Goal: Task Accomplishment & Management: Manage account settings

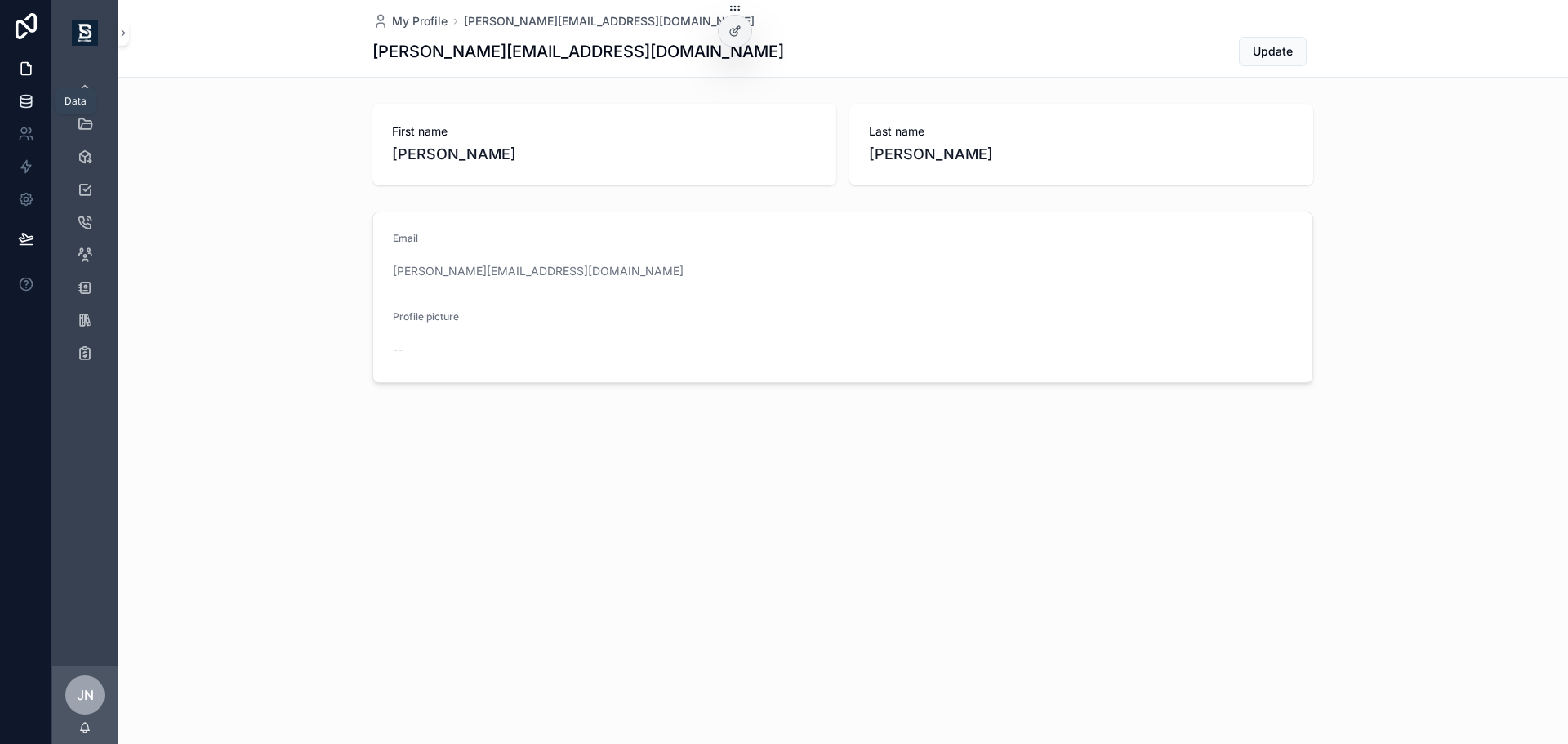
click at [15, 98] on link at bounding box center [25, 101] width 51 height 33
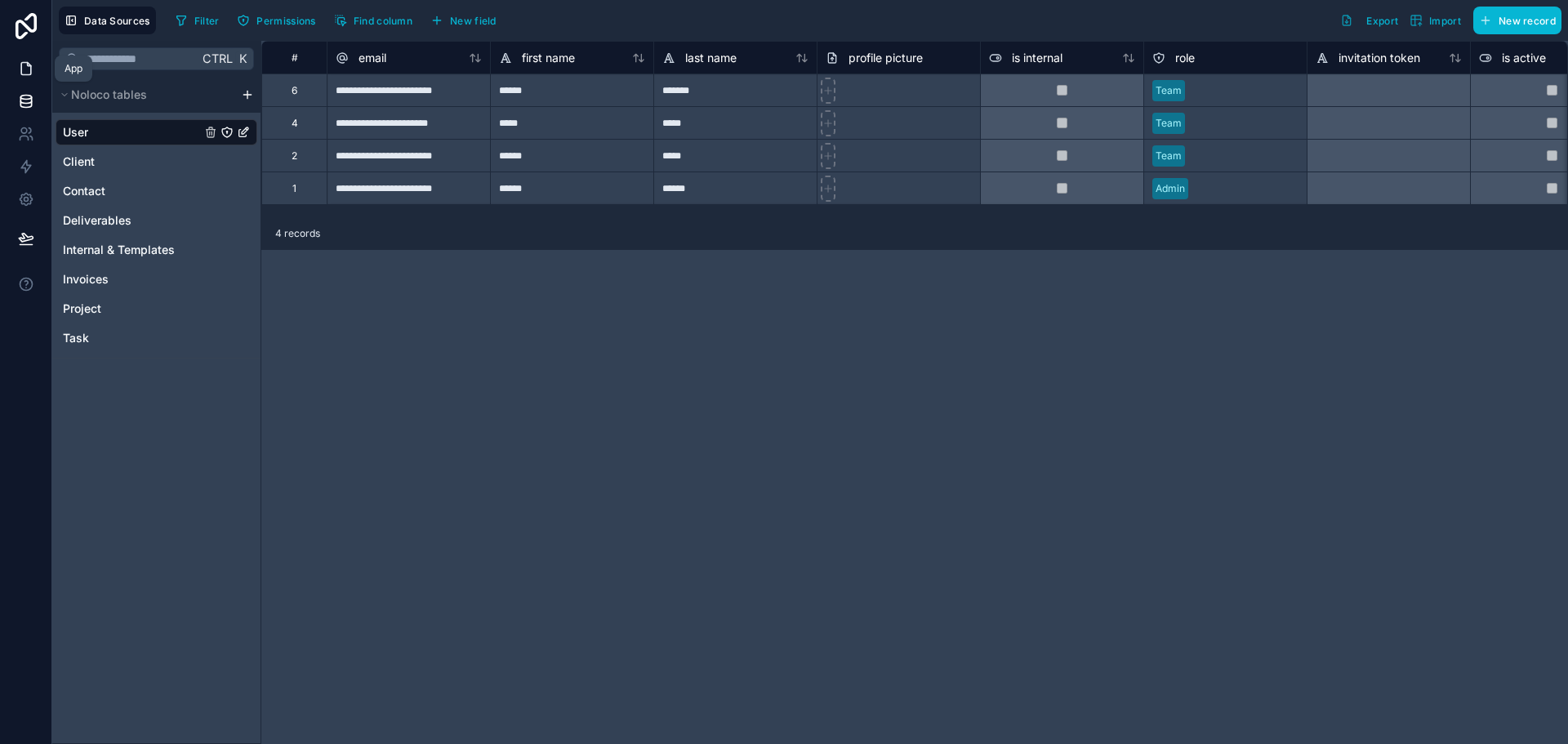
click at [28, 76] on icon at bounding box center [26, 69] width 16 height 16
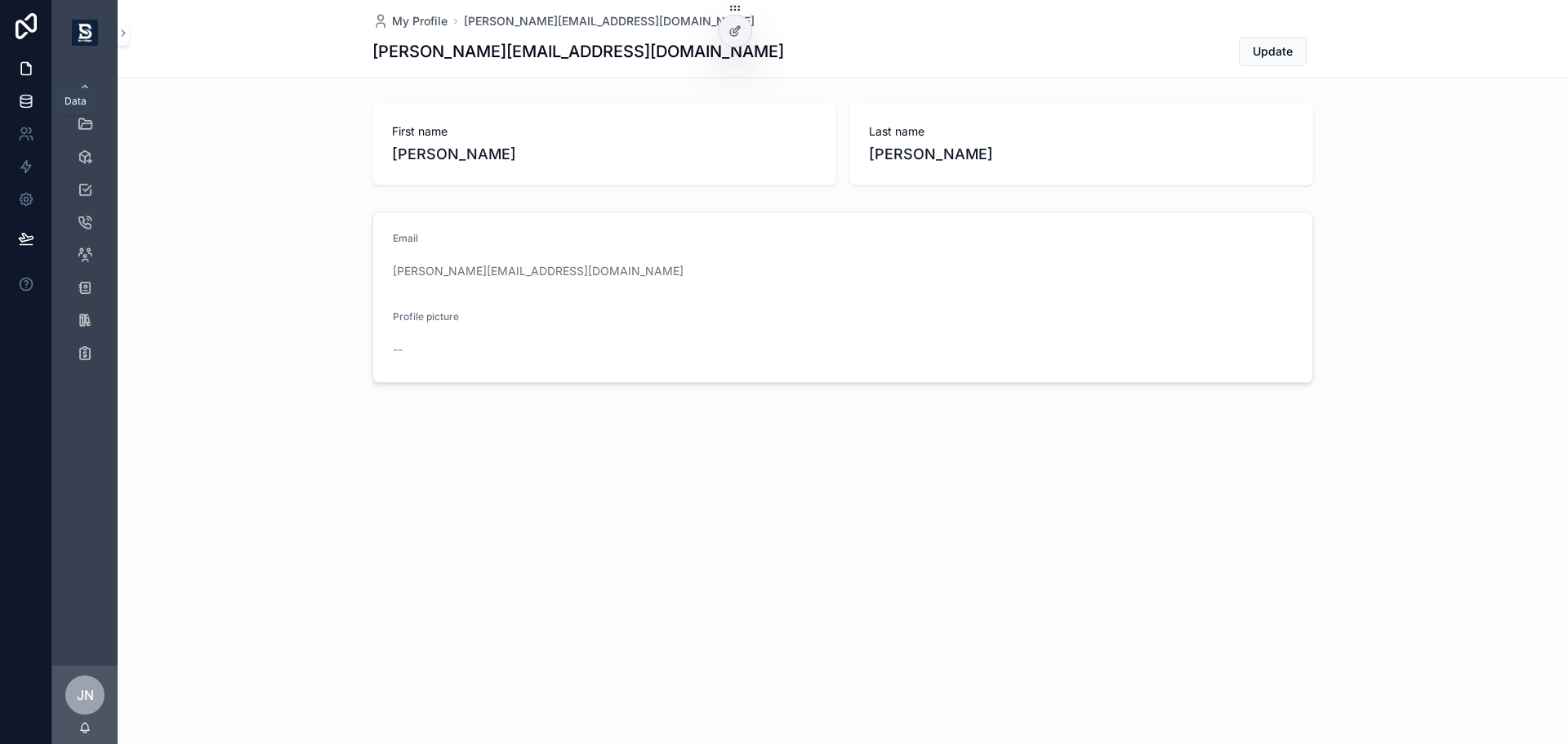
click at [22, 109] on link at bounding box center [25, 101] width 51 height 33
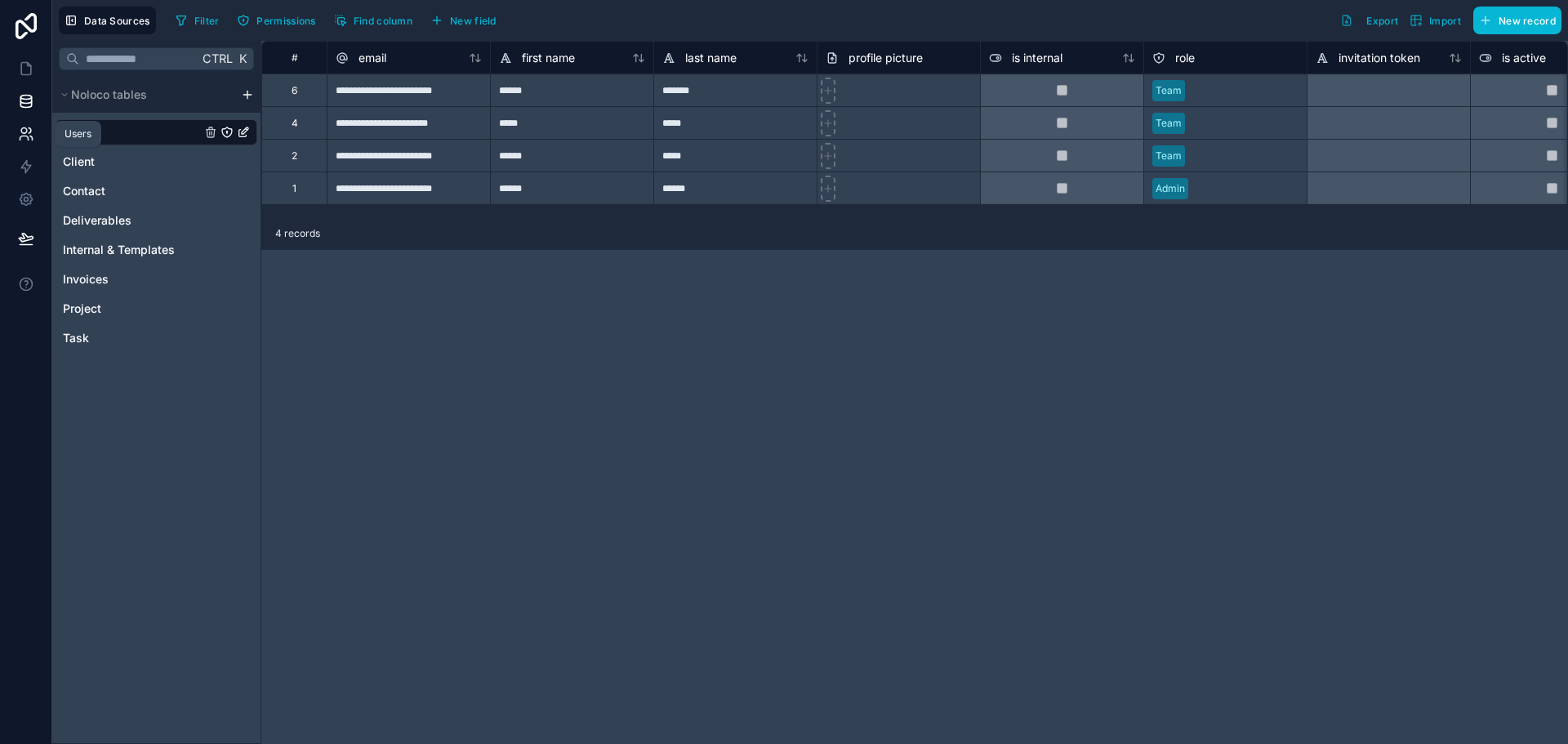
click at [27, 138] on icon at bounding box center [26, 134] width 16 height 16
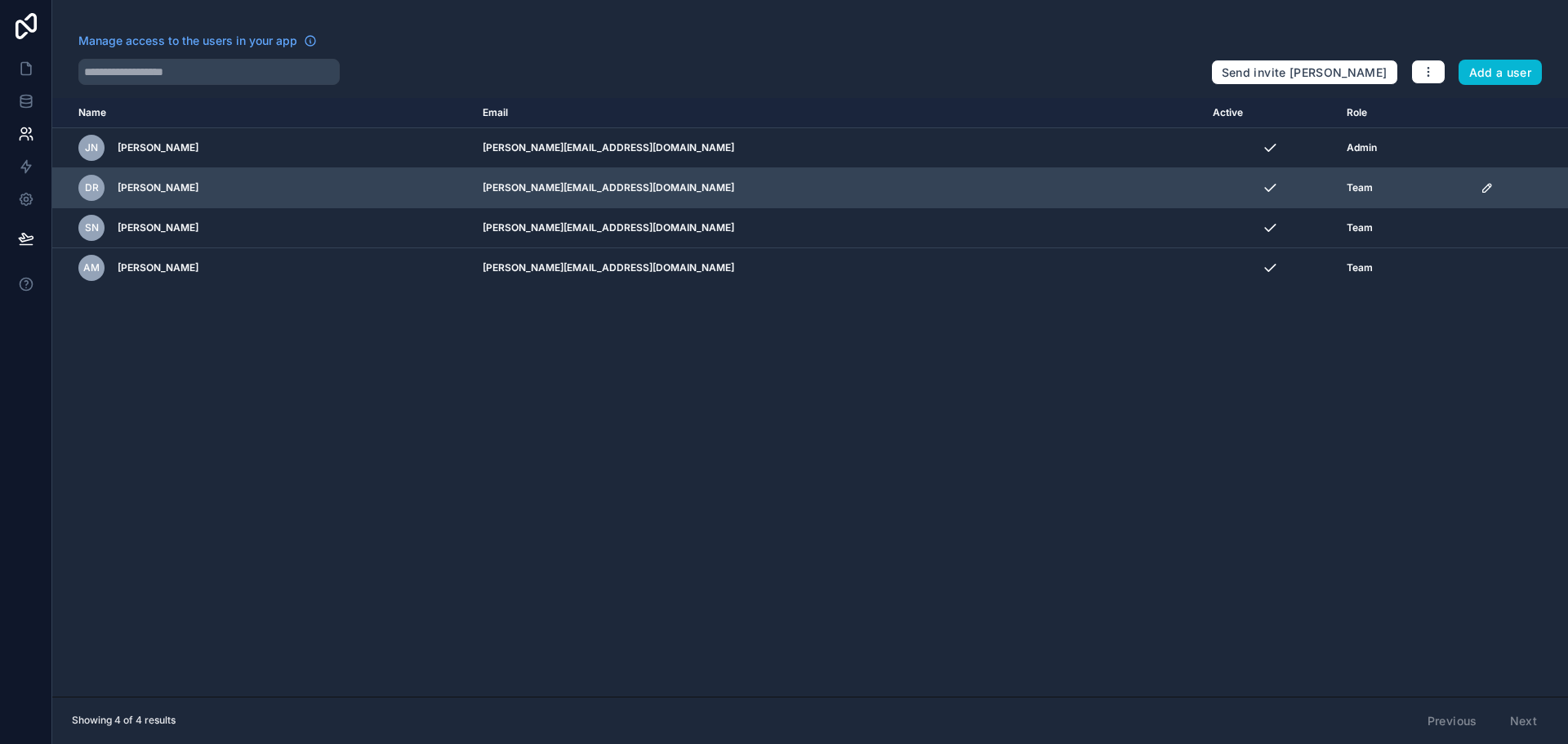
click at [1480, 187] on icon "scrollable content" at bounding box center [1487, 188] width 13 height 13
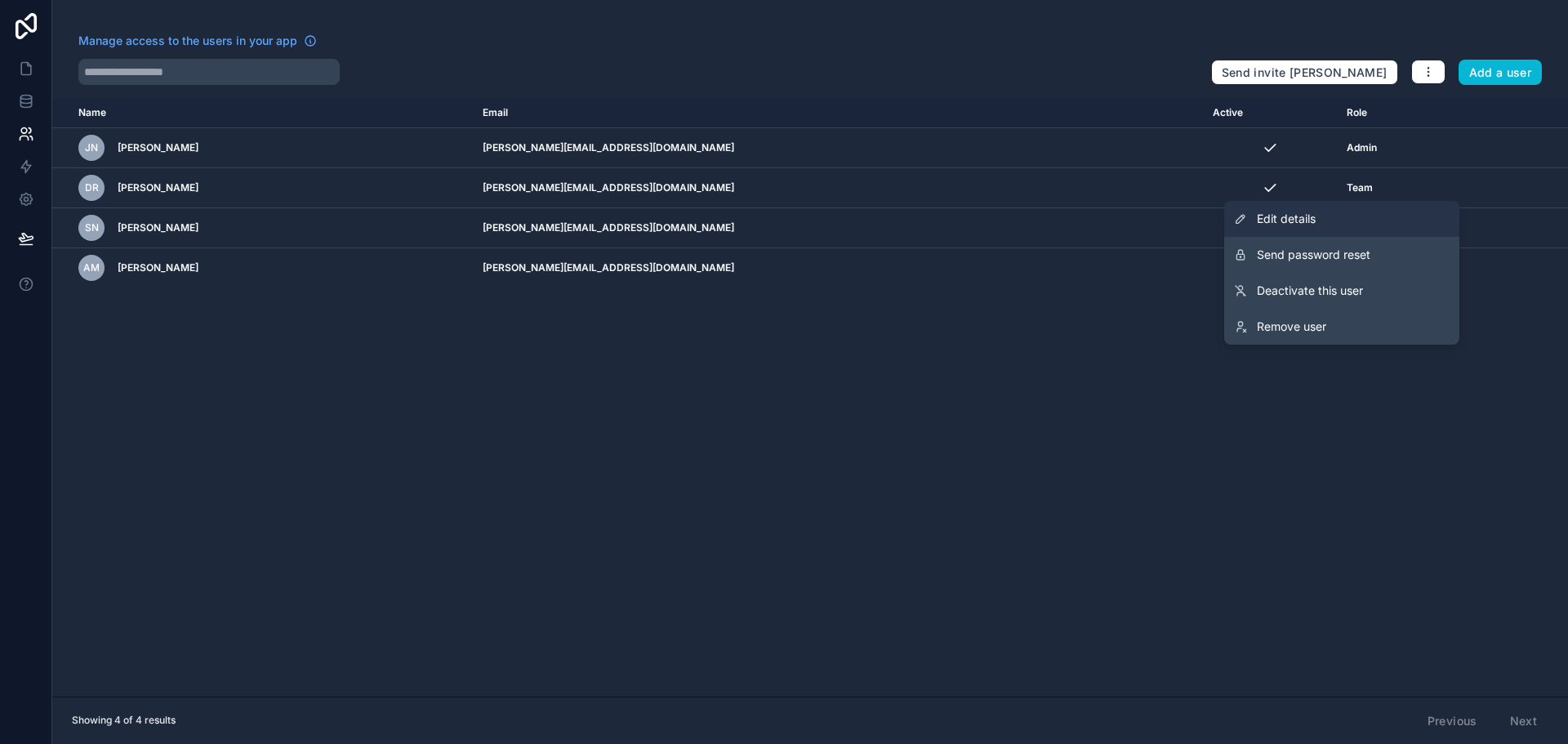
click at [1337, 226] on link "Edit details" at bounding box center [1341, 219] width 235 height 36
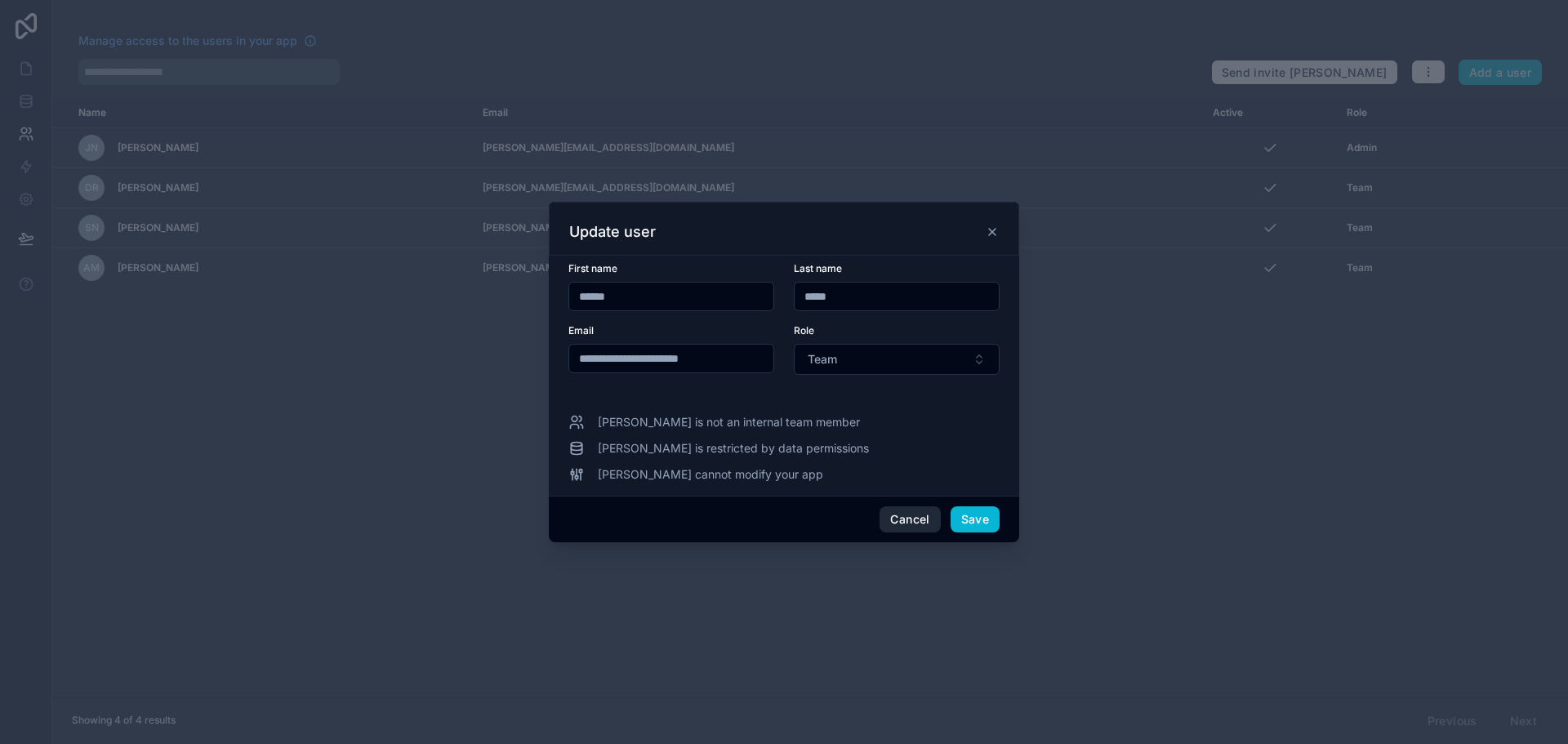
click at [906, 516] on button "Cancel" at bounding box center [910, 519] width 61 height 26
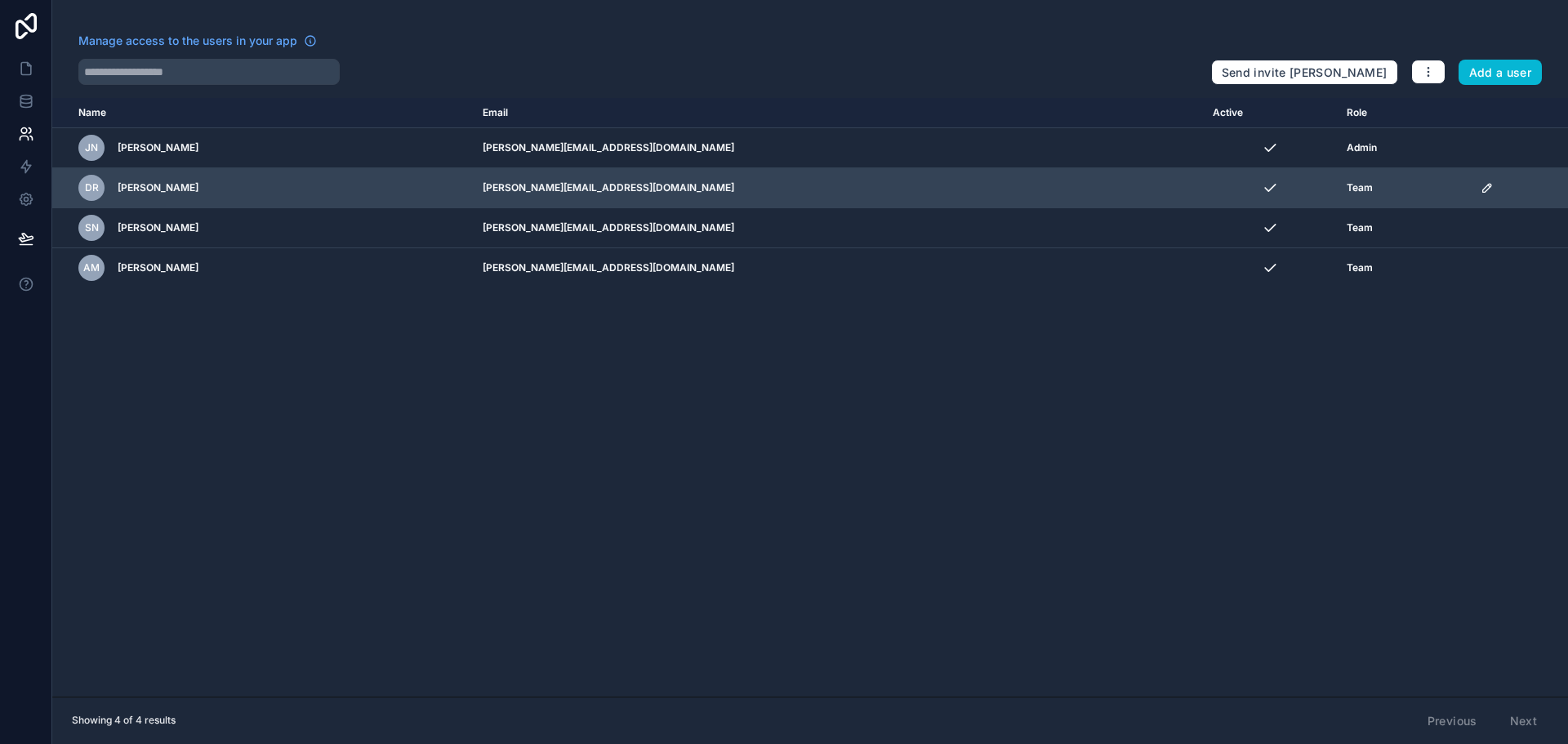
click at [1480, 183] on icon "scrollable content" at bounding box center [1487, 188] width 13 height 13
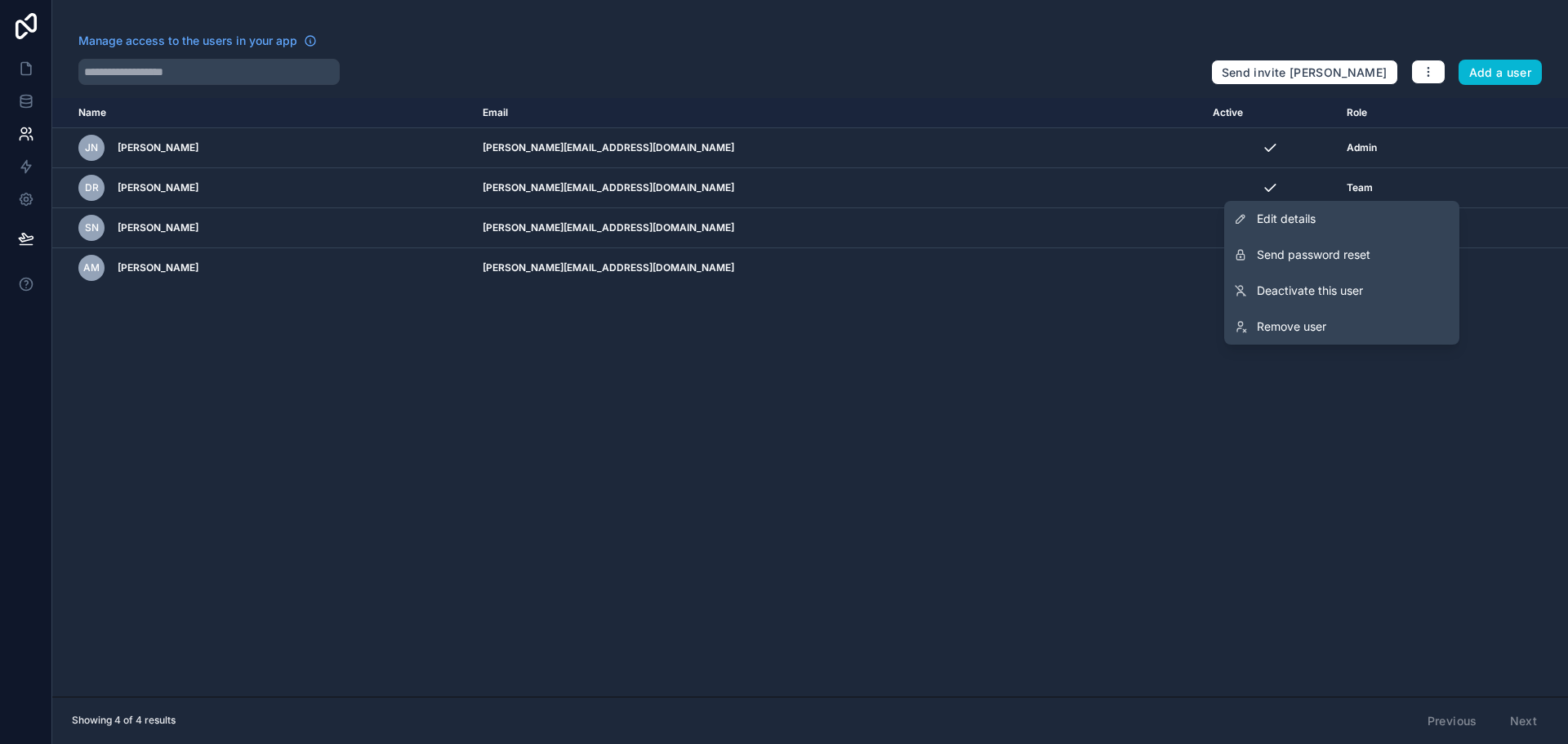
click at [1453, 413] on div "Name Email Active Role [DOMAIN_NAME] JN [PERSON_NAME] [PERSON_NAME][EMAIL_ADDRE…" at bounding box center [810, 396] width 1516 height 599
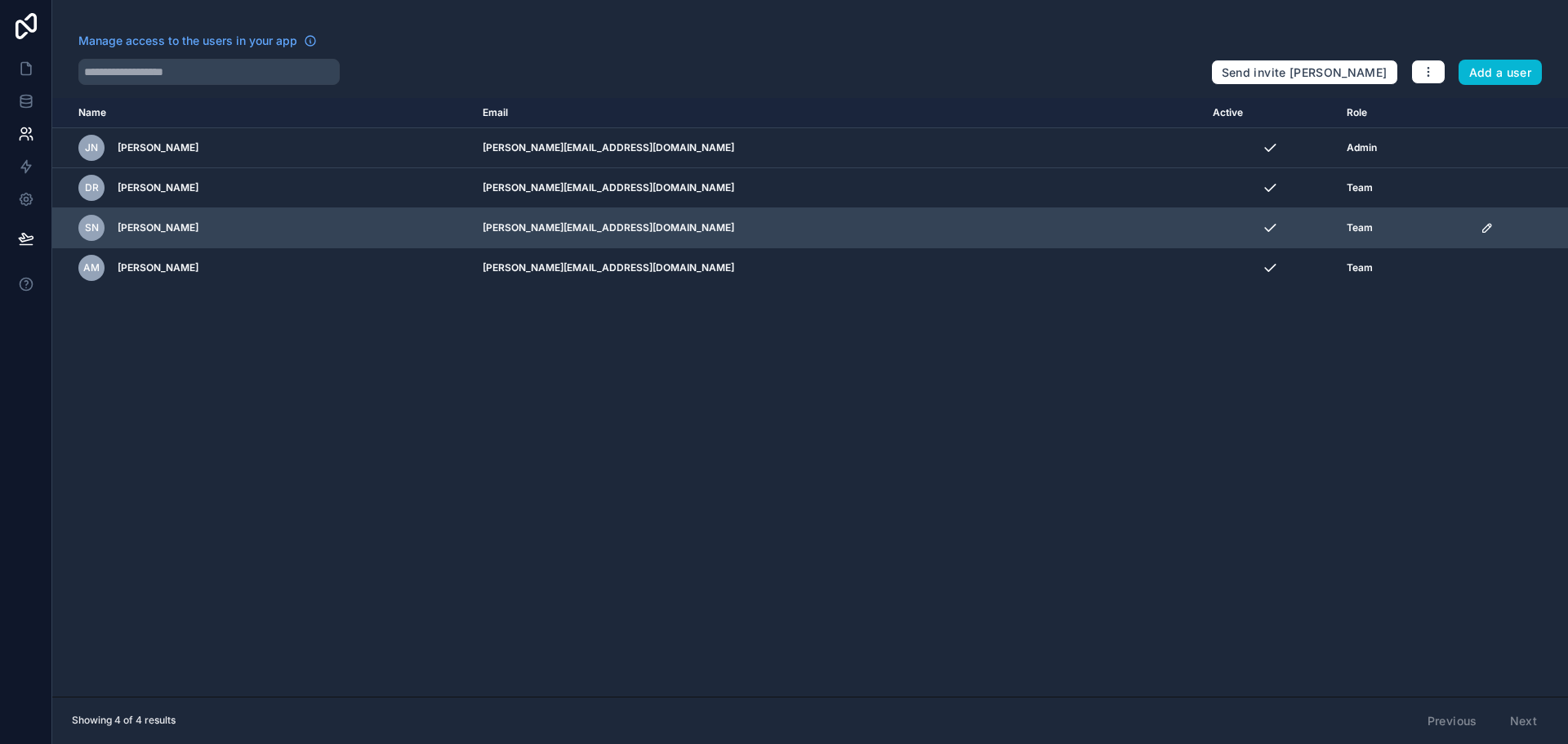
click at [1480, 228] on icon "scrollable content" at bounding box center [1487, 228] width 13 height 13
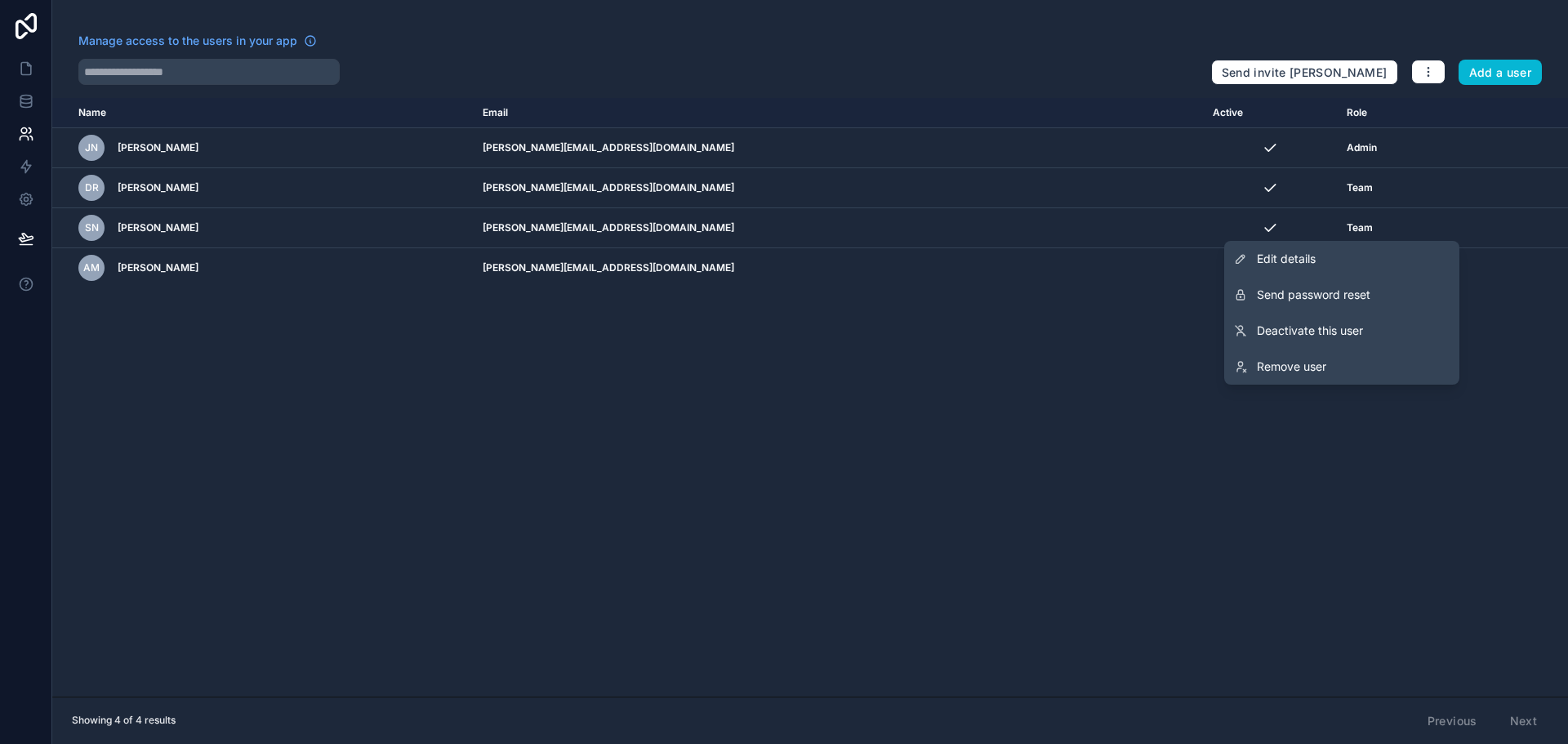
click at [1461, 469] on div "Name Email Active Role [DOMAIN_NAME] JN [PERSON_NAME] [PERSON_NAME][EMAIL_ADDRE…" at bounding box center [810, 396] width 1516 height 599
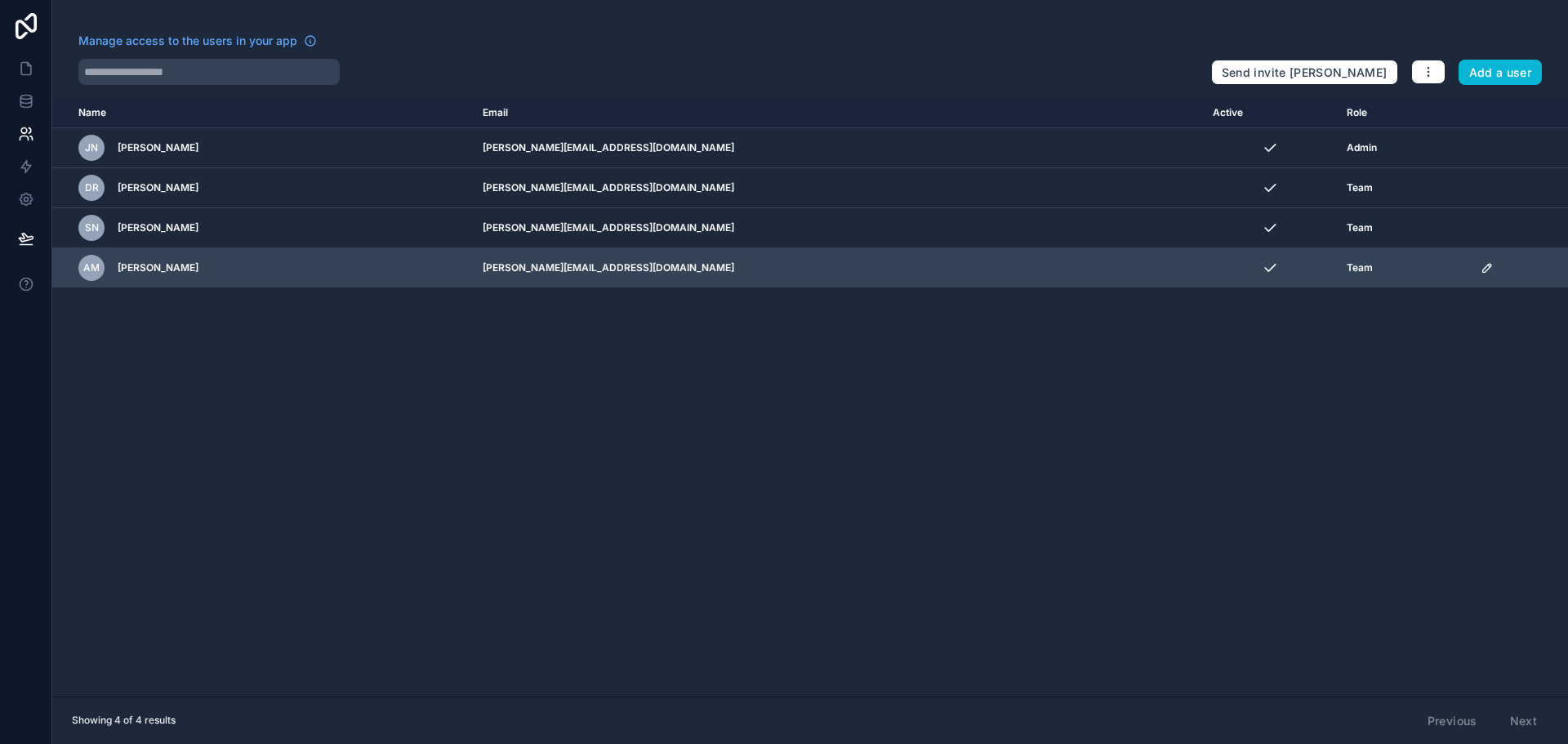
click at [1470, 255] on td "scrollable content" at bounding box center [1519, 268] width 98 height 40
click at [1480, 263] on icon "scrollable content" at bounding box center [1487, 267] width 13 height 13
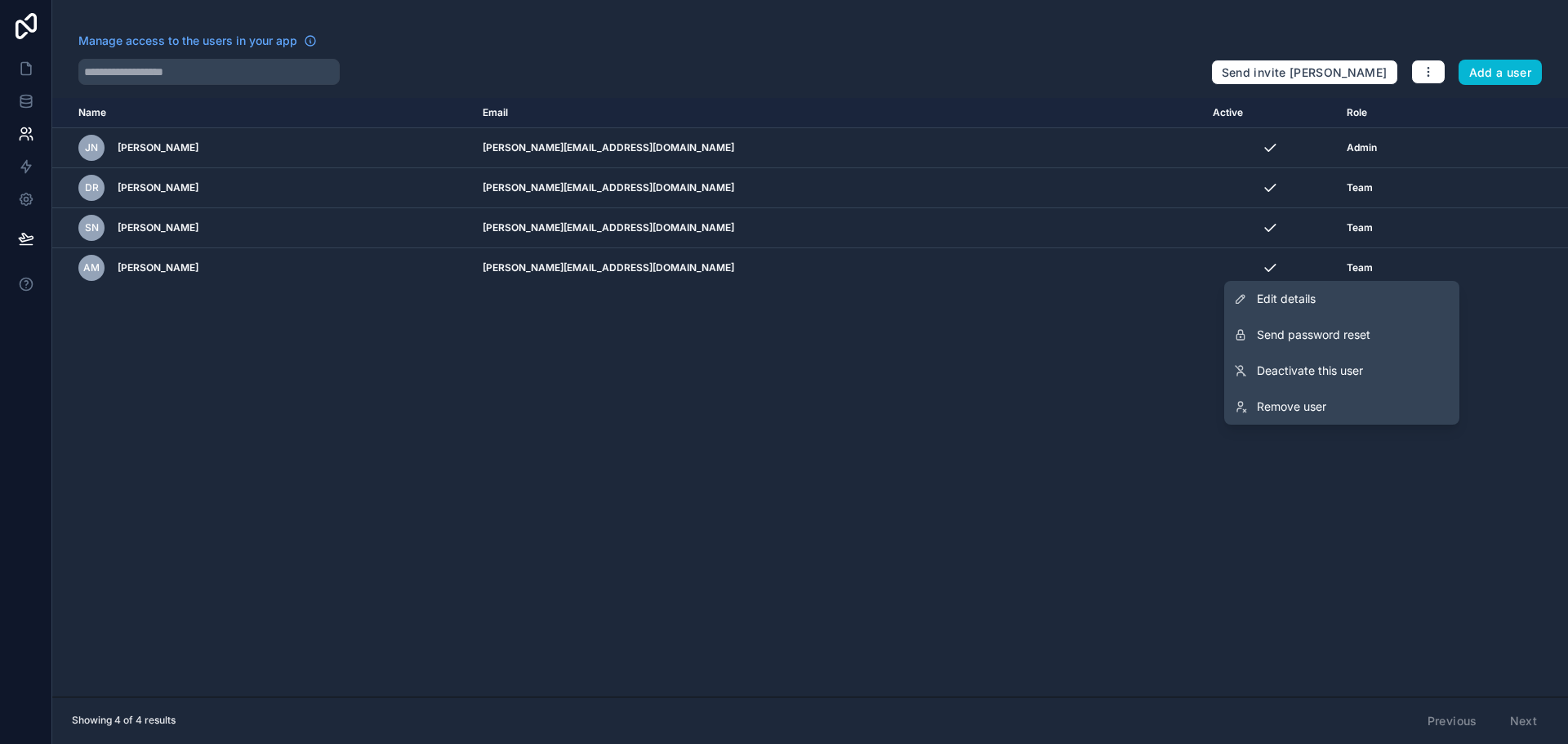
click at [1466, 627] on div "Name Email Active Role [DOMAIN_NAME] JN [PERSON_NAME] [PERSON_NAME][EMAIL_ADDRE…" at bounding box center [810, 396] width 1516 height 599
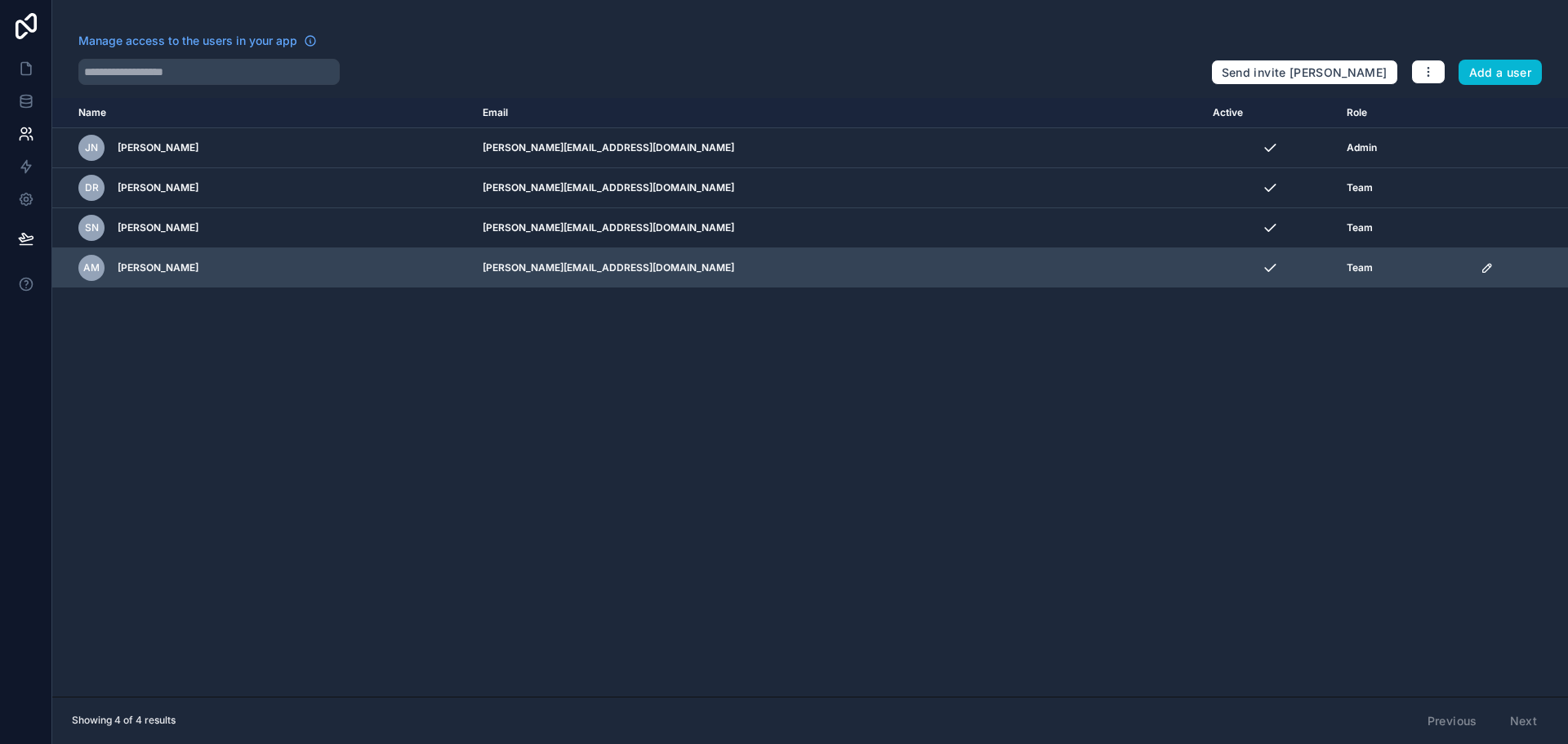
click at [1483, 272] on icon "scrollable content" at bounding box center [1487, 267] width 8 height 8
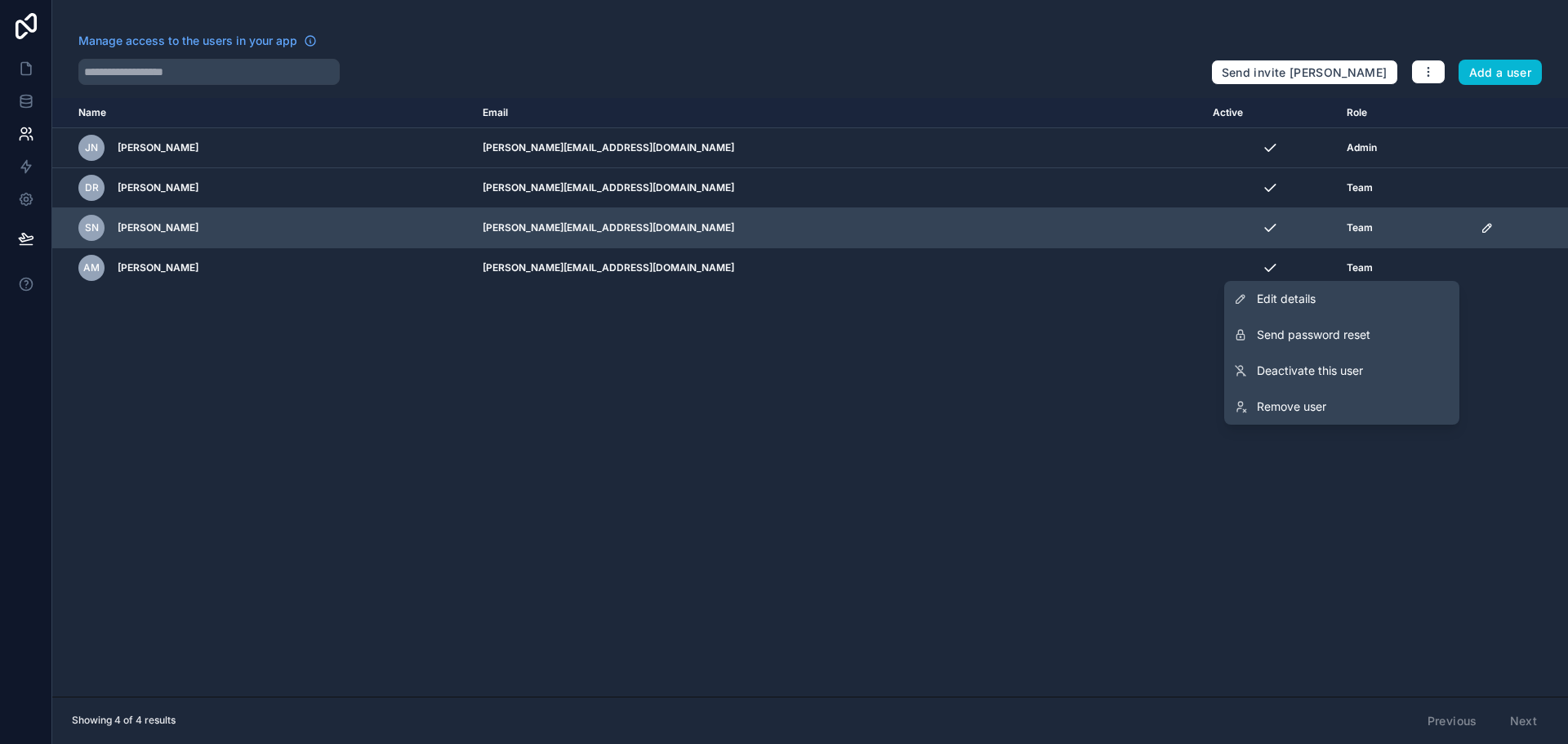
click at [1470, 215] on td "scrollable content" at bounding box center [1519, 228] width 98 height 40
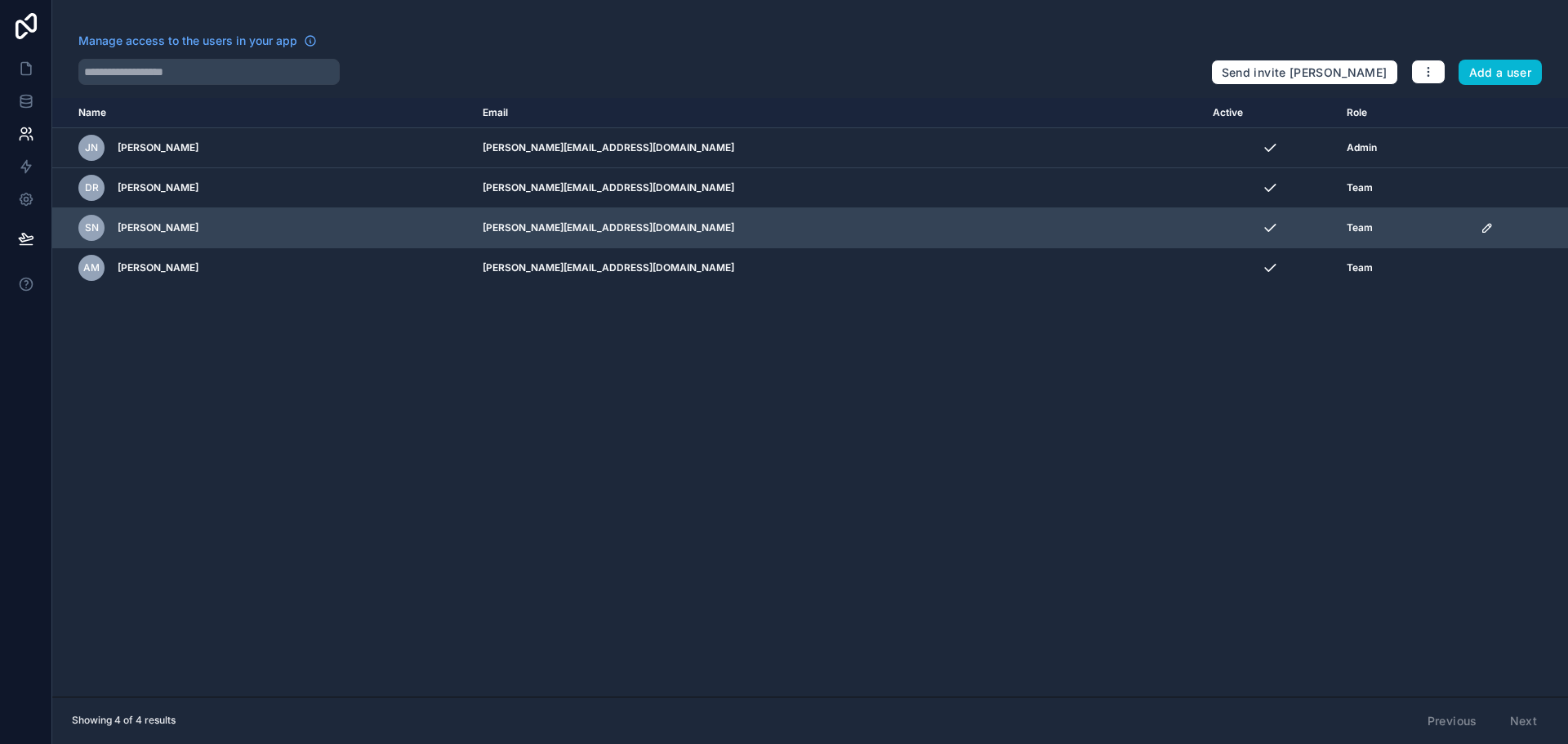
click at [1470, 218] on td "scrollable content" at bounding box center [1519, 228] width 98 height 40
click at [1483, 226] on icon "scrollable content" at bounding box center [1487, 228] width 8 height 8
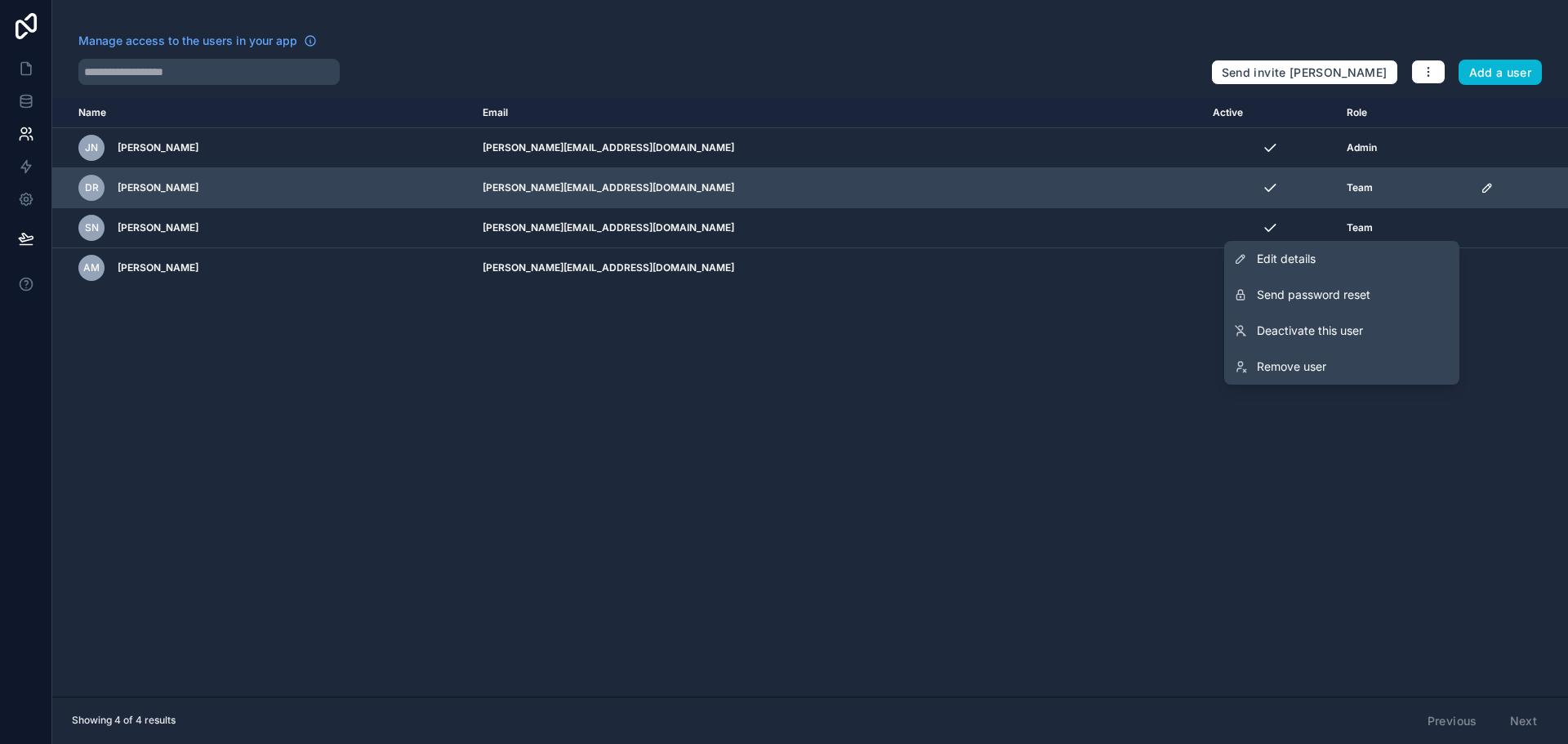
click at [1480, 182] on icon "scrollable content" at bounding box center [1487, 188] width 13 height 13
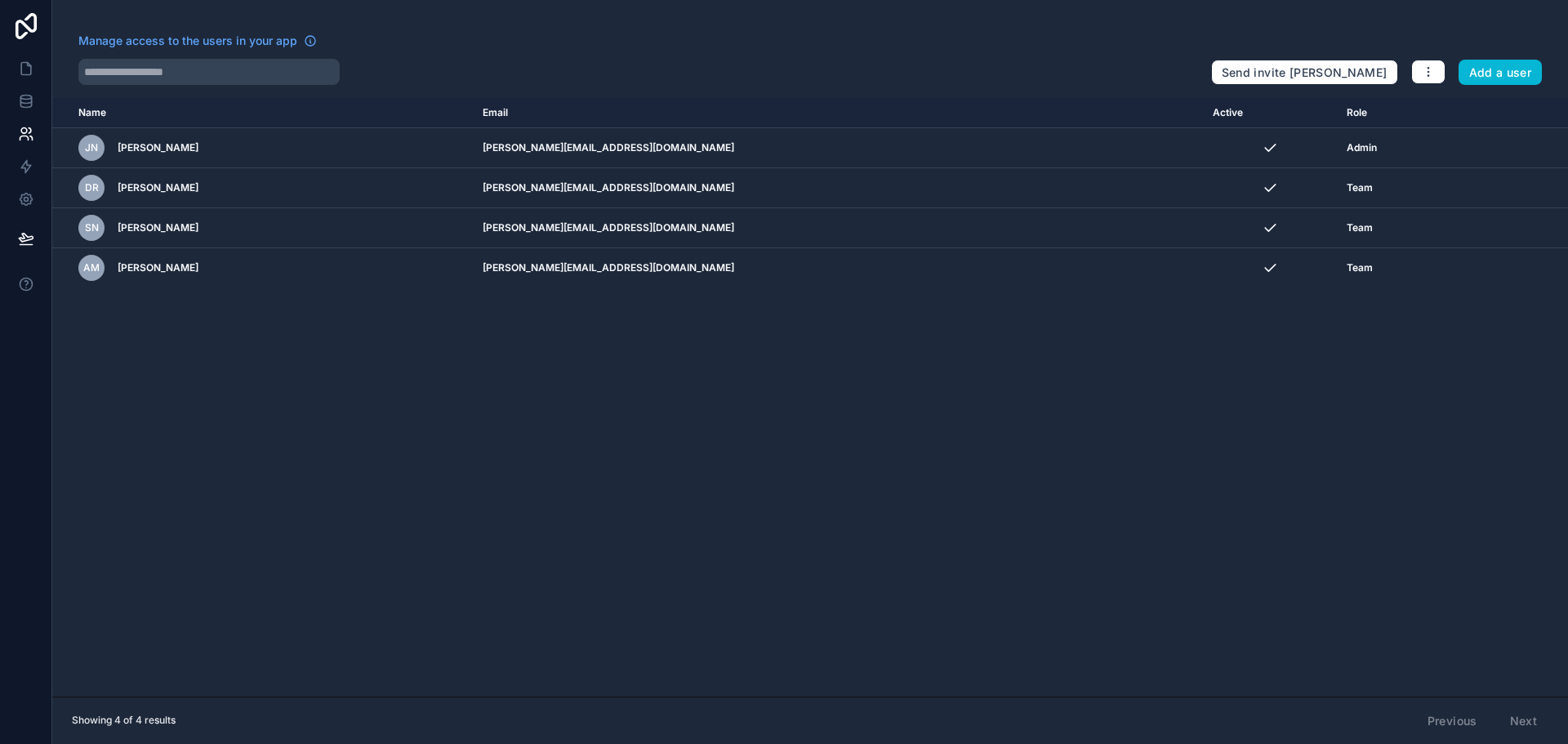
click at [1340, 434] on div "Name Email Active Role [DOMAIN_NAME] JN [PERSON_NAME] [PERSON_NAME][EMAIL_ADDRE…" at bounding box center [810, 396] width 1516 height 599
click at [16, 101] on link at bounding box center [25, 101] width 51 height 33
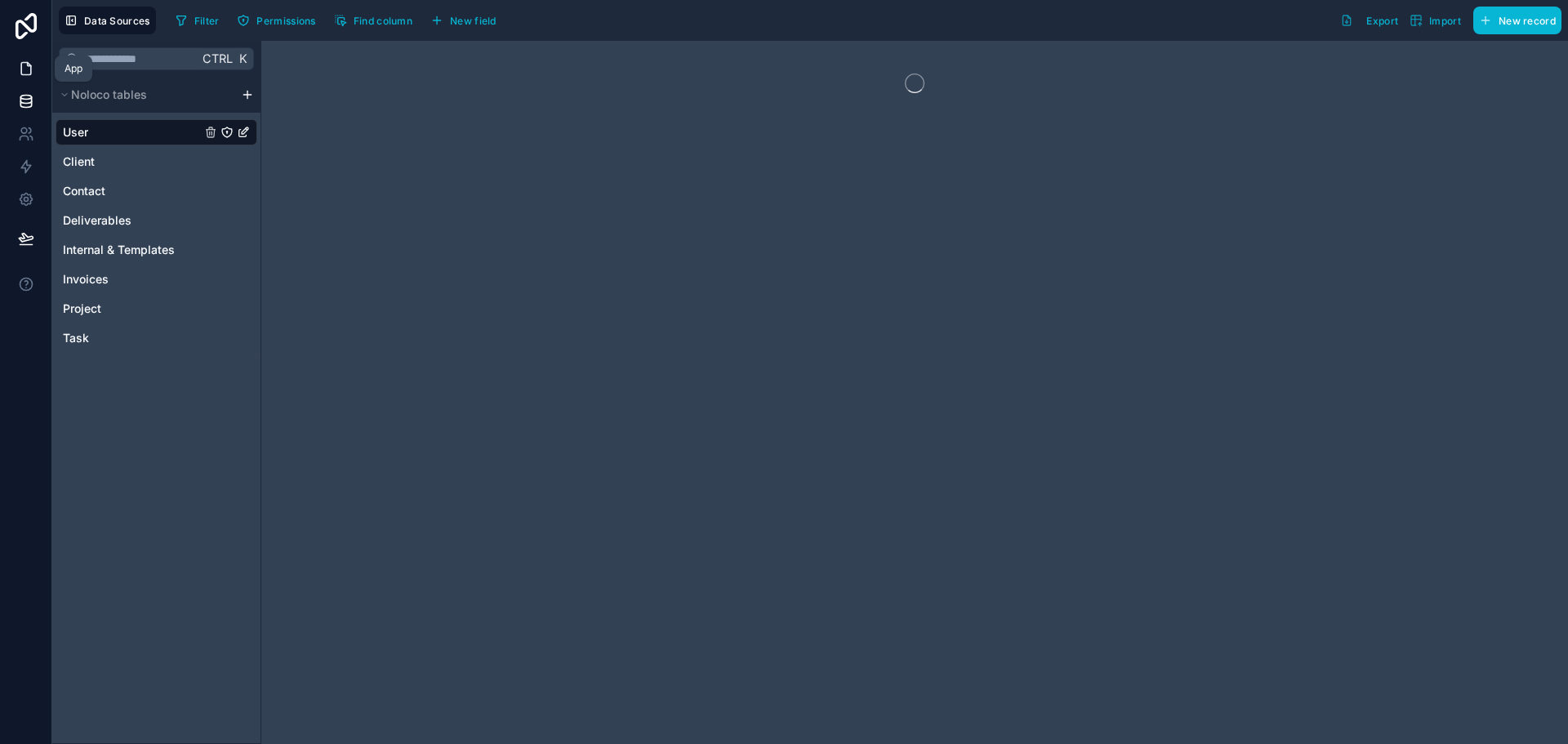
click at [26, 74] on icon at bounding box center [26, 70] width 10 height 13
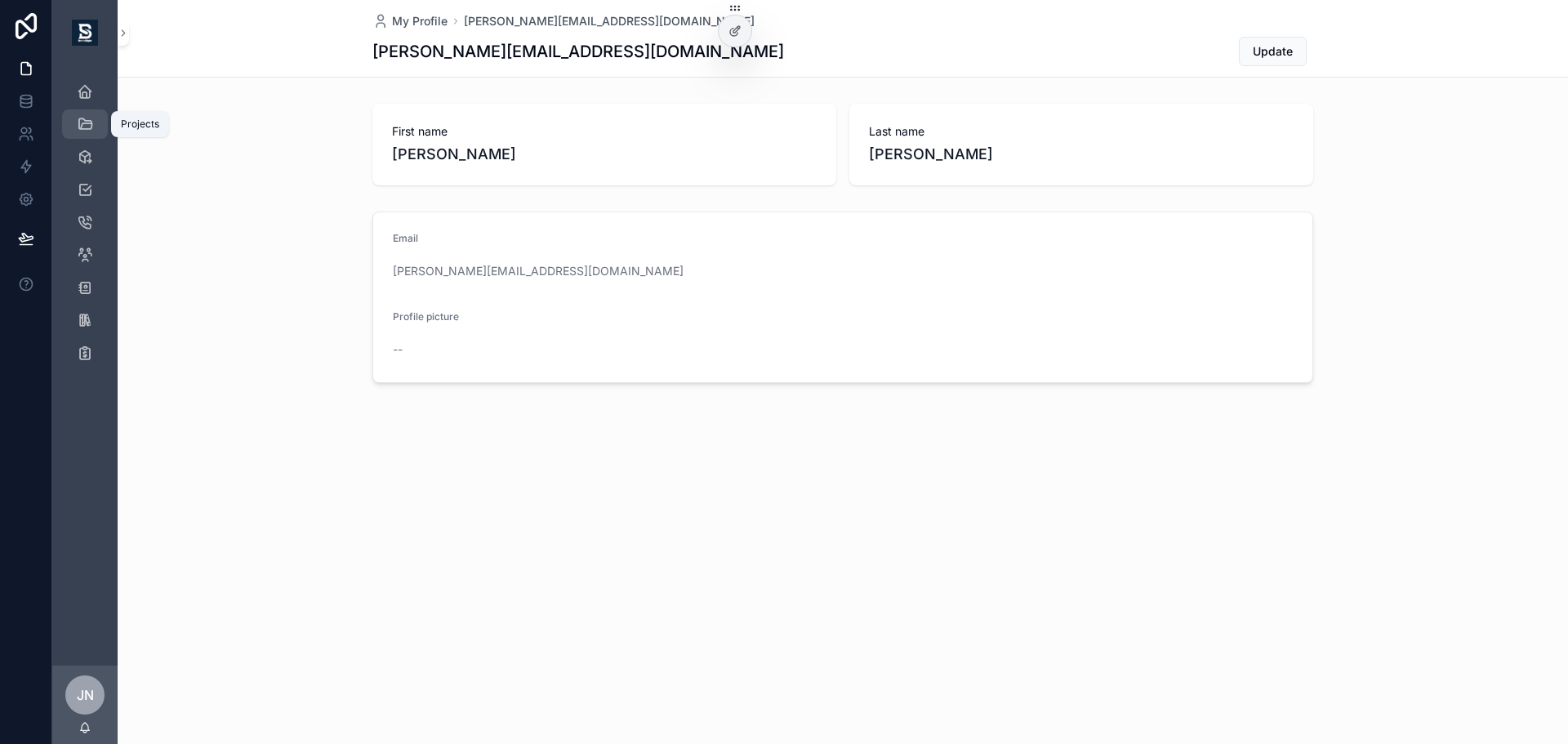
click at [83, 126] on icon "scrollable content" at bounding box center [85, 124] width 16 height 16
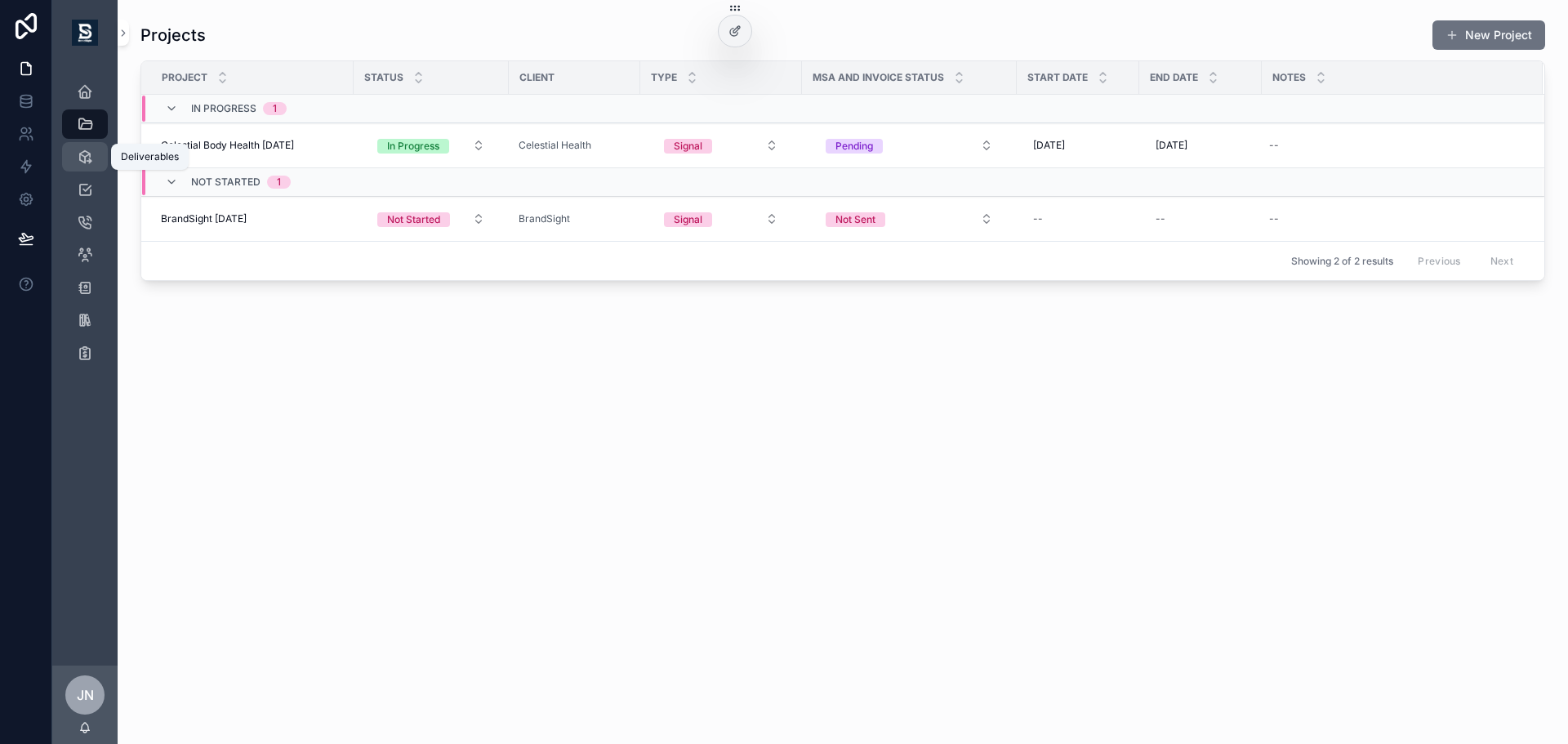
click at [86, 157] on icon "scrollable content" at bounding box center [85, 157] width 16 height 16
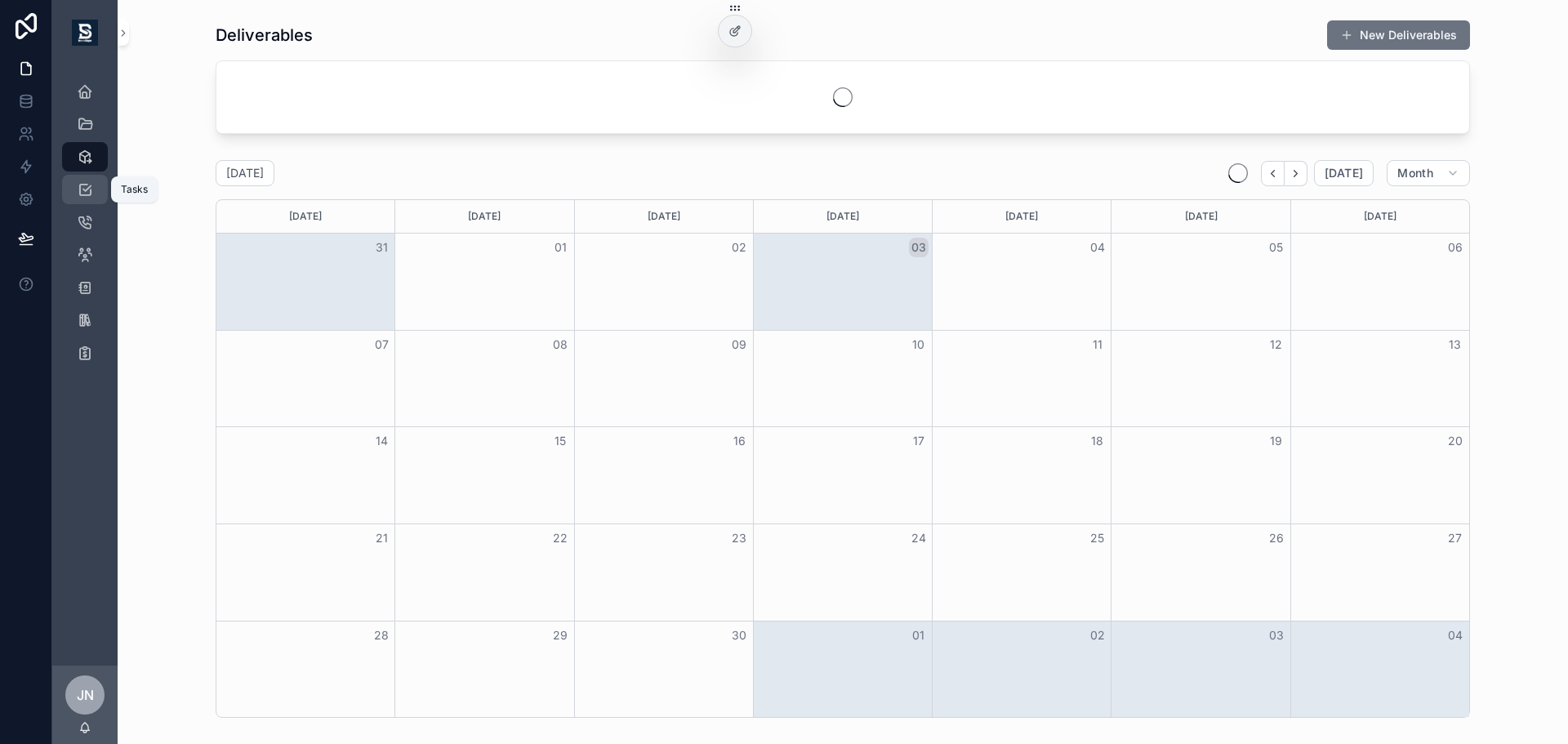
click at [88, 188] on icon "scrollable content" at bounding box center [85, 190] width 16 height 16
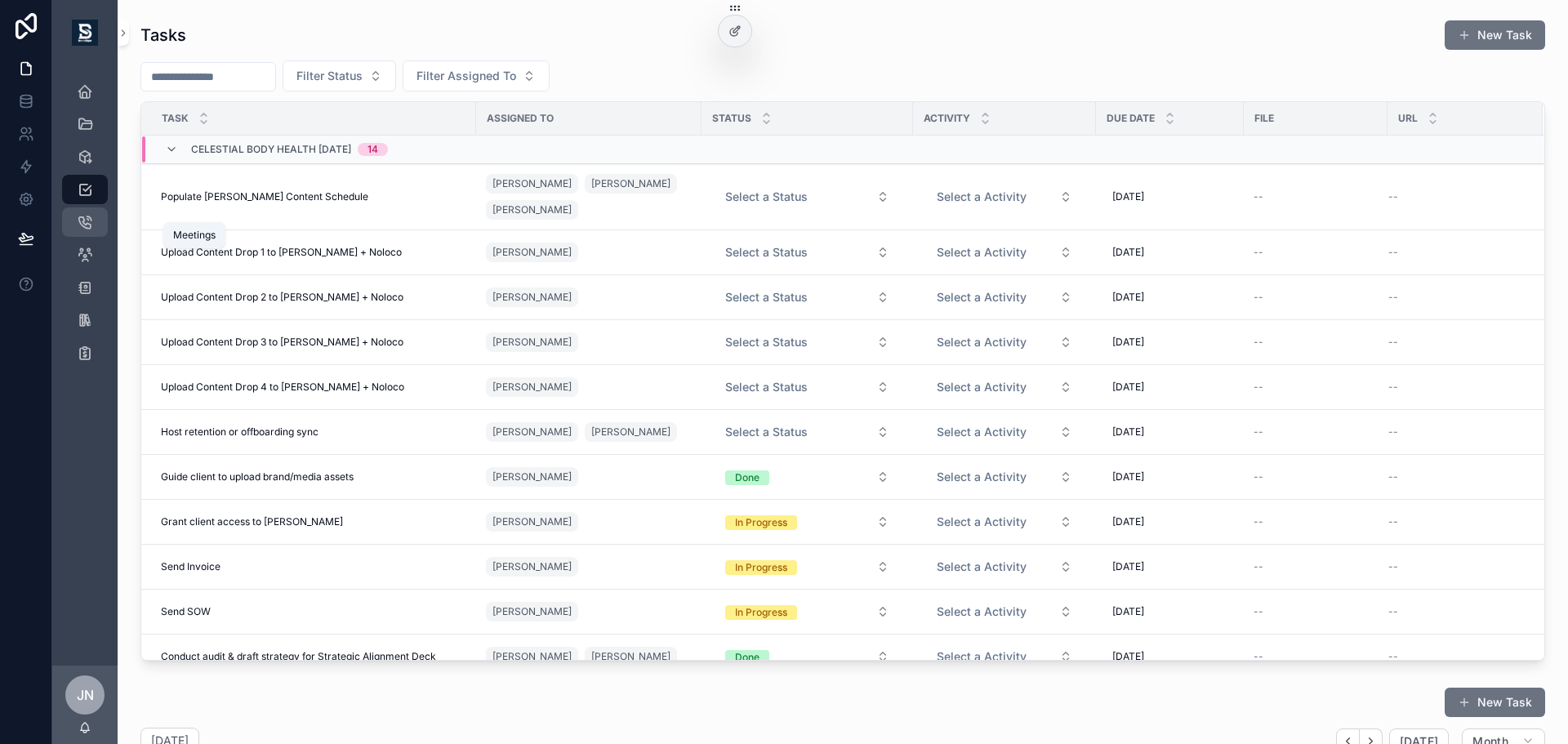
click at [89, 220] on icon "scrollable content" at bounding box center [85, 222] width 16 height 16
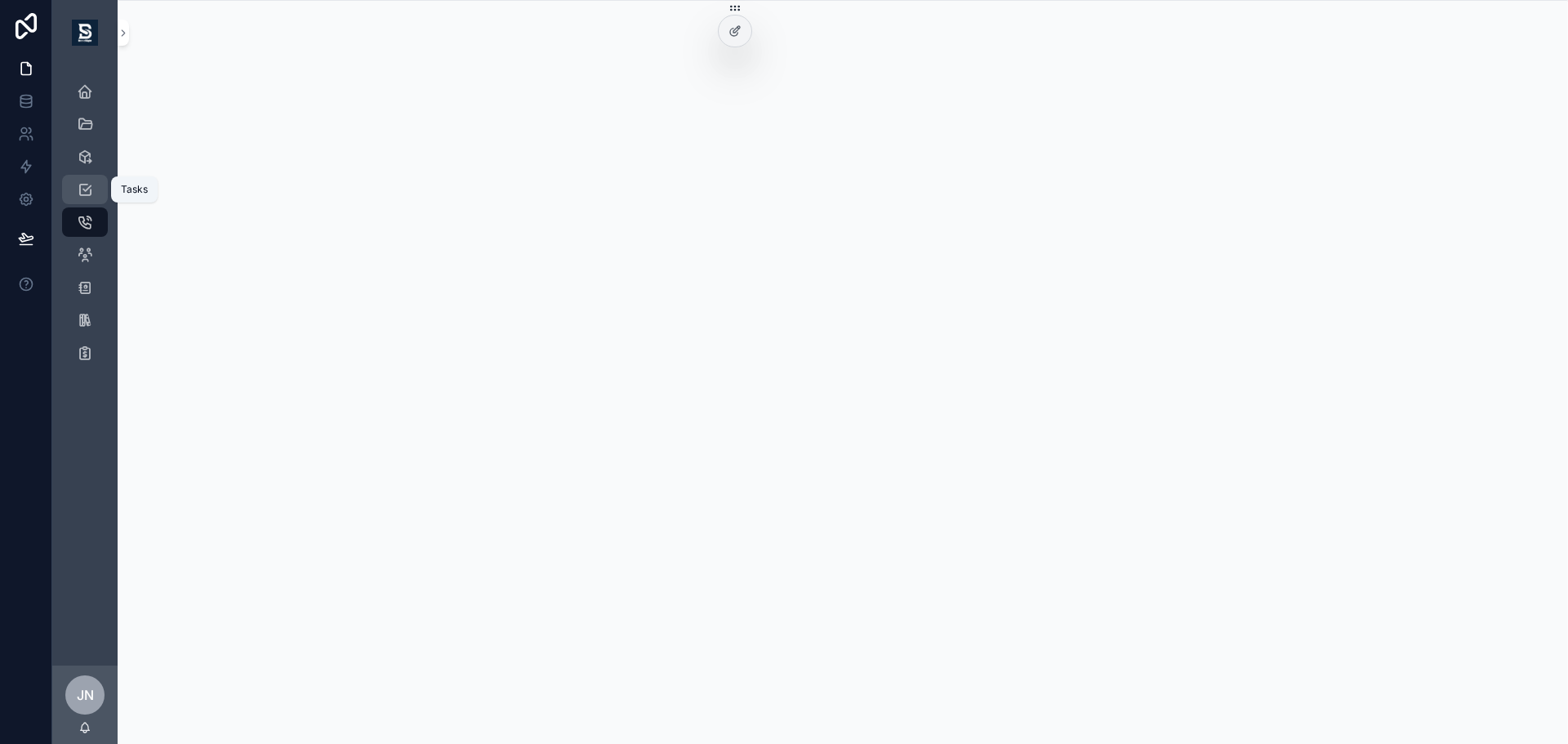
click at [87, 180] on div "Tasks" at bounding box center [85, 189] width 26 height 26
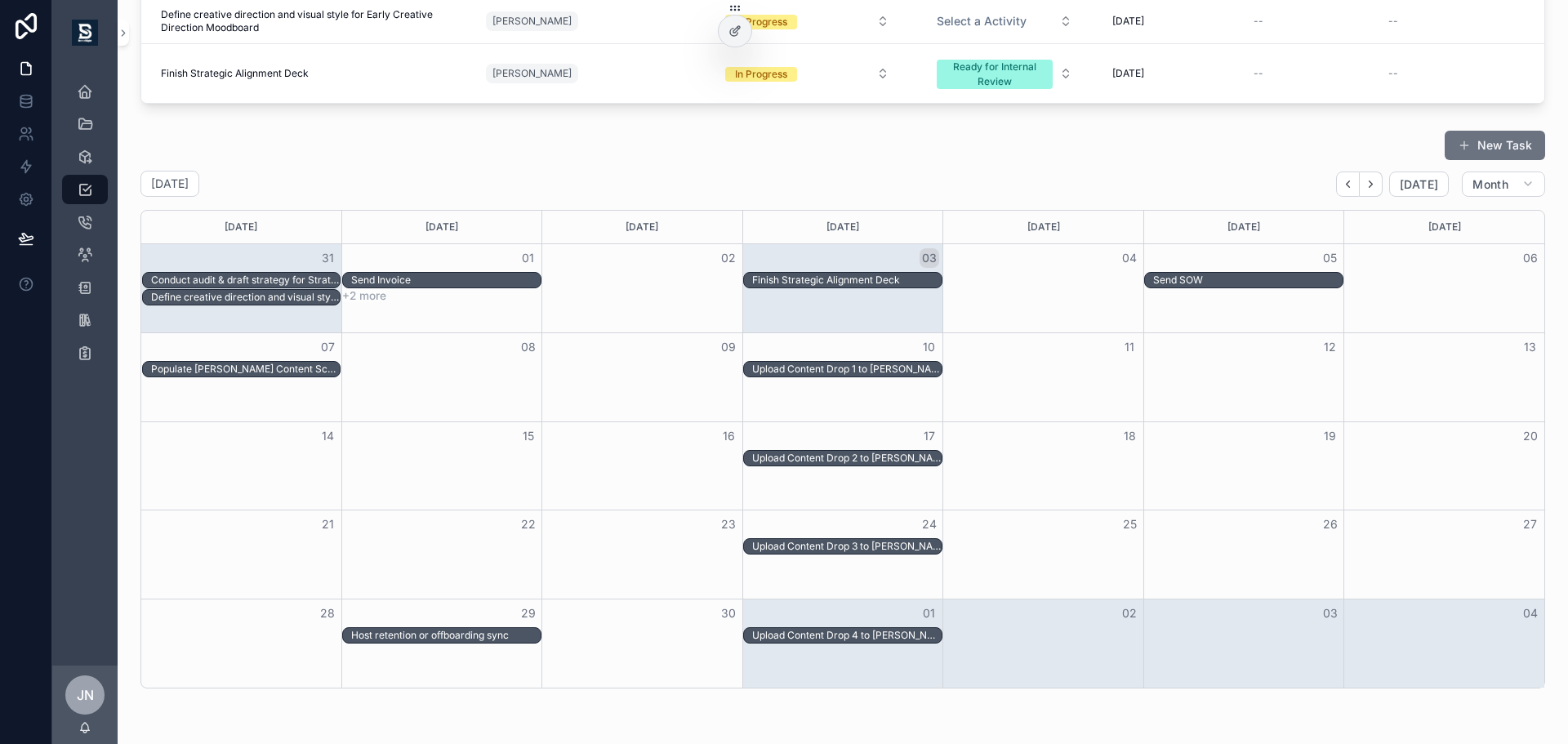
scroll to position [638, 0]
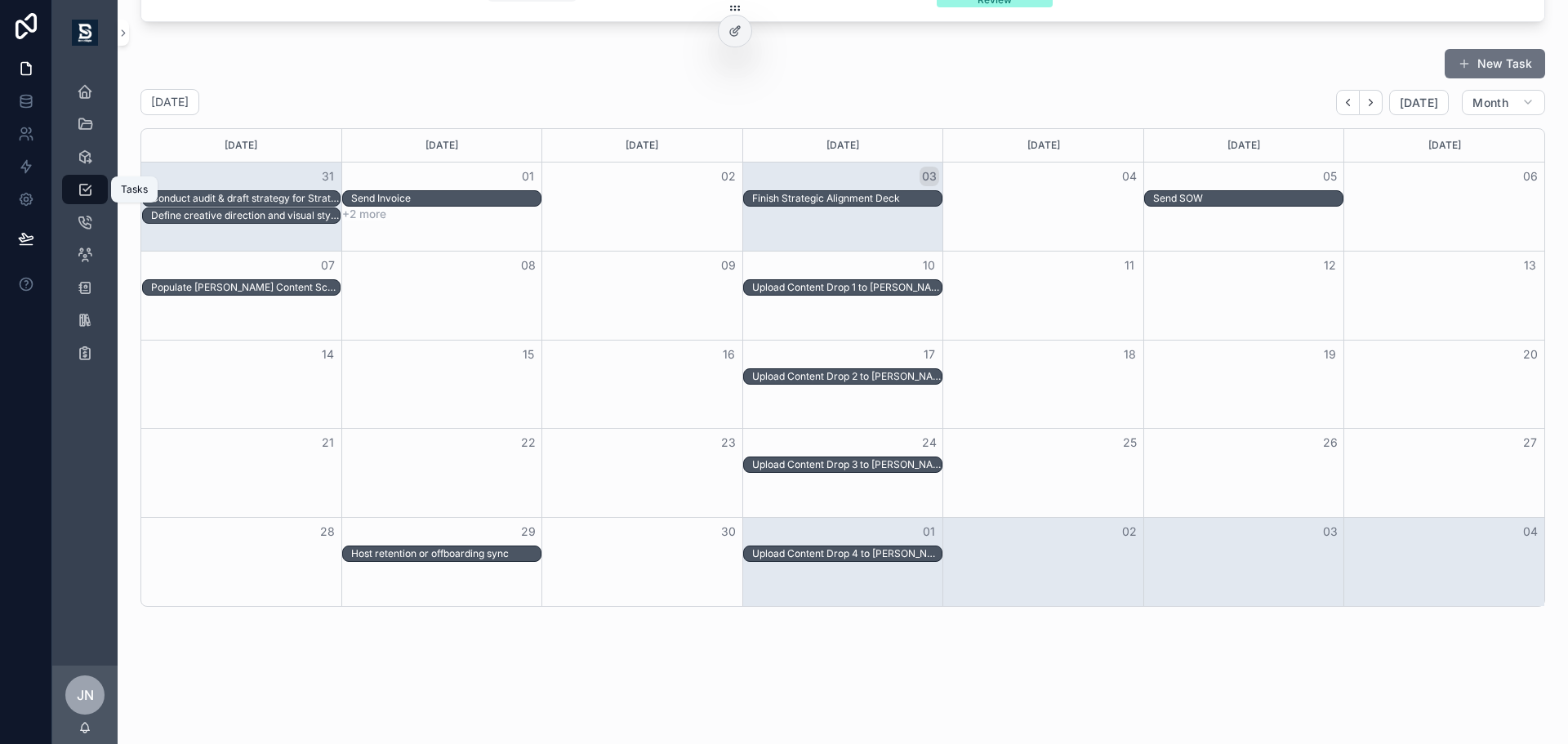
click at [82, 181] on icon "scrollable content" at bounding box center [85, 190] width 16 height 16
click at [85, 219] on icon "scrollable content" at bounding box center [85, 222] width 16 height 16
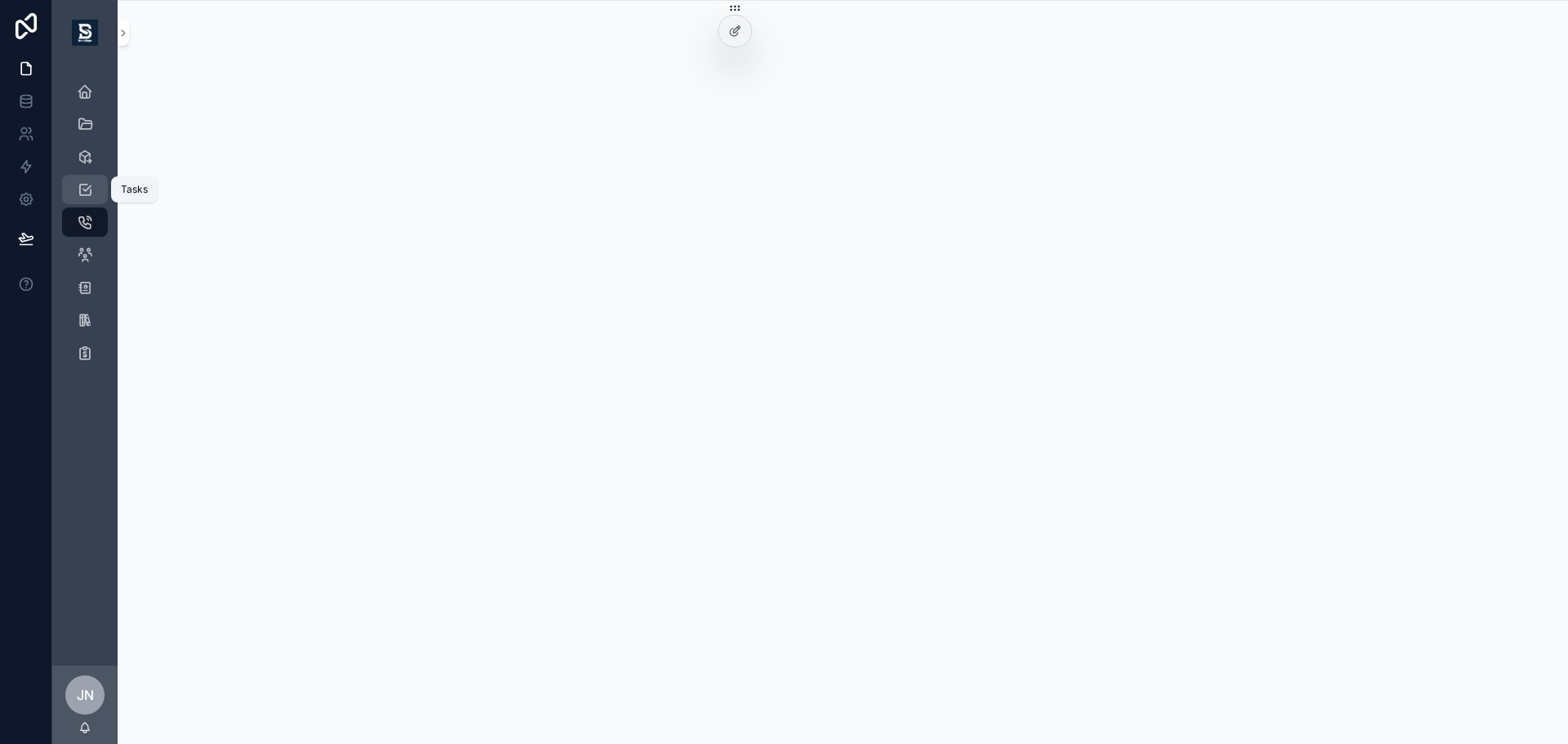
click at [89, 191] on icon "scrollable content" at bounding box center [85, 190] width 16 height 16
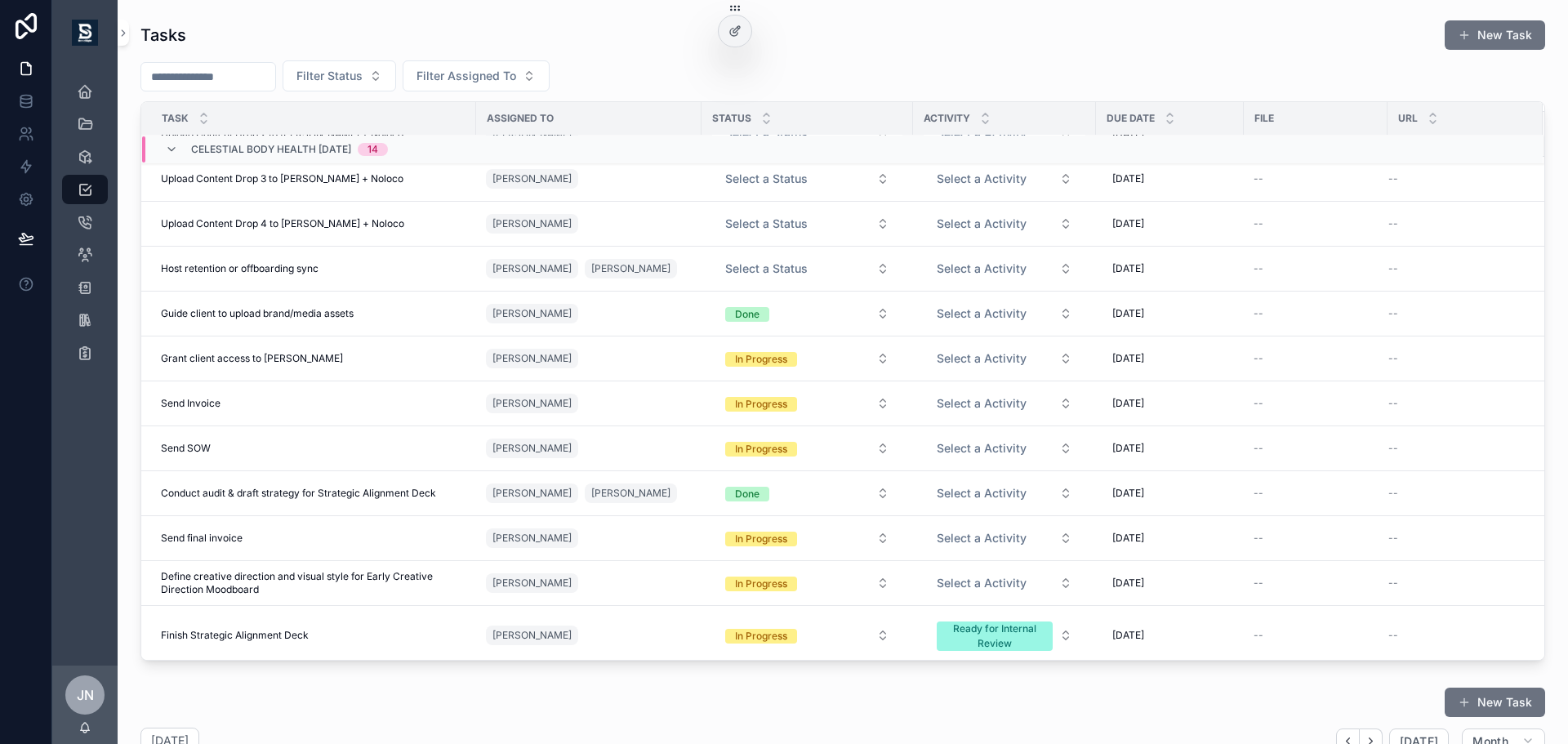
scroll to position [168, 0]
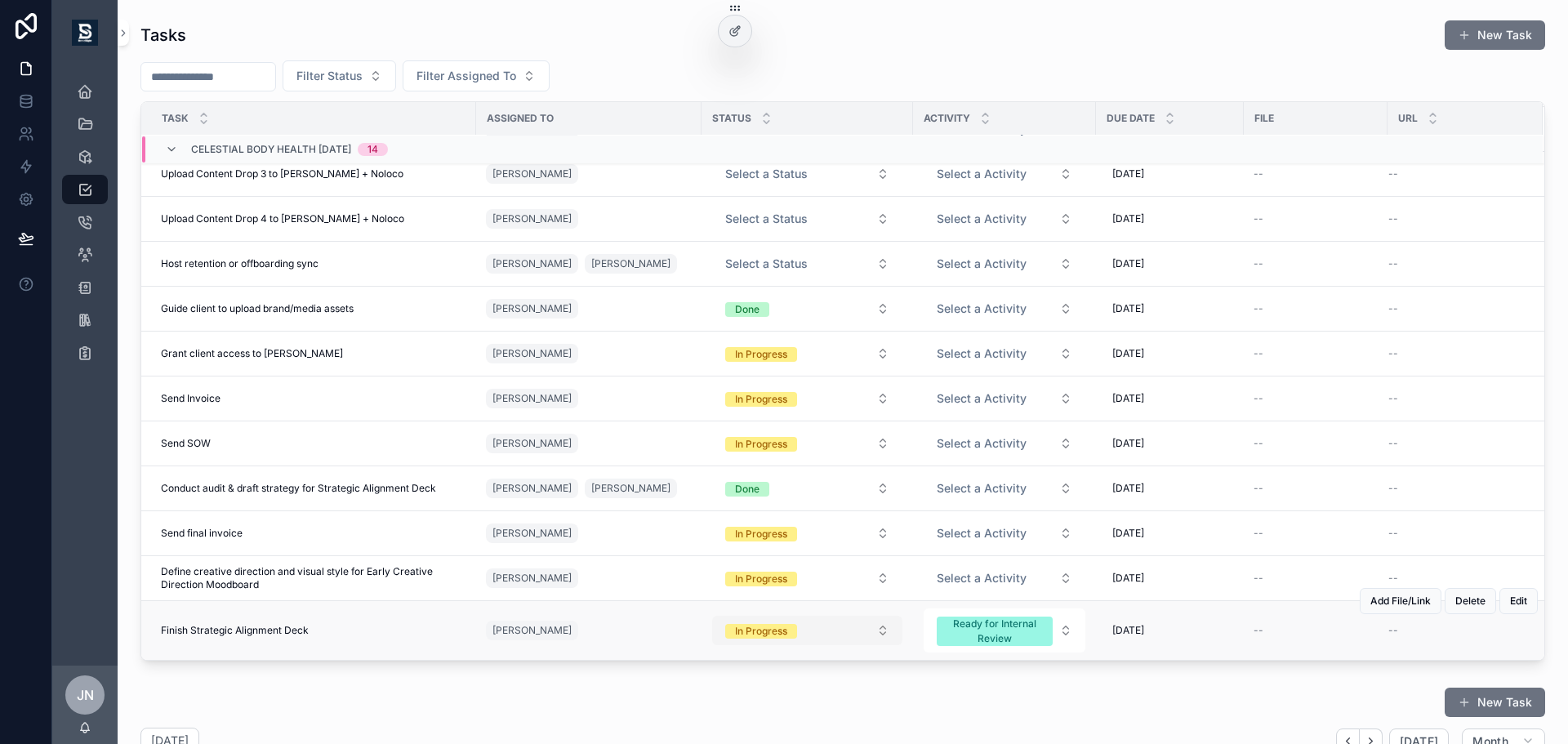
click at [842, 629] on button "In Progress" at bounding box center [807, 630] width 191 height 30
click at [728, 596] on div "Done" at bounding box center [738, 596] width 24 height 14
click at [974, 634] on div "Ready for Internal Review" at bounding box center [994, 631] width 97 height 30
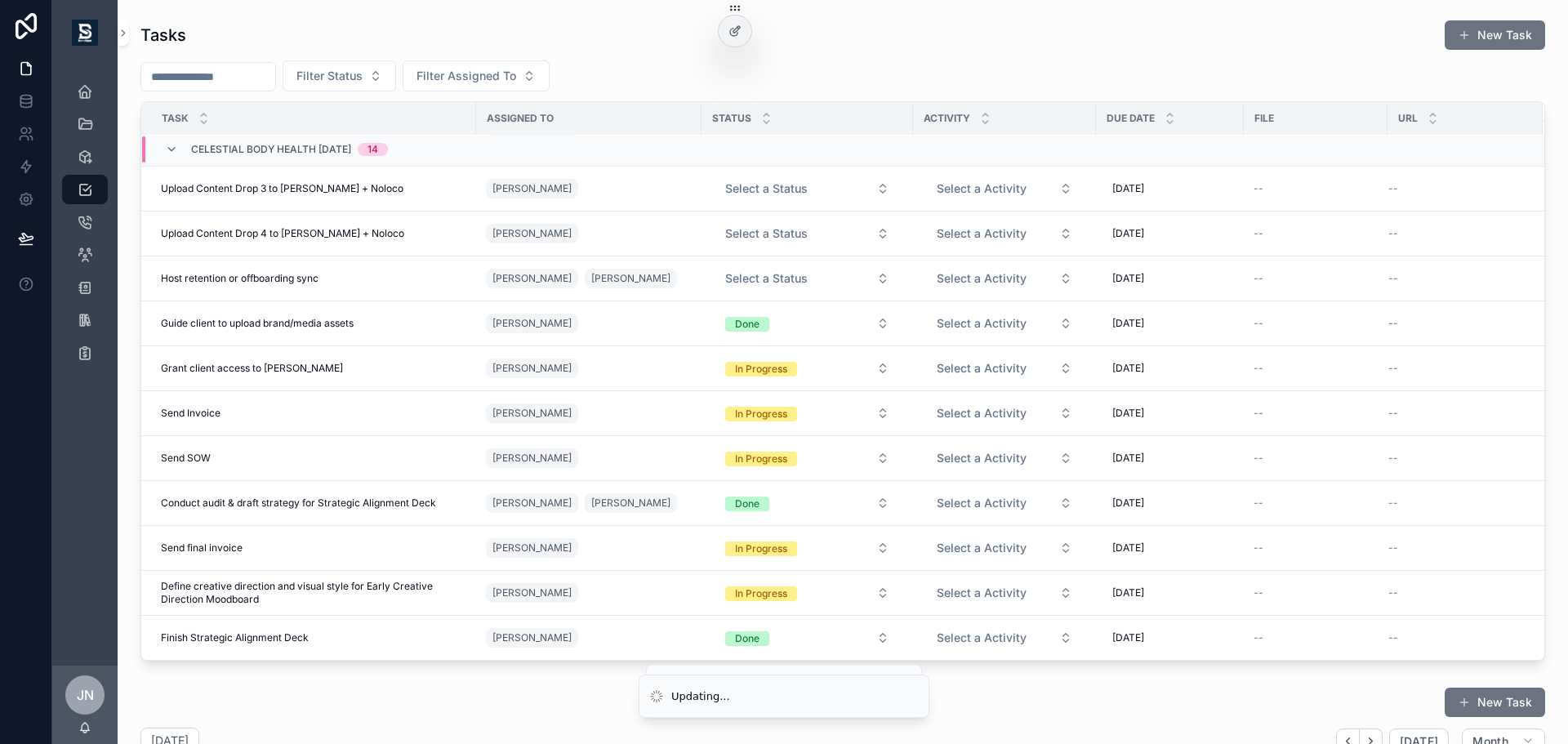
scroll to position [153, 0]
click at [996, 637] on span "Select a Activity" at bounding box center [981, 637] width 89 height 16
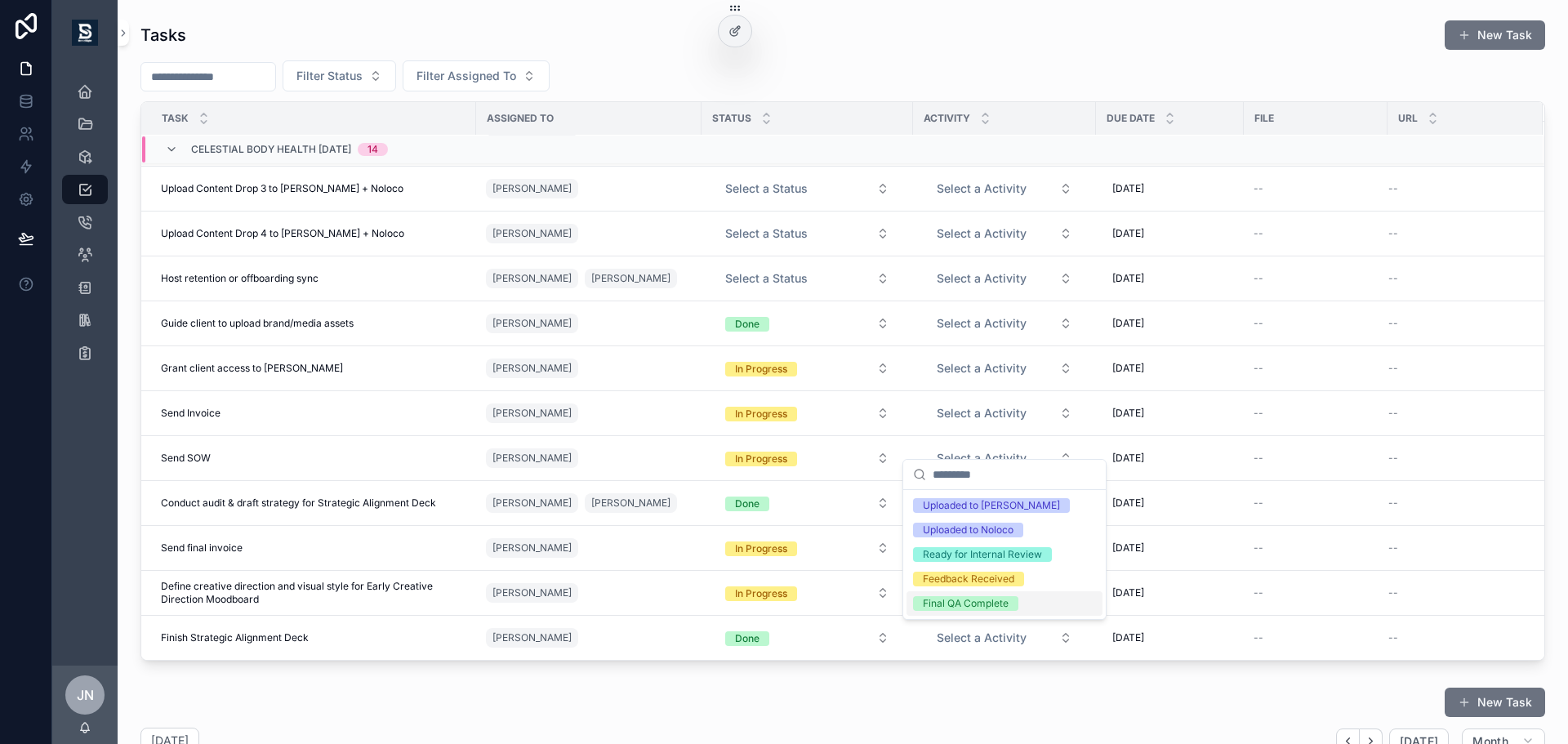
click at [980, 603] on div "Final QA Complete" at bounding box center [966, 603] width 86 height 14
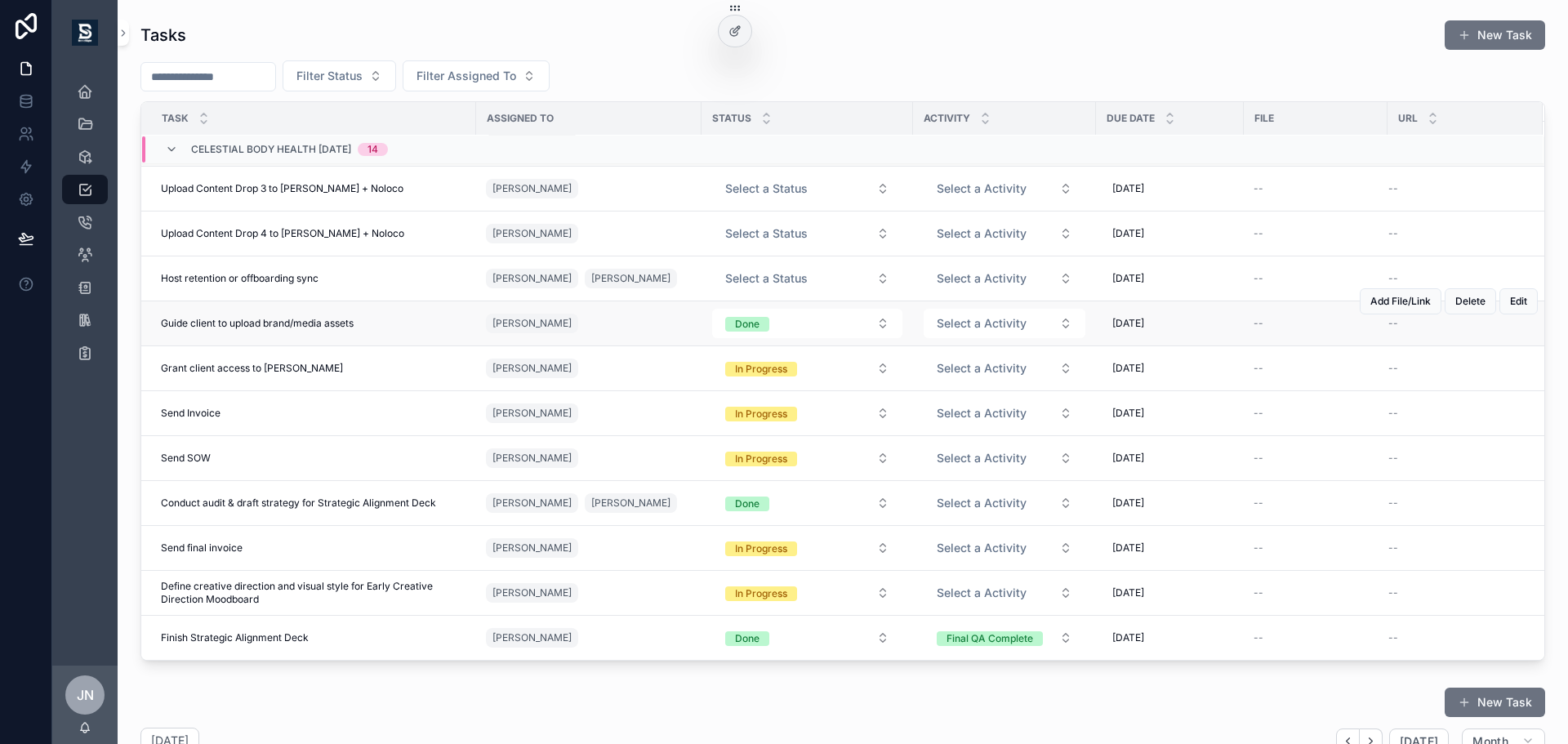
scroll to position [0, 0]
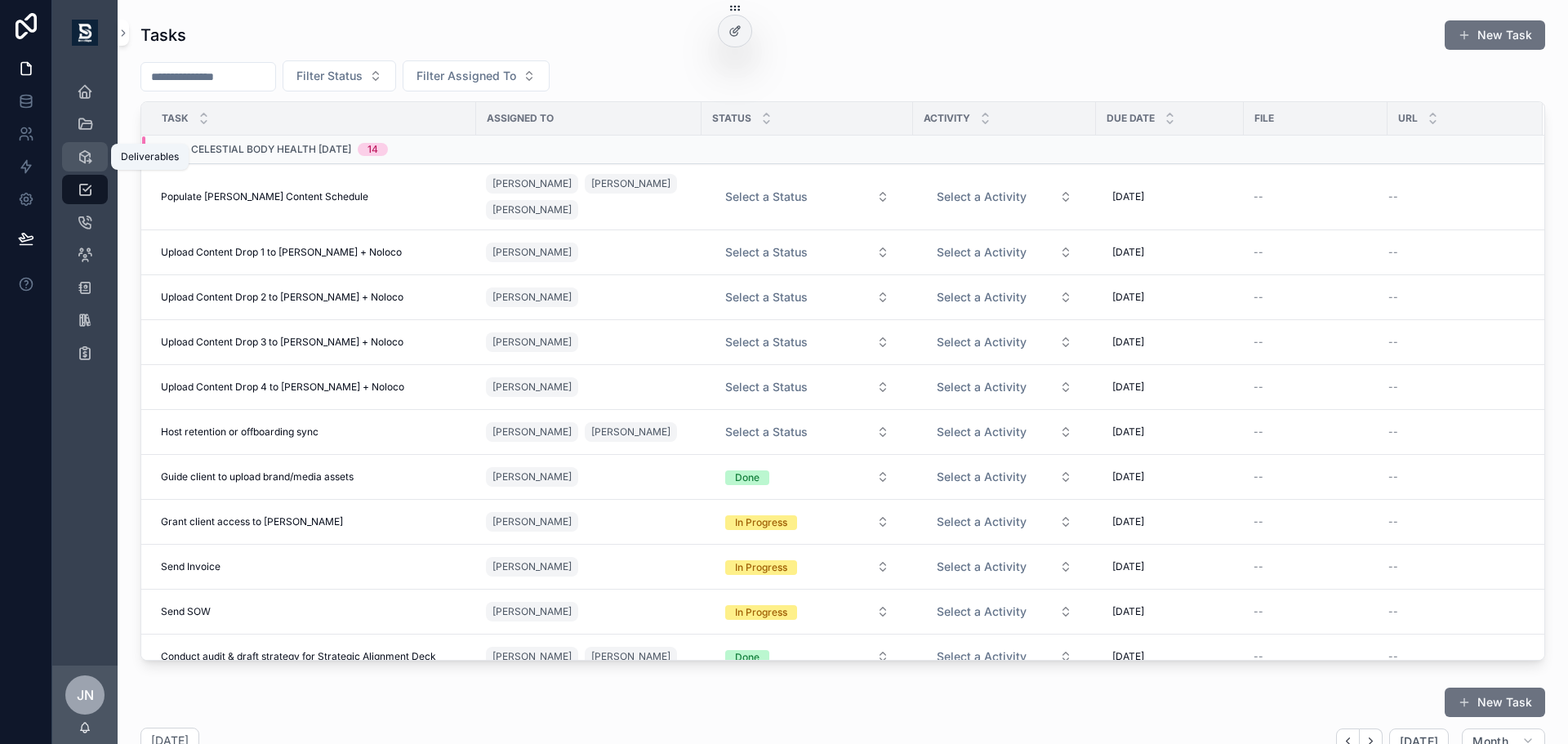
drag, startPoint x: 95, startPoint y: 152, endPoint x: 158, endPoint y: 169, distance: 65.3
click at [95, 152] on div "Deliverables" at bounding box center [85, 156] width 26 height 26
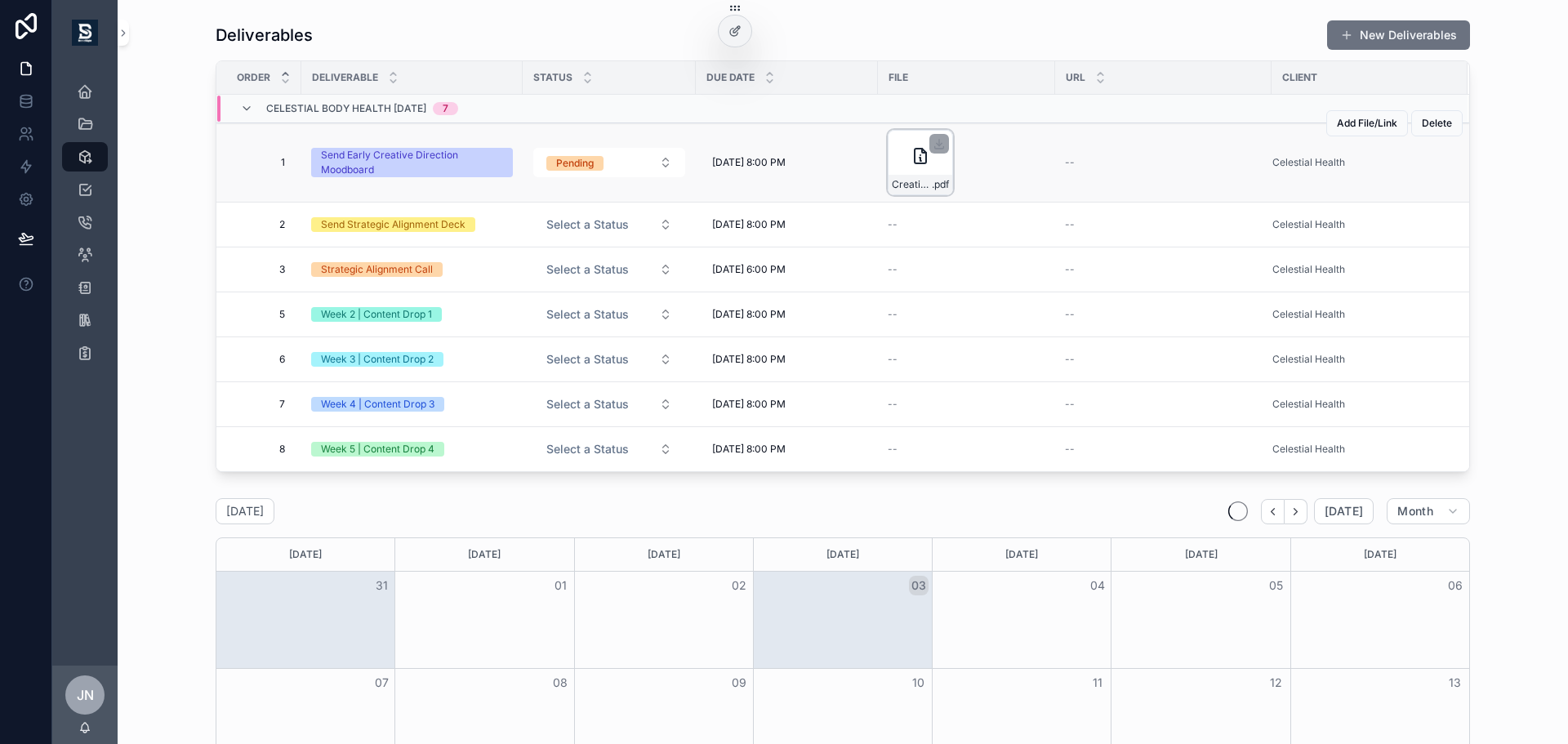
click at [919, 160] on icon "scrollable content" at bounding box center [920, 159] width 2 height 4
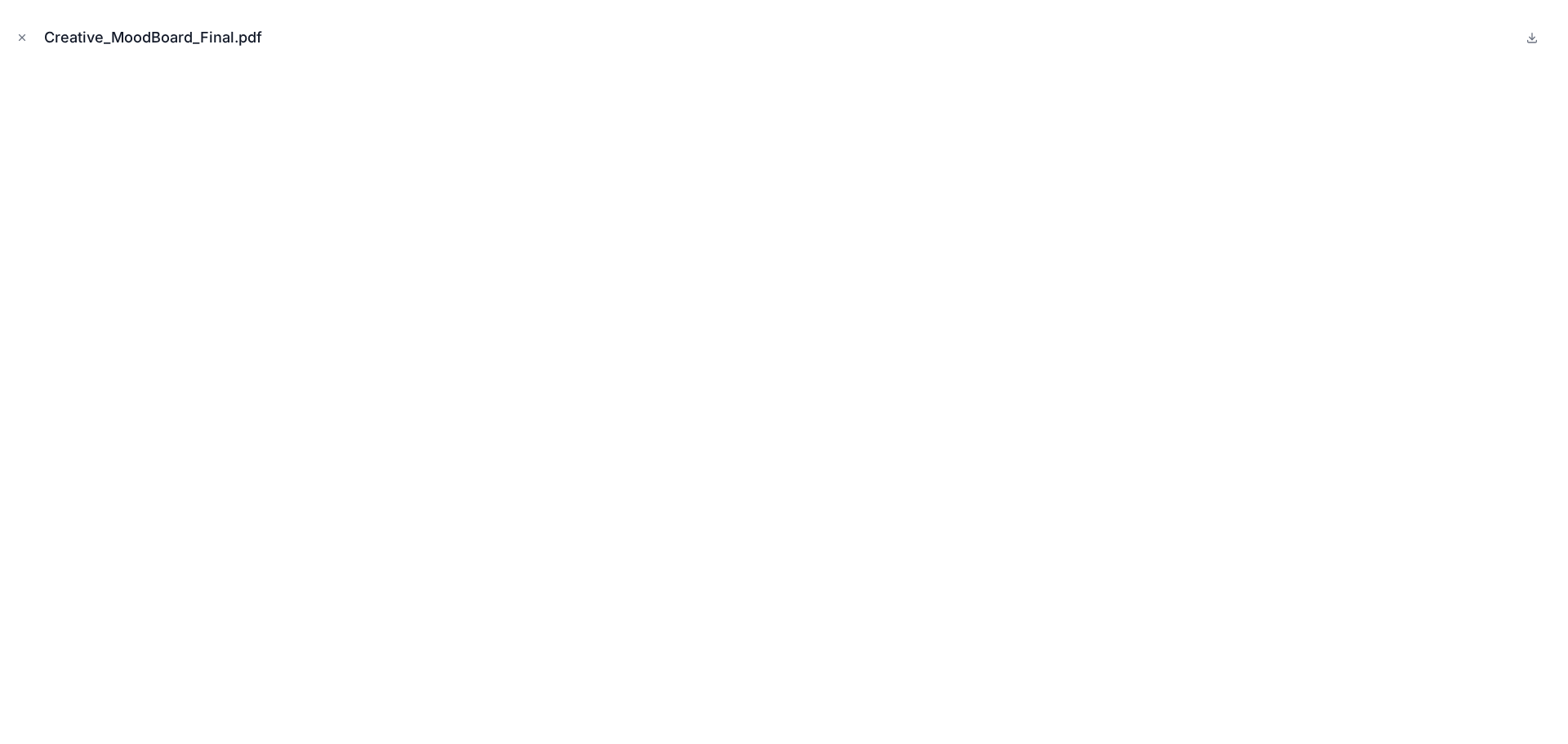
drag, startPoint x: 22, startPoint y: 33, endPoint x: 124, endPoint y: 101, distance: 122.6
click at [22, 33] on icon "Close modal" at bounding box center [22, 37] width 12 height 12
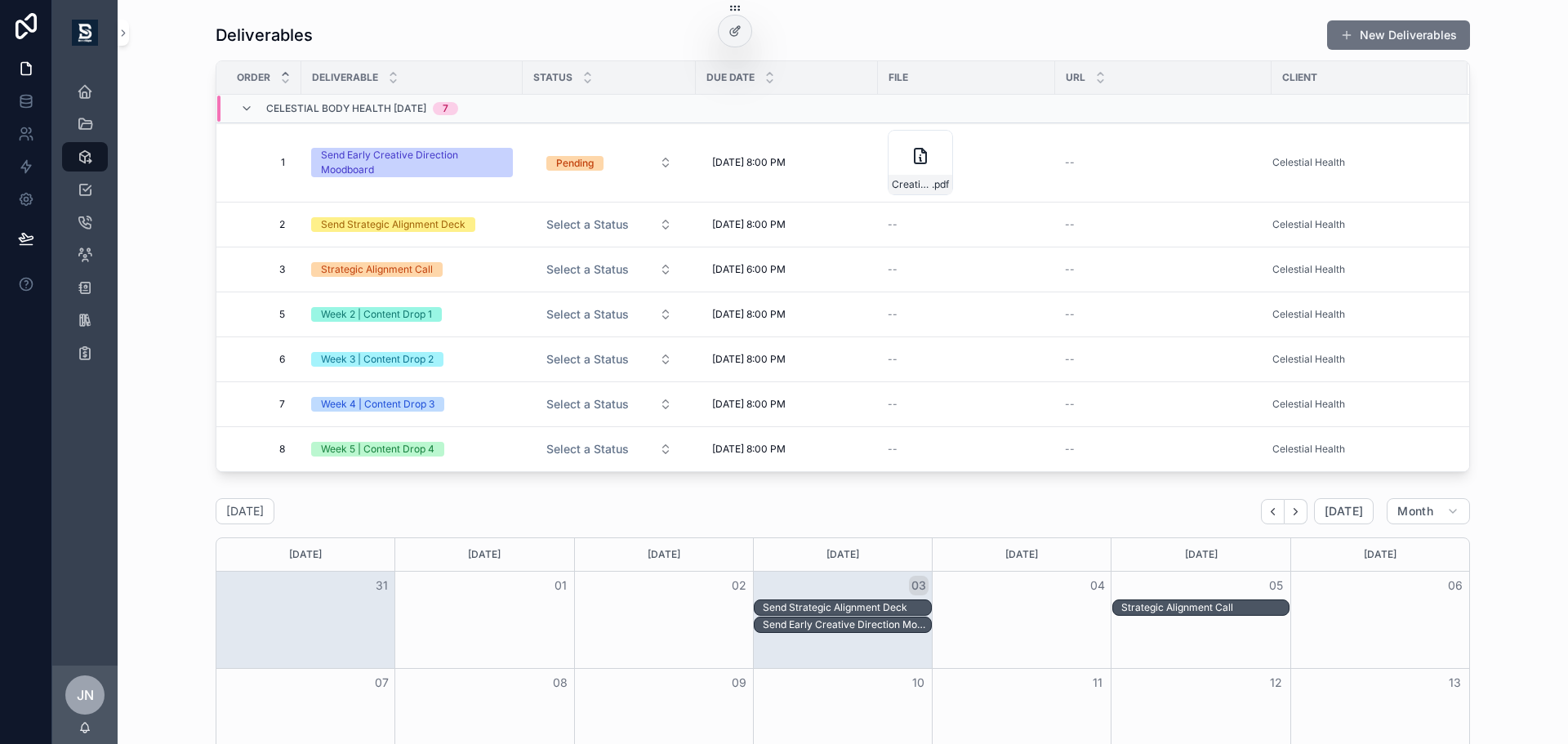
click at [1483, 339] on div "Deliverables New Deliverables Order Deliverable Status Due Date File URL Client…" at bounding box center [843, 245] width 1424 height 465
click at [638, 172] on button "Pending" at bounding box center [609, 163] width 152 height 30
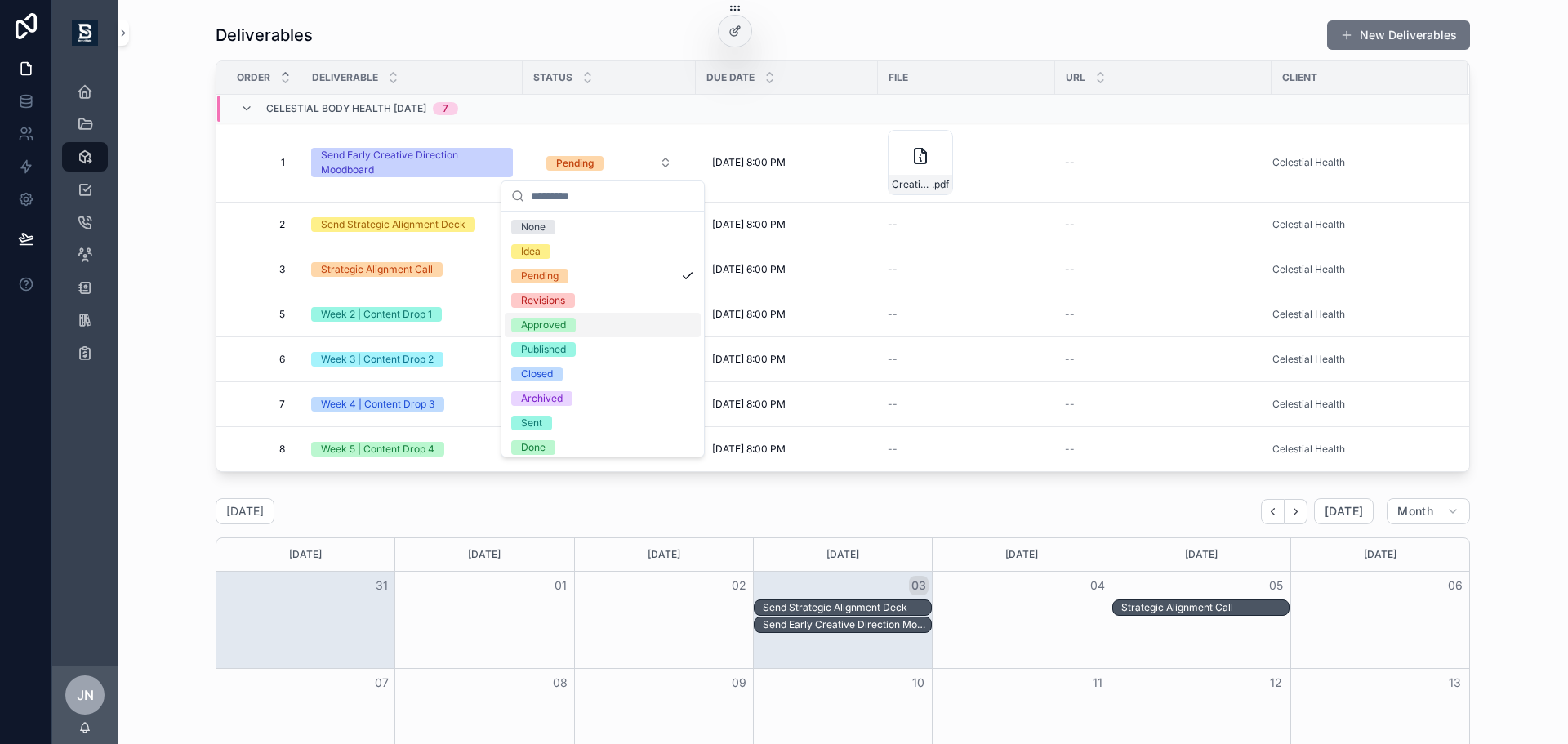
scroll to position [6, 0]
click at [180, 355] on div "Deliverables New Deliverables Order Deliverable Status Due Date File URL Client…" at bounding box center [843, 245] width 1424 height 465
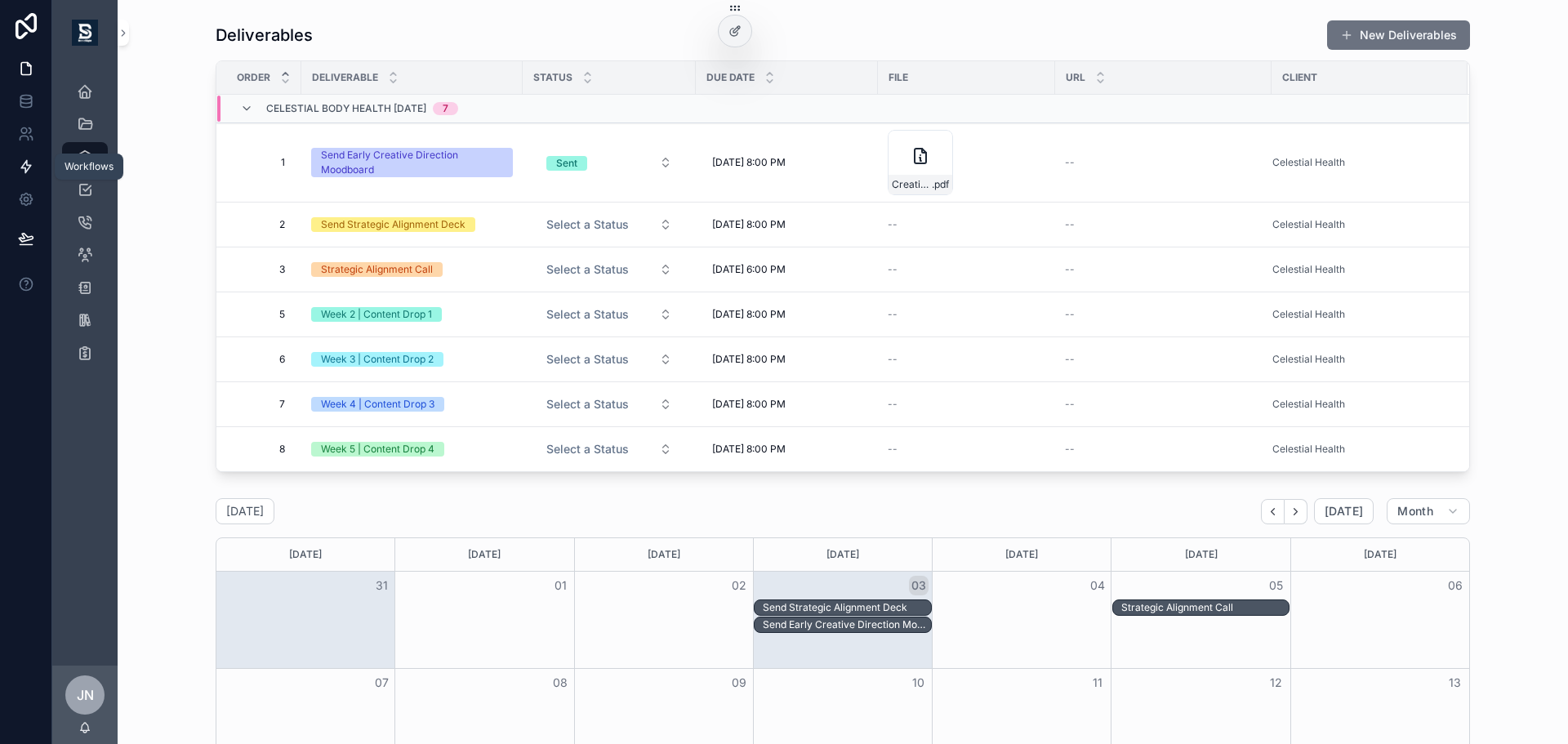
click at [26, 166] on icon at bounding box center [26, 166] width 16 height 16
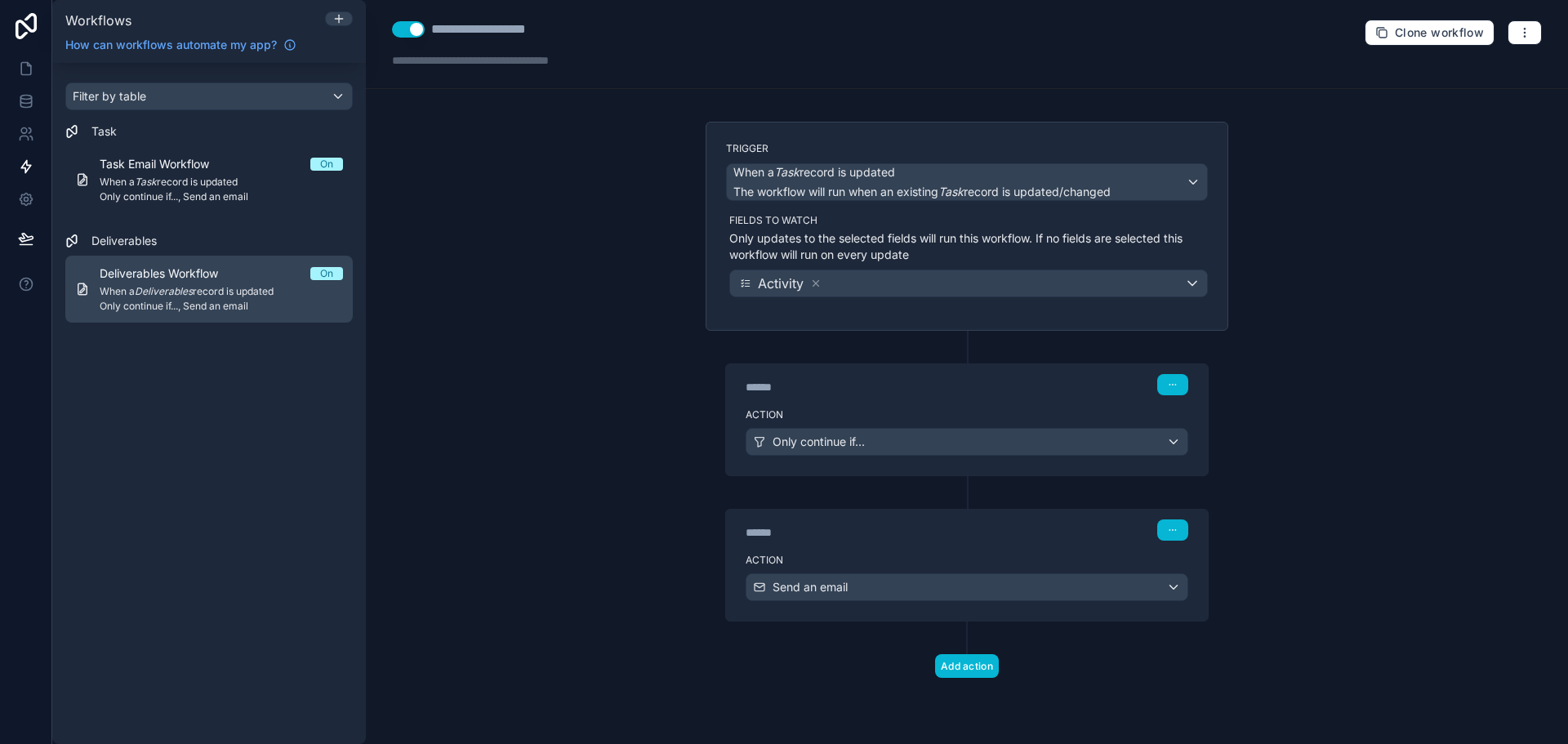
click at [257, 290] on span "When a Deliverables record is updated" at bounding box center [220, 292] width 243 height 13
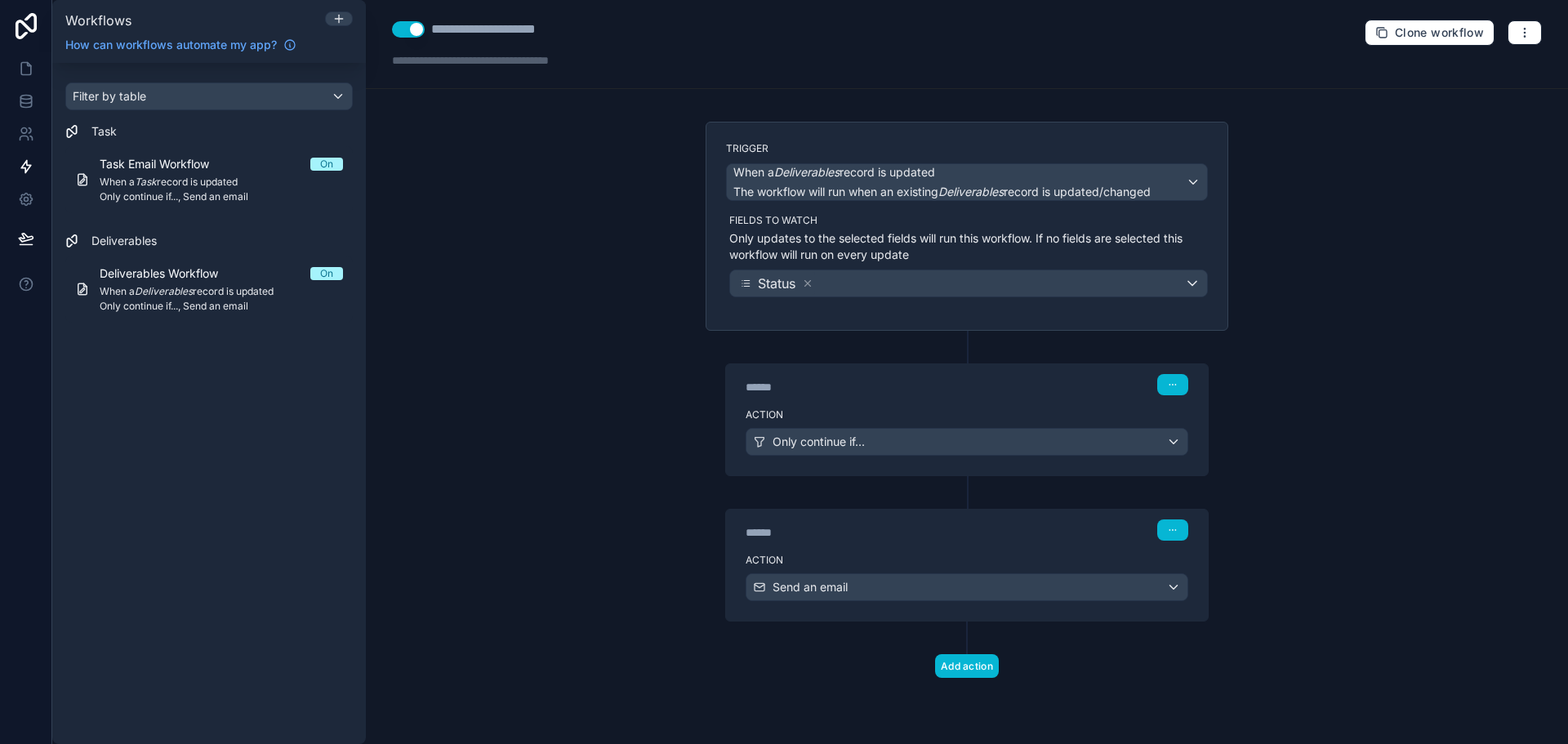
click at [1017, 386] on div "****** Step 1" at bounding box center [966, 385] width 443 height 22
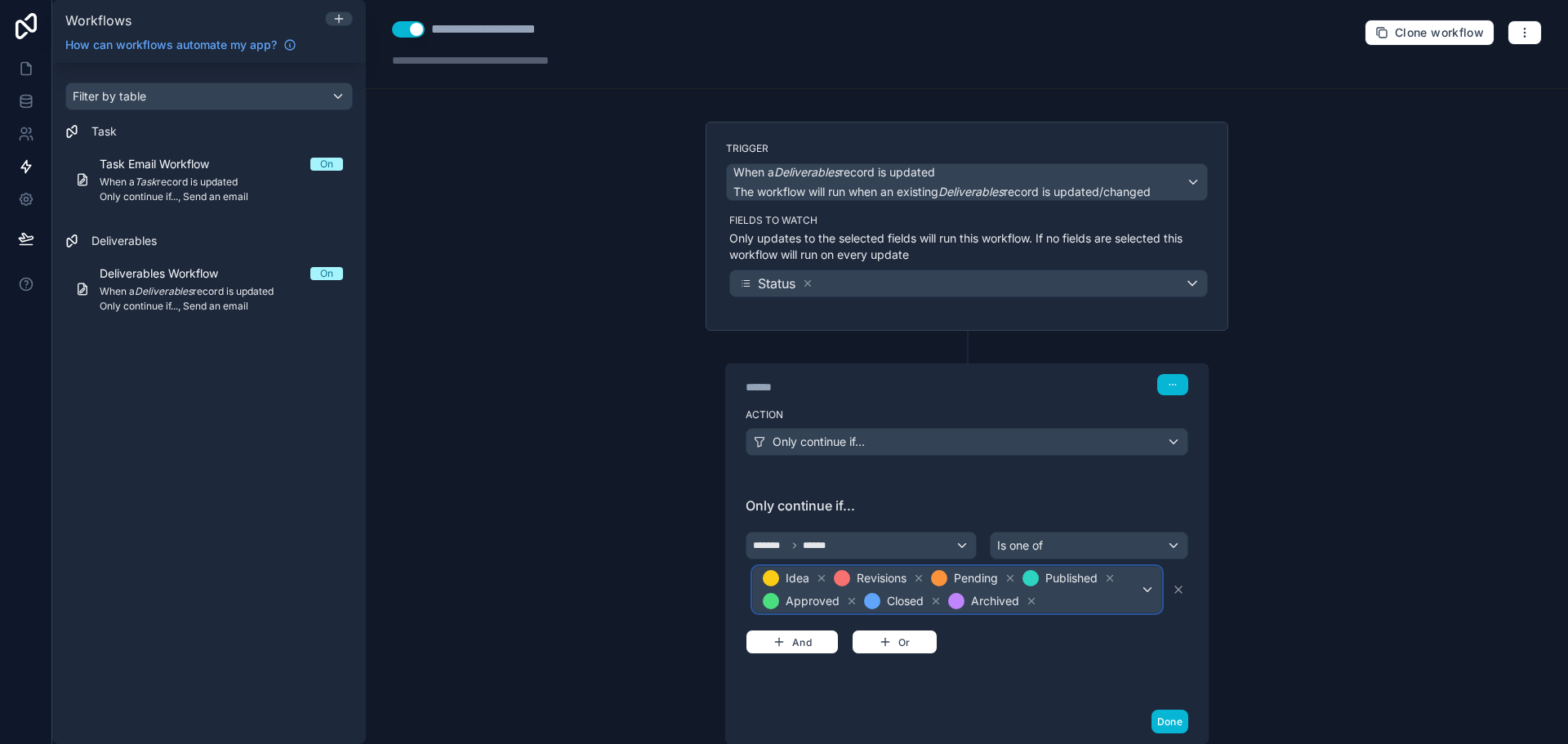
click at [1087, 593] on span "Idea Revisions Pending Published Approved Closed Archived" at bounding box center [949, 589] width 380 height 46
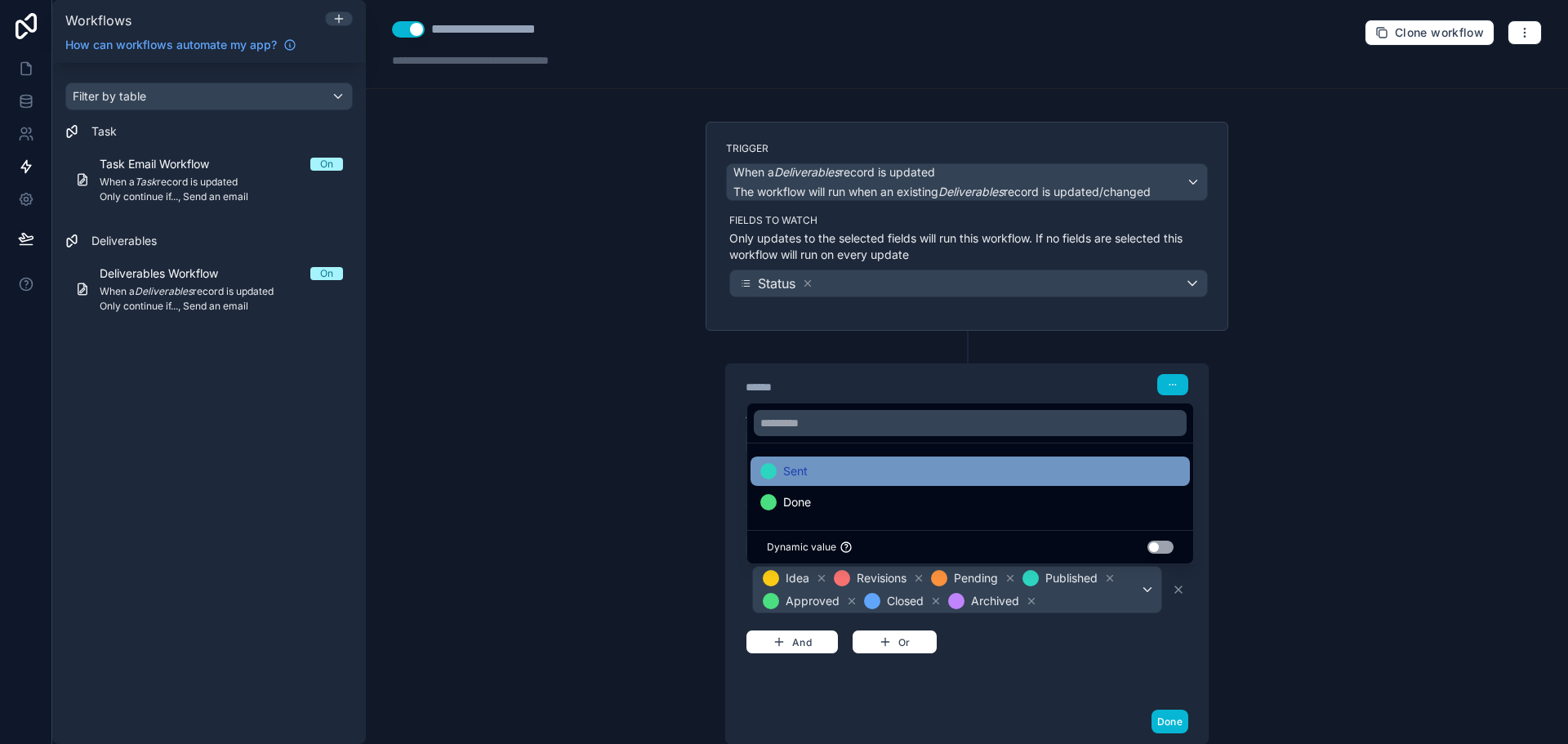
click at [1089, 481] on div "Sent" at bounding box center [970, 470] width 439 height 30
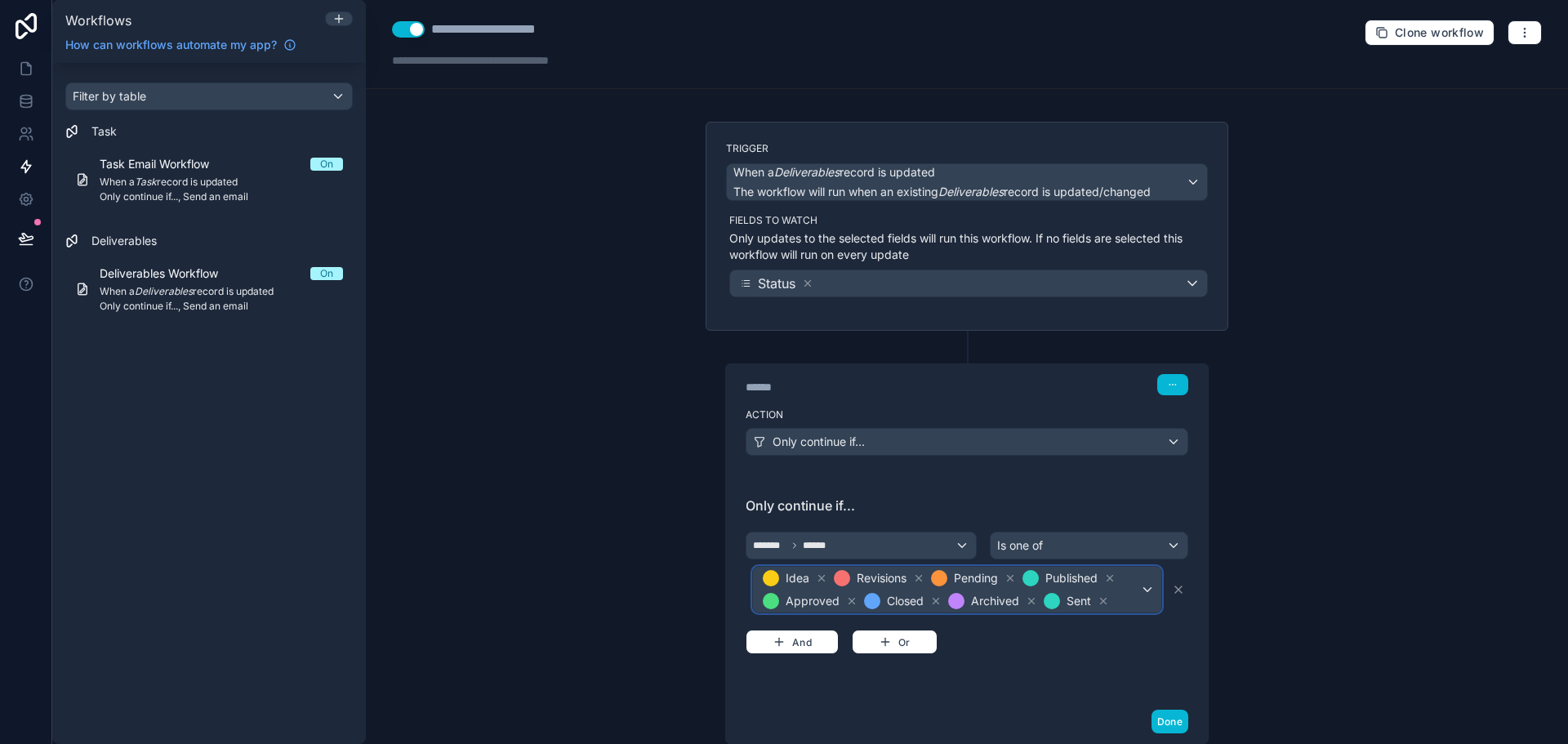
click at [1121, 600] on span "Idea Revisions Pending Published Approved Closed Archived Sent" at bounding box center [949, 589] width 380 height 46
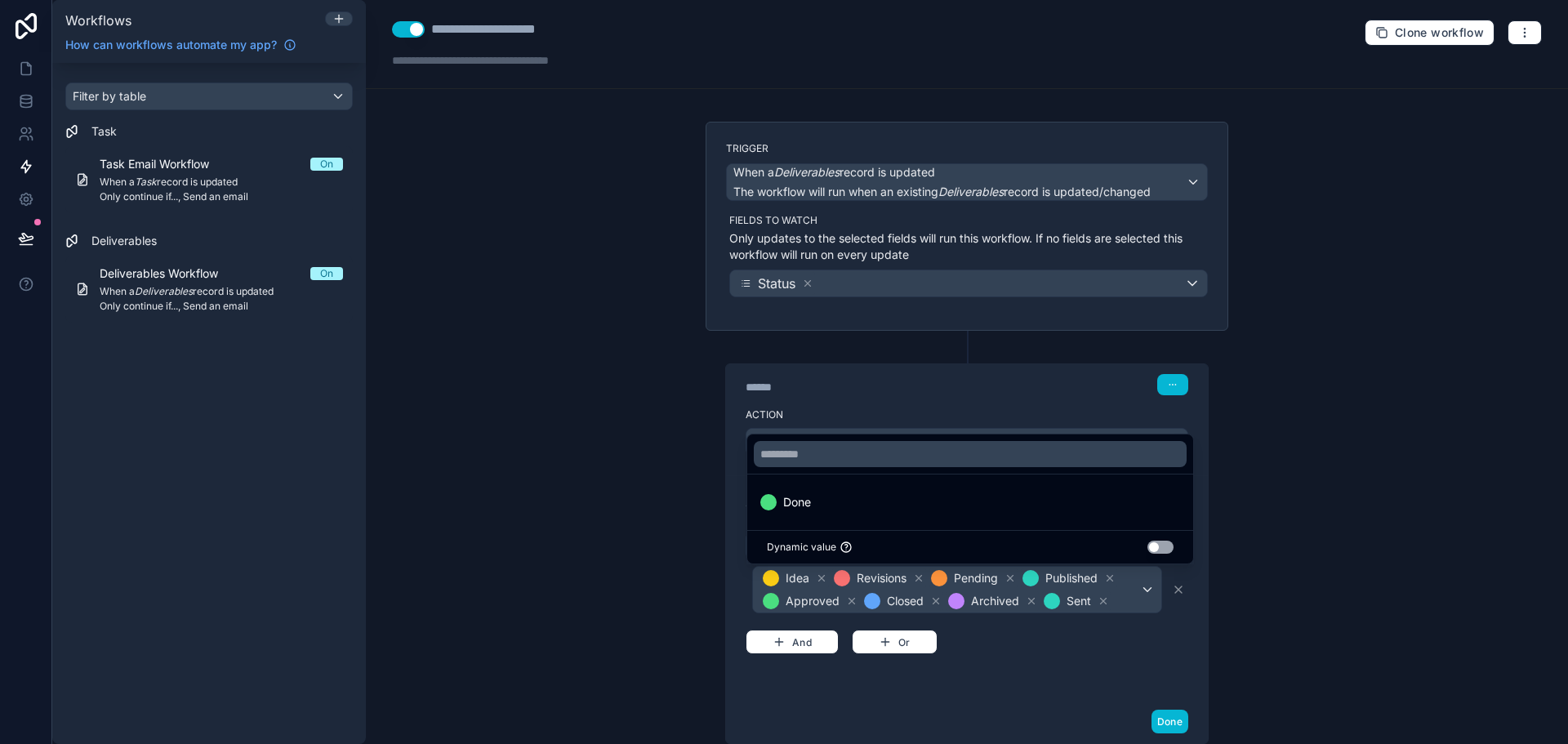
click at [881, 501] on div "Done" at bounding box center [970, 502] width 420 height 20
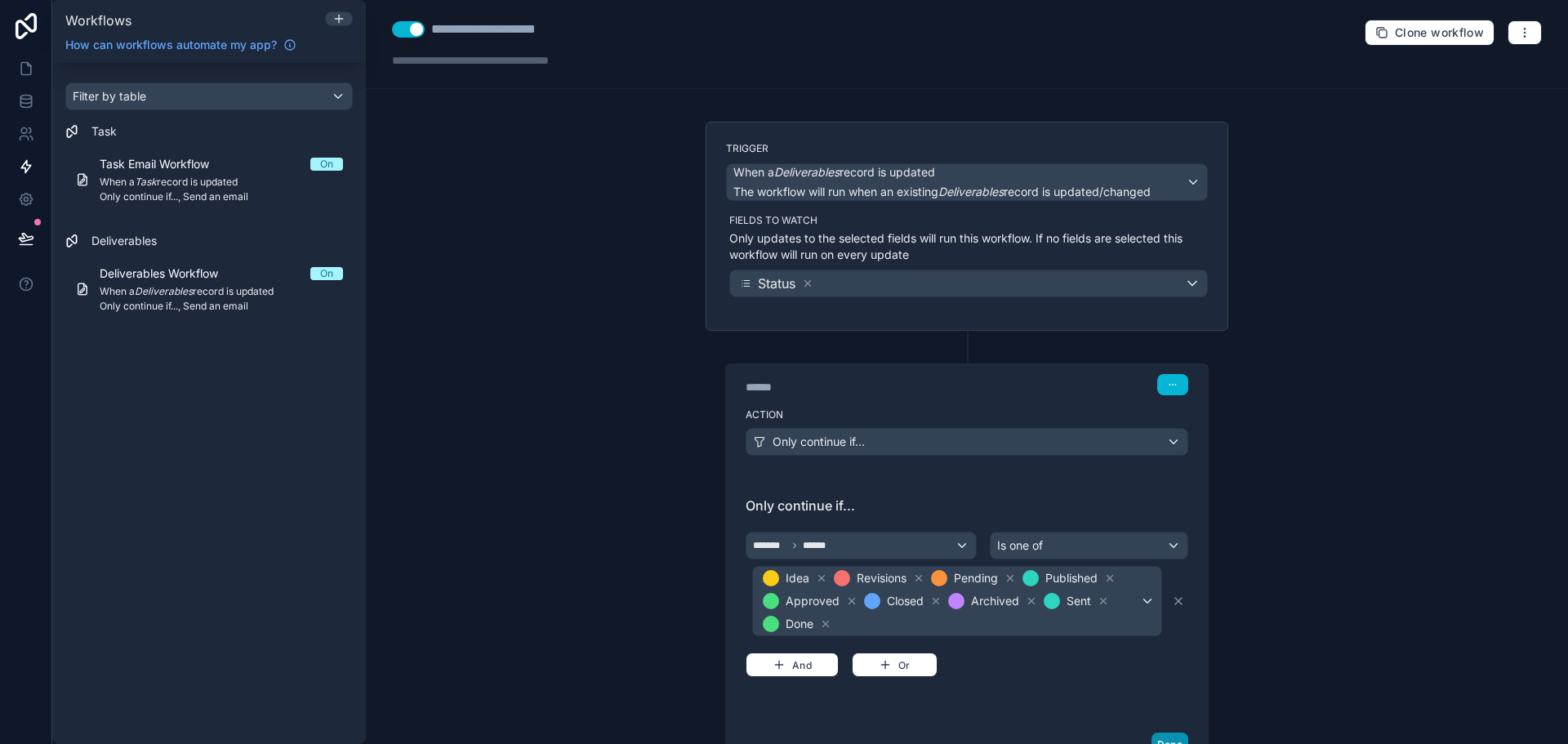
click at [1166, 736] on button "Done" at bounding box center [1170, 744] width 37 height 23
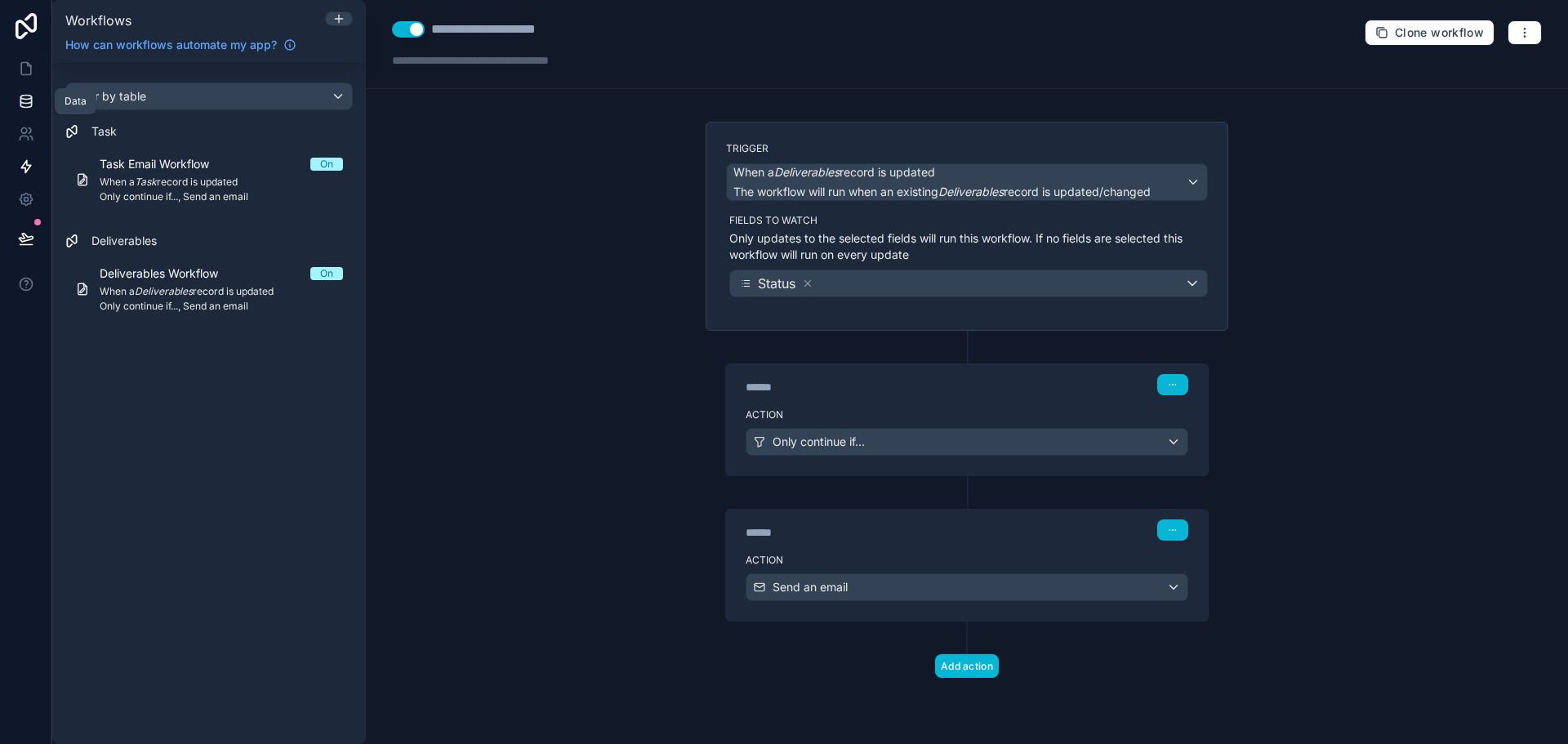
click at [25, 88] on link at bounding box center [25, 101] width 51 height 33
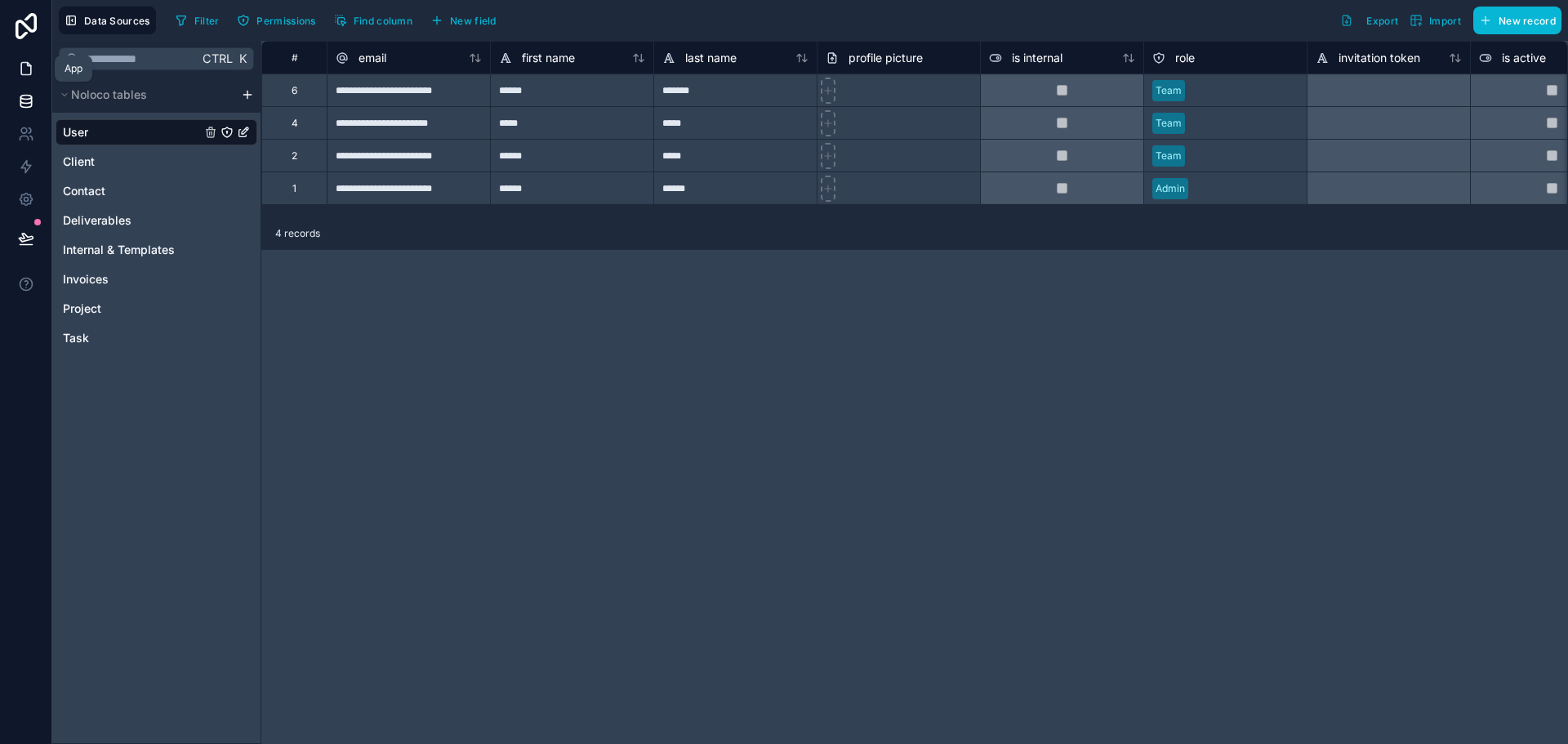
click at [51, 69] on link at bounding box center [25, 69] width 51 height 33
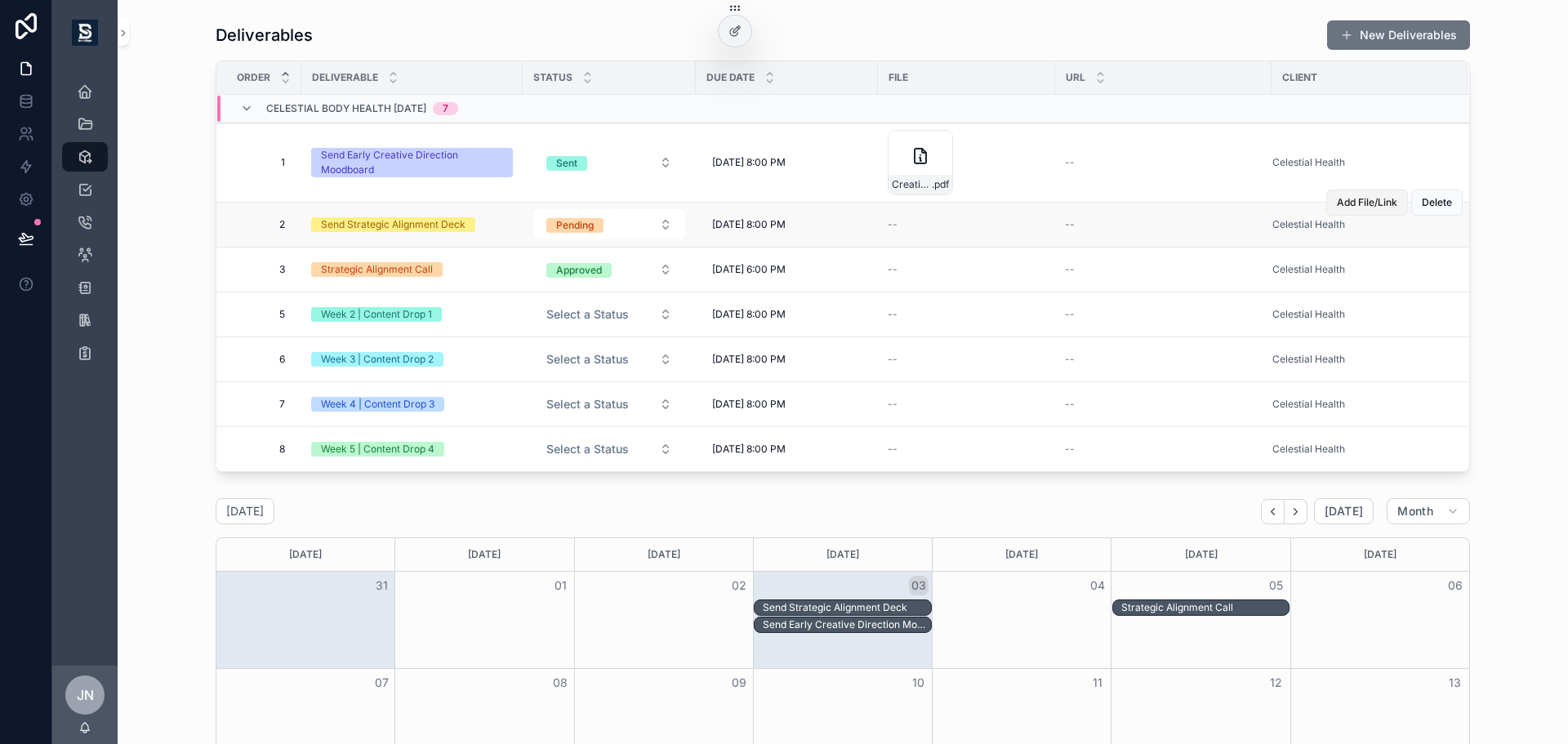
click at [1366, 204] on span "Add File/Link" at bounding box center [1367, 202] width 61 height 13
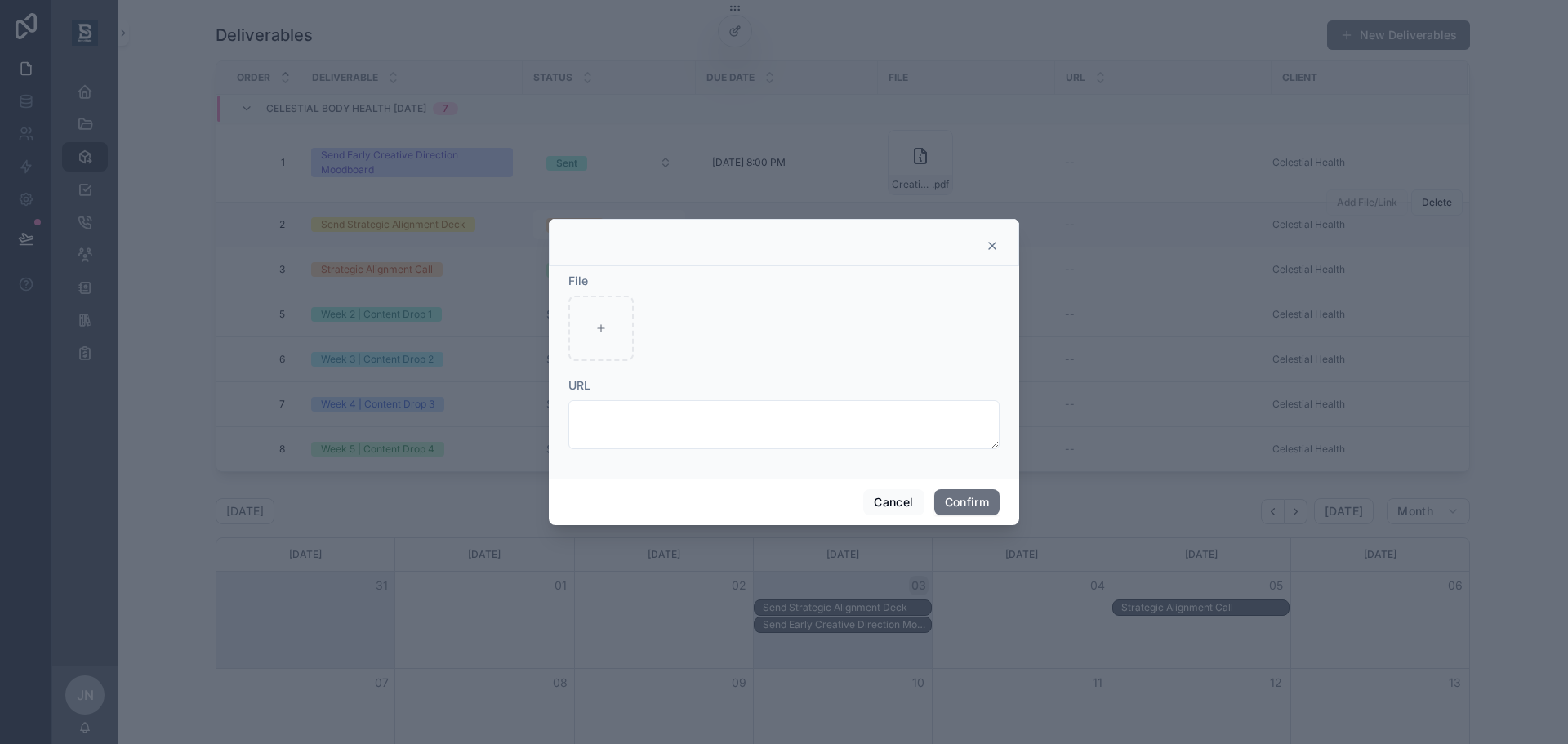
click at [564, 323] on div "File URL" at bounding box center [784, 372] width 471 height 212
click at [592, 323] on div at bounding box center [601, 328] width 65 height 65
type input "**********"
click at [978, 498] on button "Confirm" at bounding box center [966, 502] width 65 height 26
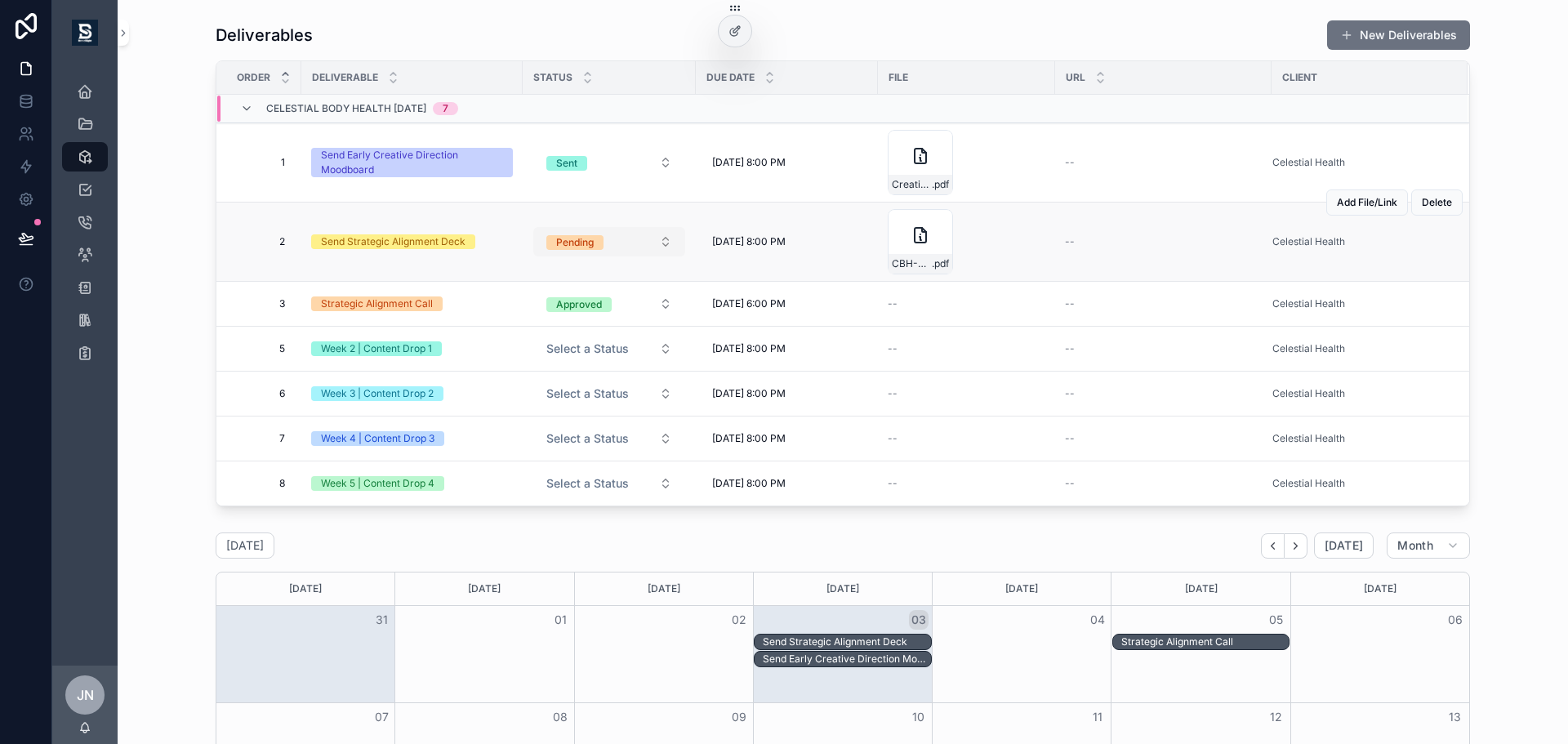
click at [617, 245] on button "Pending" at bounding box center [609, 241] width 152 height 30
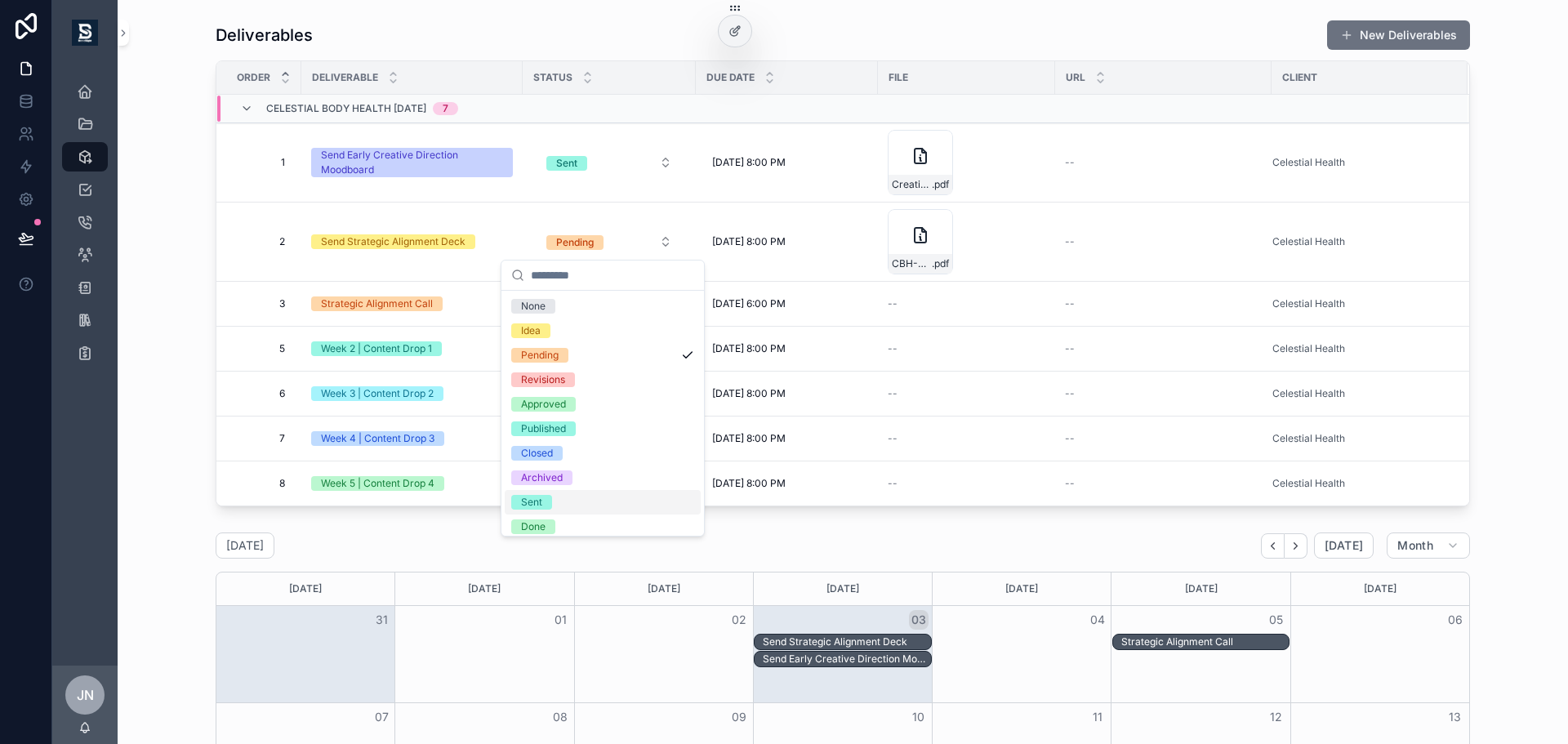
click at [536, 503] on div "Sent" at bounding box center [532, 502] width 22 height 14
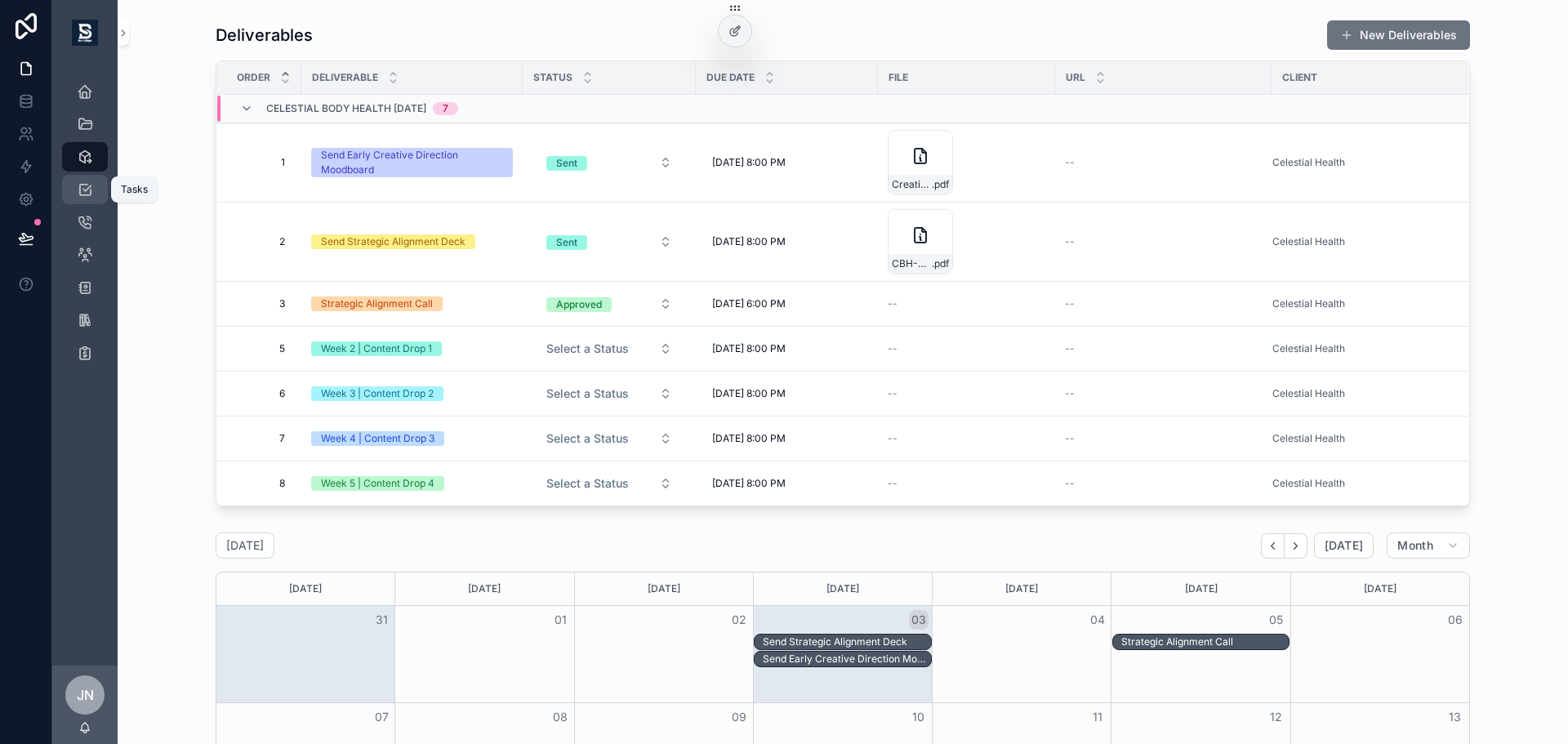
click at [80, 183] on icon "scrollable content" at bounding box center [85, 190] width 16 height 16
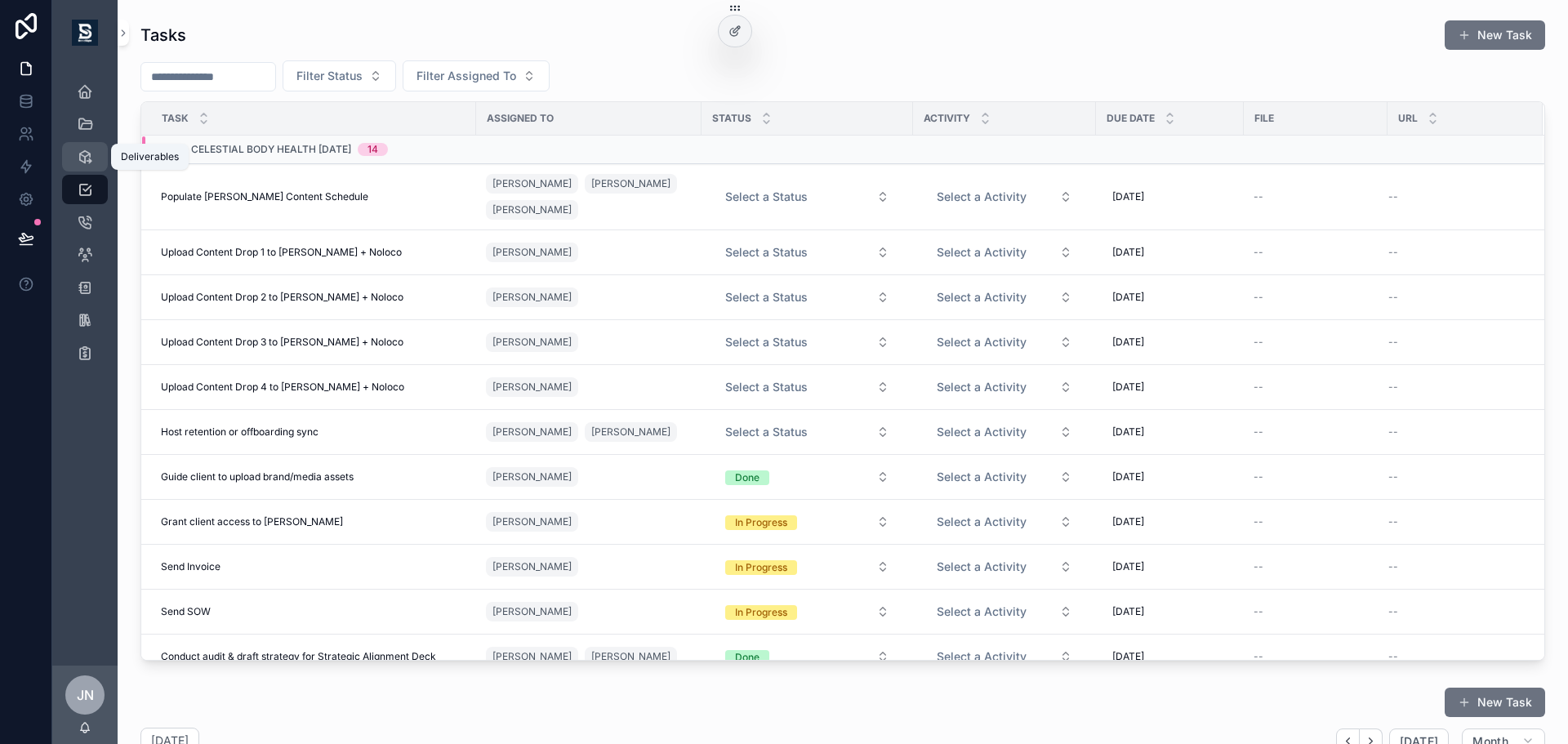
click at [98, 153] on div "Deliverables" at bounding box center [85, 156] width 26 height 26
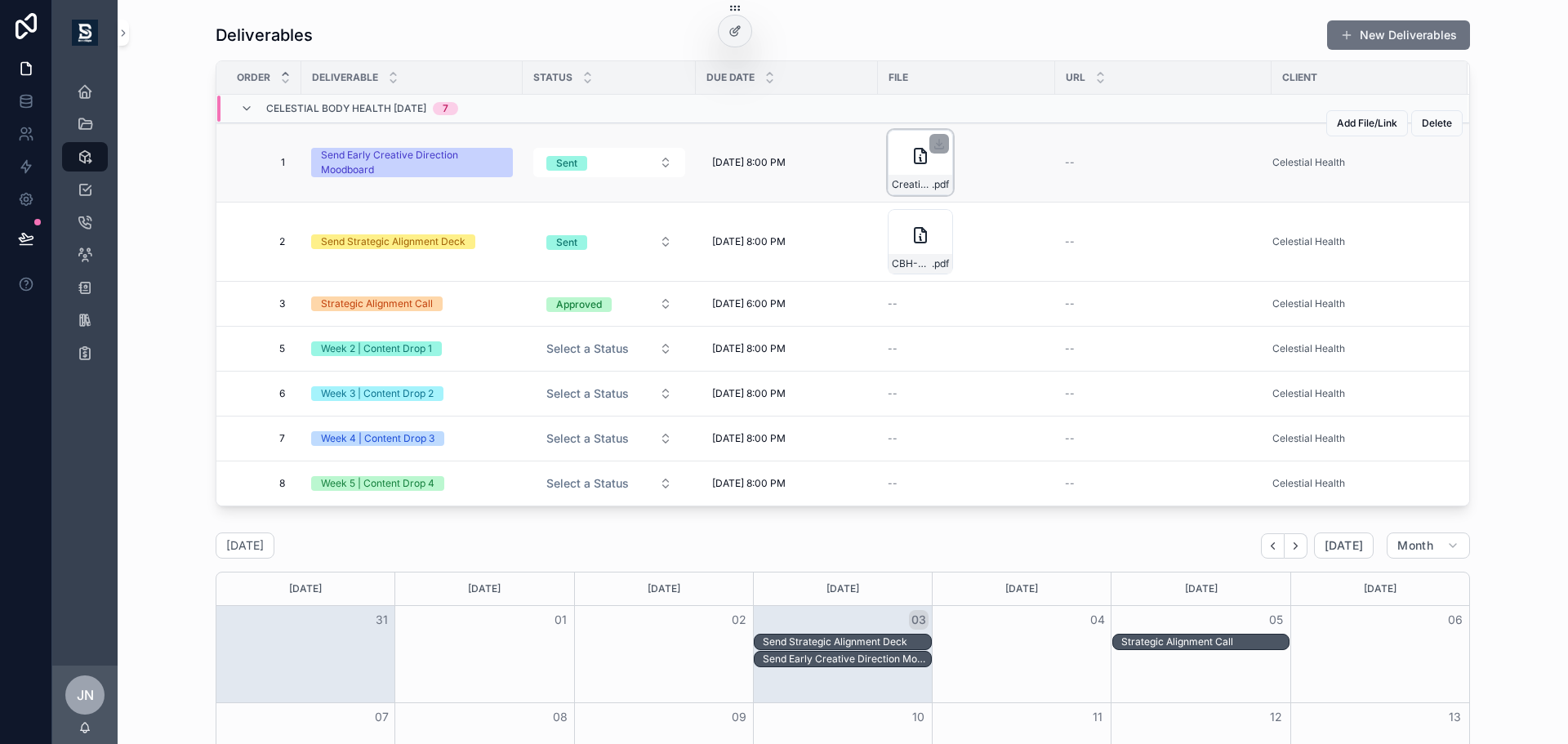
click at [910, 160] on icon "scrollable content" at bounding box center [920, 156] width 20 height 20
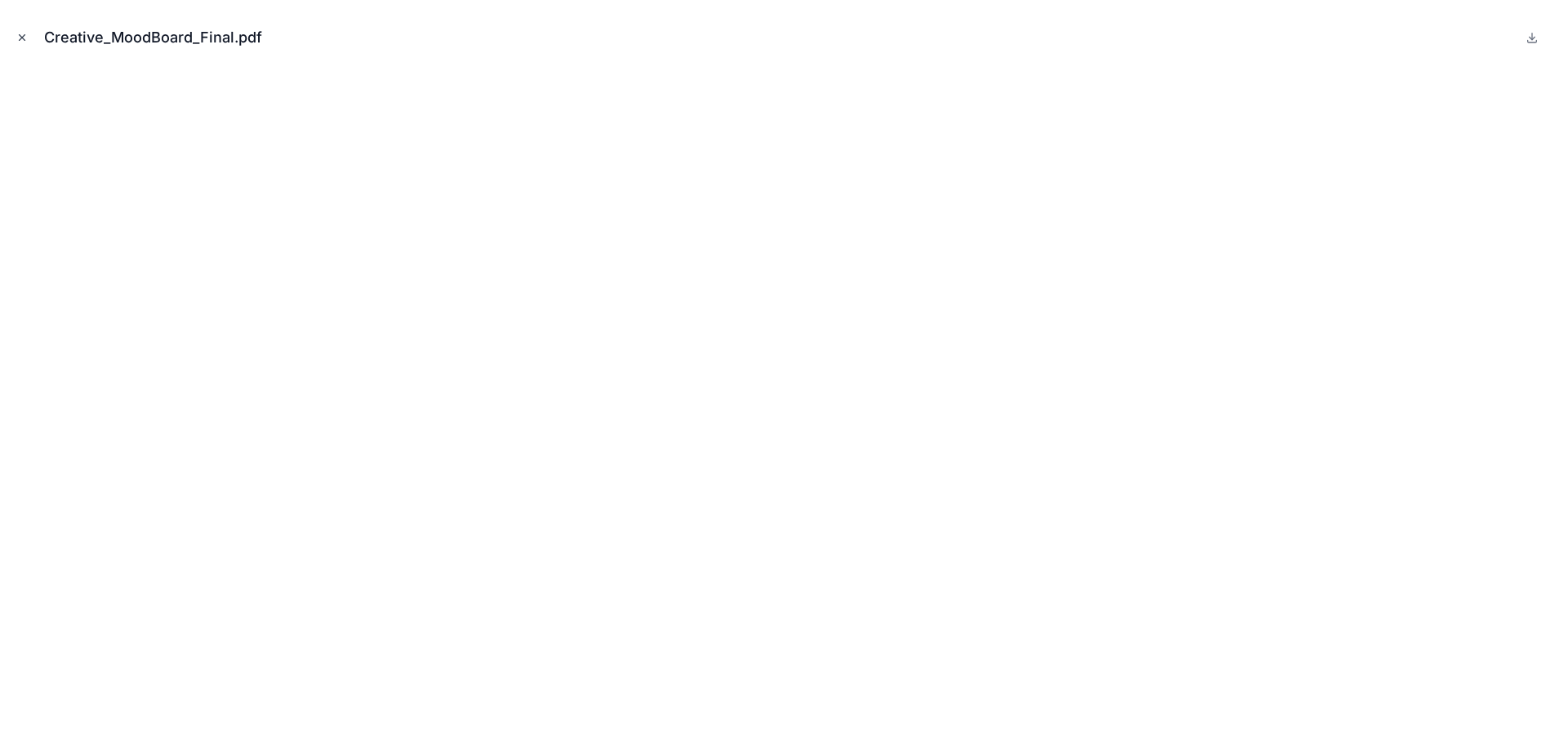
click at [27, 29] on button "Close modal" at bounding box center [22, 38] width 18 height 18
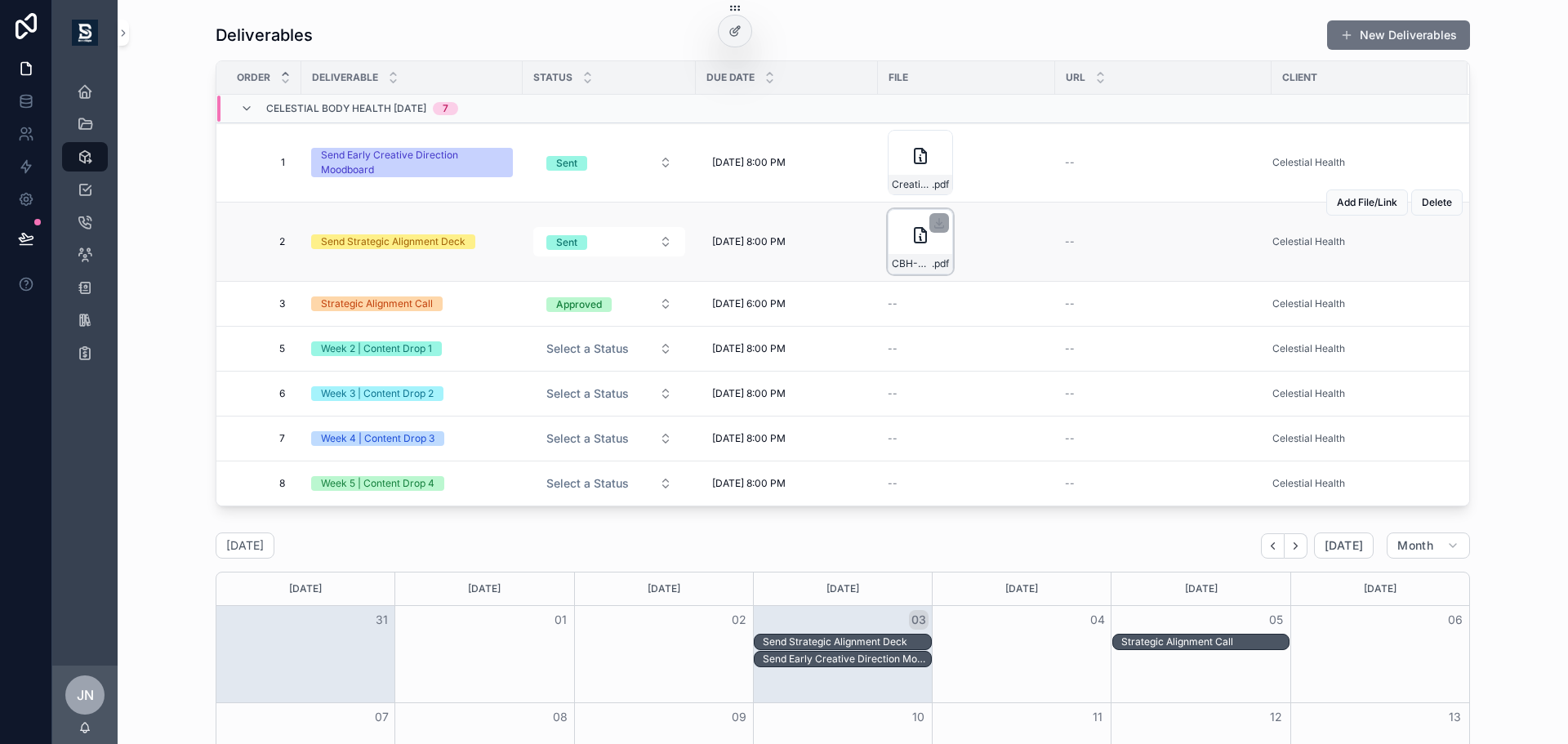
click at [919, 238] on icon "scrollable content" at bounding box center [920, 236] width 20 height 20
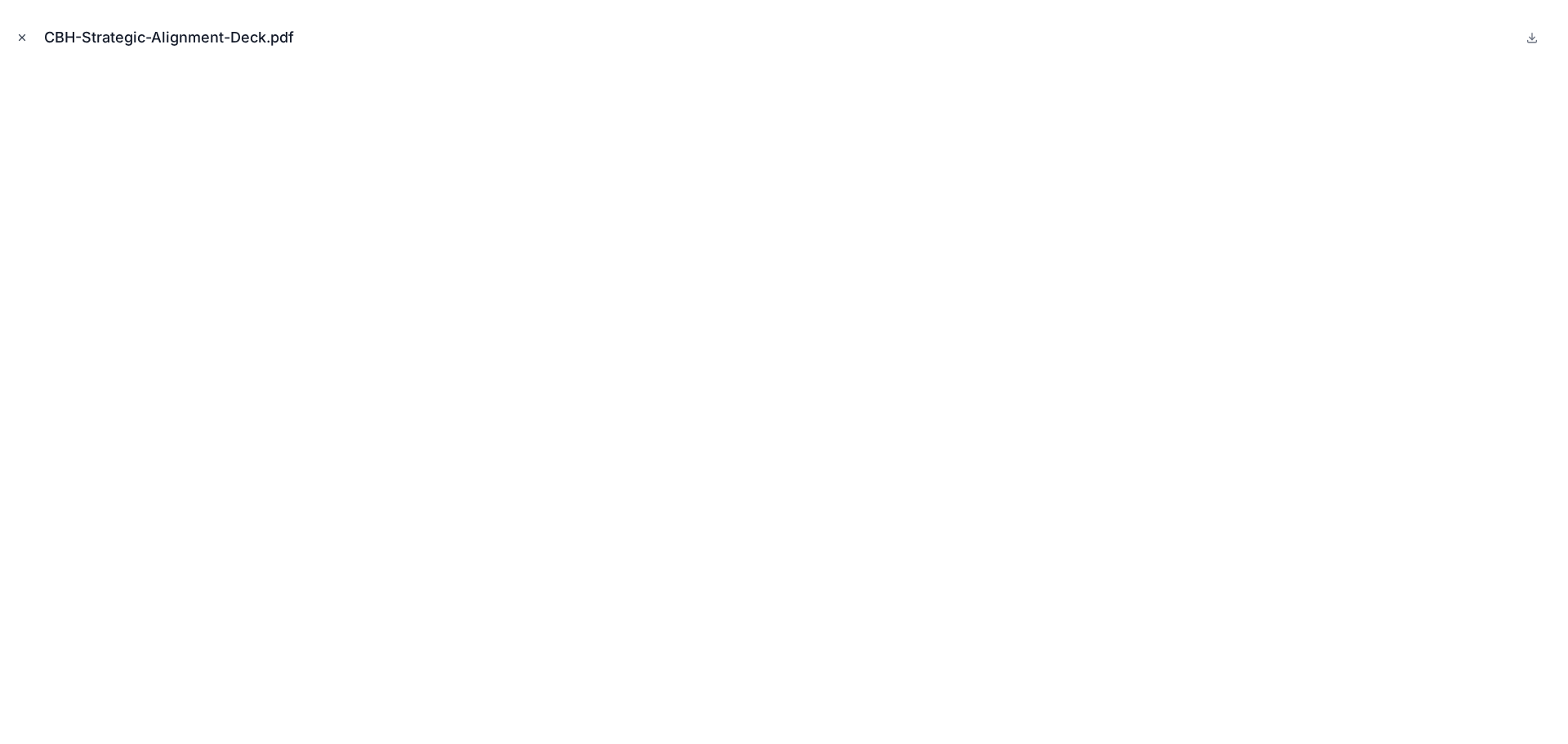
click at [27, 42] on icon "Close modal" at bounding box center [22, 37] width 12 height 12
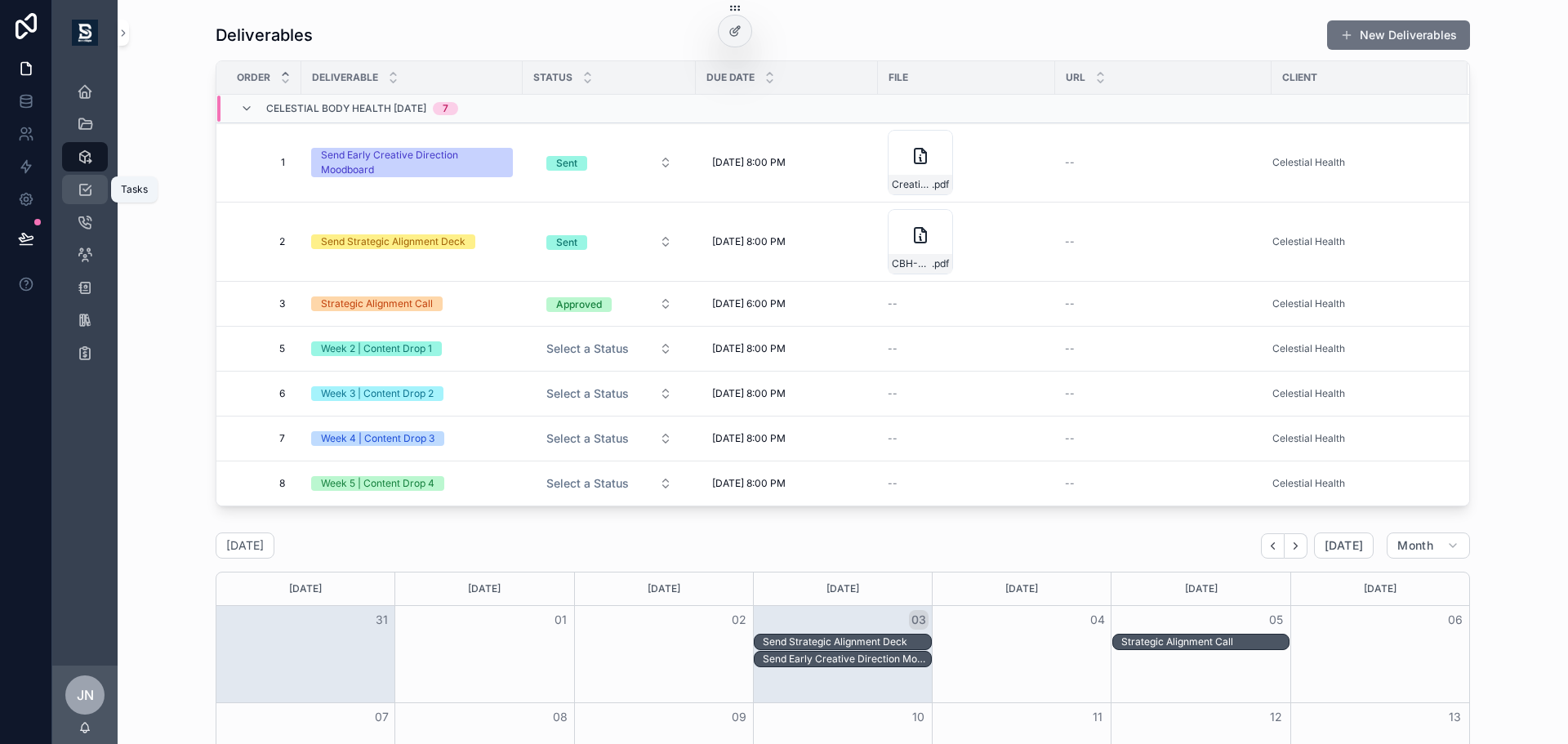
click at [85, 183] on icon "scrollable content" at bounding box center [85, 190] width 16 height 16
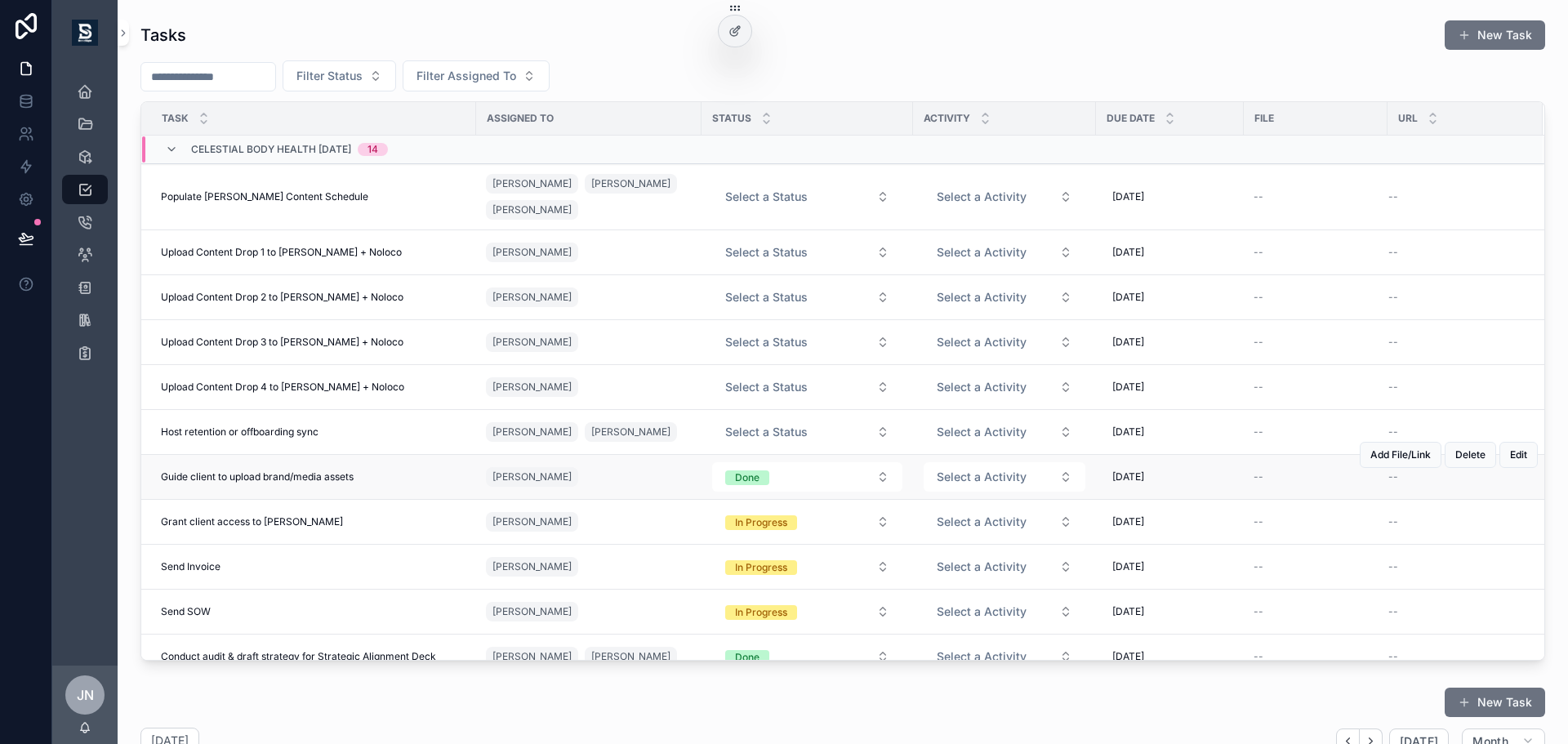
scroll to position [153, 0]
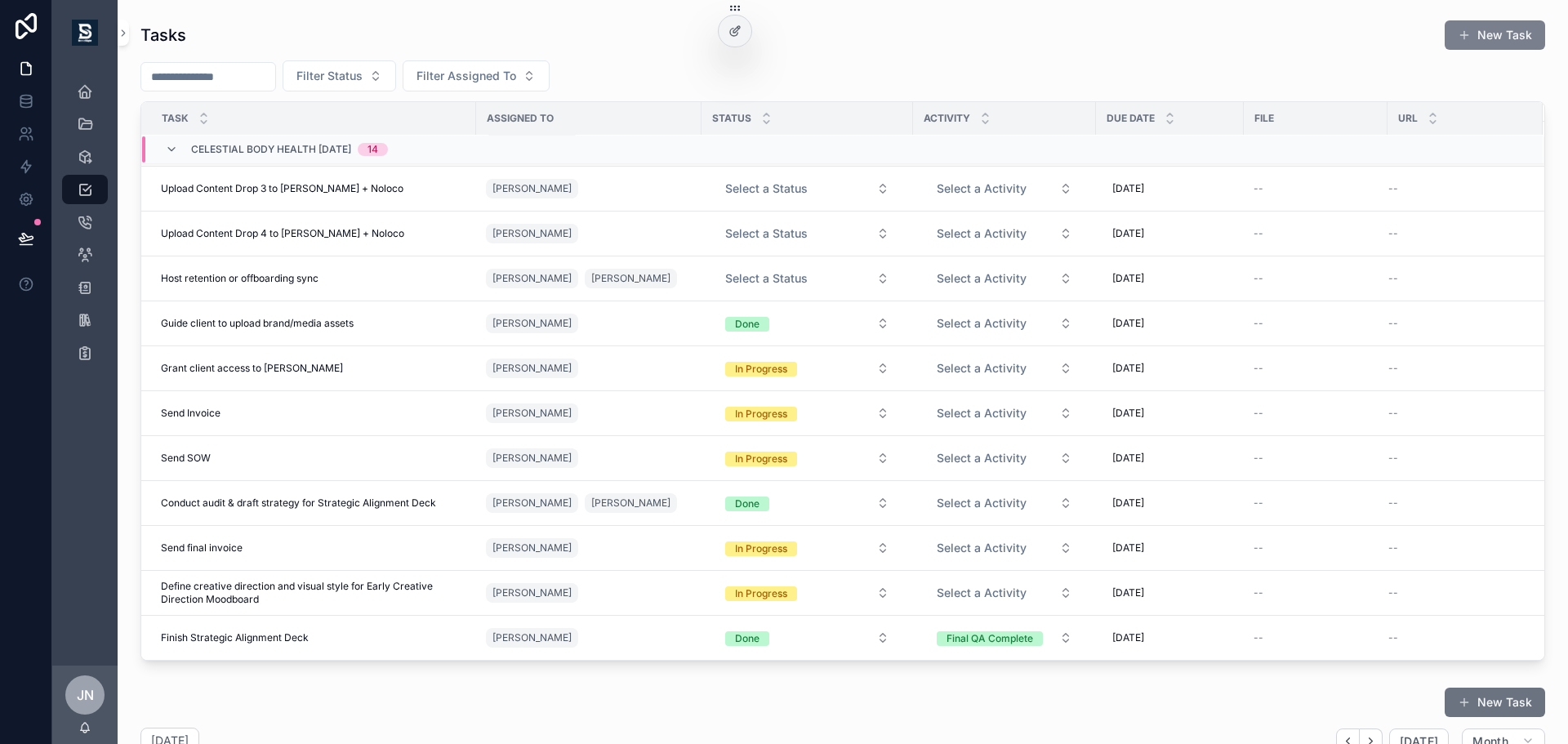
click at [1486, 24] on button "New Task" at bounding box center [1494, 35] width 100 height 30
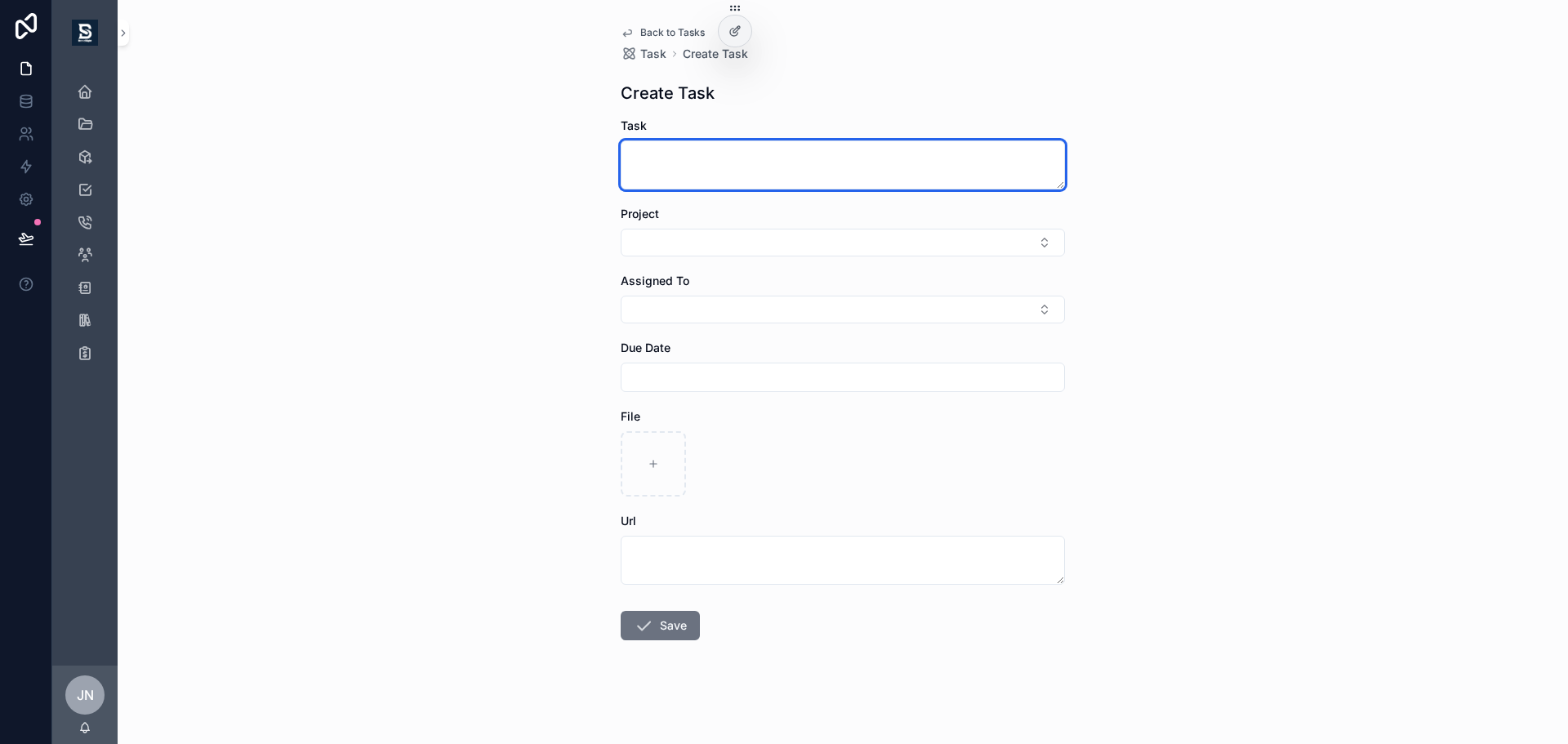
click at [832, 170] on textarea "scrollable content" at bounding box center [843, 164] width 444 height 49
type textarea "**********"
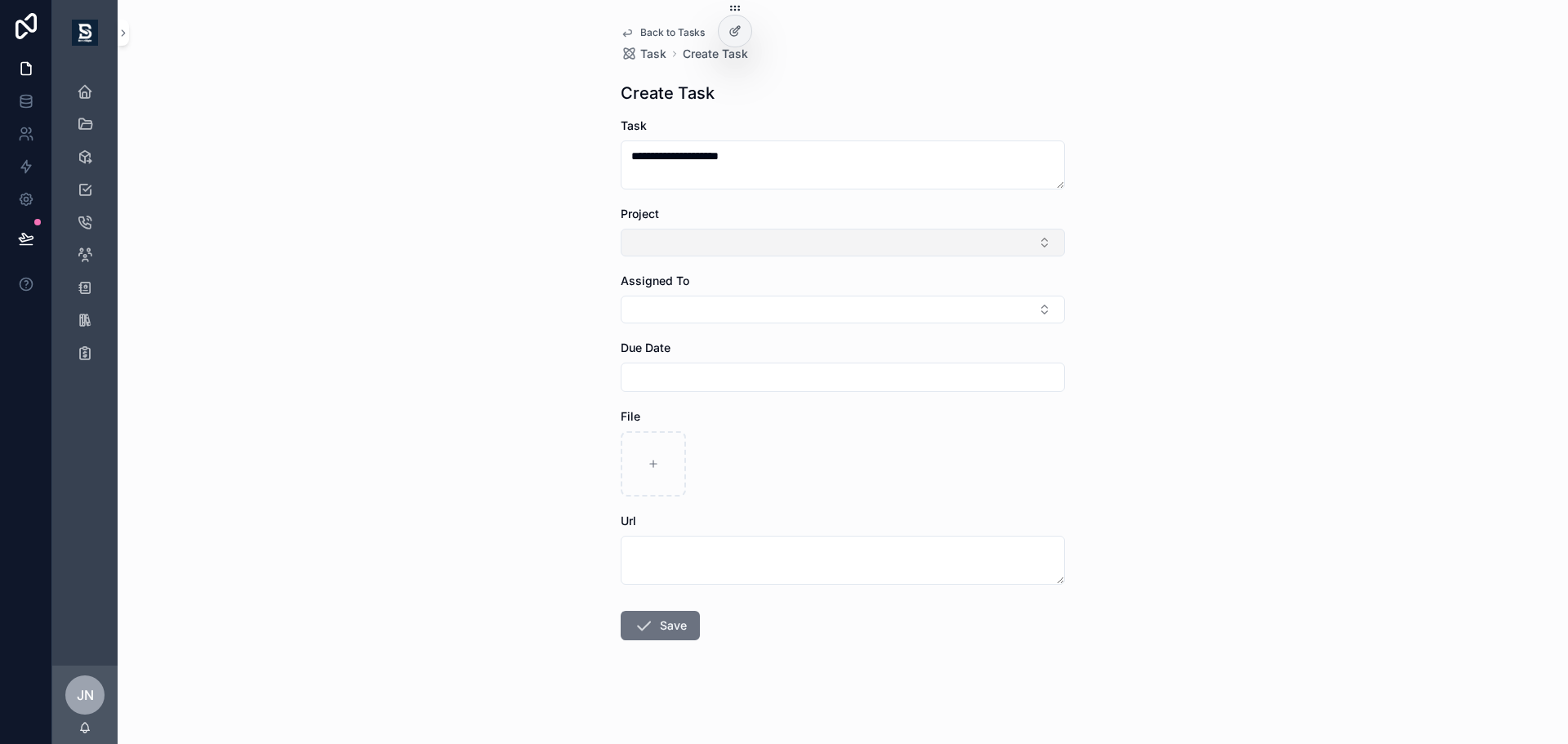
click at [677, 250] on button "Select Button" at bounding box center [843, 242] width 444 height 28
click at [750, 356] on span "Celestial Body Health [DATE]" at bounding box center [702, 359] width 154 height 16
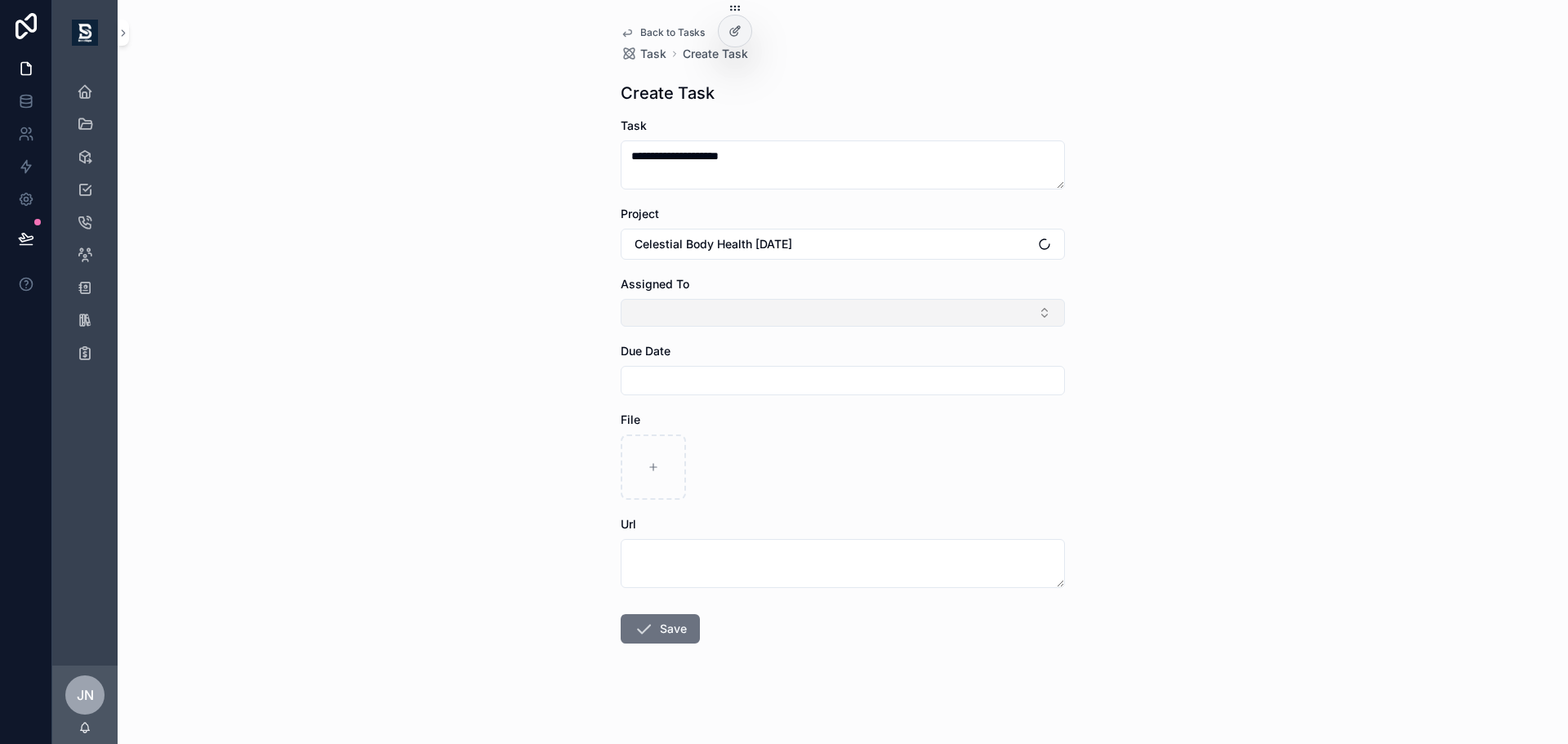
click at [735, 311] on button "Select Button" at bounding box center [843, 312] width 444 height 28
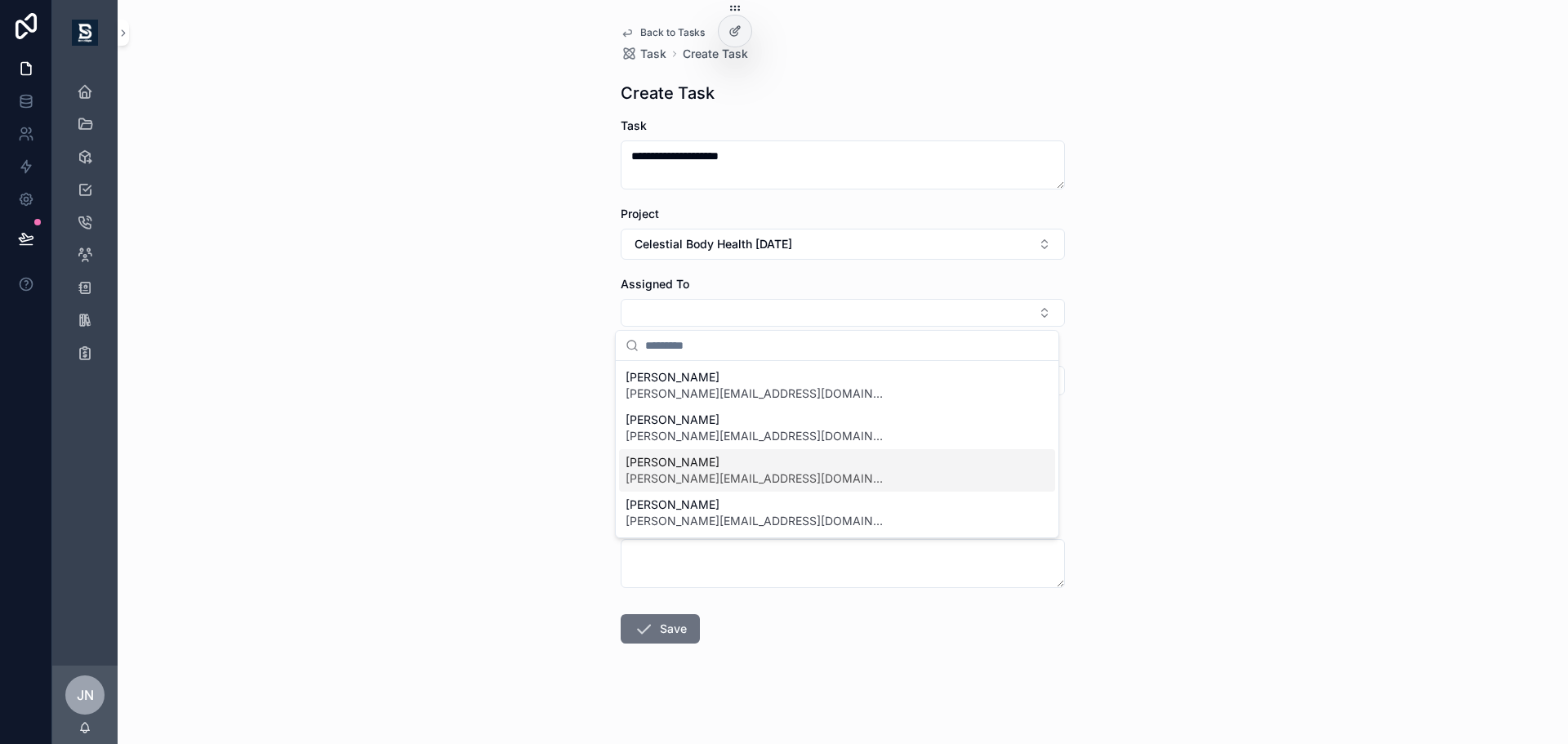
click at [723, 468] on span "[PERSON_NAME]" at bounding box center [755, 462] width 261 height 16
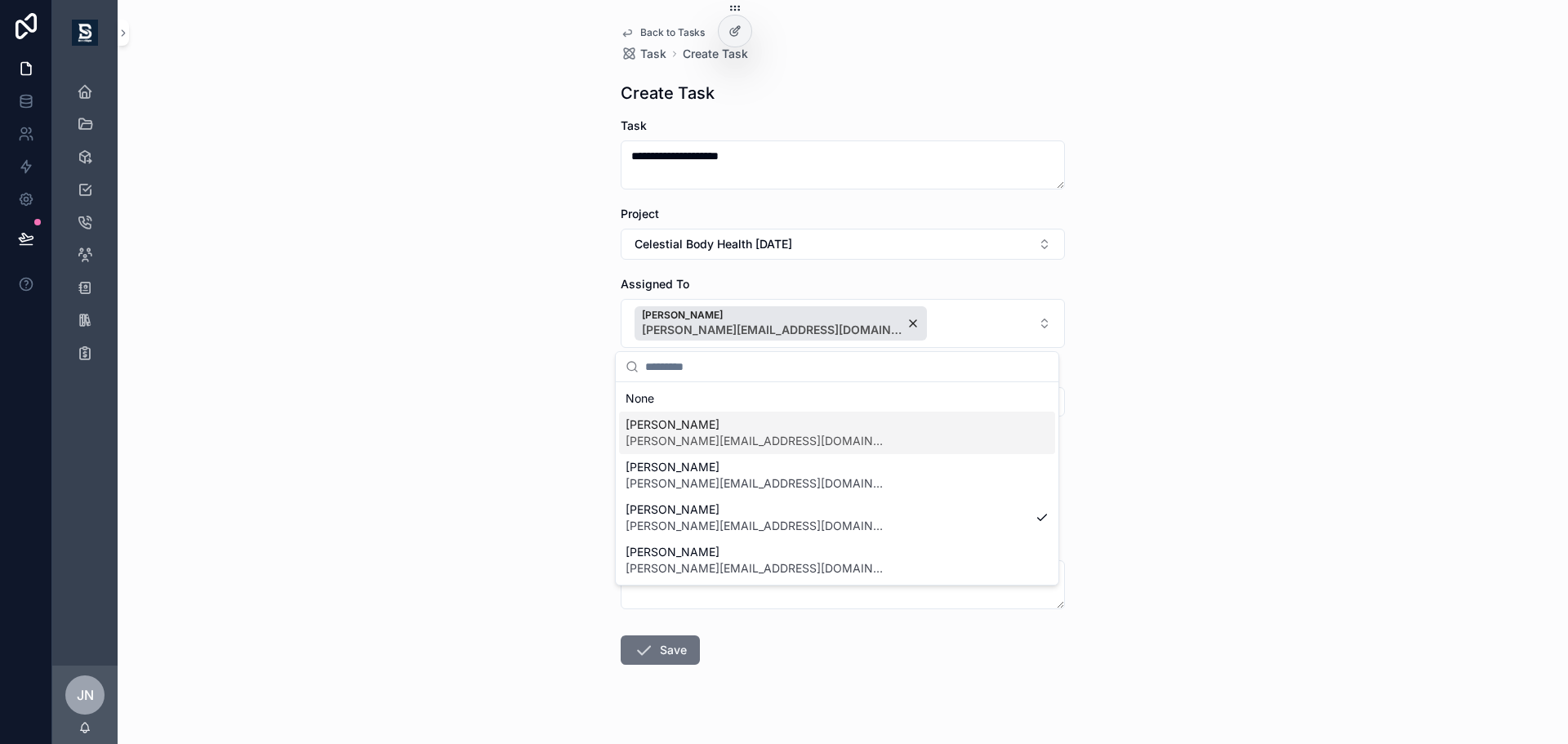
click at [562, 441] on div "**********" at bounding box center [843, 372] width 1451 height 744
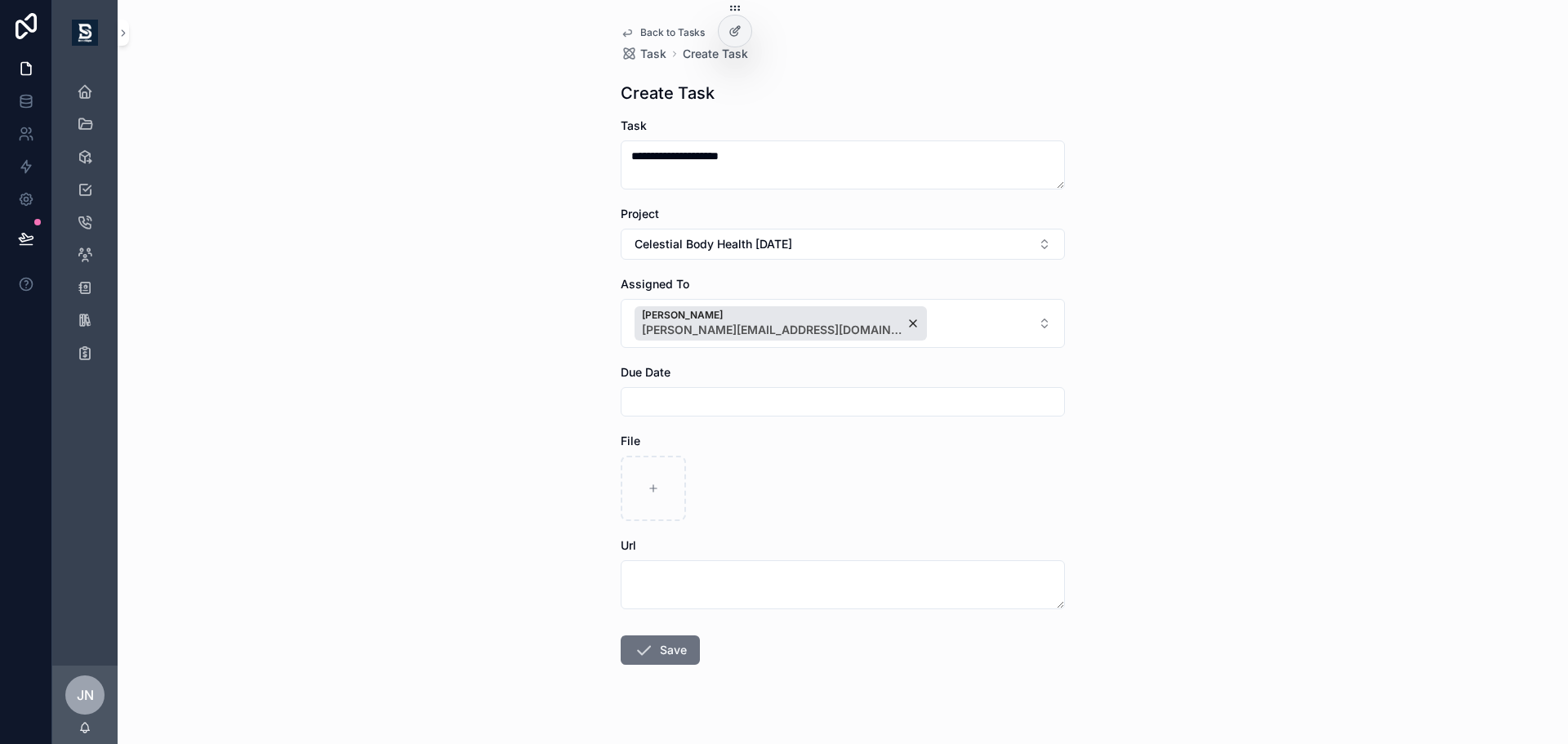
click at [715, 411] on input "scrollable content" at bounding box center [843, 401] width 443 height 23
click at [524, 498] on div "**********" at bounding box center [843, 372] width 1451 height 744
click at [650, 658] on button "Save" at bounding box center [660, 649] width 79 height 30
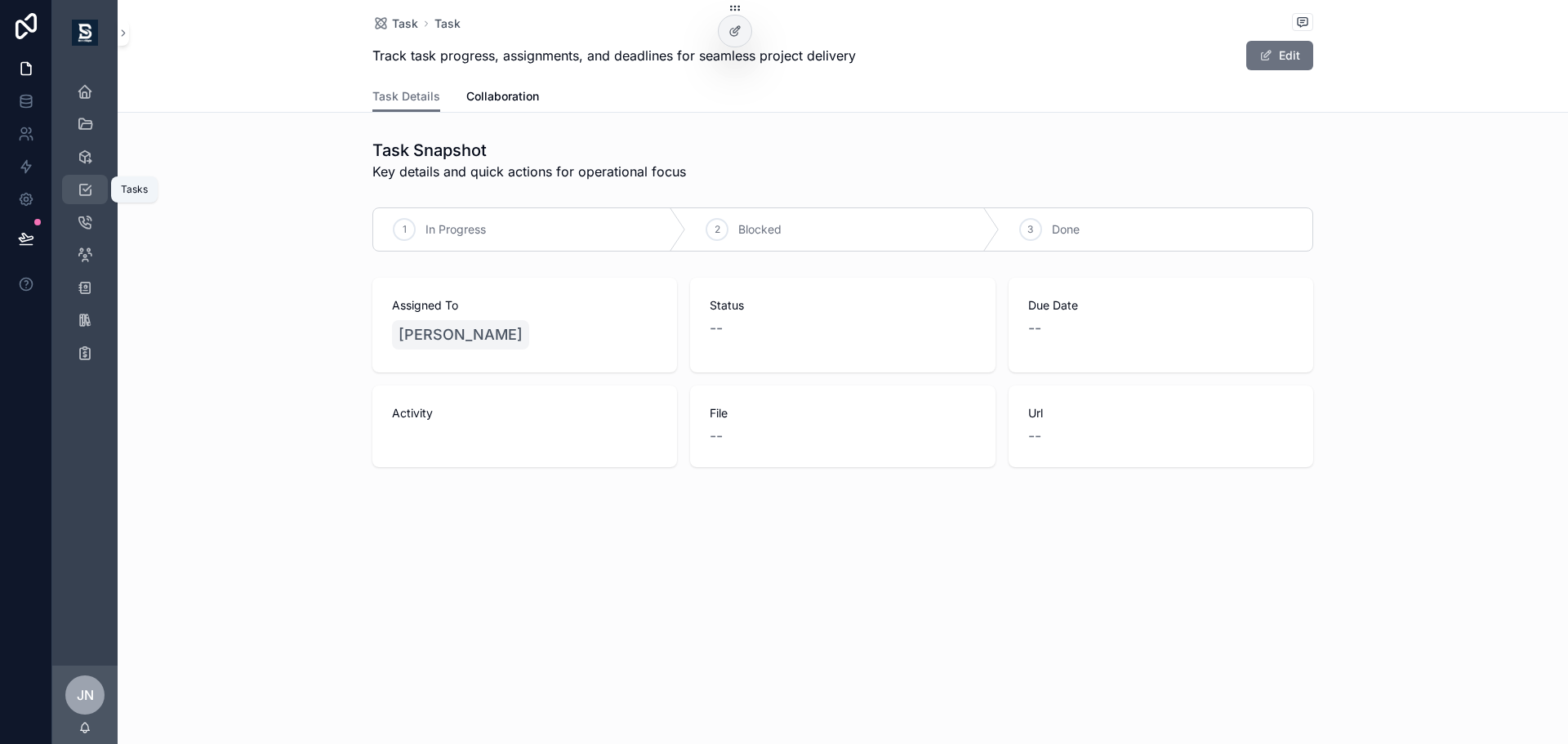
click at [83, 183] on icon "scrollable content" at bounding box center [85, 190] width 16 height 16
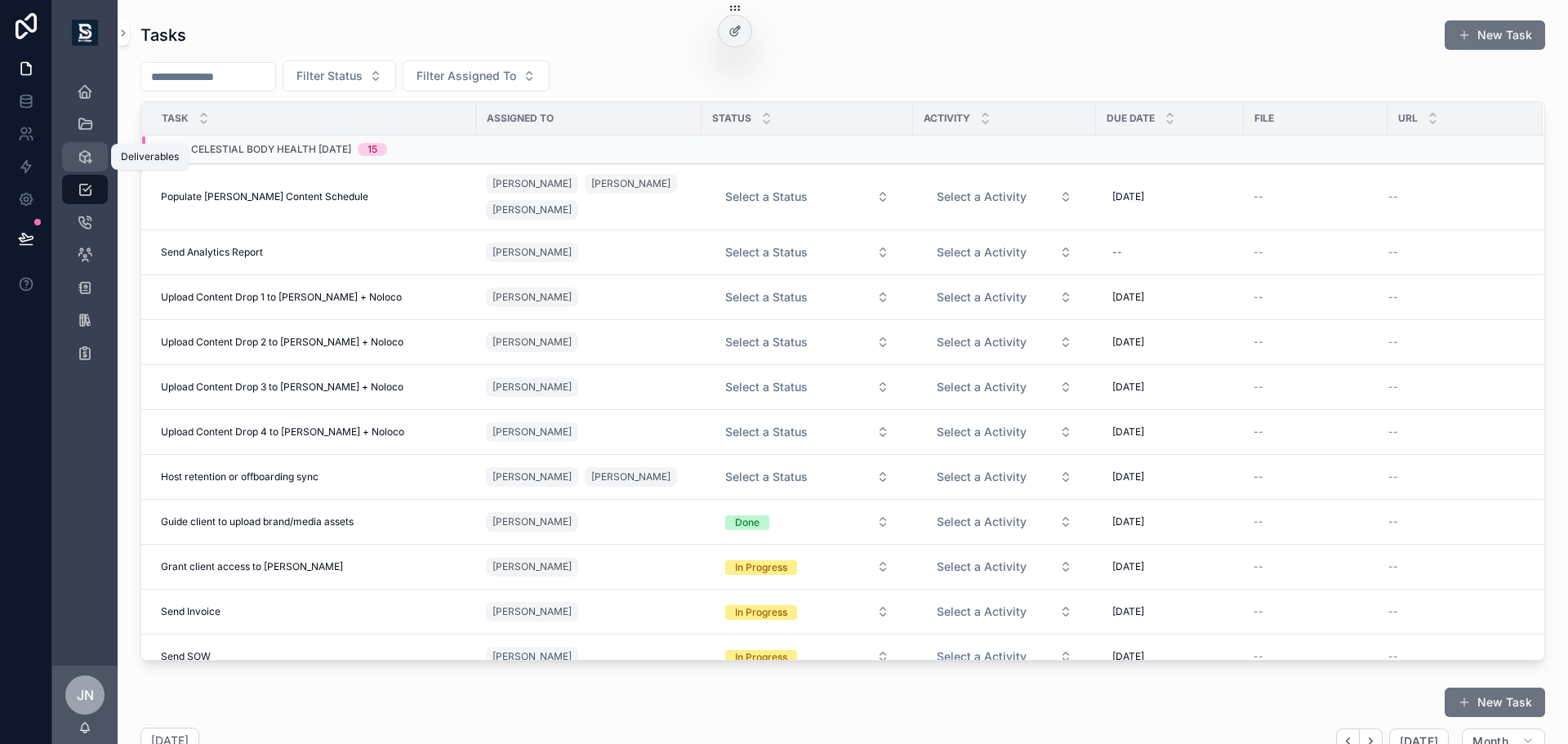
click at [86, 167] on div "Deliverables" at bounding box center [85, 156] width 26 height 26
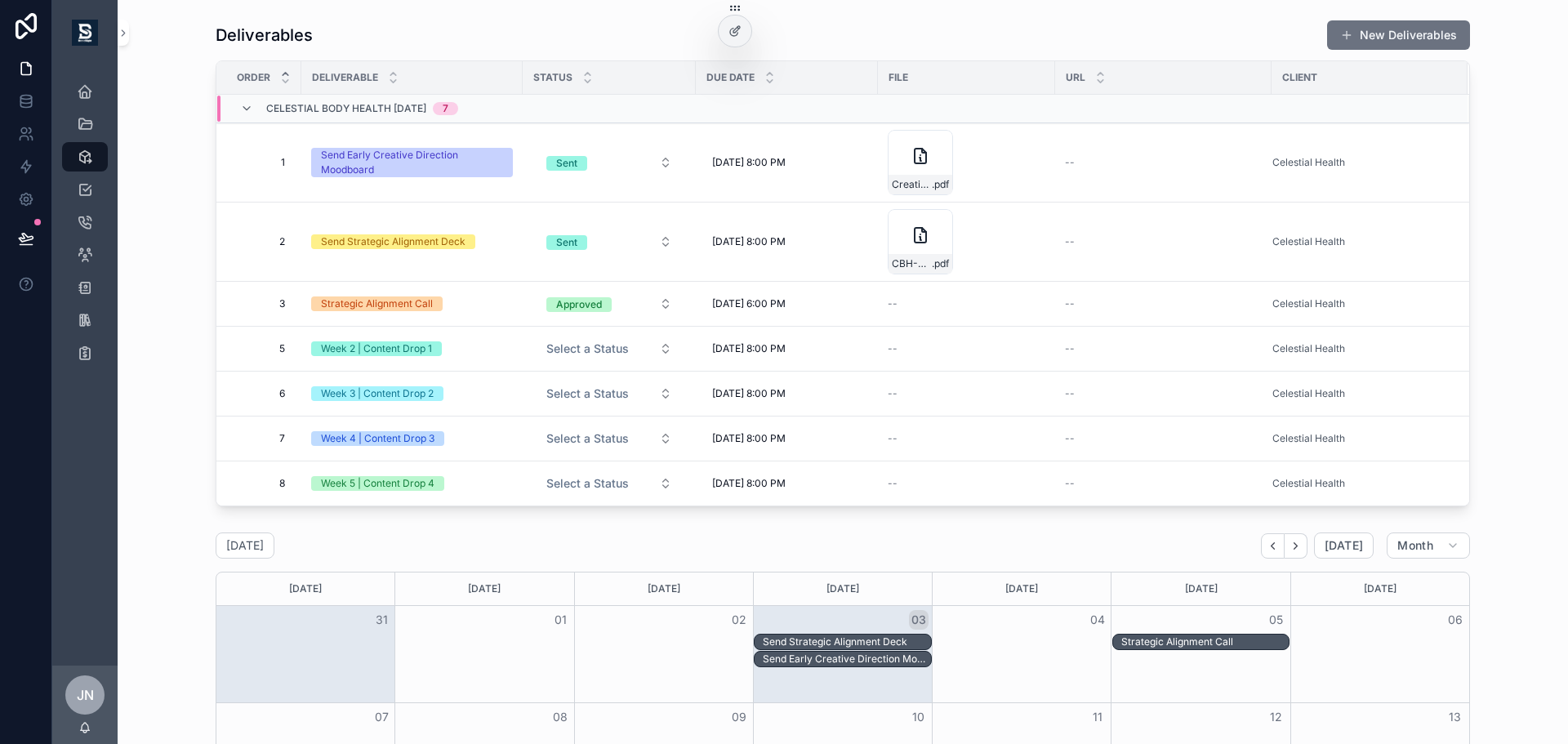
scroll to position [81, 0]
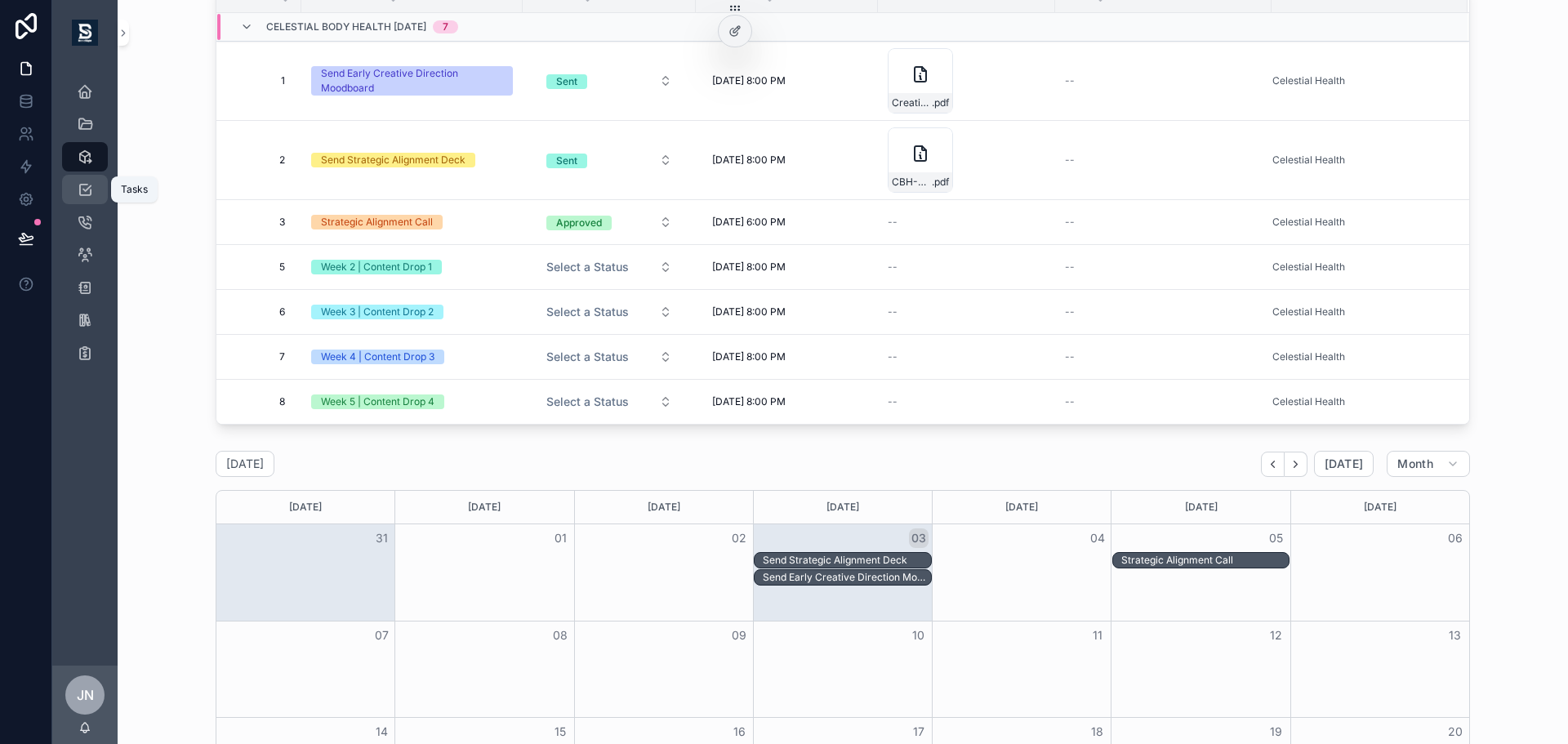
click at [94, 197] on div "Tasks" at bounding box center [85, 189] width 26 height 26
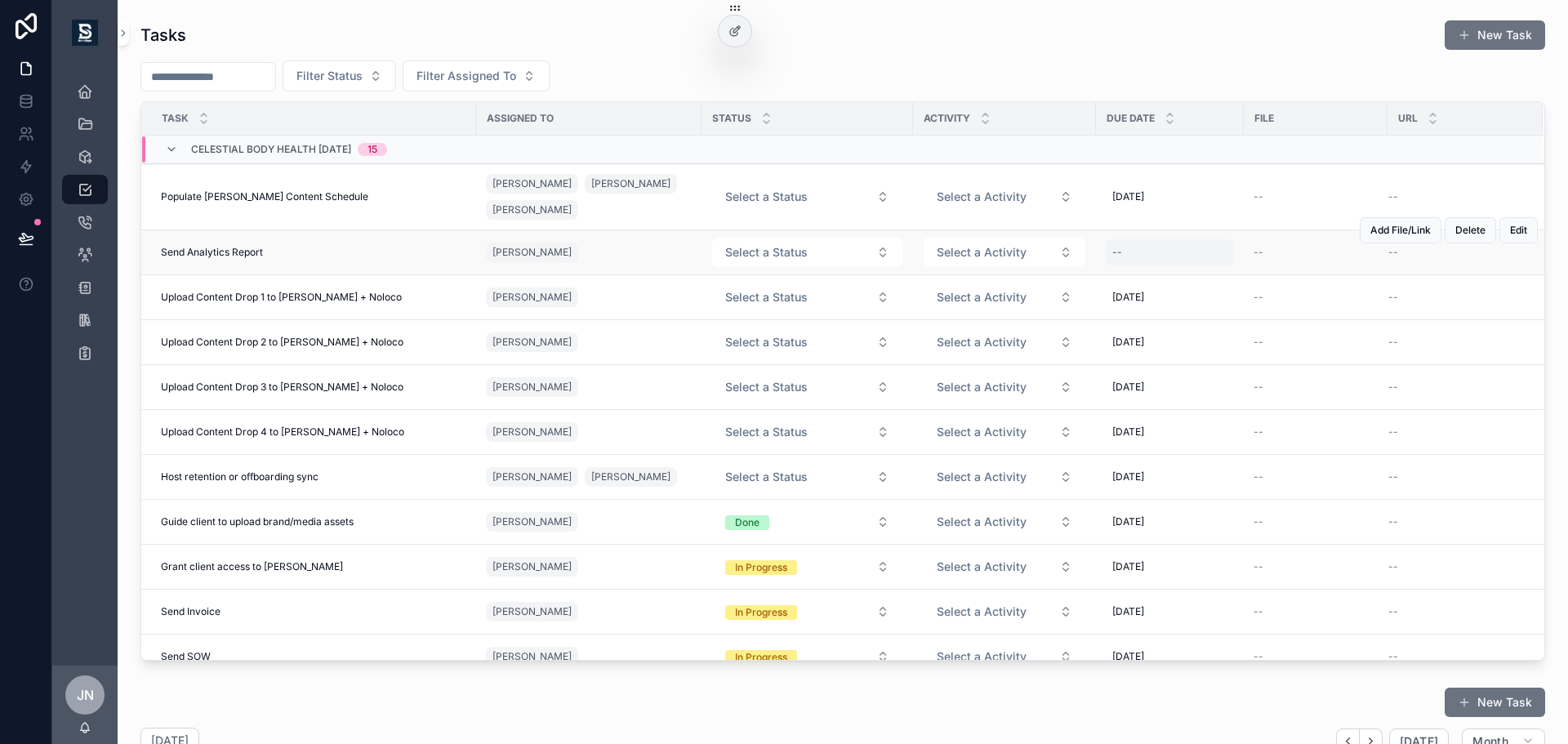
click at [1136, 256] on div "--" at bounding box center [1170, 252] width 128 height 26
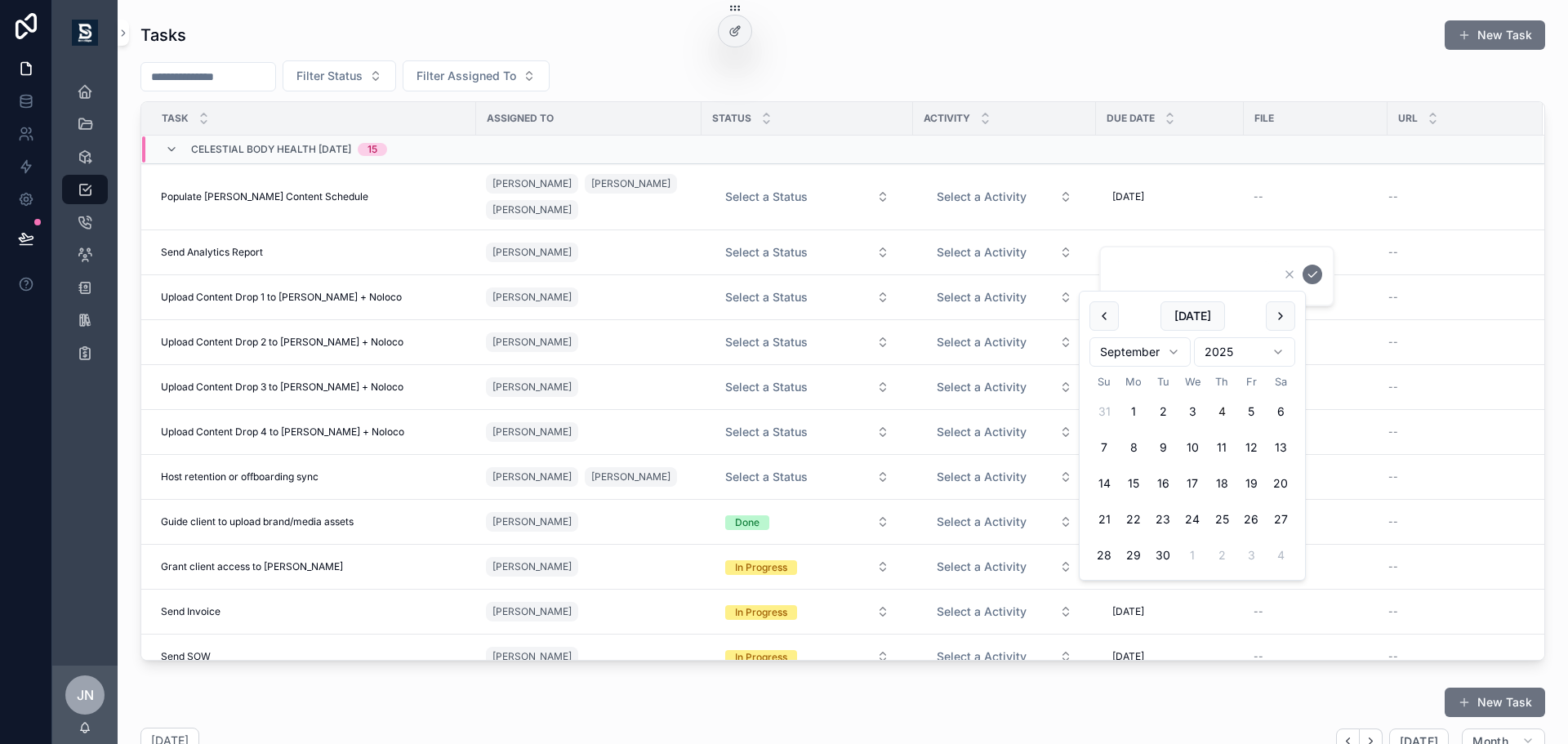
click at [1154, 349] on html "Dashboard Projects Deliverables Tasks Meetings Clients Contacts Team Resources …" at bounding box center [784, 372] width 1568 height 744
click at [1131, 448] on button "6" at bounding box center [1134, 447] width 30 height 30
type input "*********"
click at [1307, 274] on icon "scrollable content" at bounding box center [1312, 274] width 13 height 13
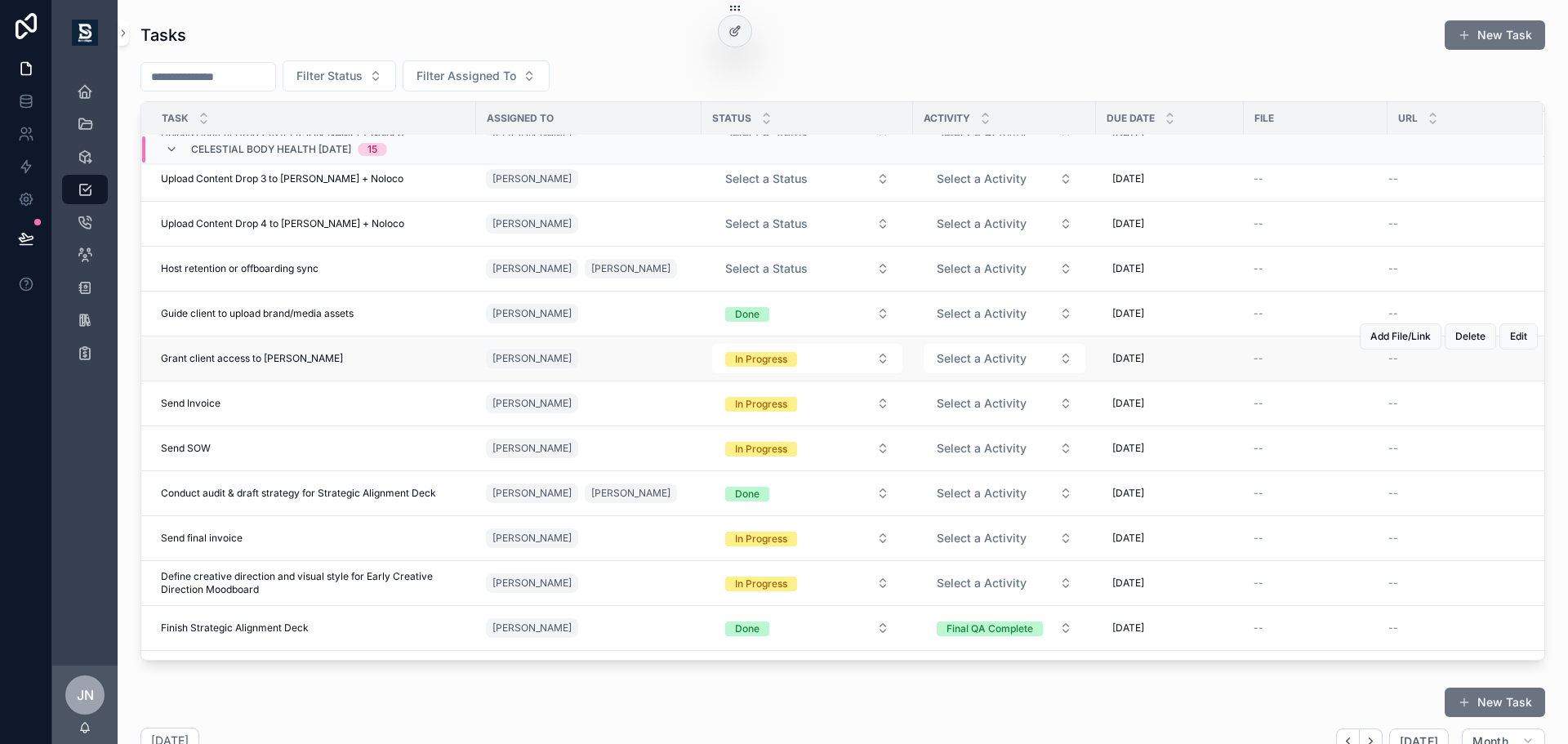
scroll to position [199, 0]
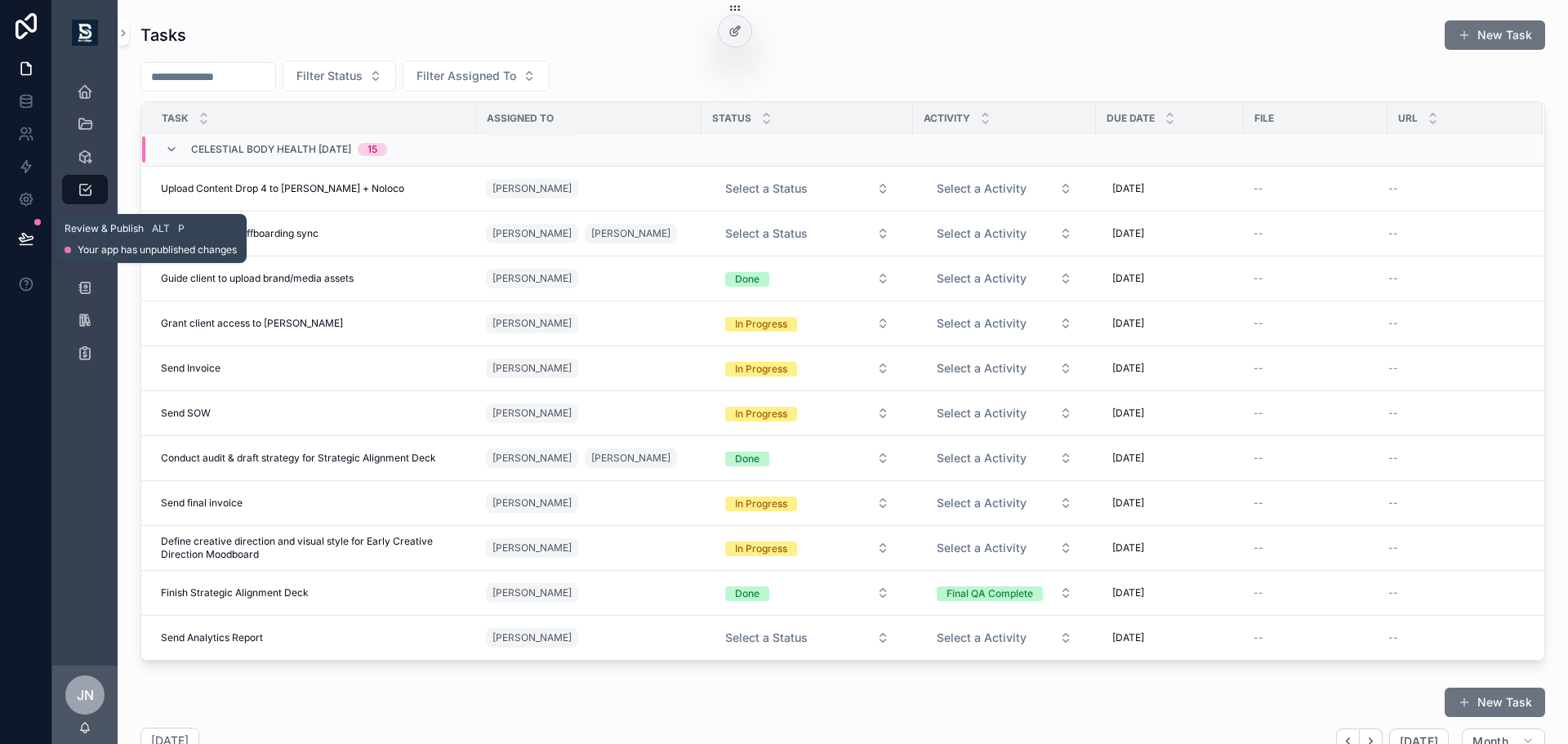
click at [36, 241] on button at bounding box center [26, 238] width 36 height 46
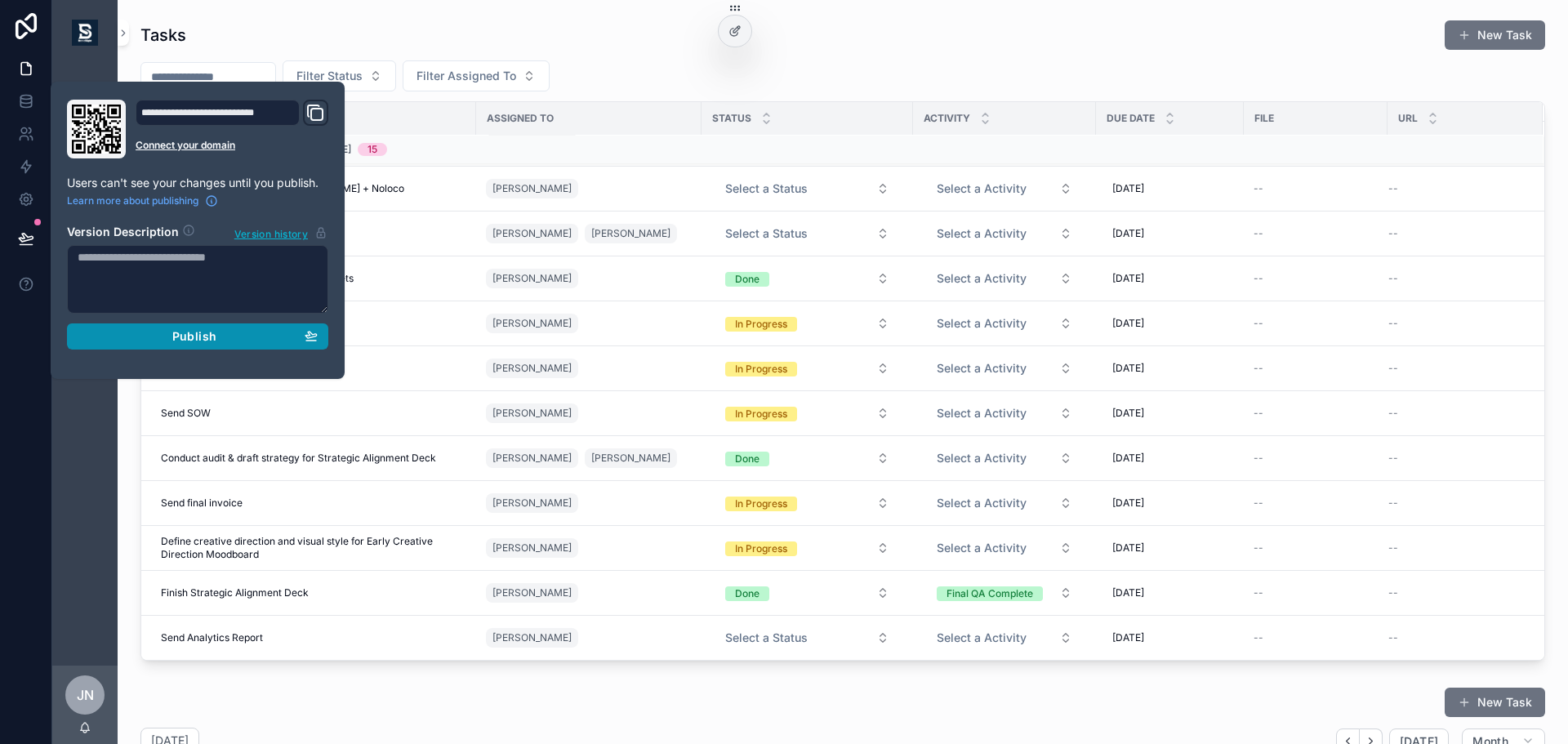
click at [191, 340] on span "Publish" at bounding box center [194, 336] width 44 height 14
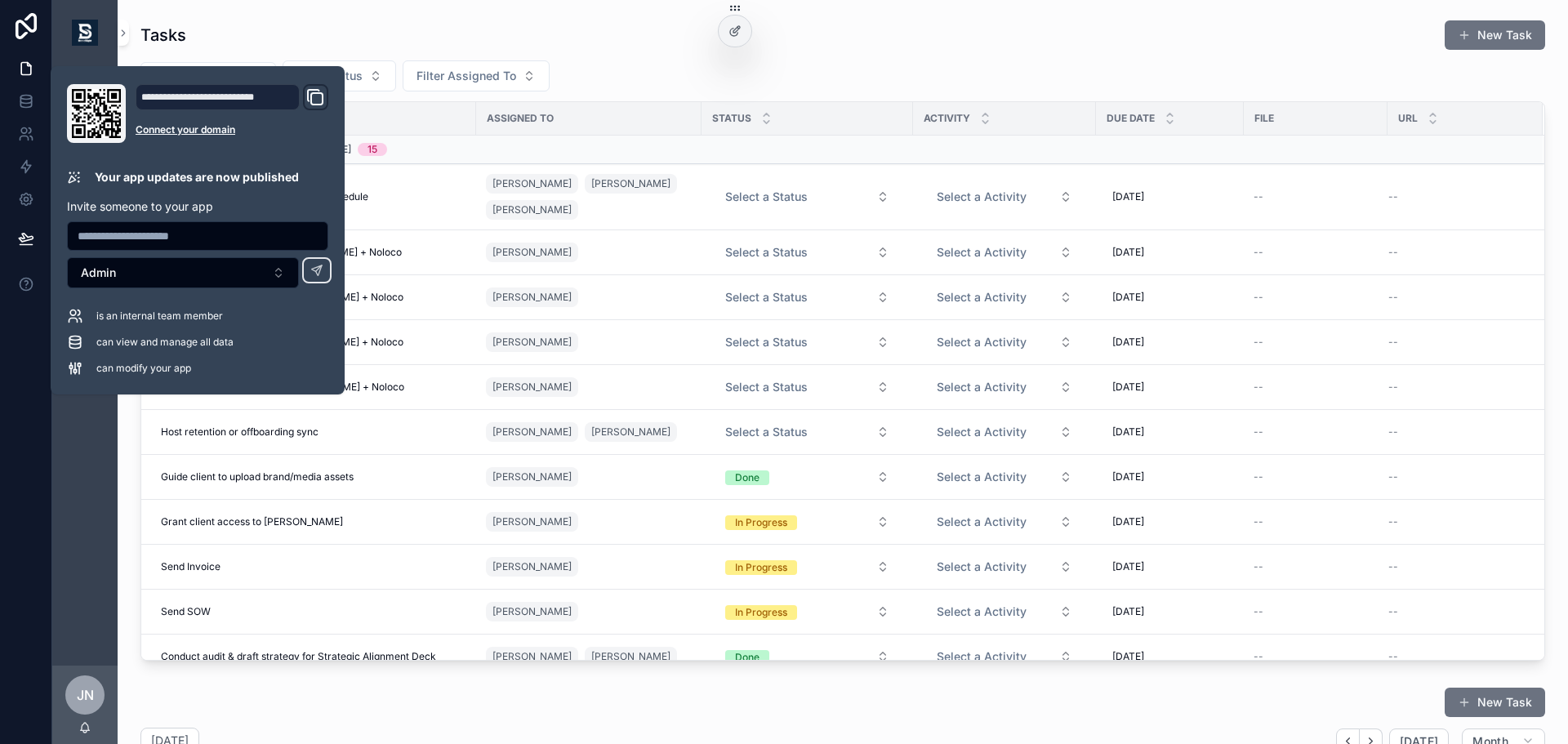
click at [86, 449] on div "Dashboard Projects Deliverables Tasks Meetings Clients Contacts Team Resources …" at bounding box center [85, 365] width 65 height 600
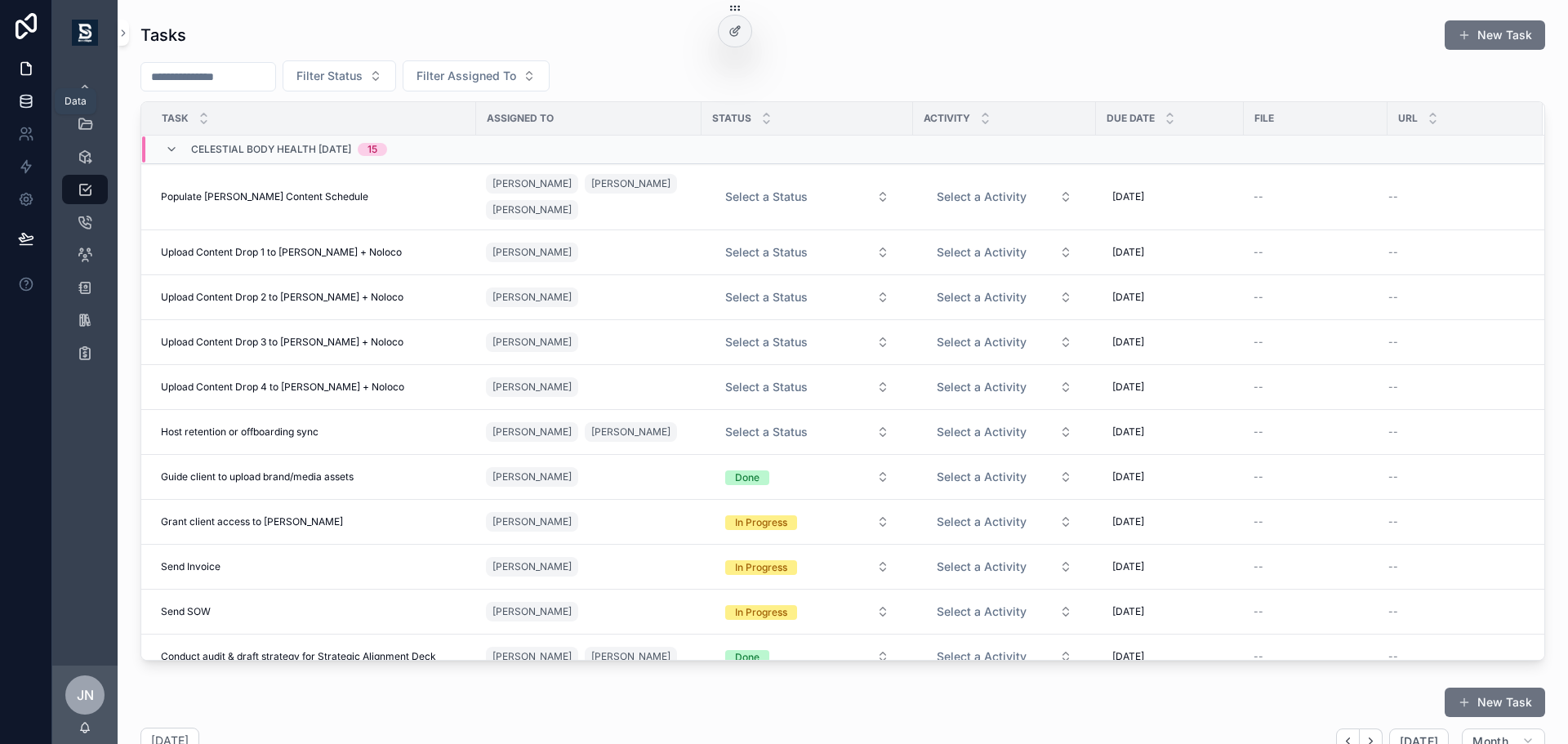
click at [28, 100] on icon at bounding box center [26, 101] width 16 height 16
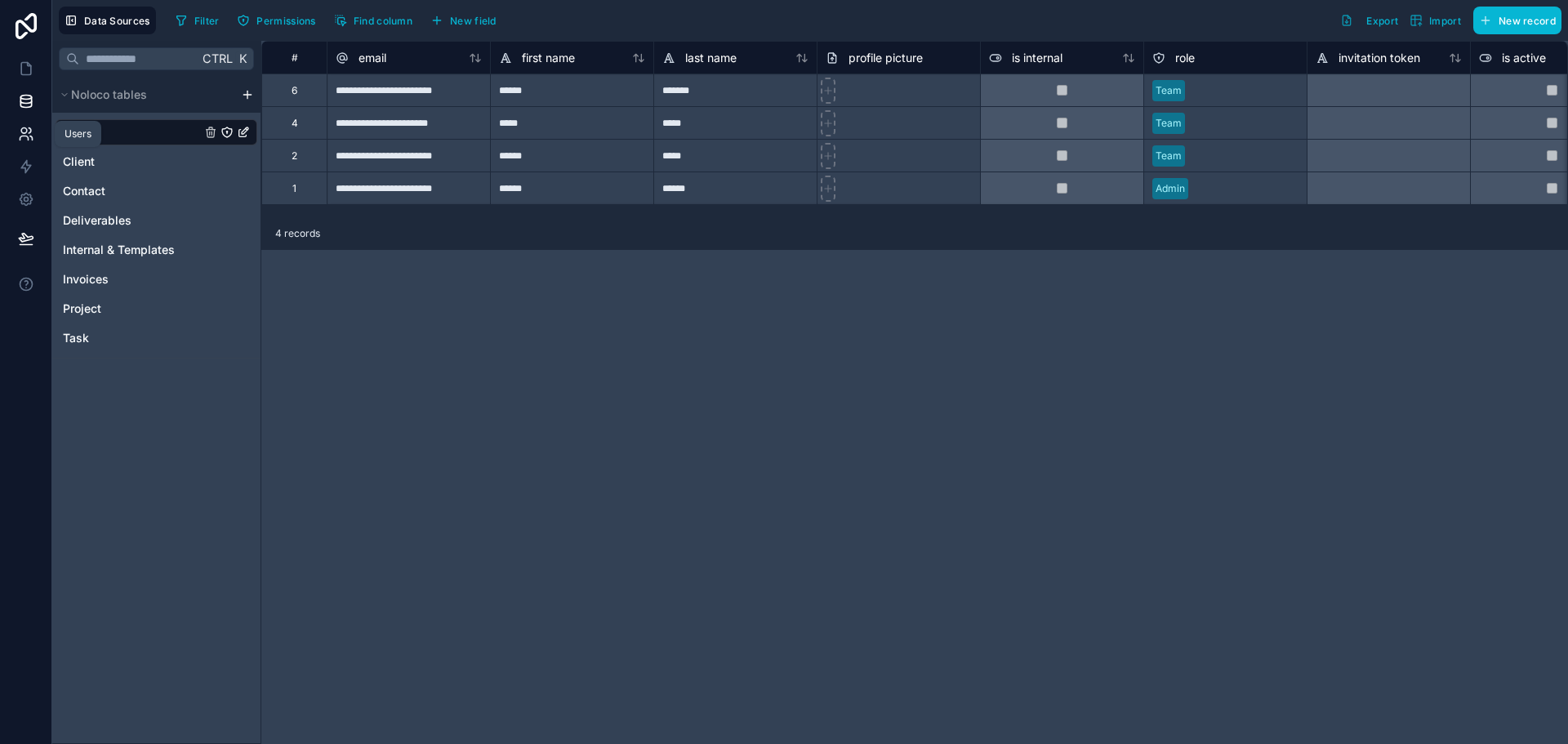
click at [27, 131] on icon at bounding box center [24, 131] width 5 height 5
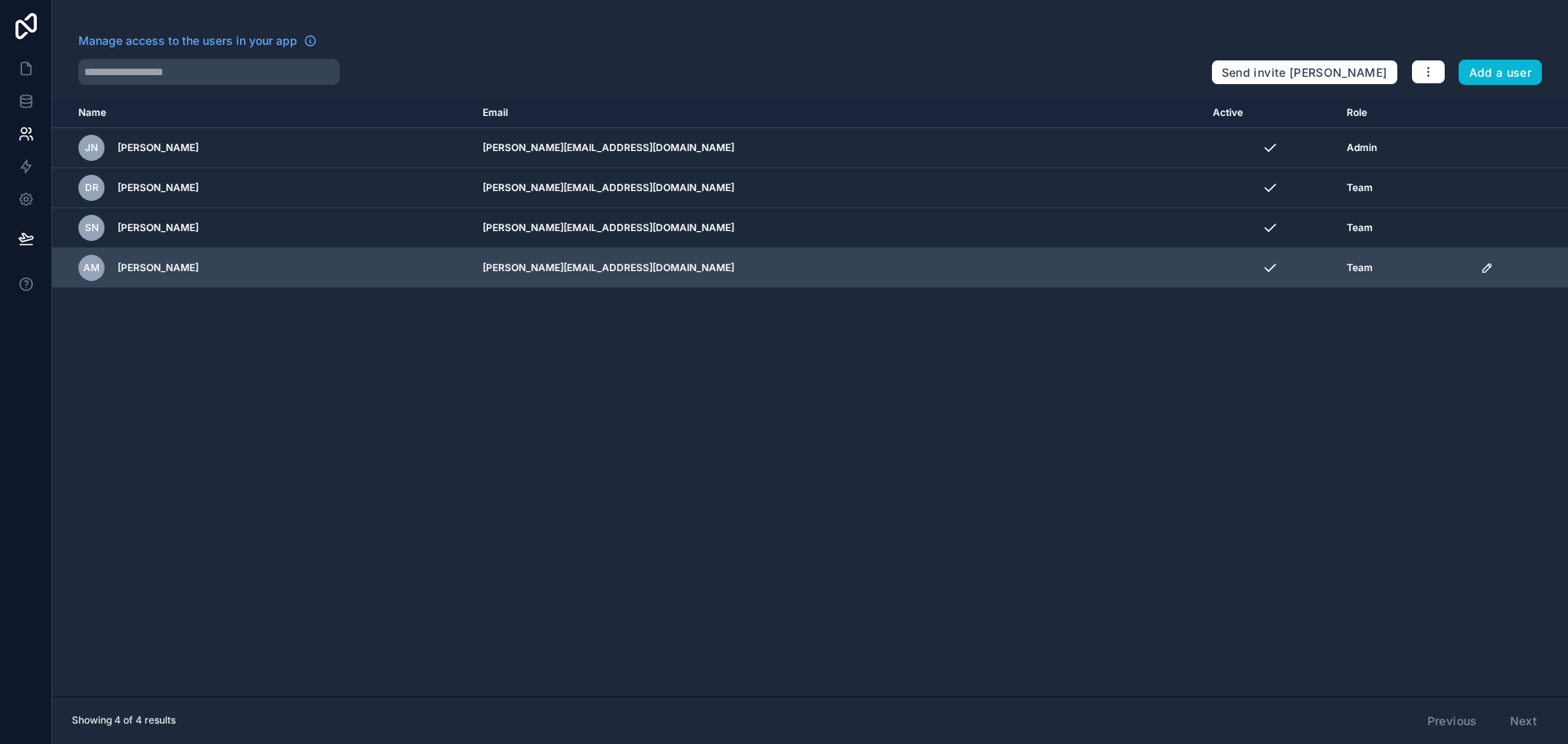
click at [1470, 266] on td "scrollable content" at bounding box center [1519, 268] width 98 height 40
click at [1480, 267] on icon "scrollable content" at bounding box center [1487, 267] width 13 height 13
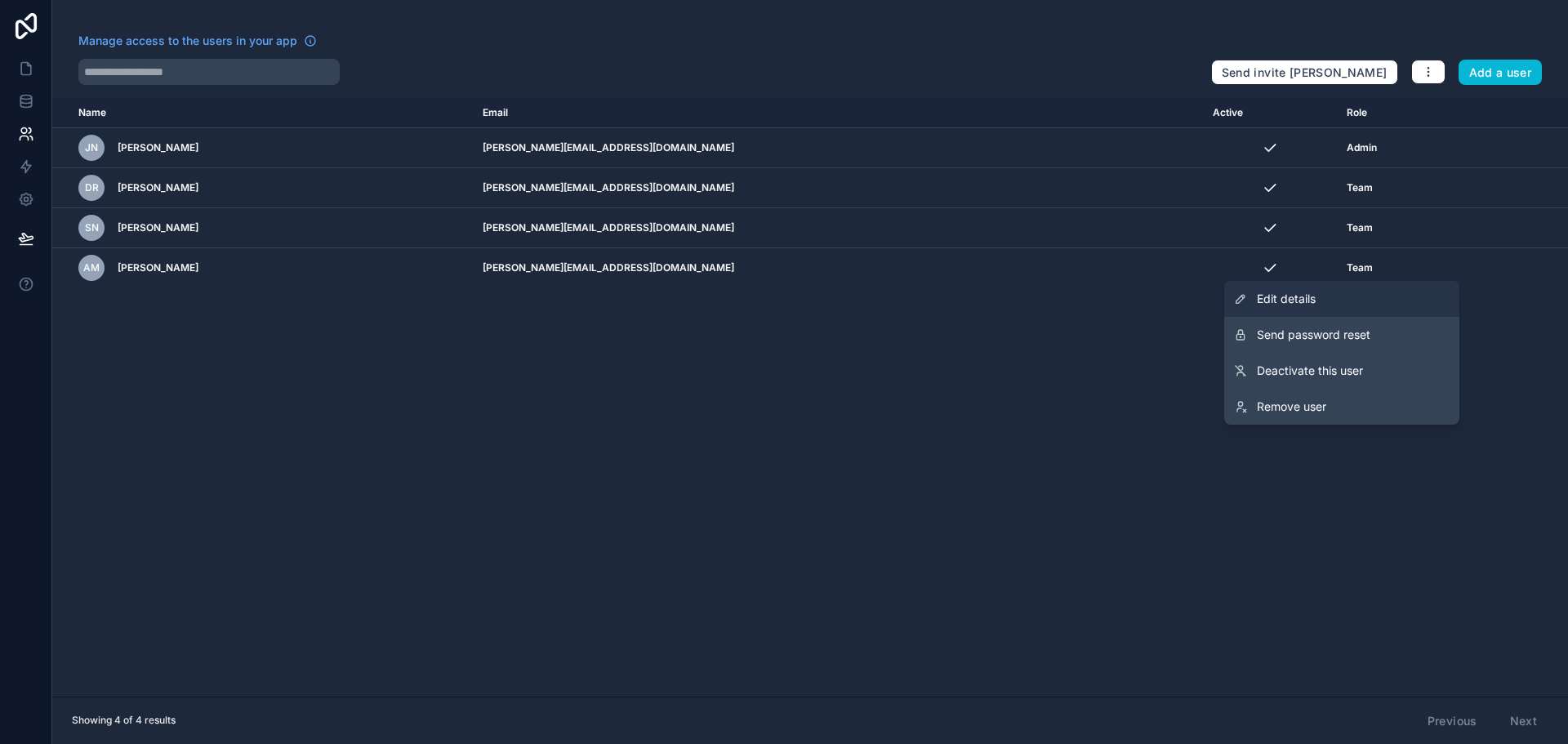
click at [1354, 297] on link "Edit details" at bounding box center [1341, 299] width 235 height 36
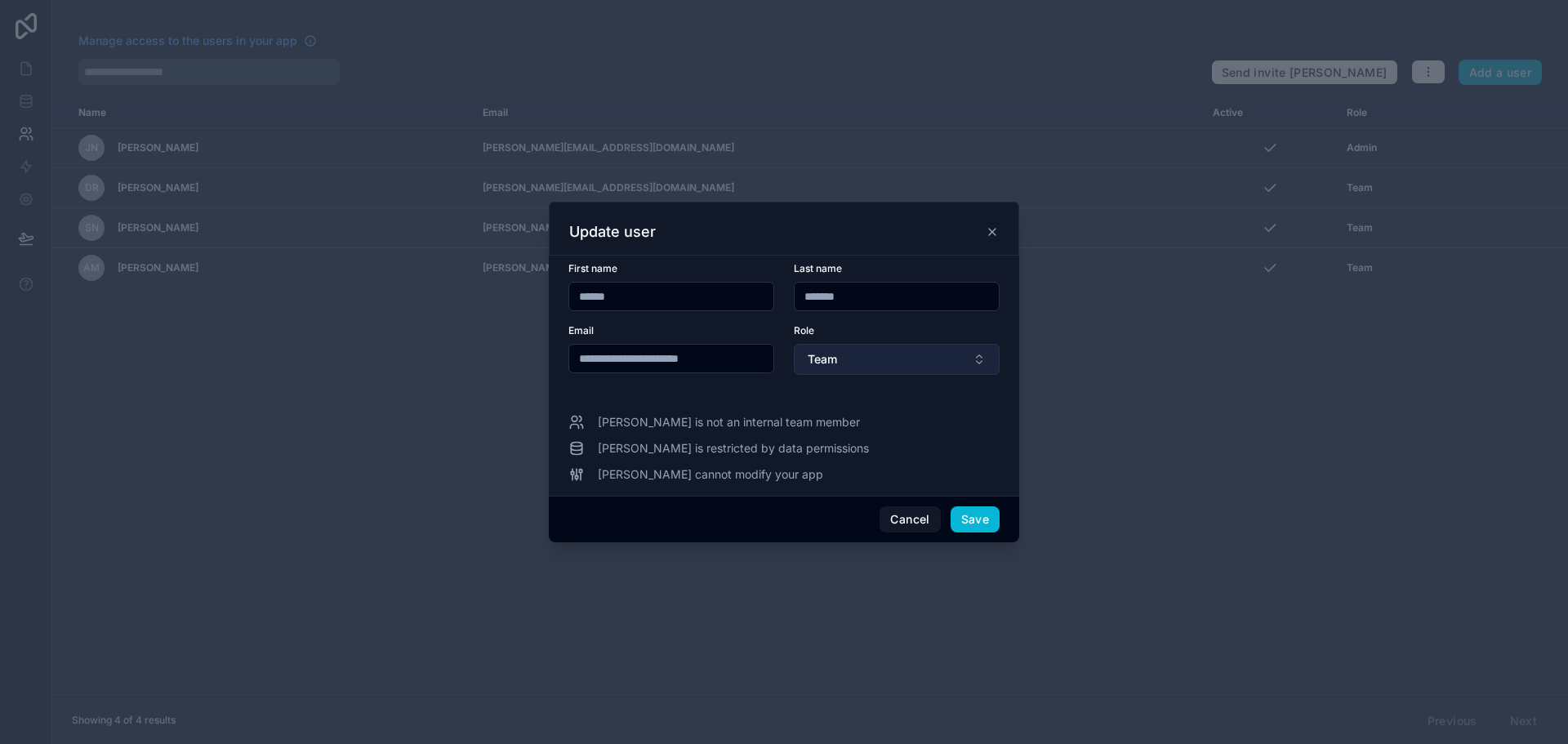
click at [848, 359] on button "Team" at bounding box center [897, 359] width 206 height 31
click at [991, 229] on icon at bounding box center [992, 232] width 13 height 13
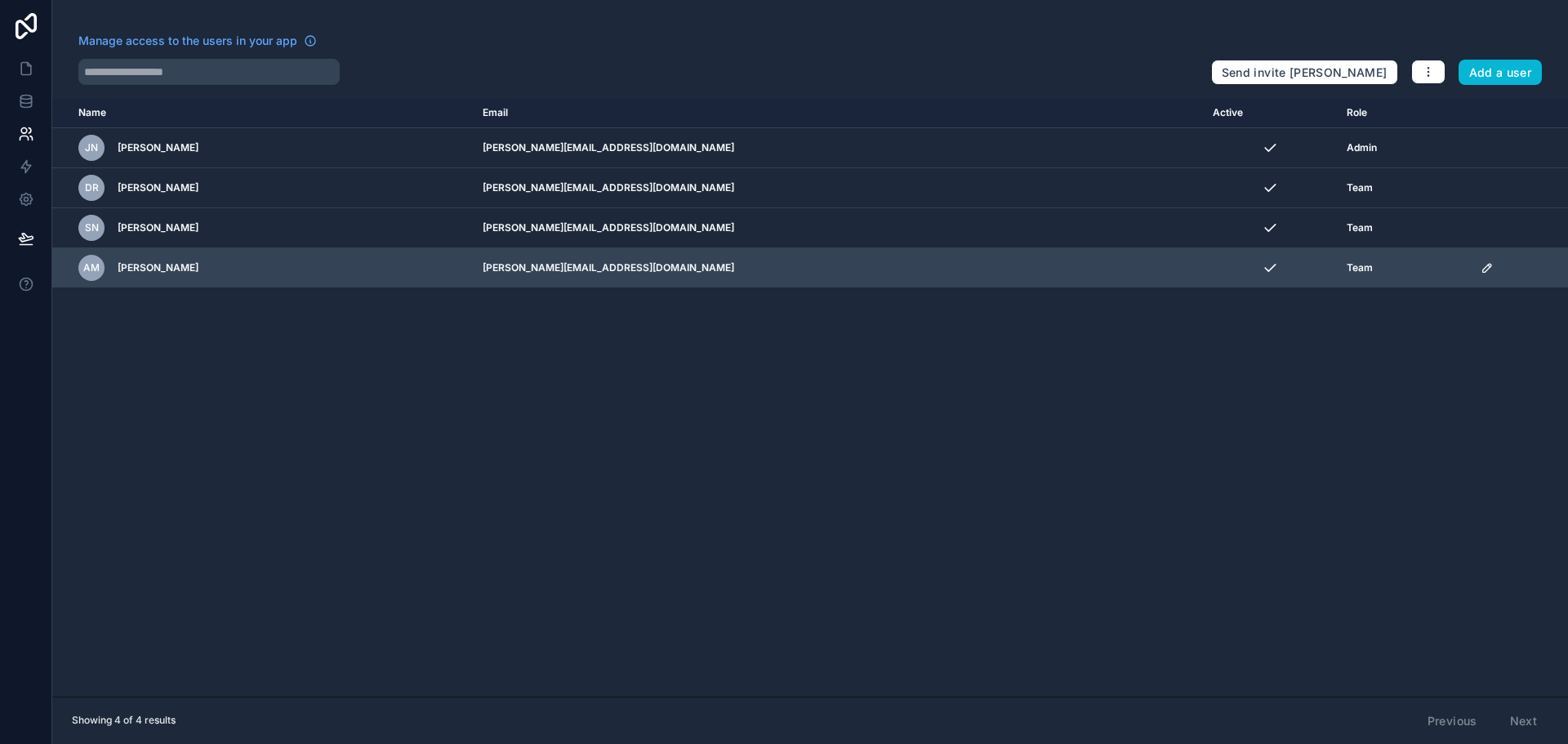
click at [1480, 274] on icon "scrollable content" at bounding box center [1487, 267] width 13 height 13
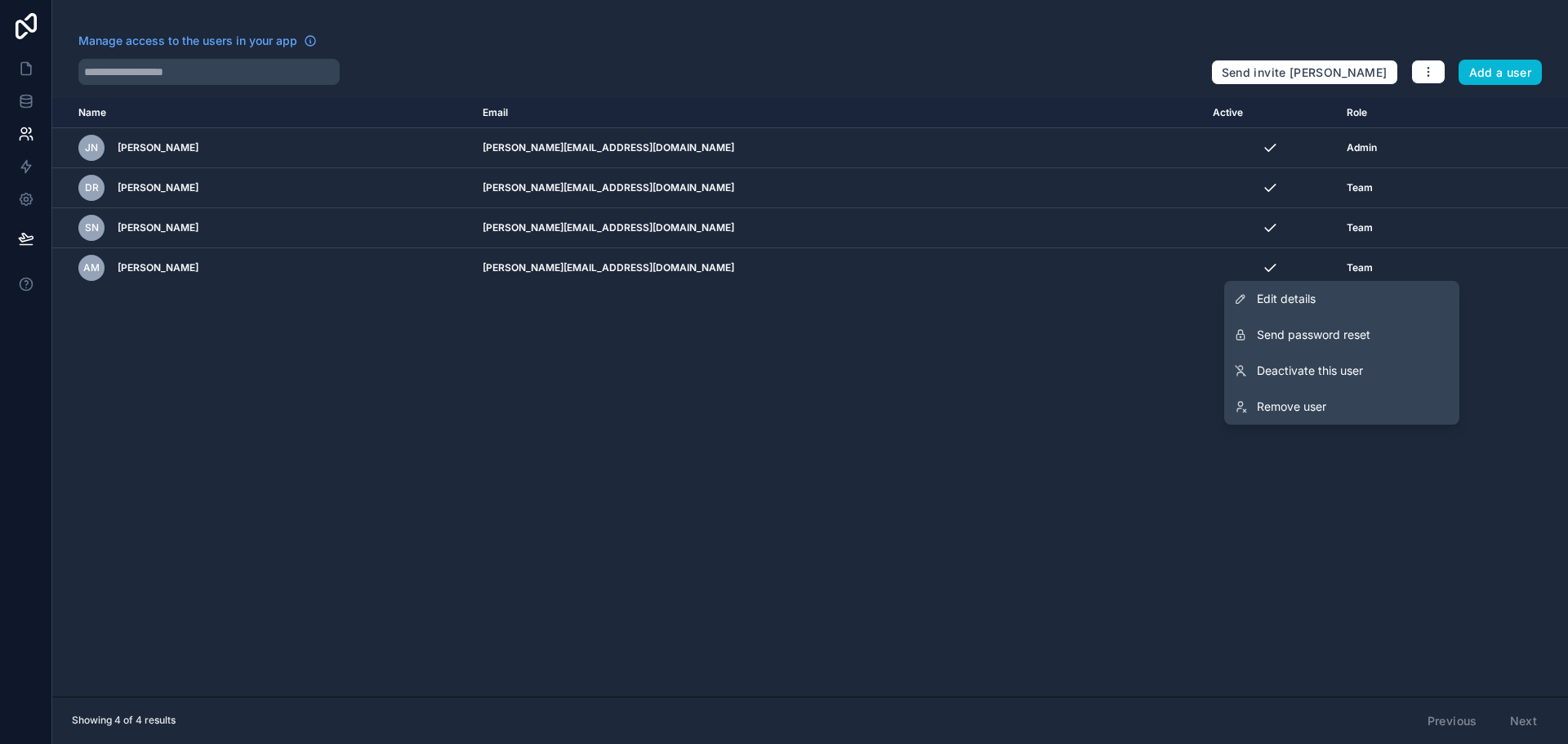
click at [736, 456] on div "Name Email Active Role [DOMAIN_NAME] JN [PERSON_NAME] [PERSON_NAME][EMAIL_ADDRE…" at bounding box center [810, 396] width 1516 height 599
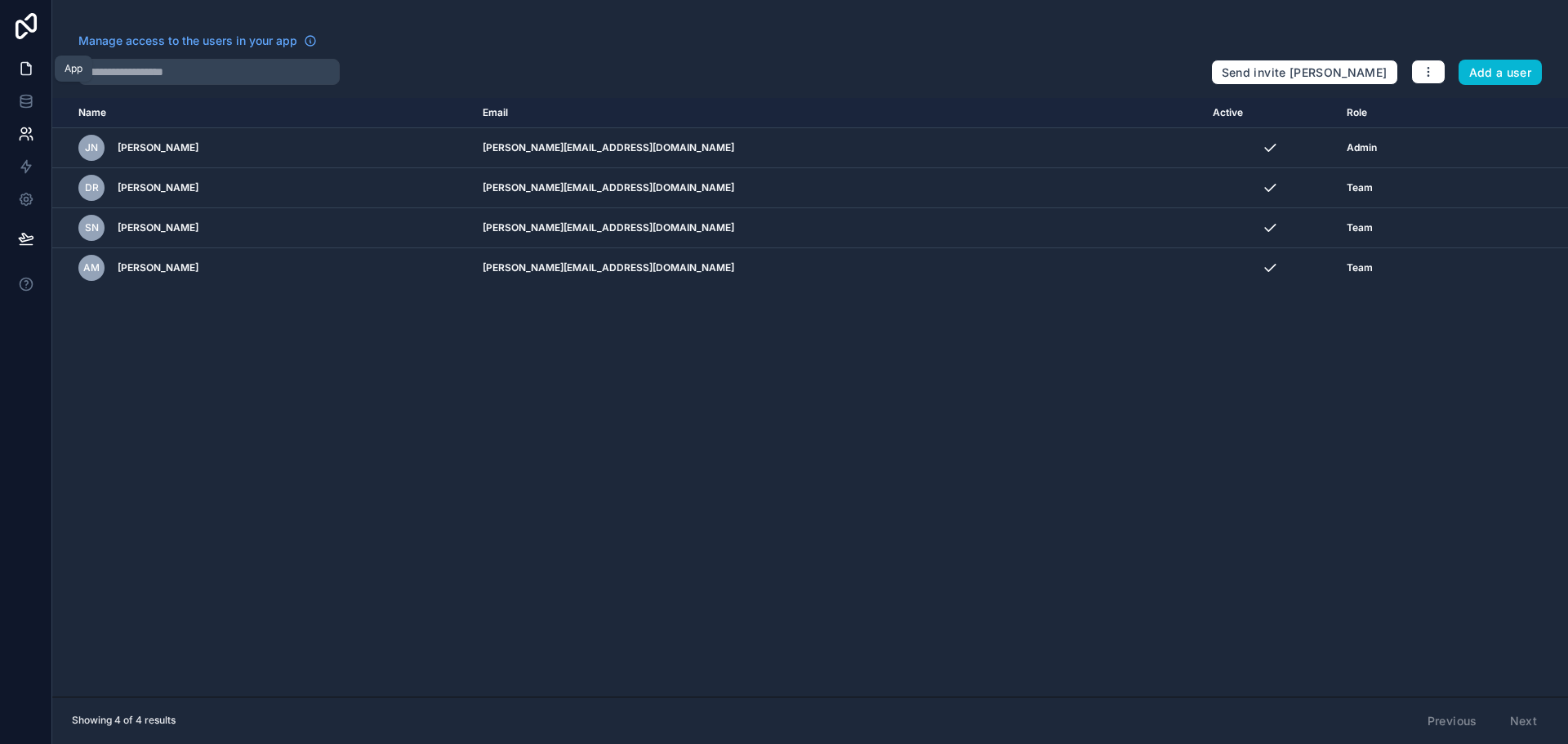
click at [30, 55] on link at bounding box center [25, 69] width 51 height 33
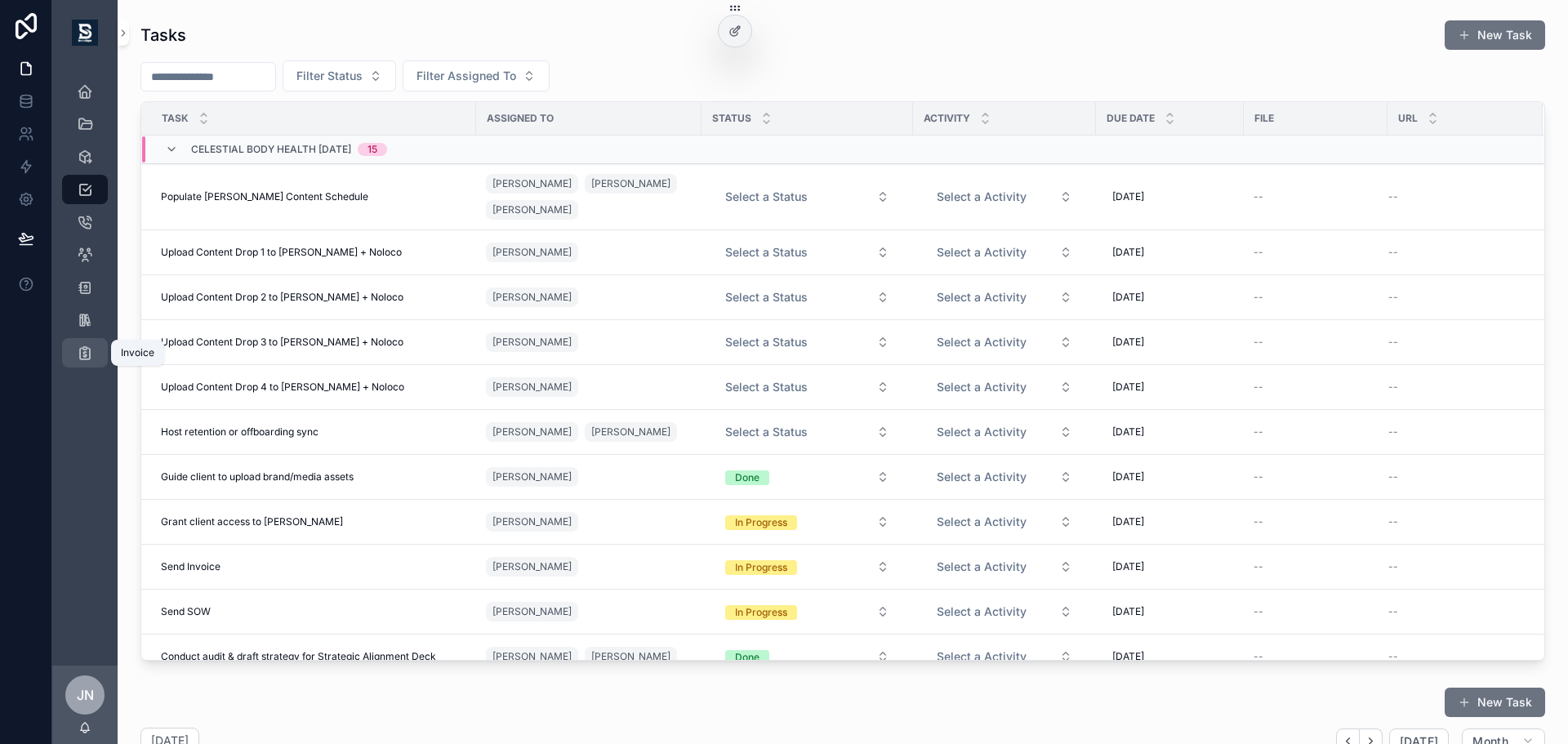
click at [99, 354] on link "Invoice" at bounding box center [85, 352] width 46 height 30
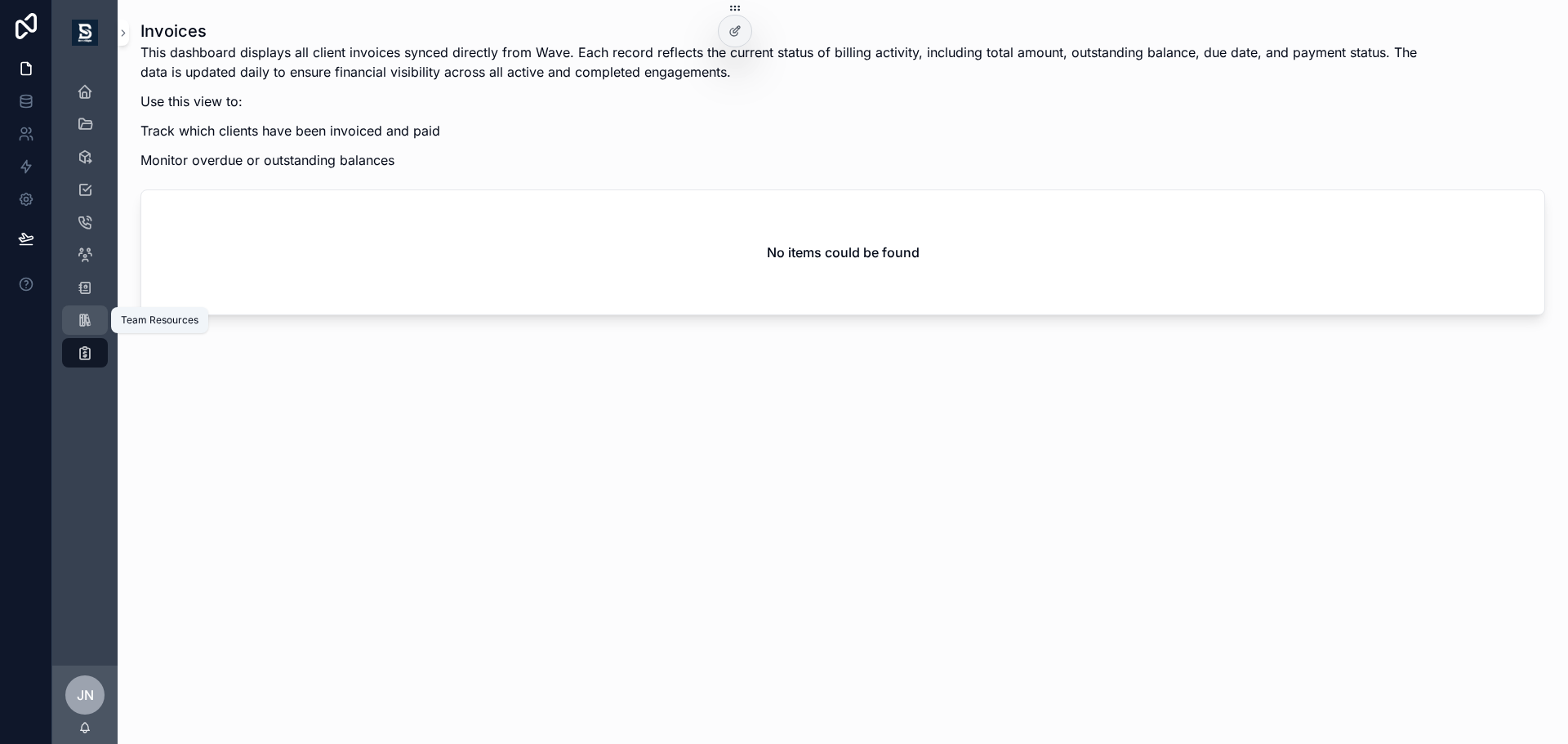
click at [84, 311] on div "Team Resources" at bounding box center [85, 320] width 26 height 26
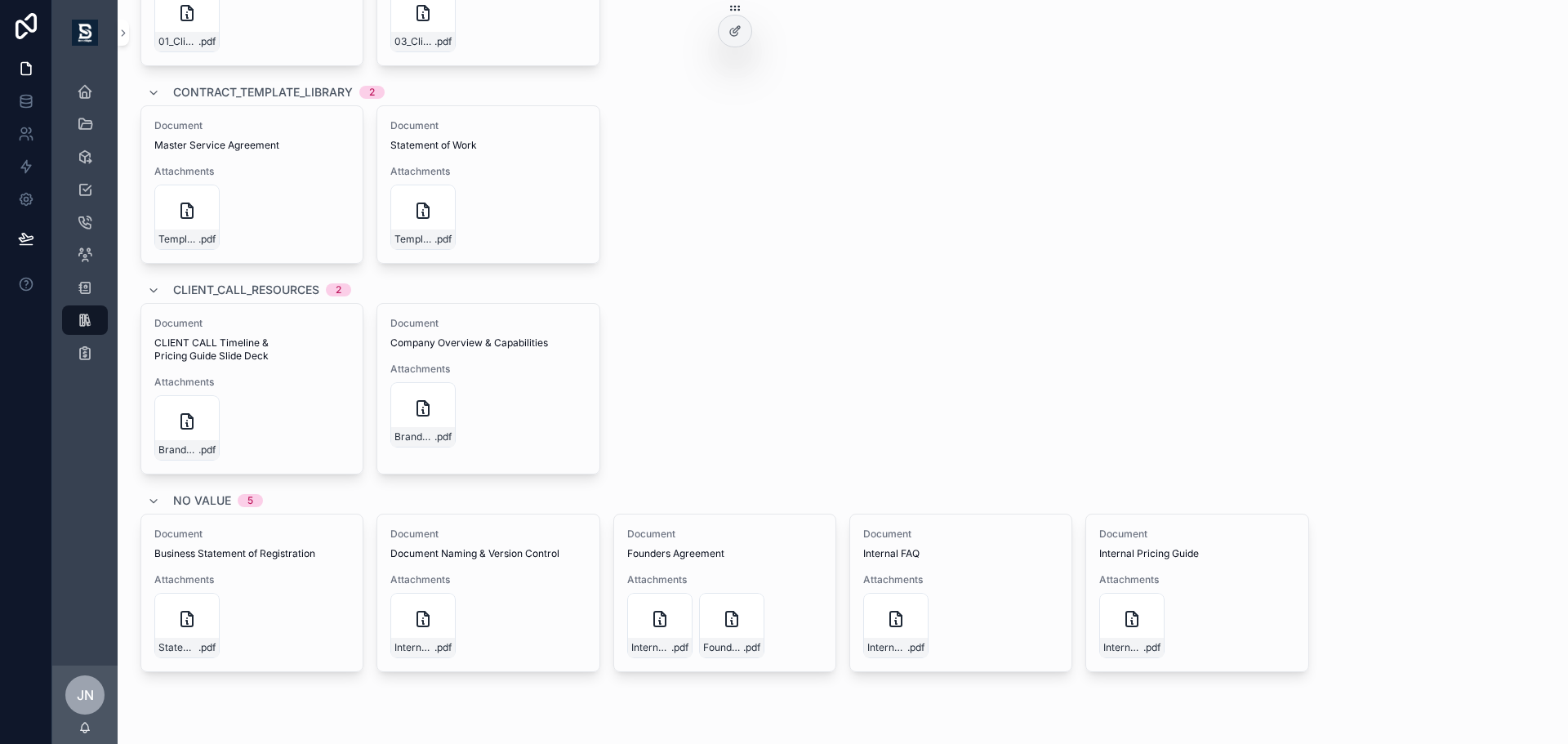
scroll to position [897, 0]
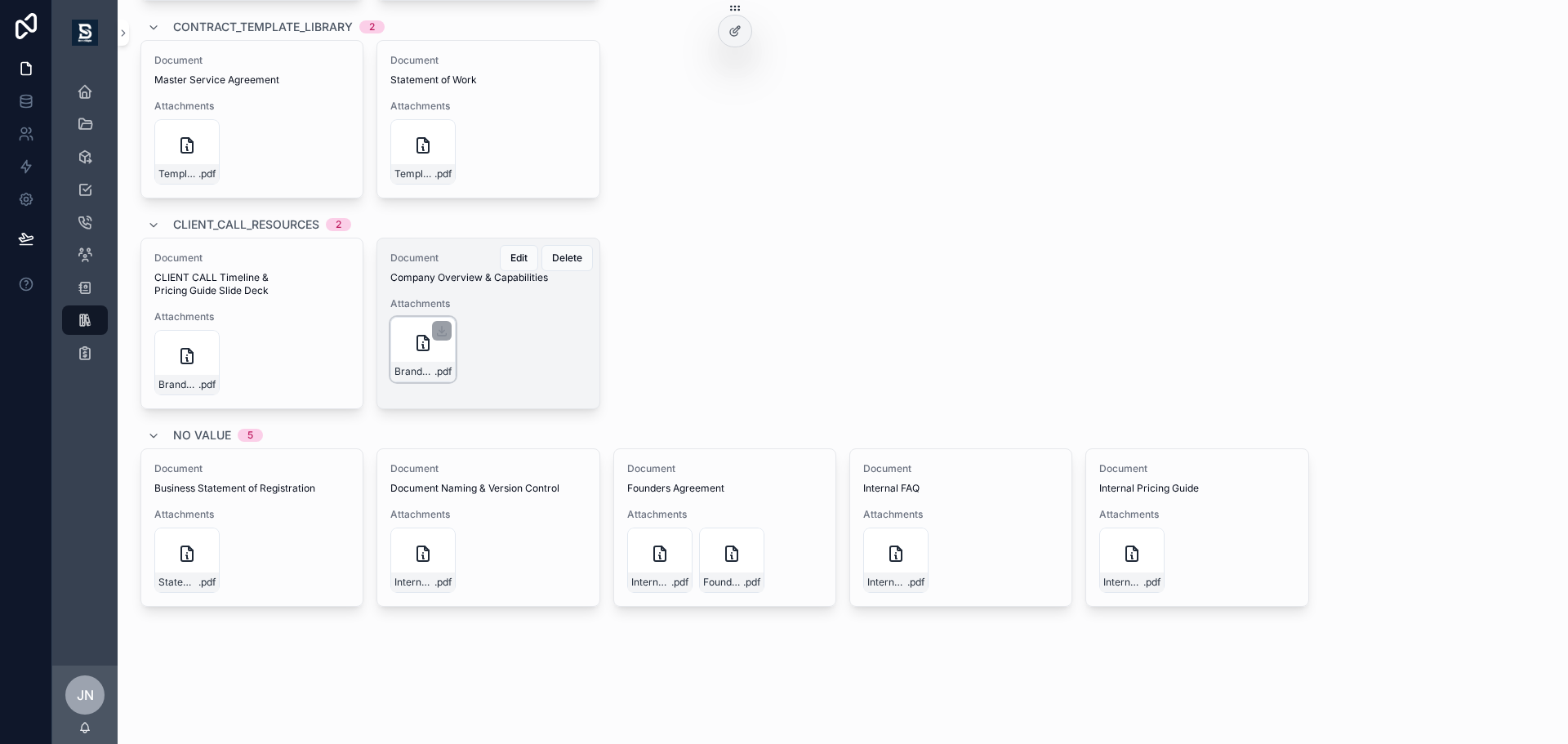
click at [419, 369] on span "BrandSight---Company-Overview-&-Capabilities" at bounding box center [415, 371] width 40 height 13
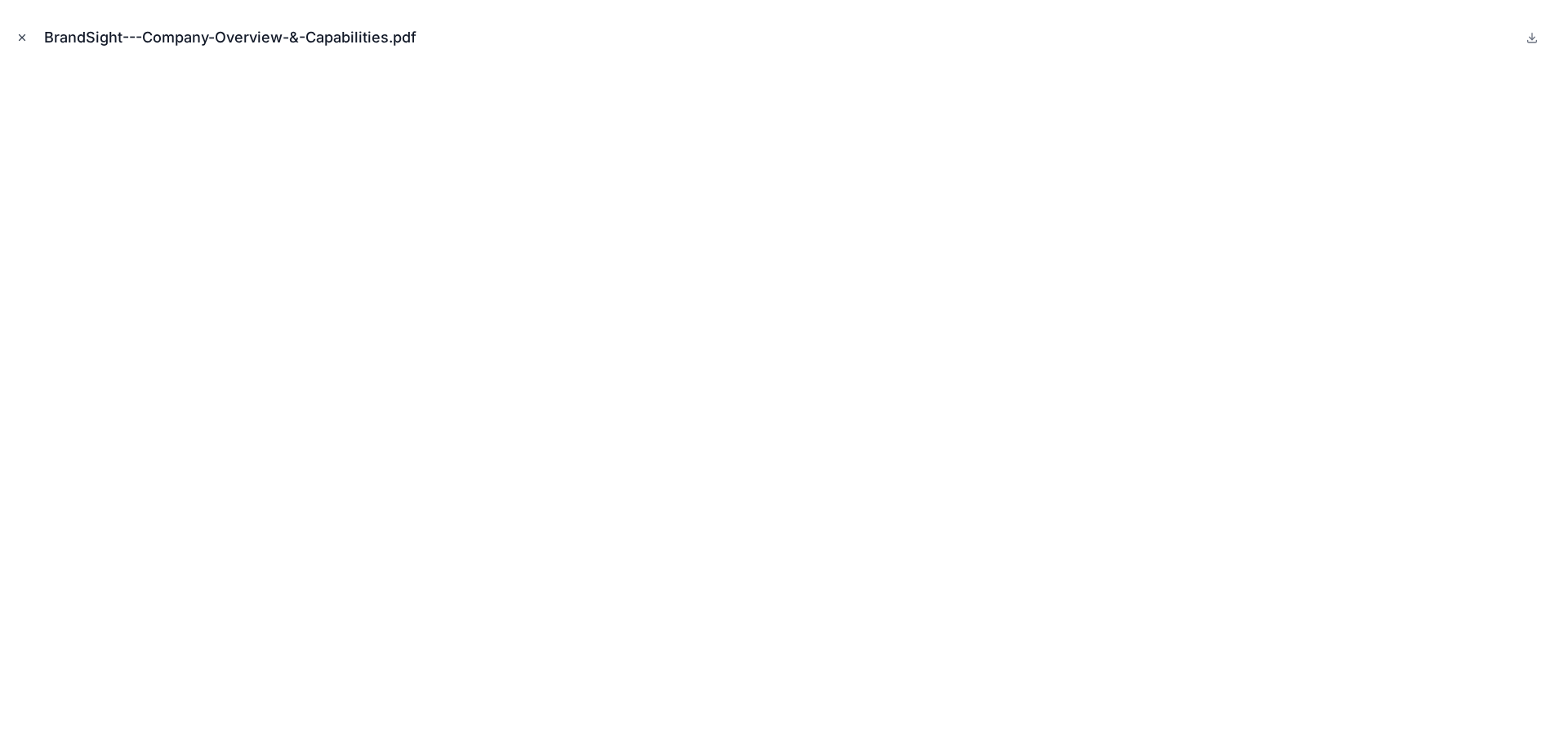
click at [20, 35] on icon "Close modal" at bounding box center [23, 38] width 5 height 5
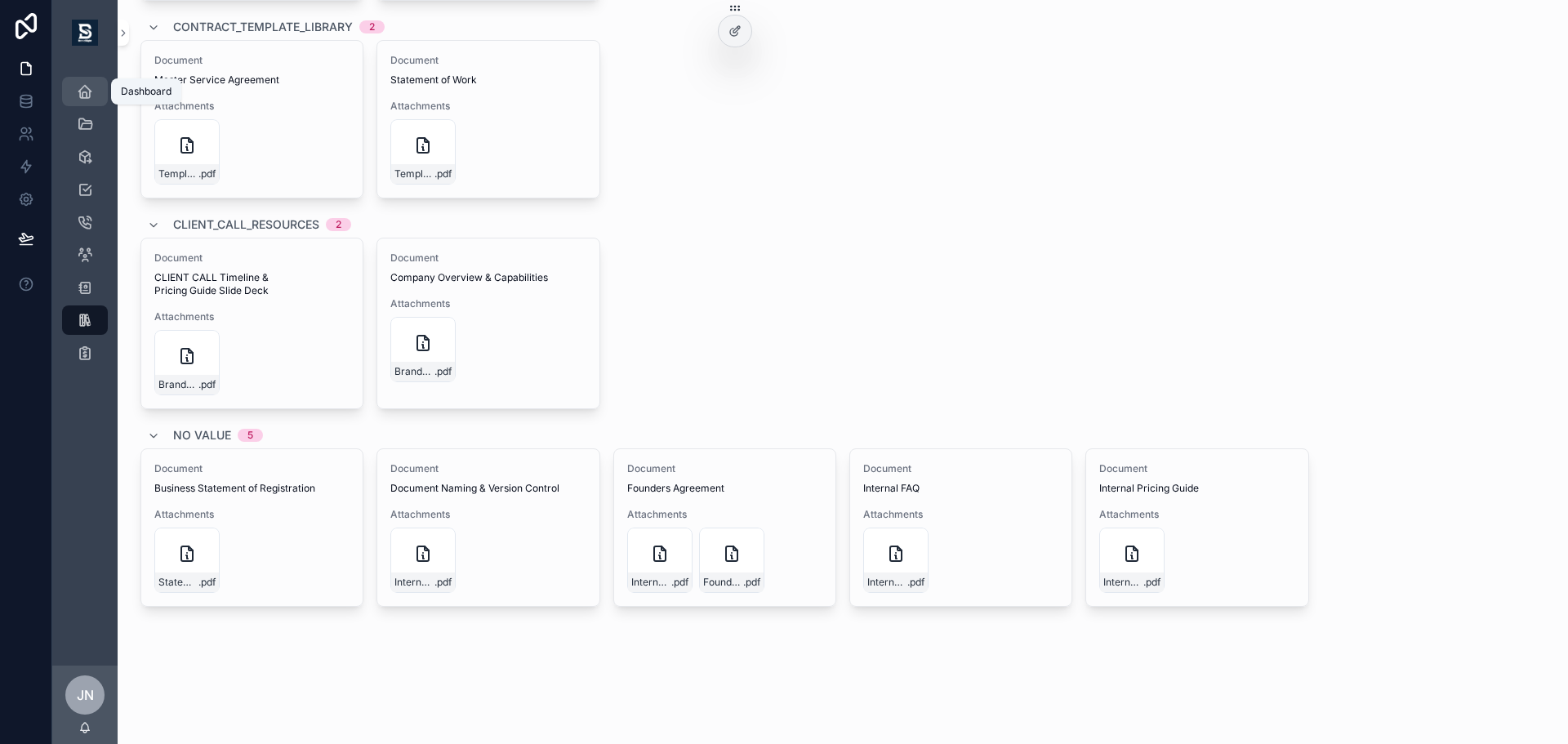
click at [77, 98] on icon "scrollable content" at bounding box center [85, 91] width 16 height 16
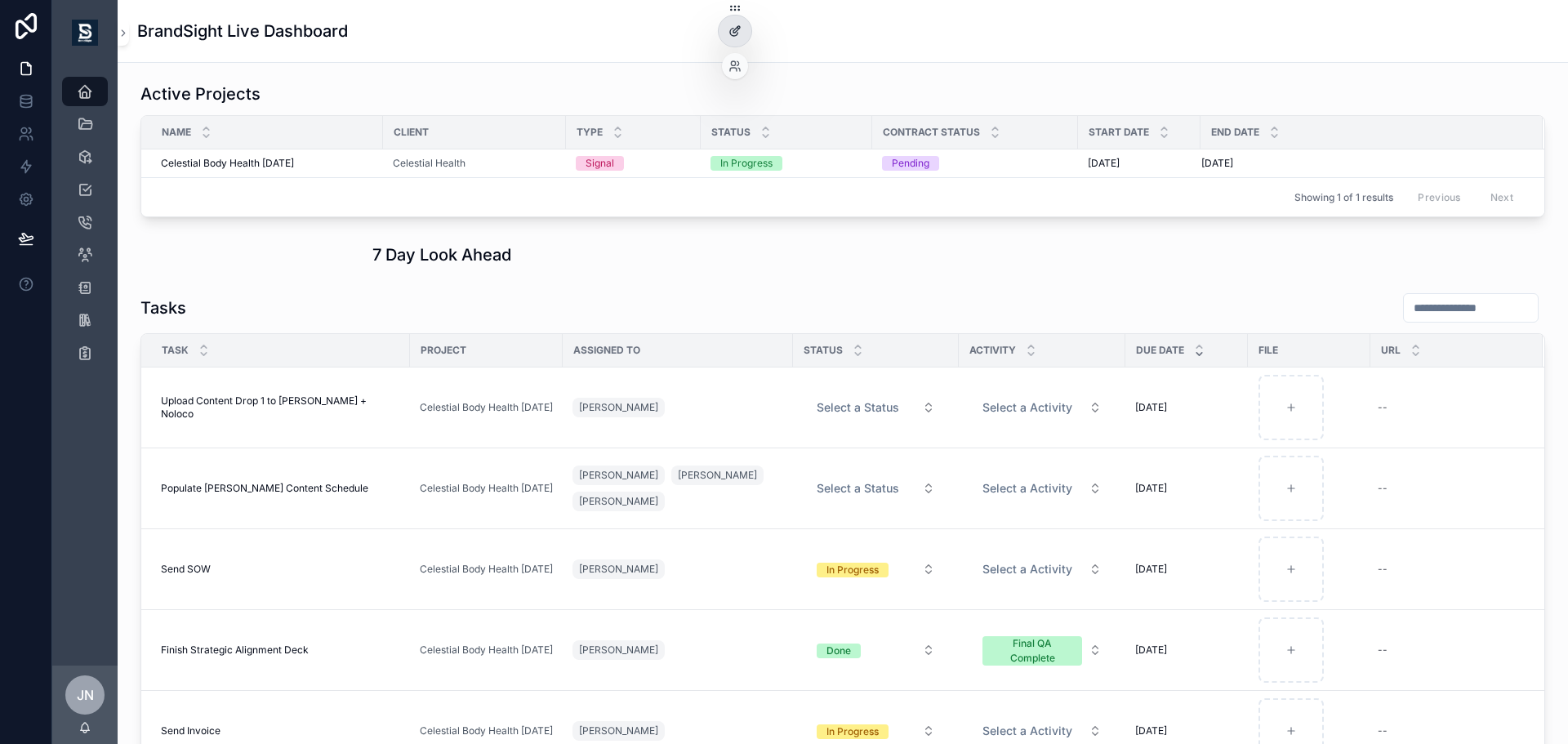
click at [733, 40] on div at bounding box center [735, 31] width 33 height 31
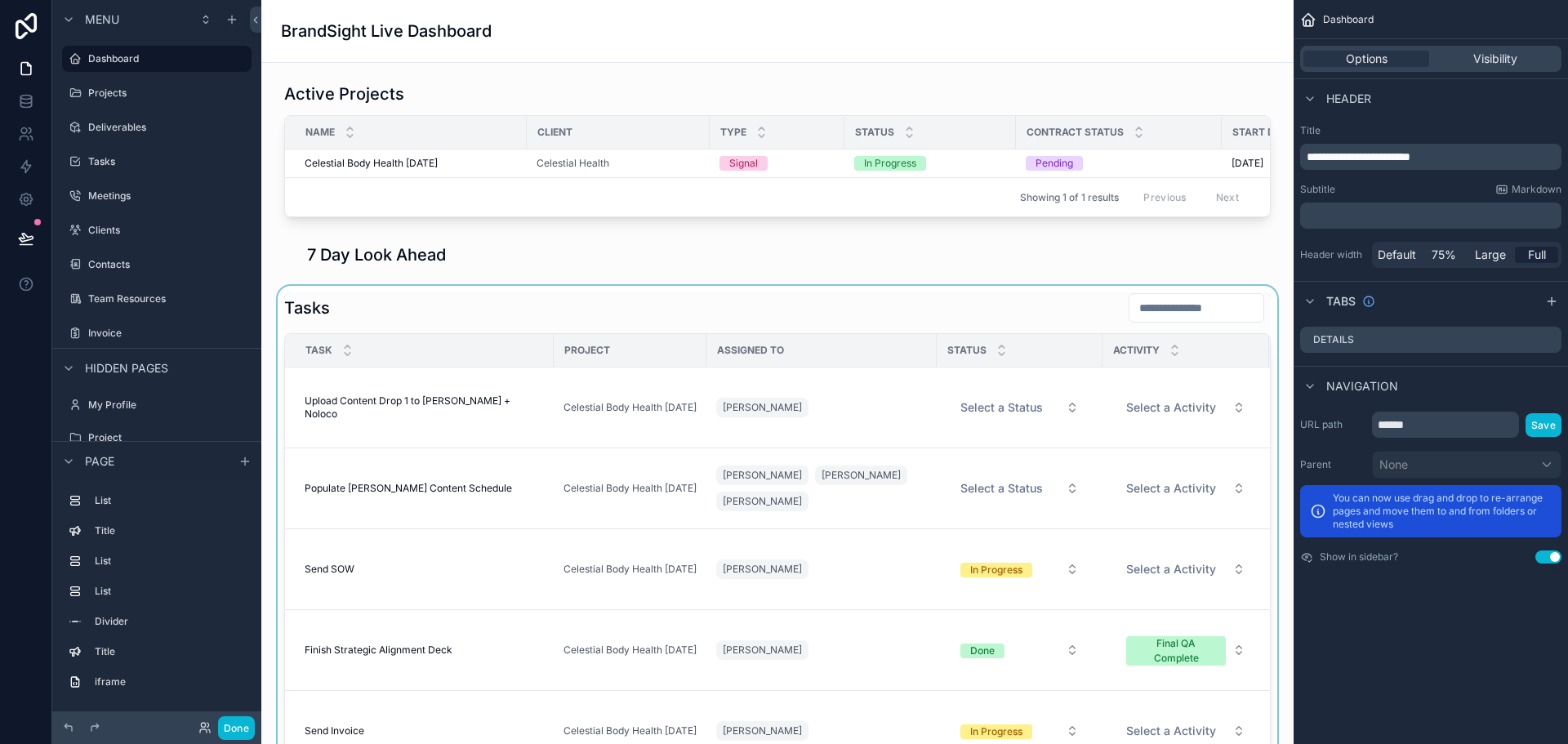
click at [875, 312] on div "scrollable content" at bounding box center [778, 591] width 1006 height 613
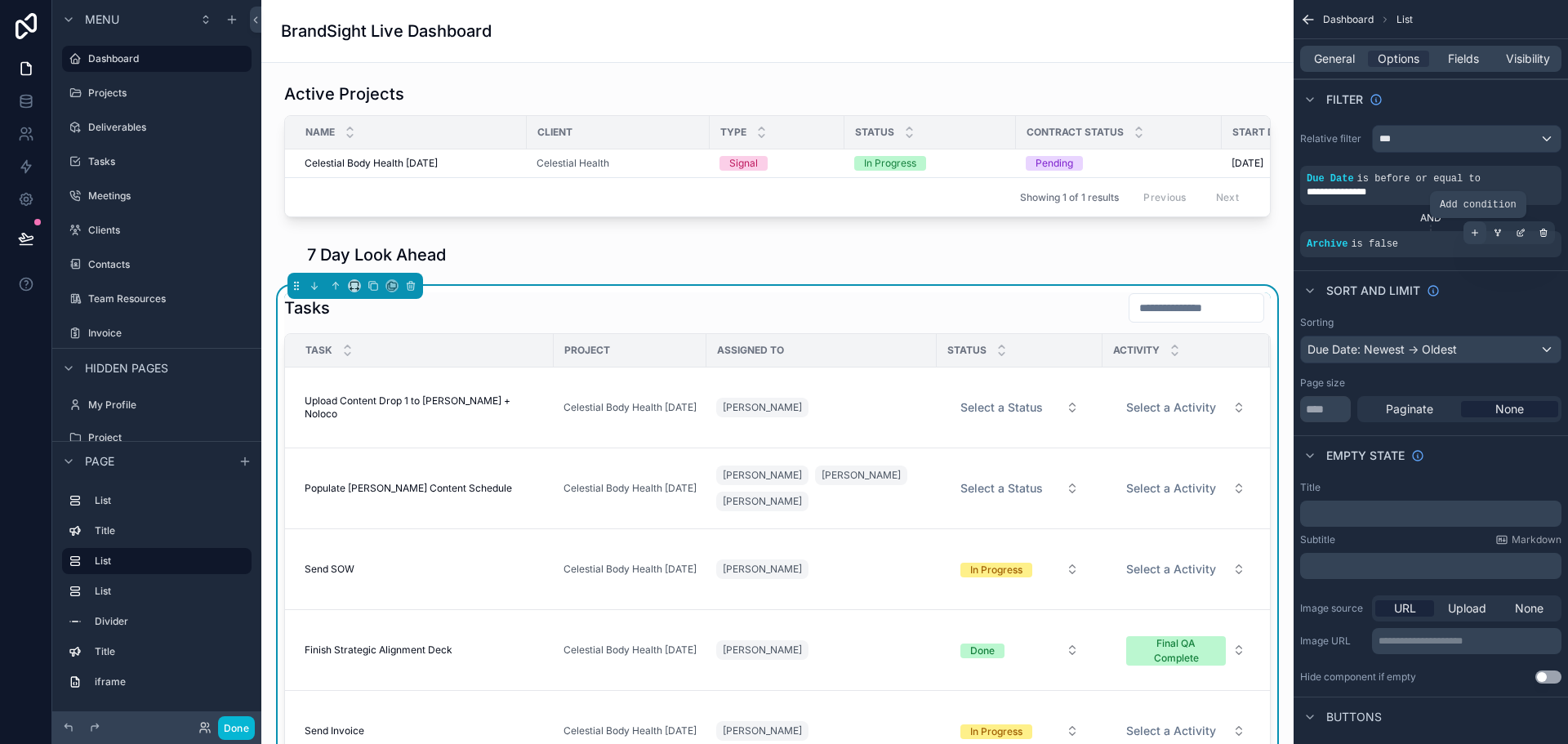
click at [1474, 232] on icon "scrollable content" at bounding box center [1474, 232] width 10 height 10
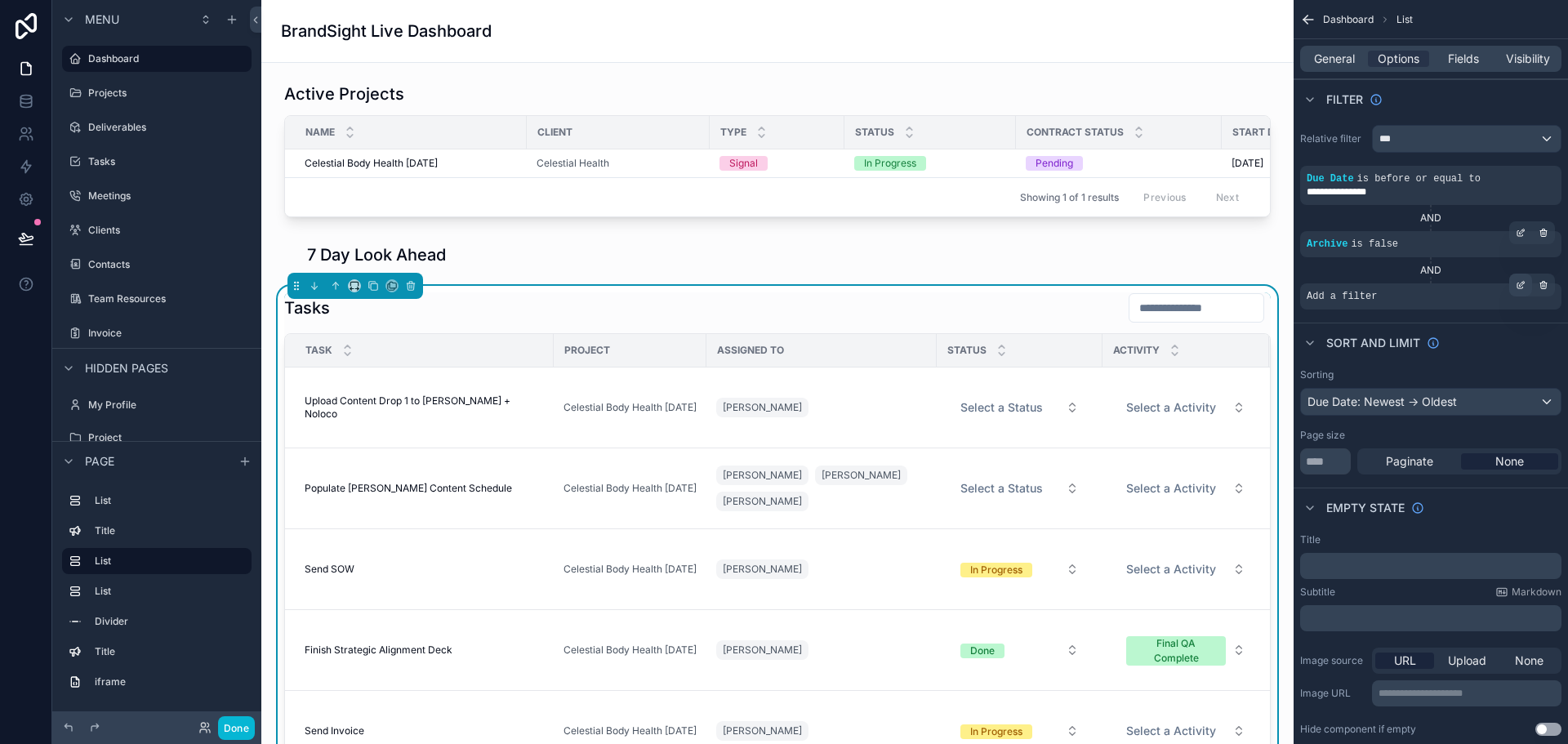
click at [1515, 285] on div "scrollable content" at bounding box center [1520, 284] width 23 height 23
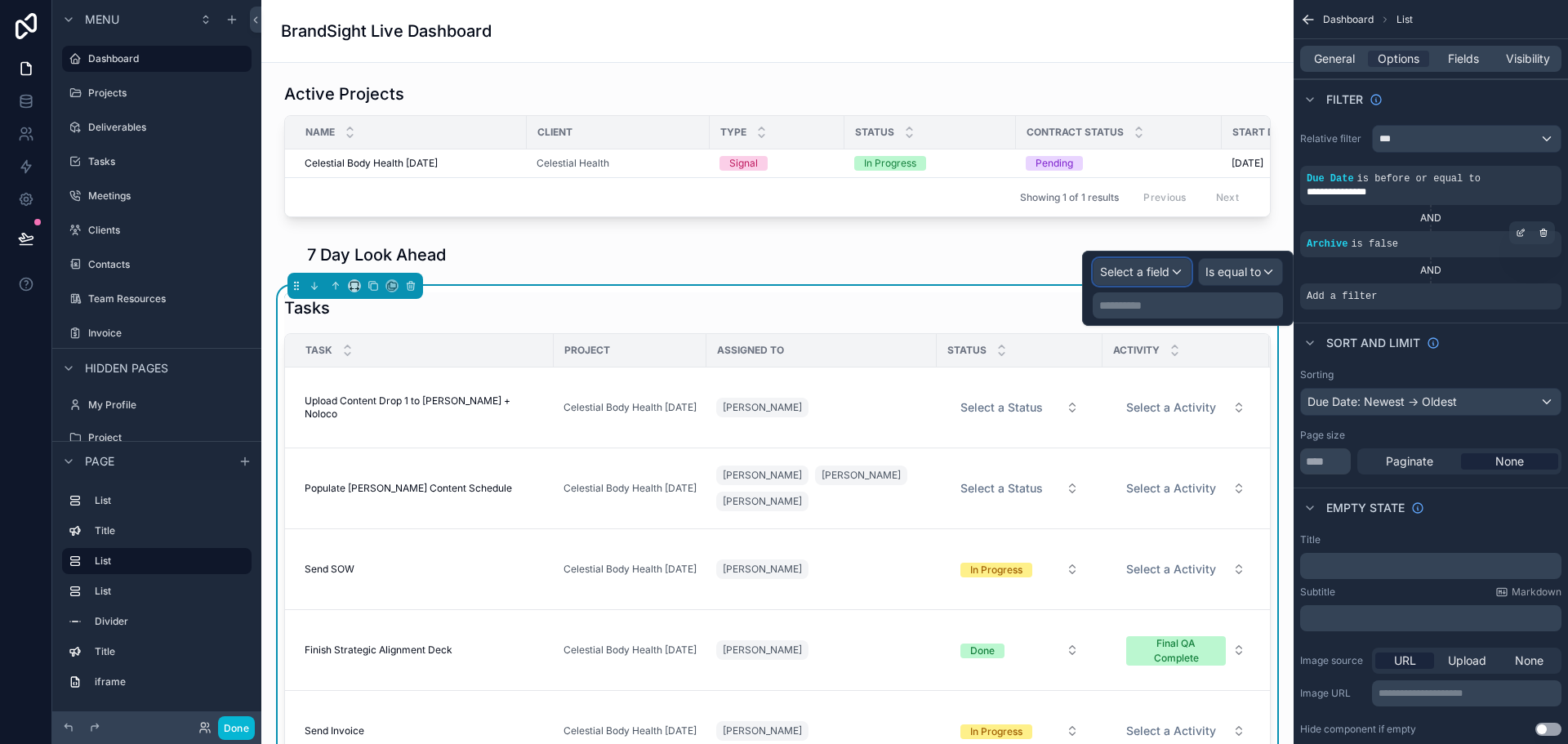
click at [1141, 279] on span "Select a field" at bounding box center [1134, 272] width 70 height 16
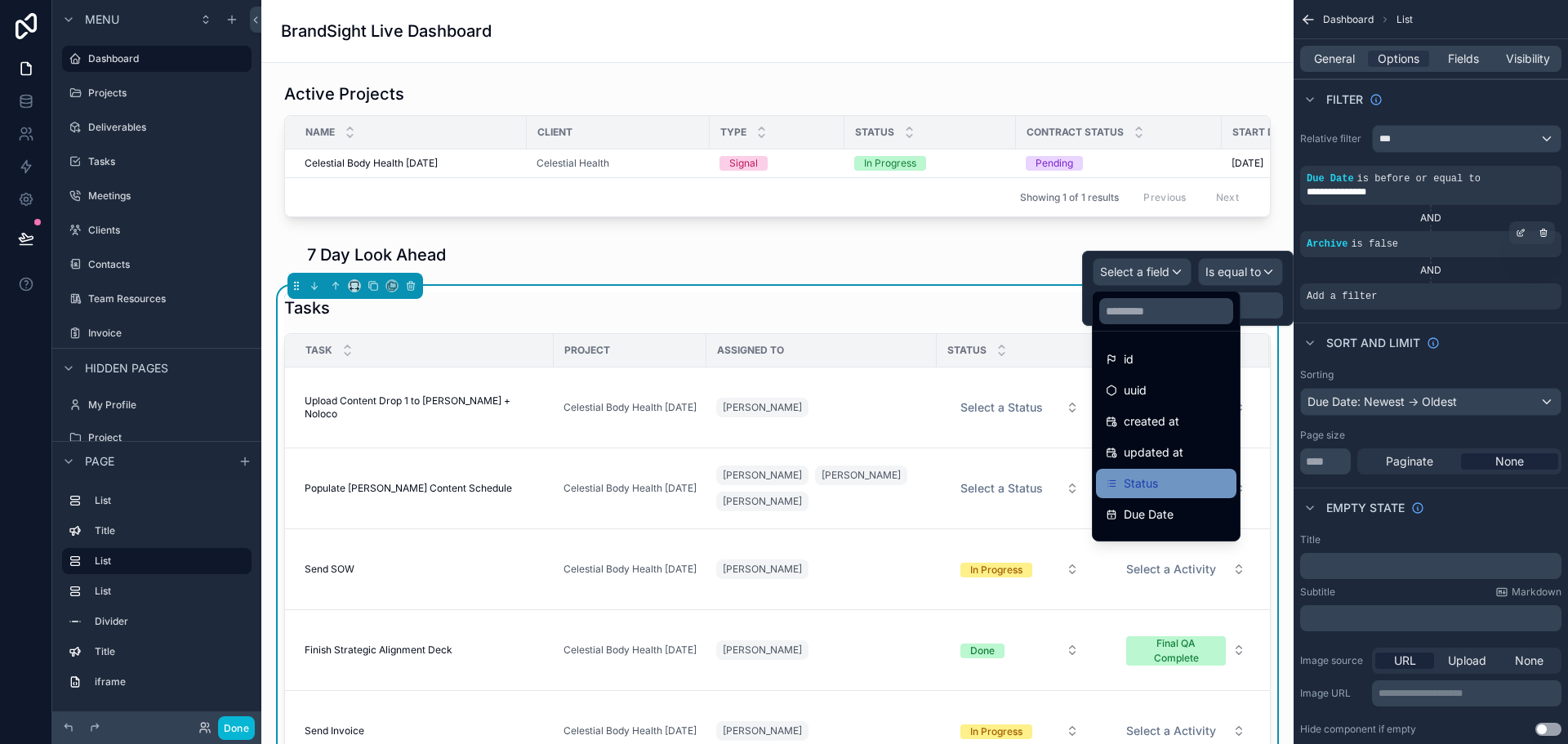
click at [1177, 485] on div "Status" at bounding box center [1166, 483] width 121 height 20
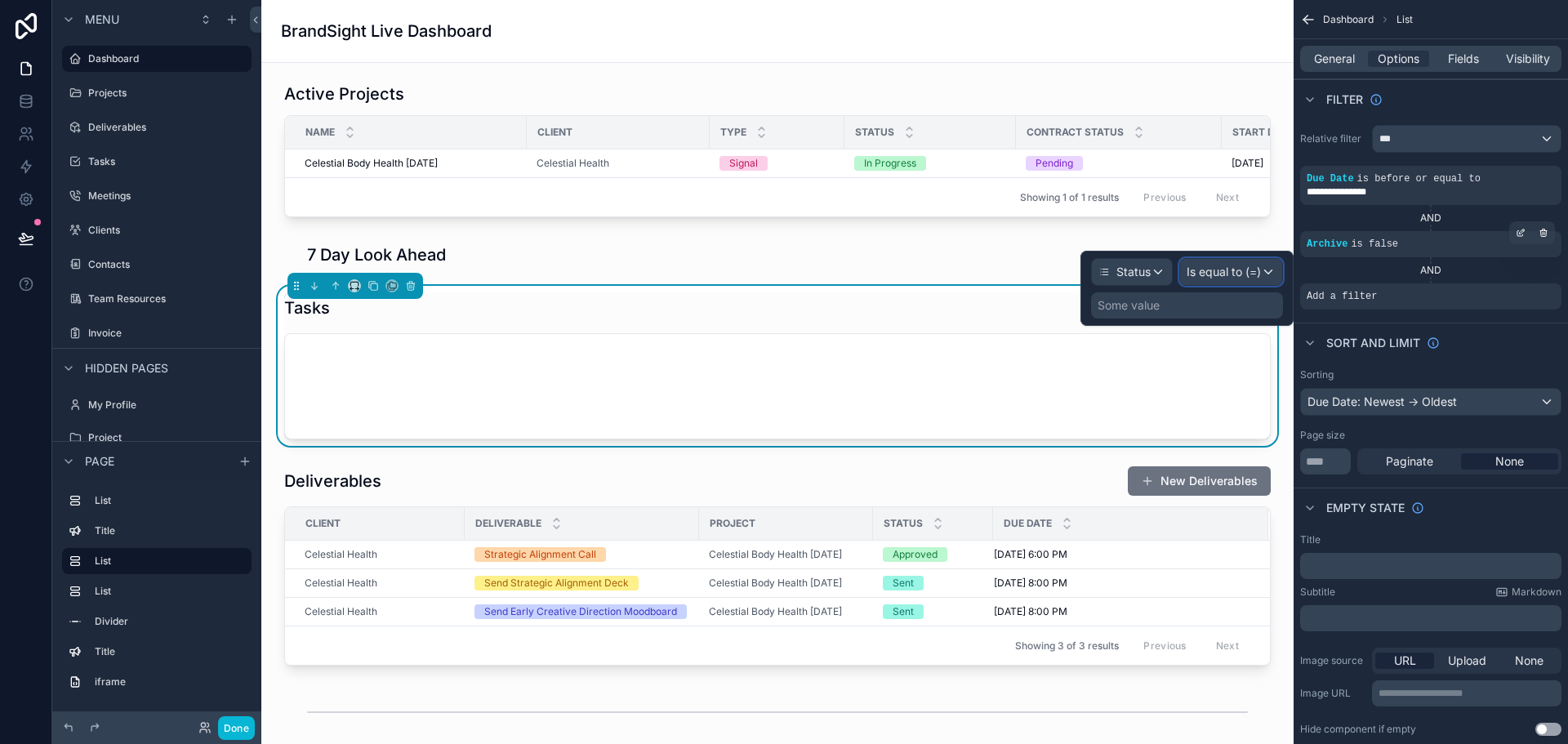
click at [1237, 275] on span "Is equal to (=)" at bounding box center [1224, 272] width 74 height 16
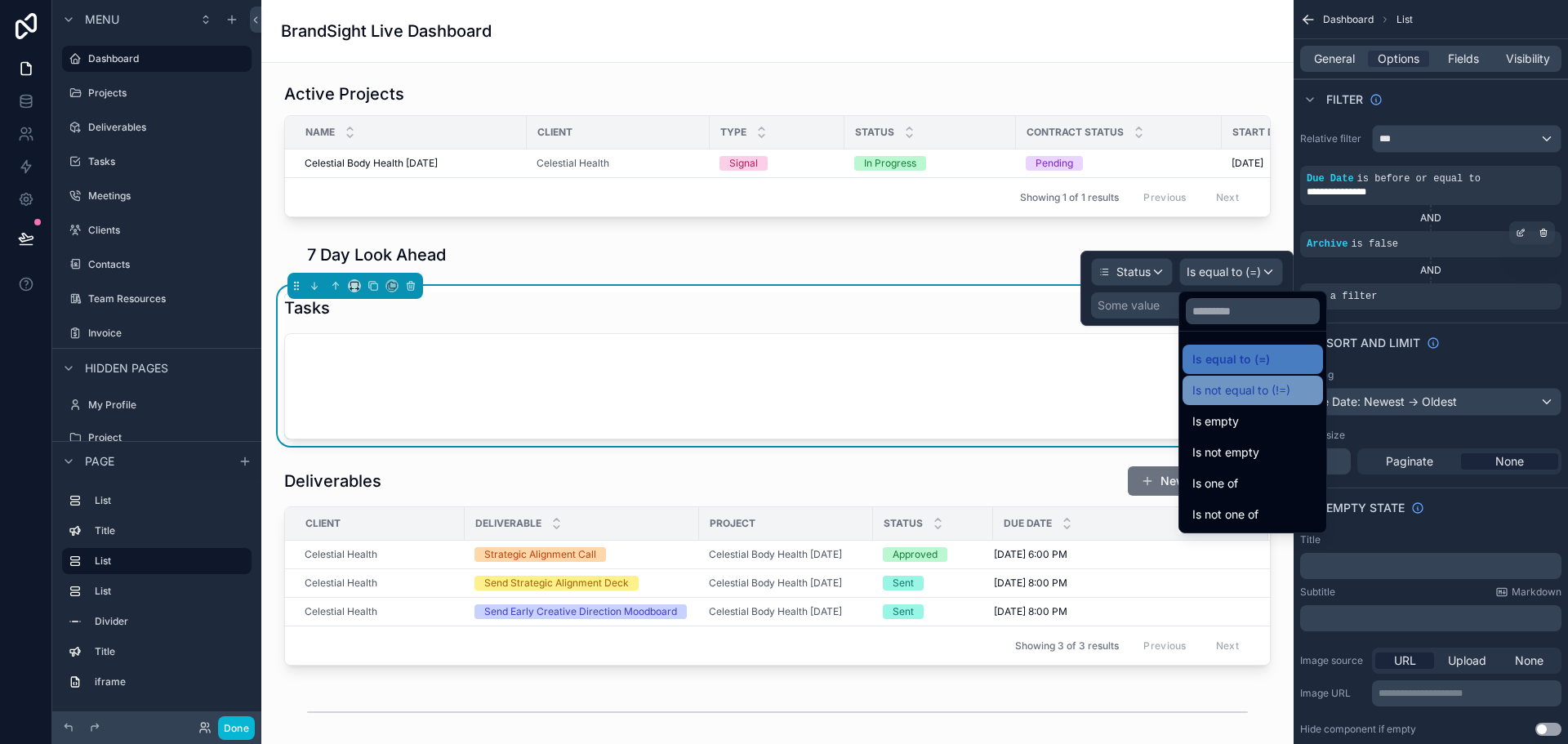
click at [1274, 395] on span "Is not equal to (!=)" at bounding box center [1241, 390] width 98 height 20
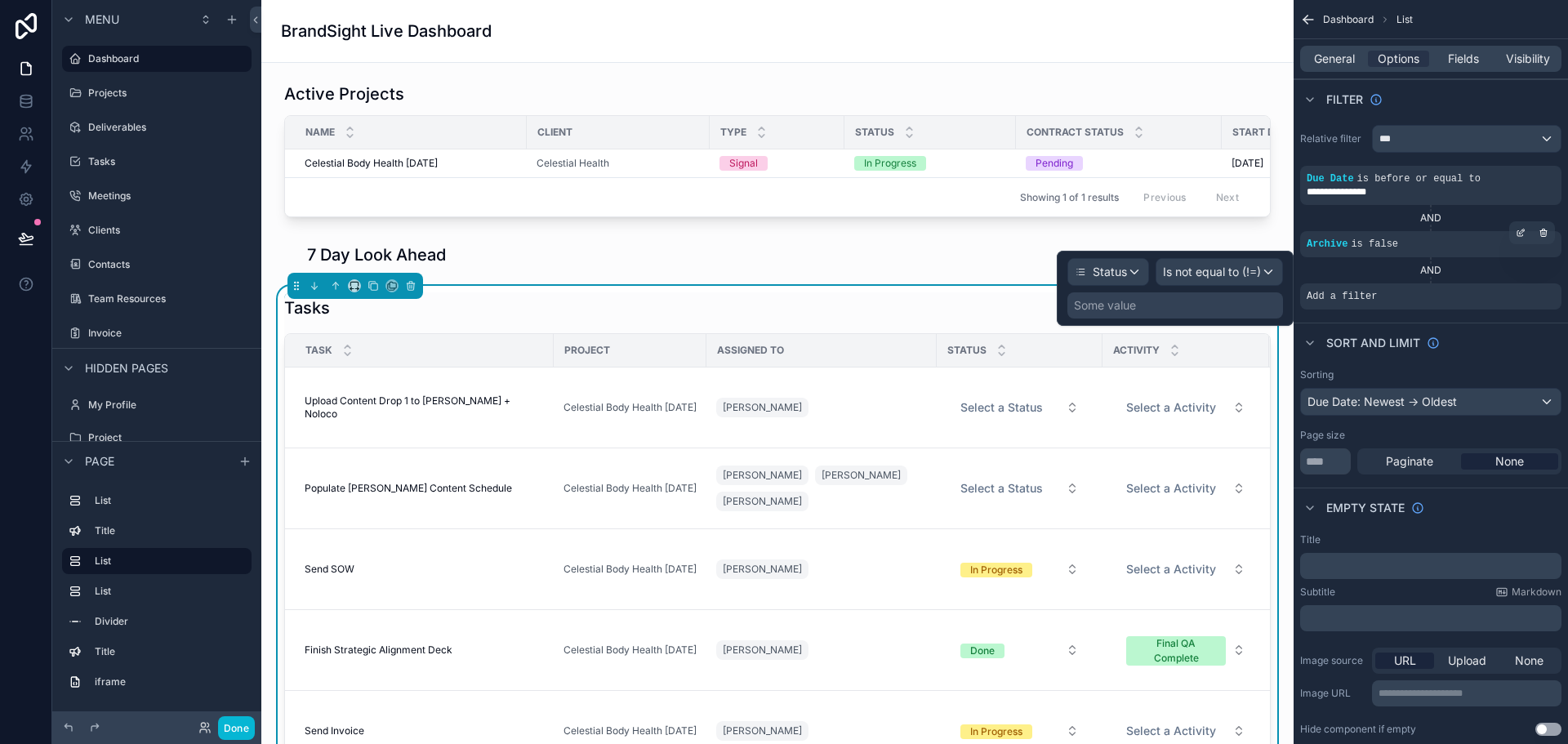
click at [1167, 309] on div "Some value" at bounding box center [1175, 305] width 216 height 26
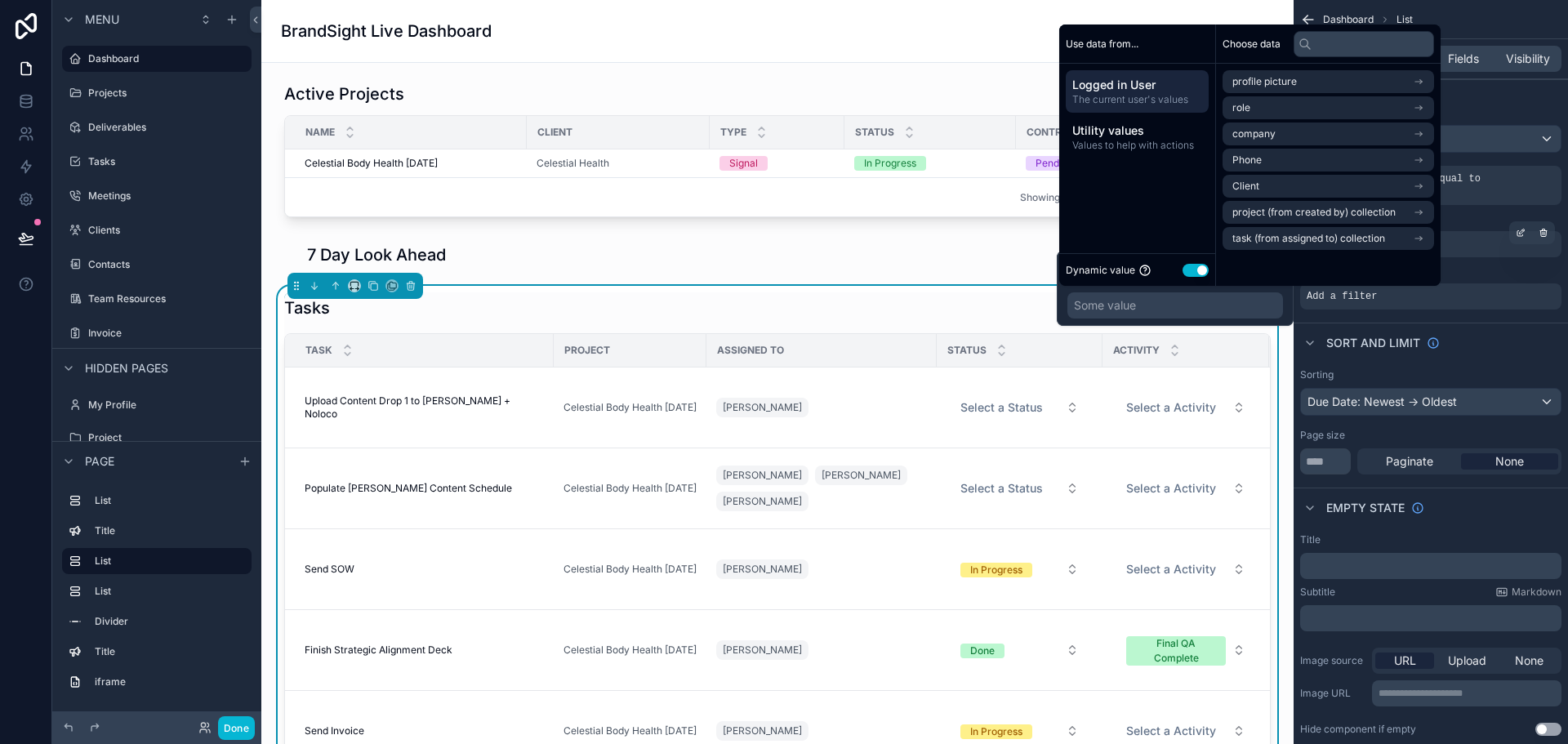
click at [1198, 274] on button "Use setting" at bounding box center [1195, 270] width 26 height 13
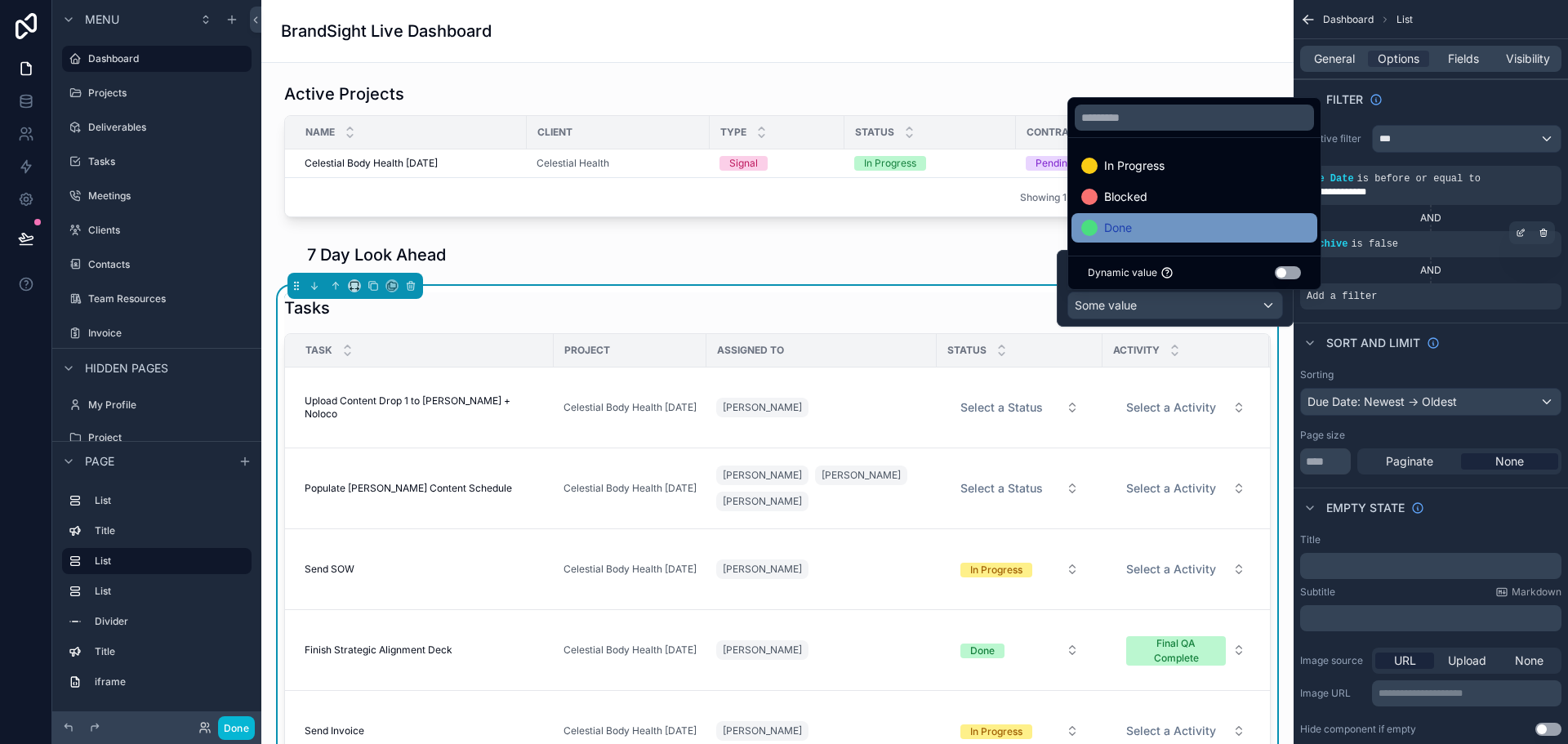
click at [1143, 235] on div "Done" at bounding box center [1194, 228] width 226 height 20
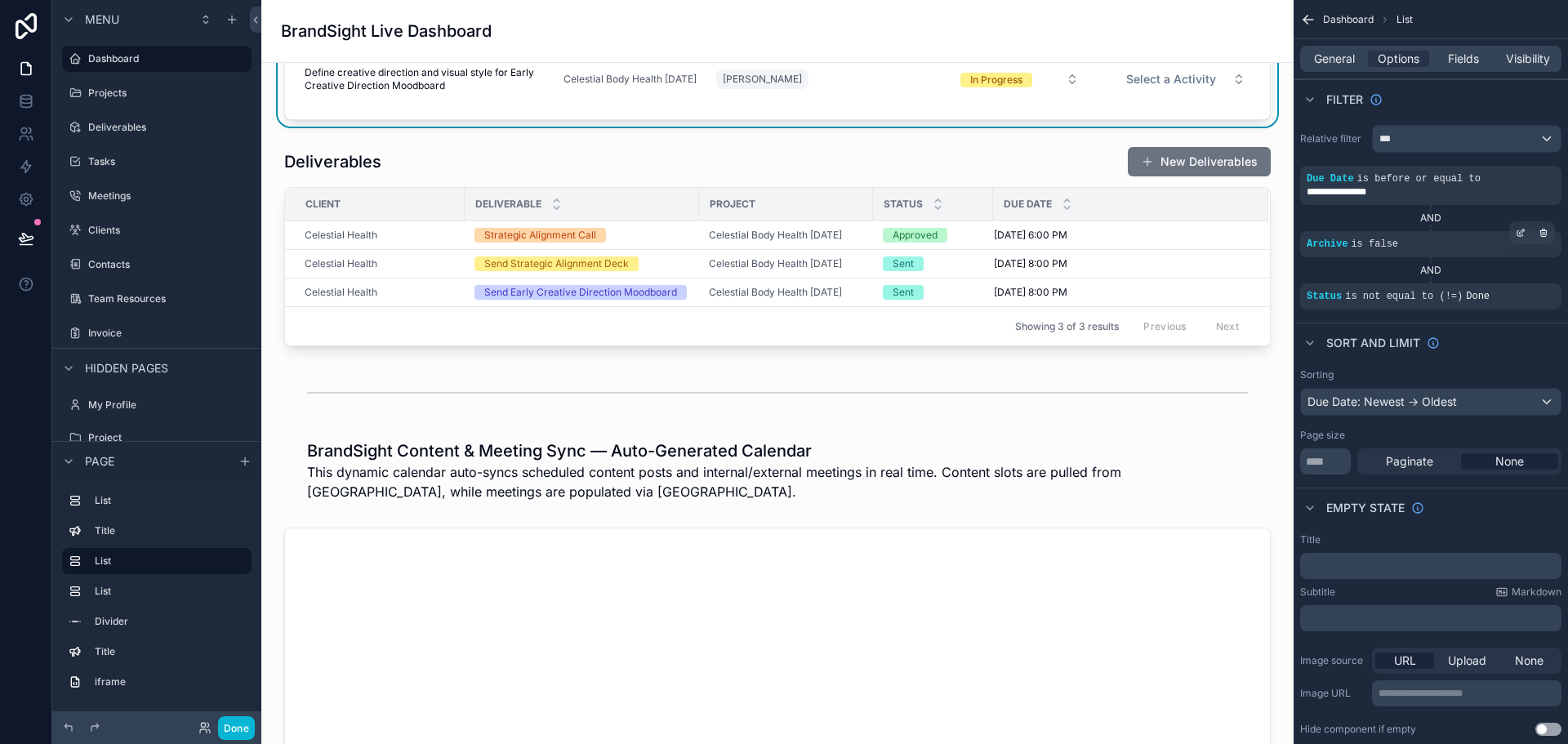
scroll to position [651, 0]
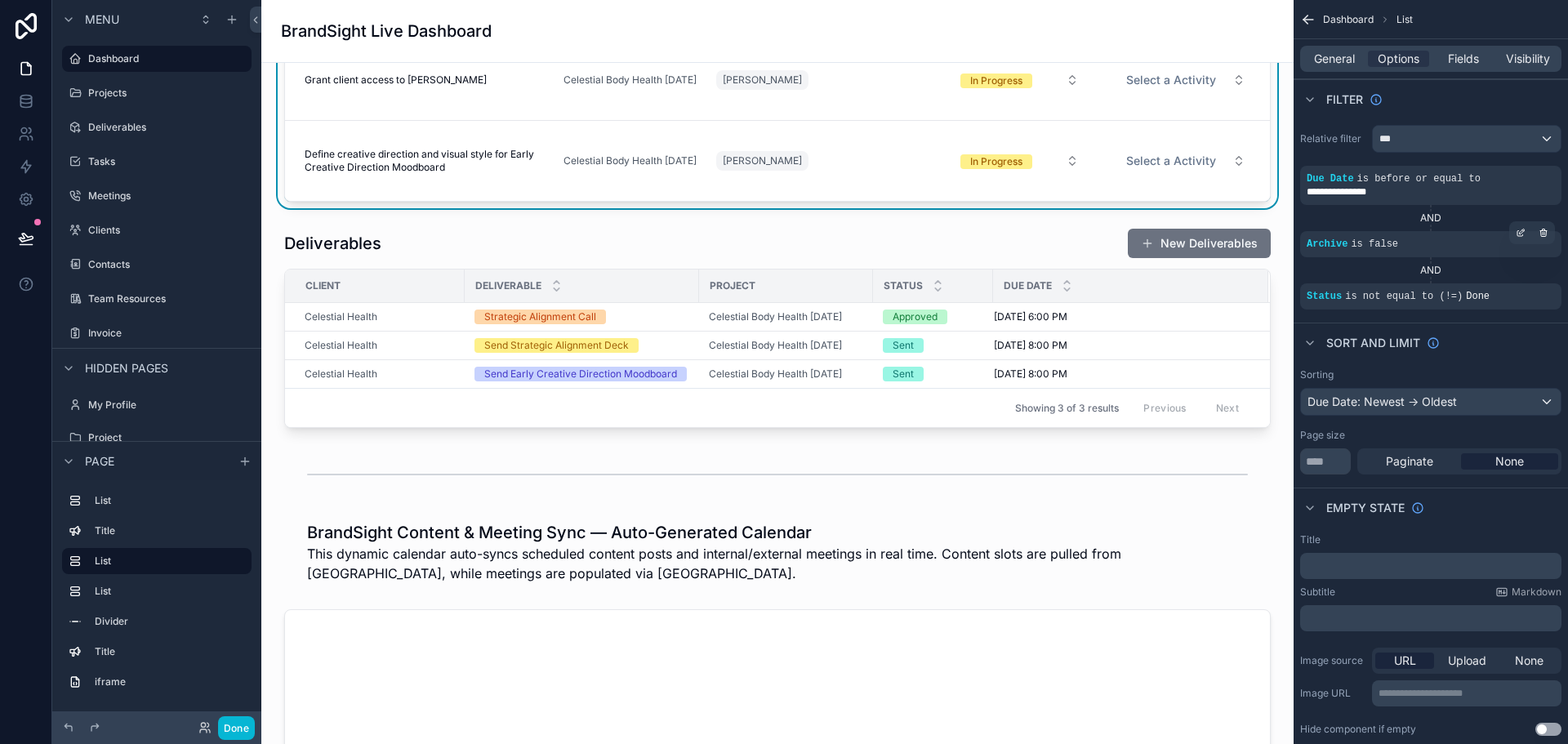
click at [1308, 23] on icon "scrollable content" at bounding box center [1308, 20] width 16 height 16
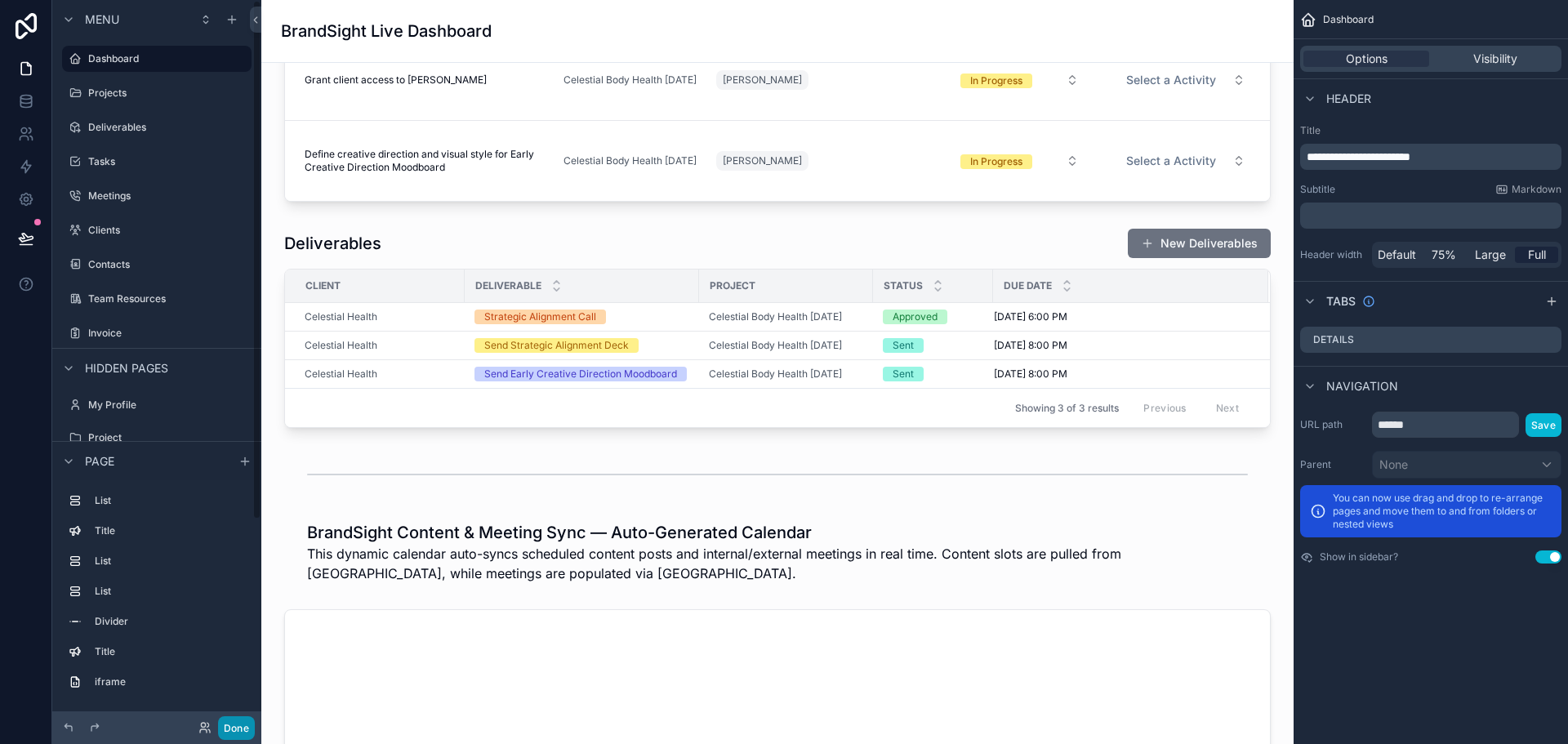
click at [243, 731] on button "Done" at bounding box center [236, 728] width 37 height 23
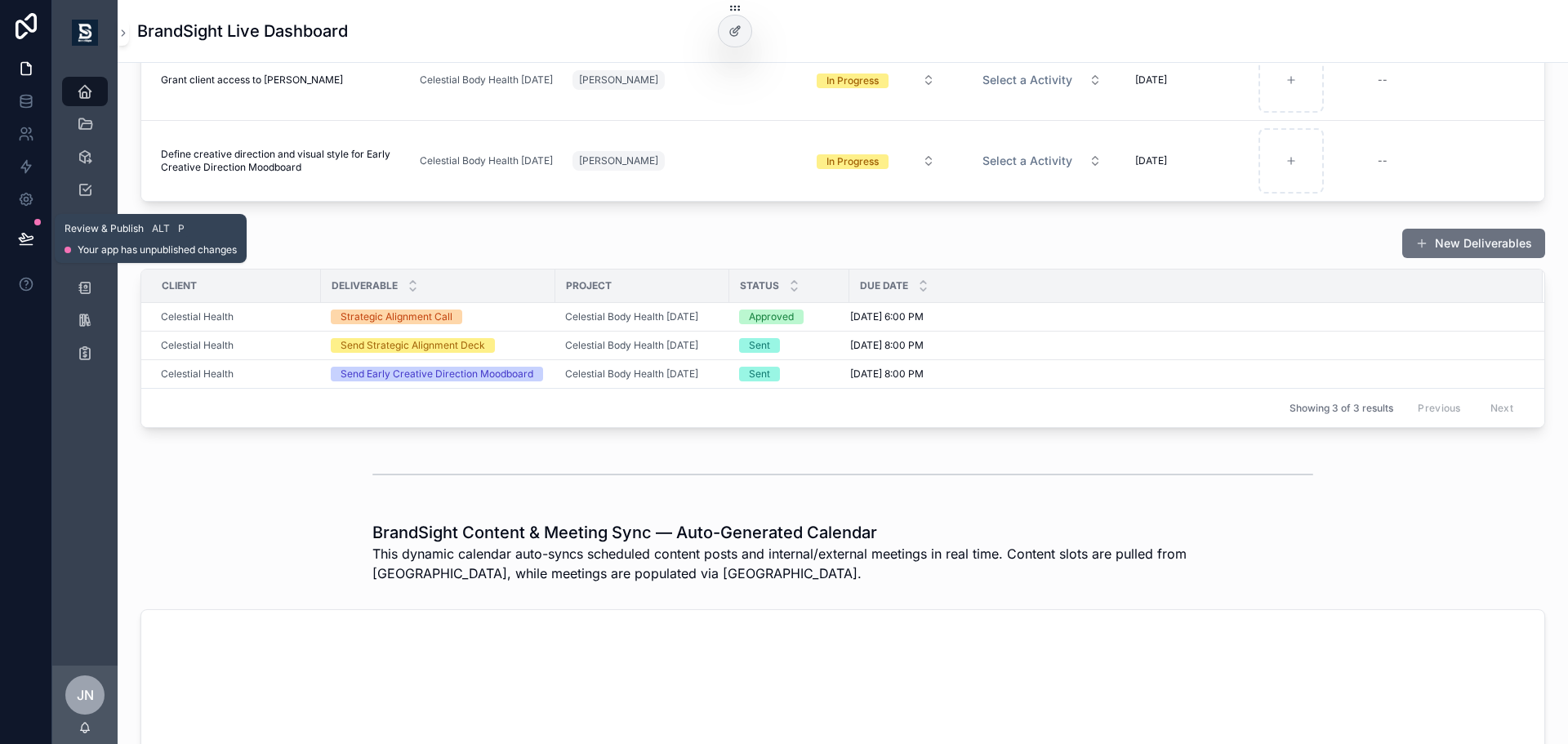
click at [28, 236] on icon at bounding box center [26, 238] width 16 height 16
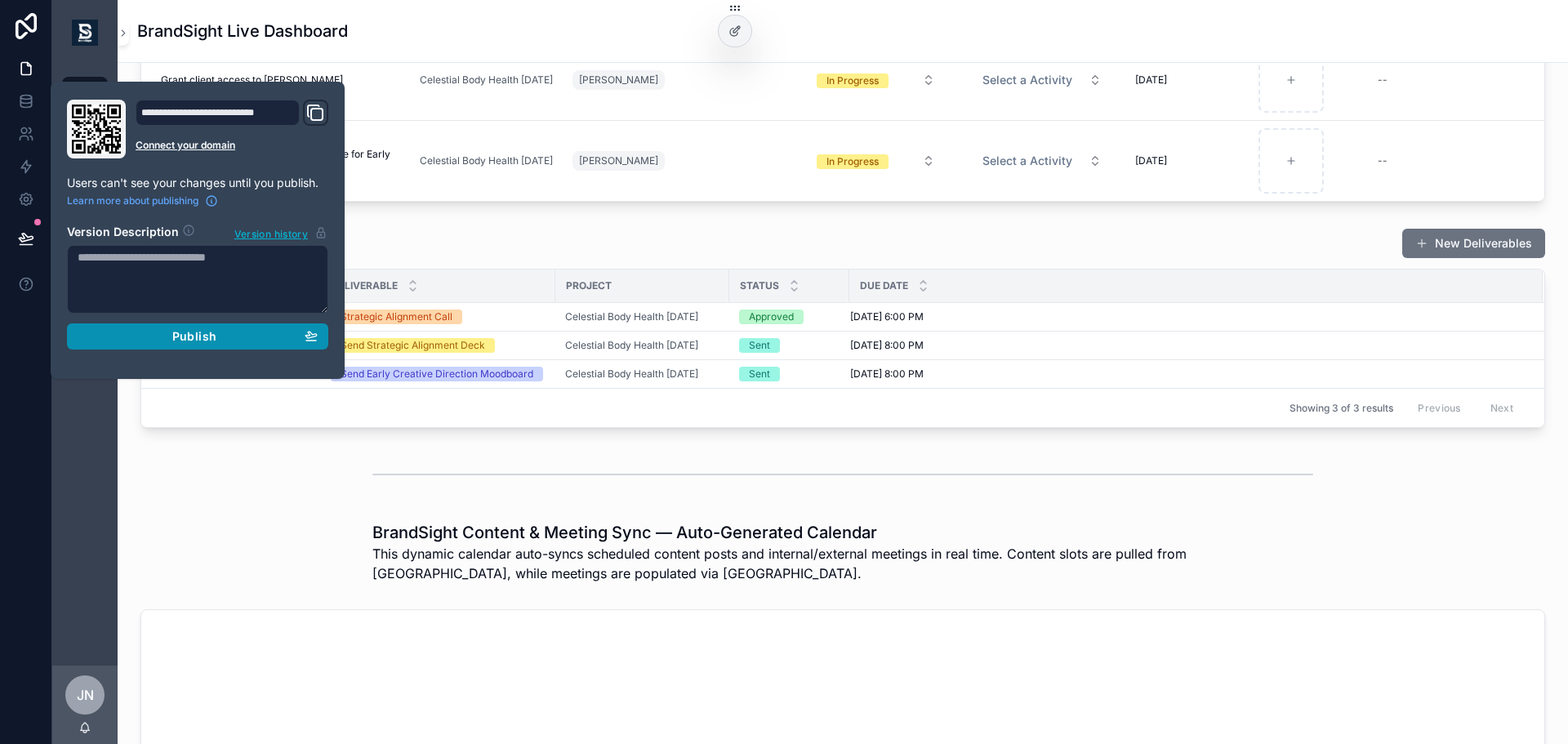
click at [129, 338] on div "Publish" at bounding box center [198, 336] width 240 height 14
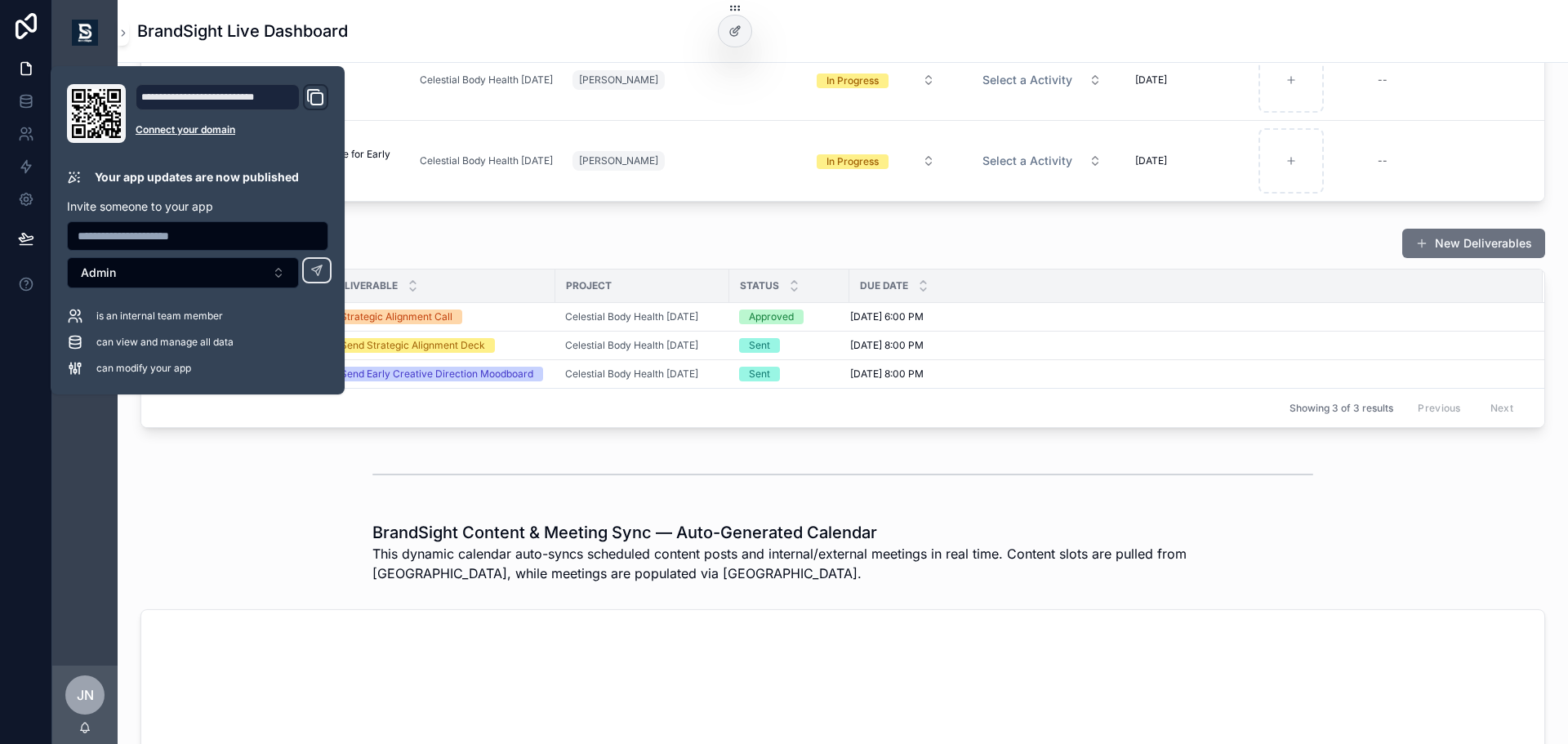
click at [247, 498] on div "scrollable content" at bounding box center [843, 474] width 1424 height 54
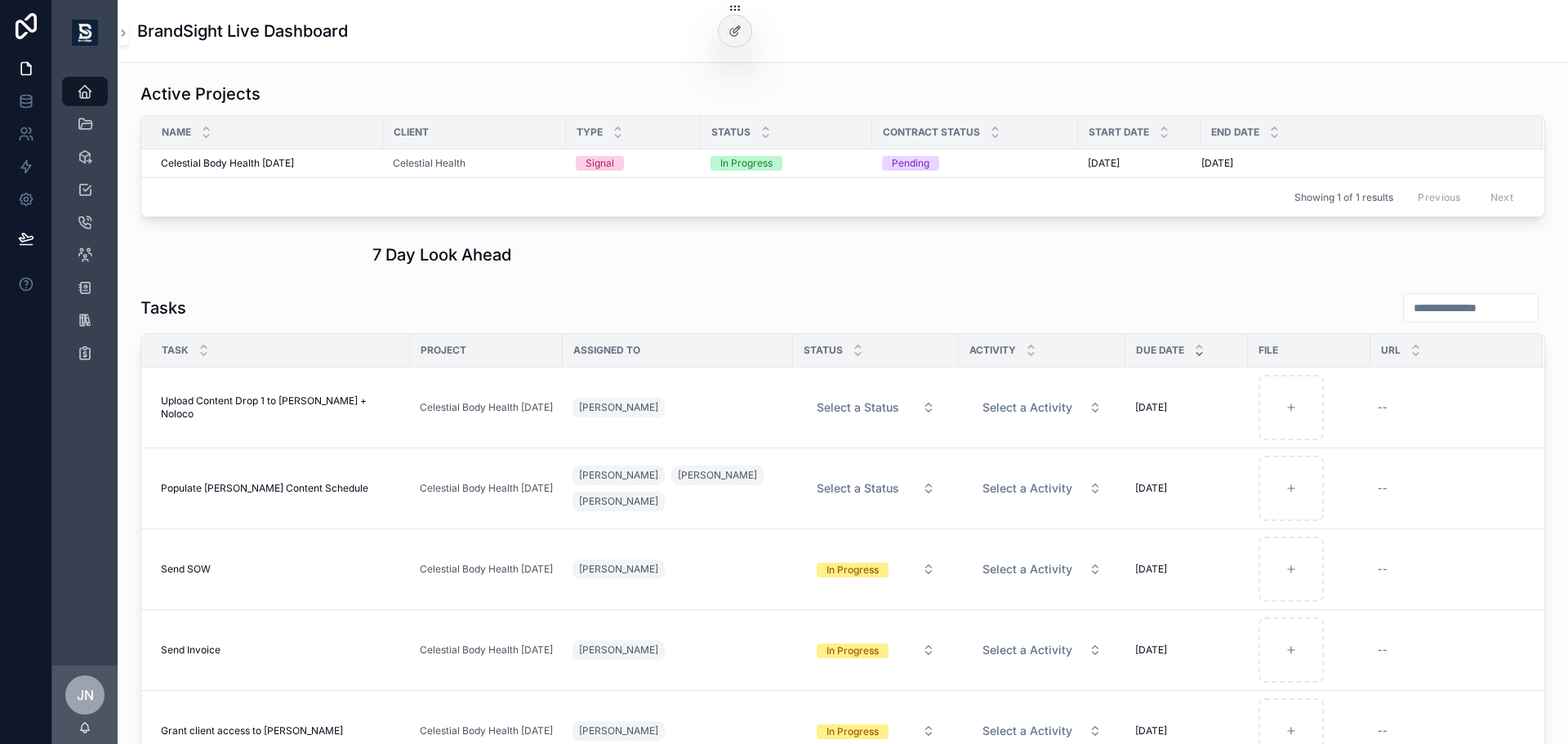
scroll to position [245, 0]
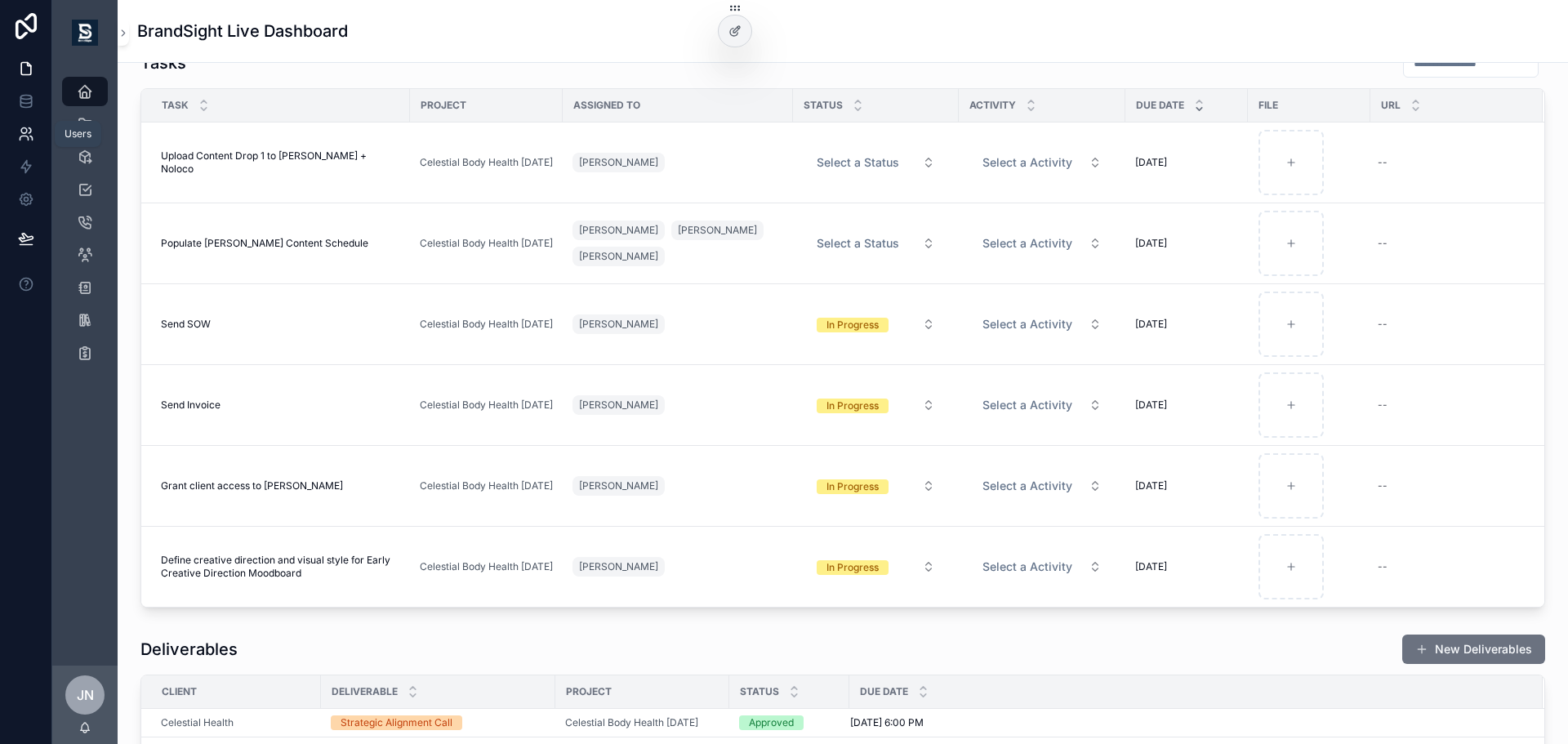
click at [33, 140] on icon at bounding box center [26, 134] width 16 height 16
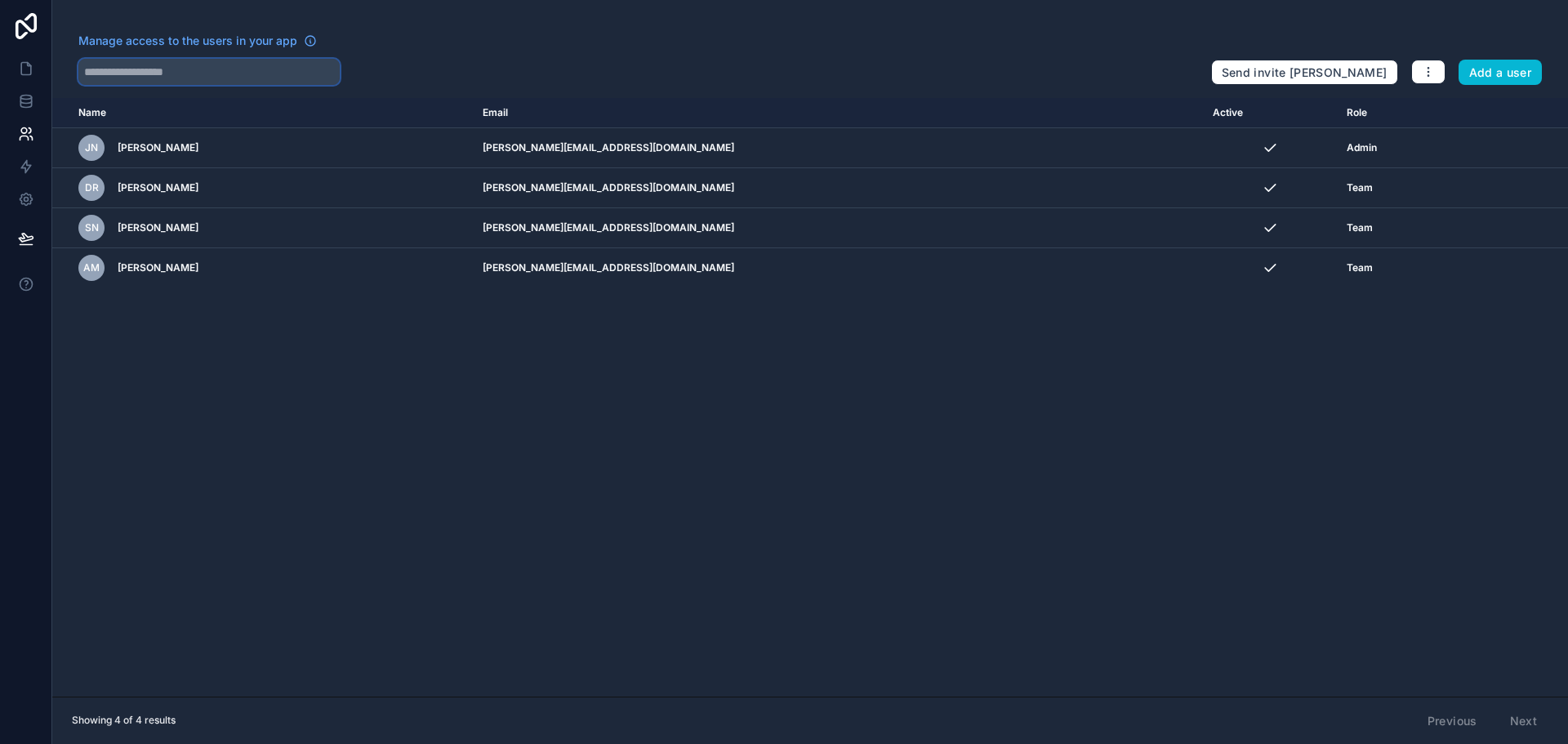
click at [229, 69] on input "text" at bounding box center [209, 71] width 261 height 26
click at [1434, 72] on icon "button" at bounding box center [1428, 71] width 13 height 13
click at [385, 79] on div at bounding box center [638, 71] width 1119 height 26
click at [257, 75] on input "text" at bounding box center [209, 71] width 261 height 26
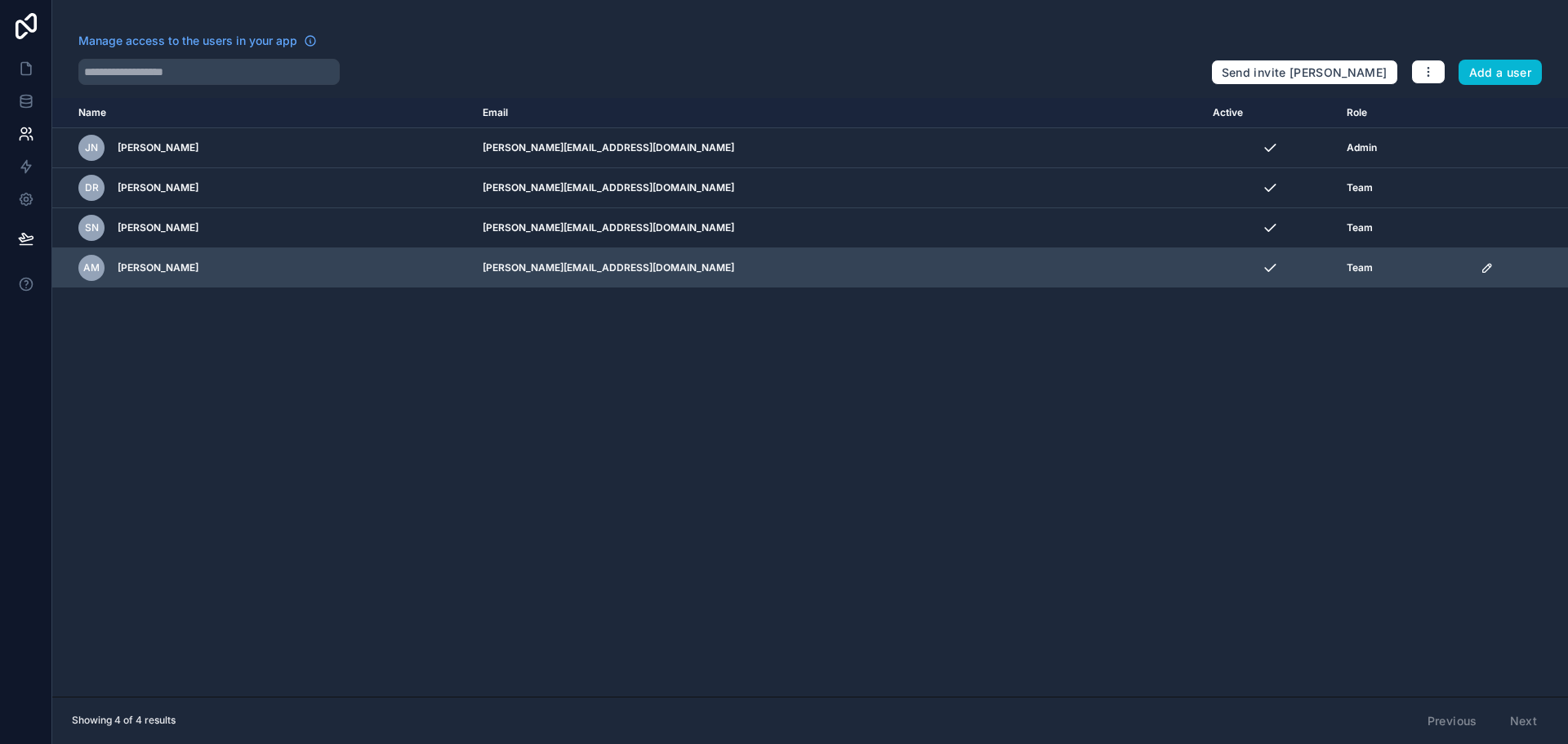
drag, startPoint x: 1361, startPoint y: 274, endPoint x: 1425, endPoint y: 276, distance: 64.0
click at [1362, 274] on td "Team" at bounding box center [1404, 268] width 134 height 40
click at [1480, 272] on div "scrollable content" at bounding box center [1519, 267] width 78 height 13
click at [1483, 267] on icon "scrollable content" at bounding box center [1487, 267] width 8 height 8
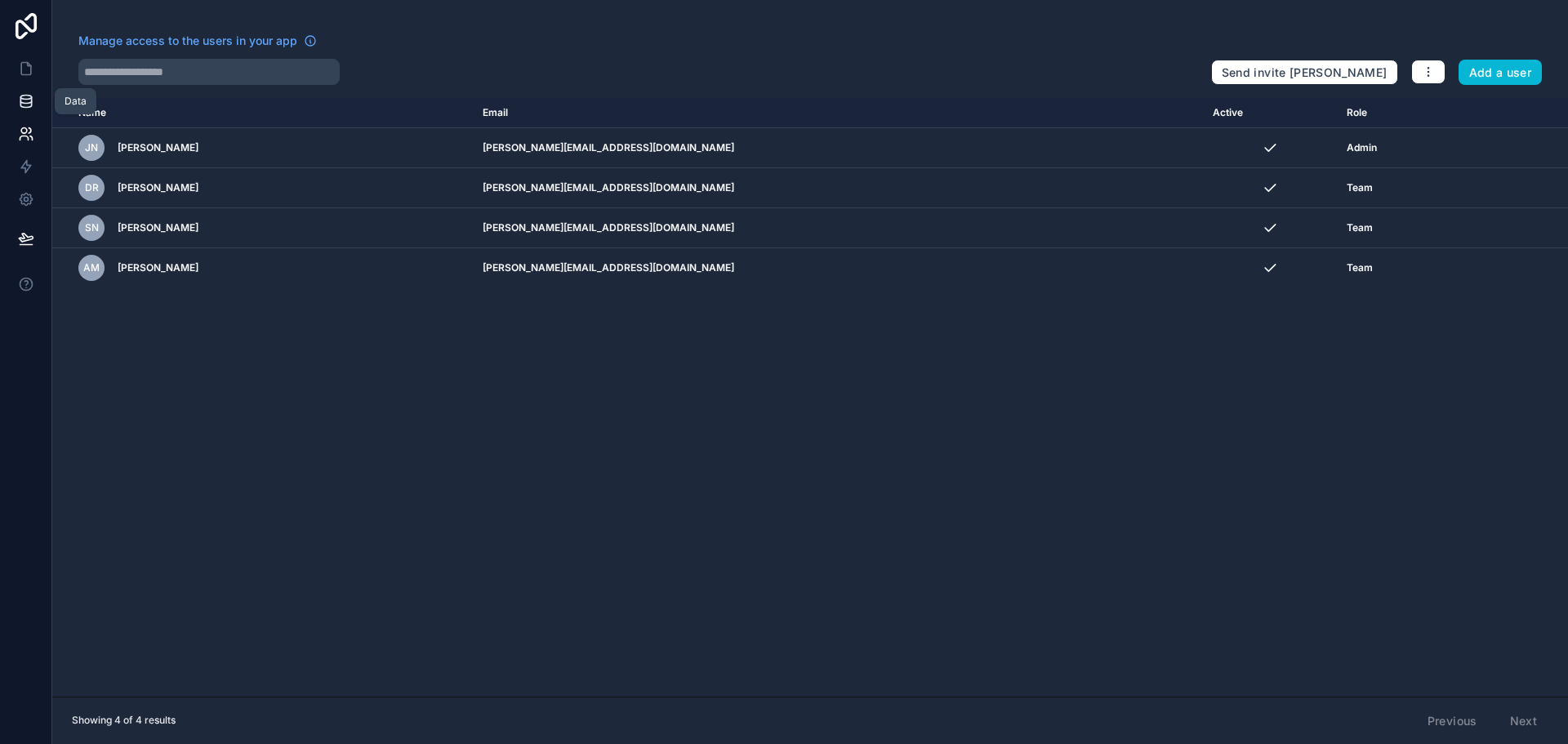
click at [29, 101] on icon at bounding box center [26, 101] width 16 height 16
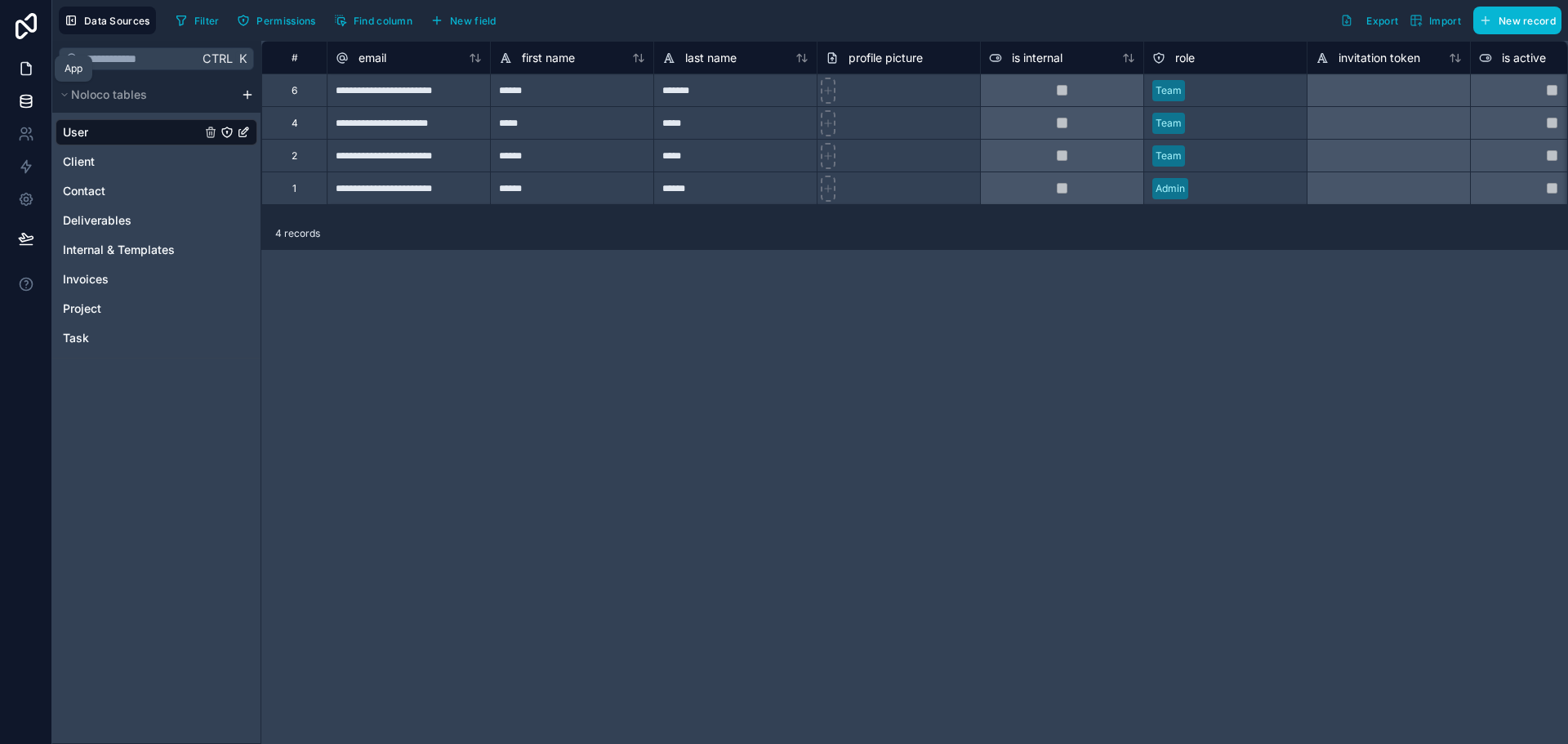
click at [28, 73] on icon at bounding box center [26, 69] width 16 height 16
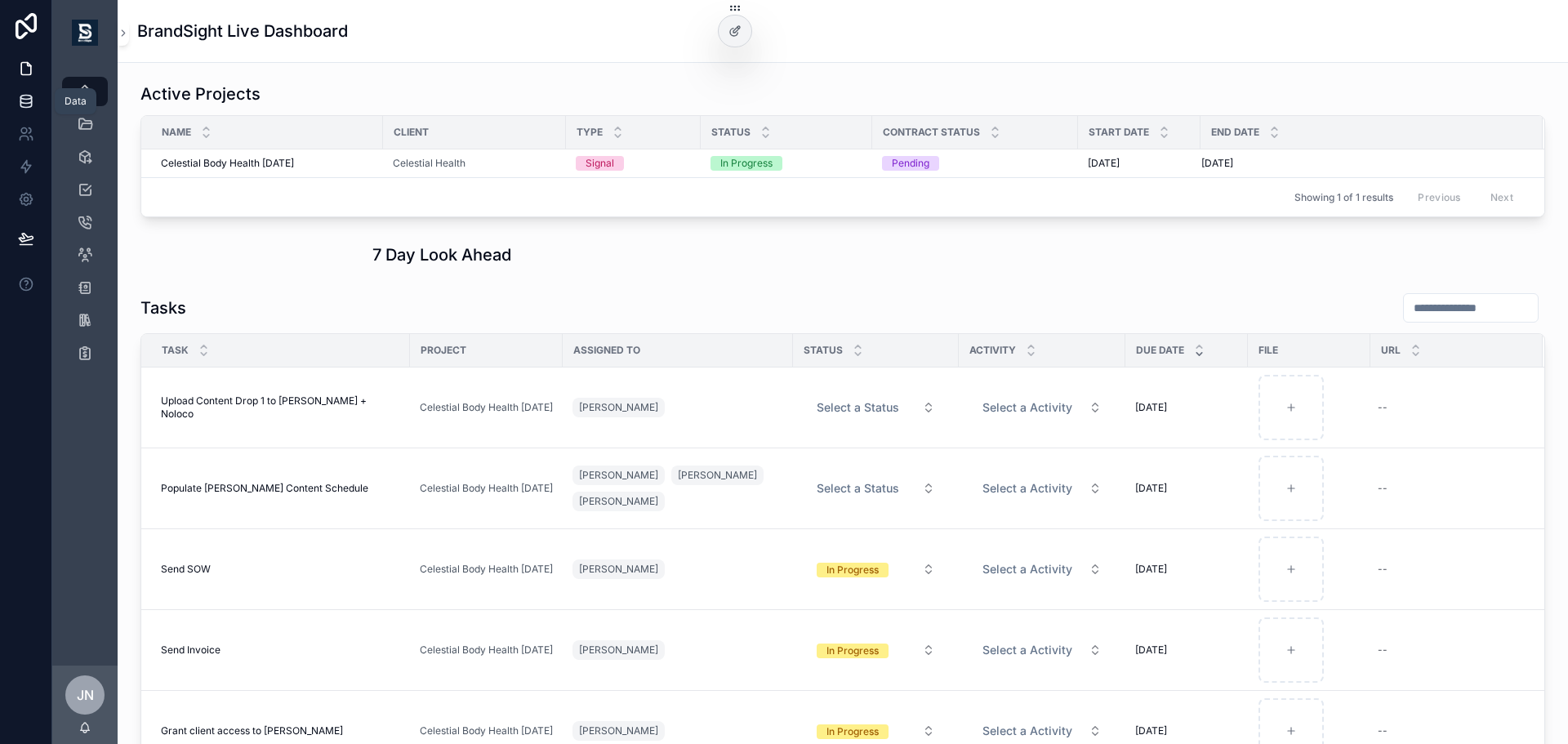
click at [29, 109] on link at bounding box center [25, 101] width 51 height 33
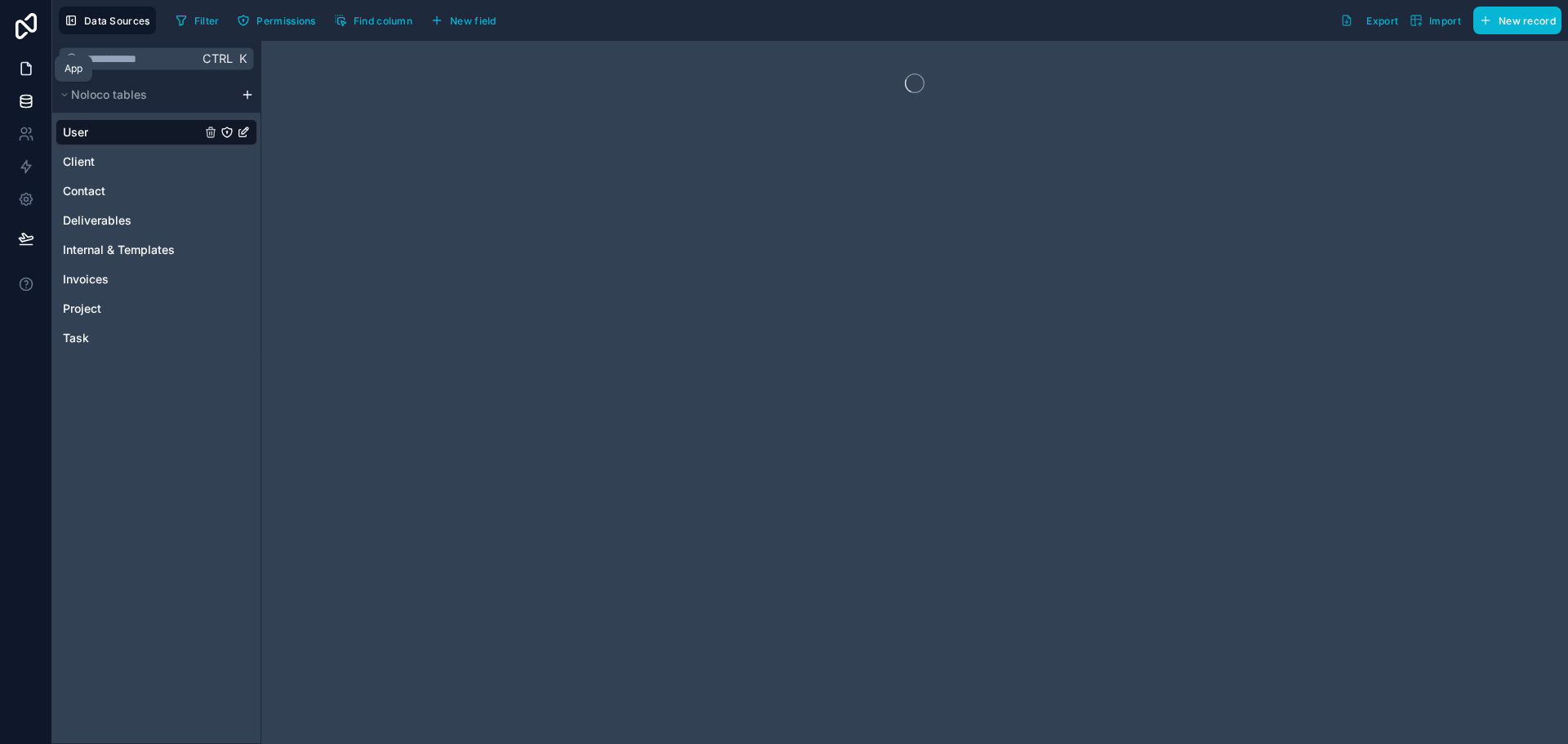
click at [27, 70] on icon at bounding box center [26, 69] width 16 height 16
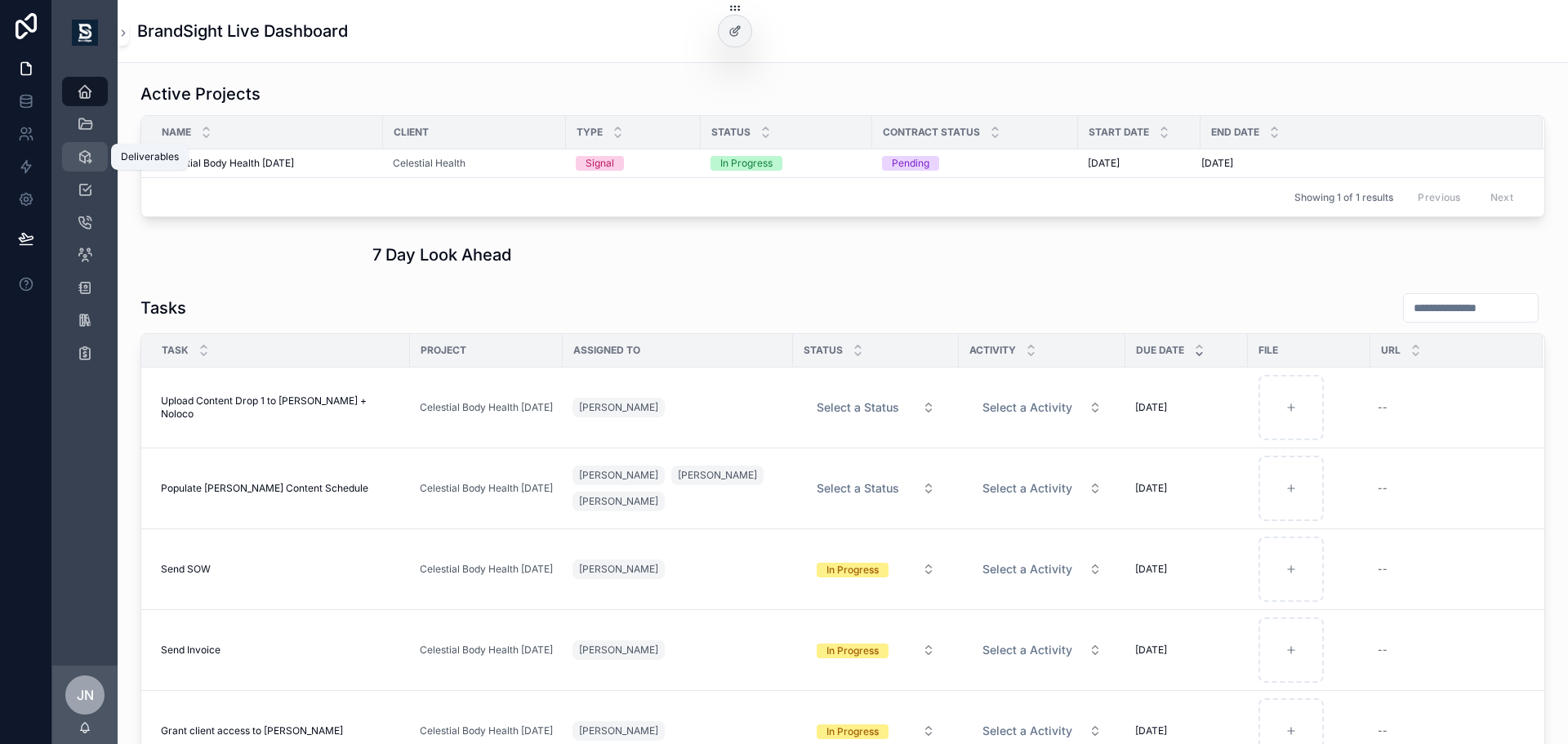
click at [88, 149] on icon "scrollable content" at bounding box center [85, 157] width 16 height 16
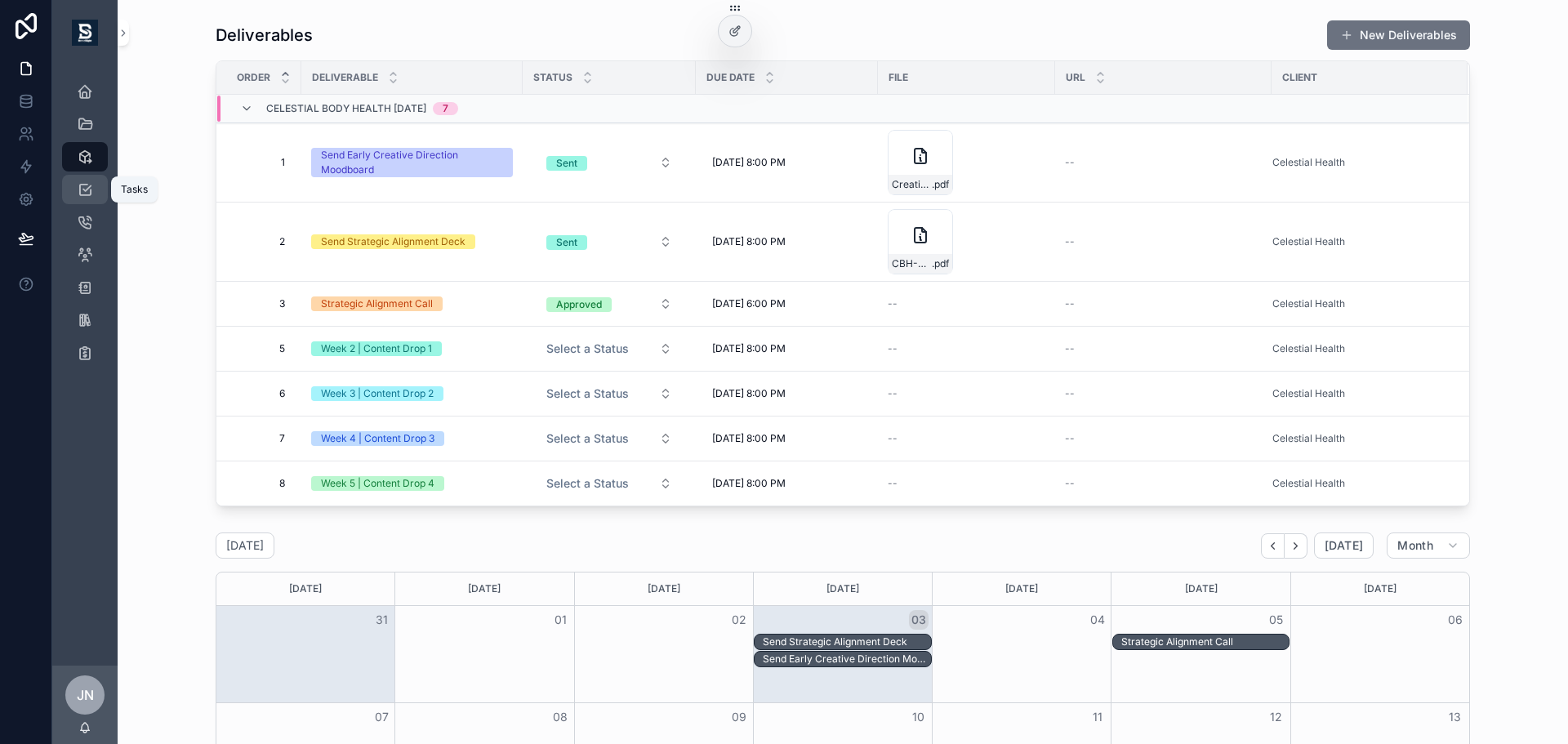
click at [93, 195] on div "Tasks" at bounding box center [85, 189] width 26 height 26
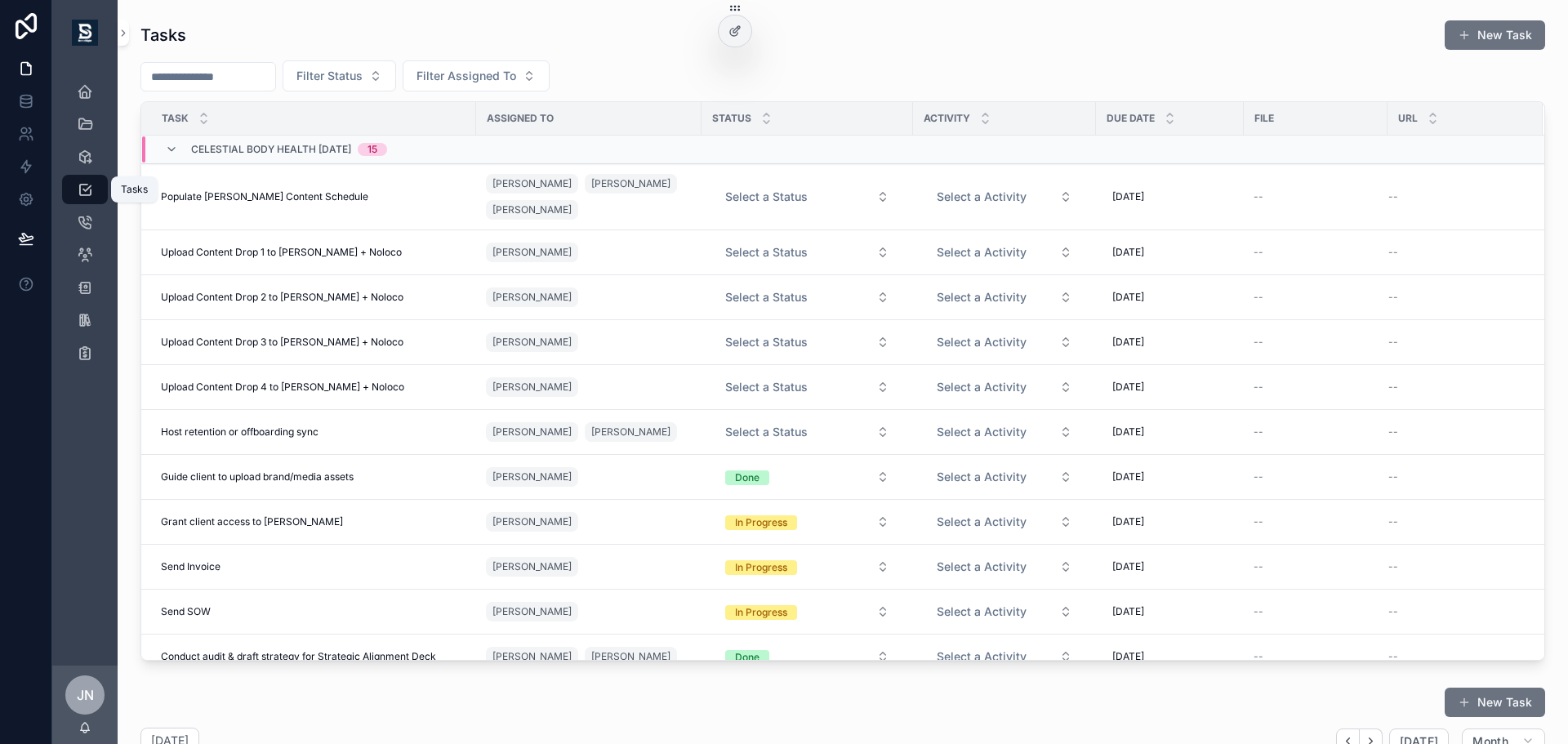
click at [79, 184] on icon "scrollable content" at bounding box center [85, 190] width 16 height 16
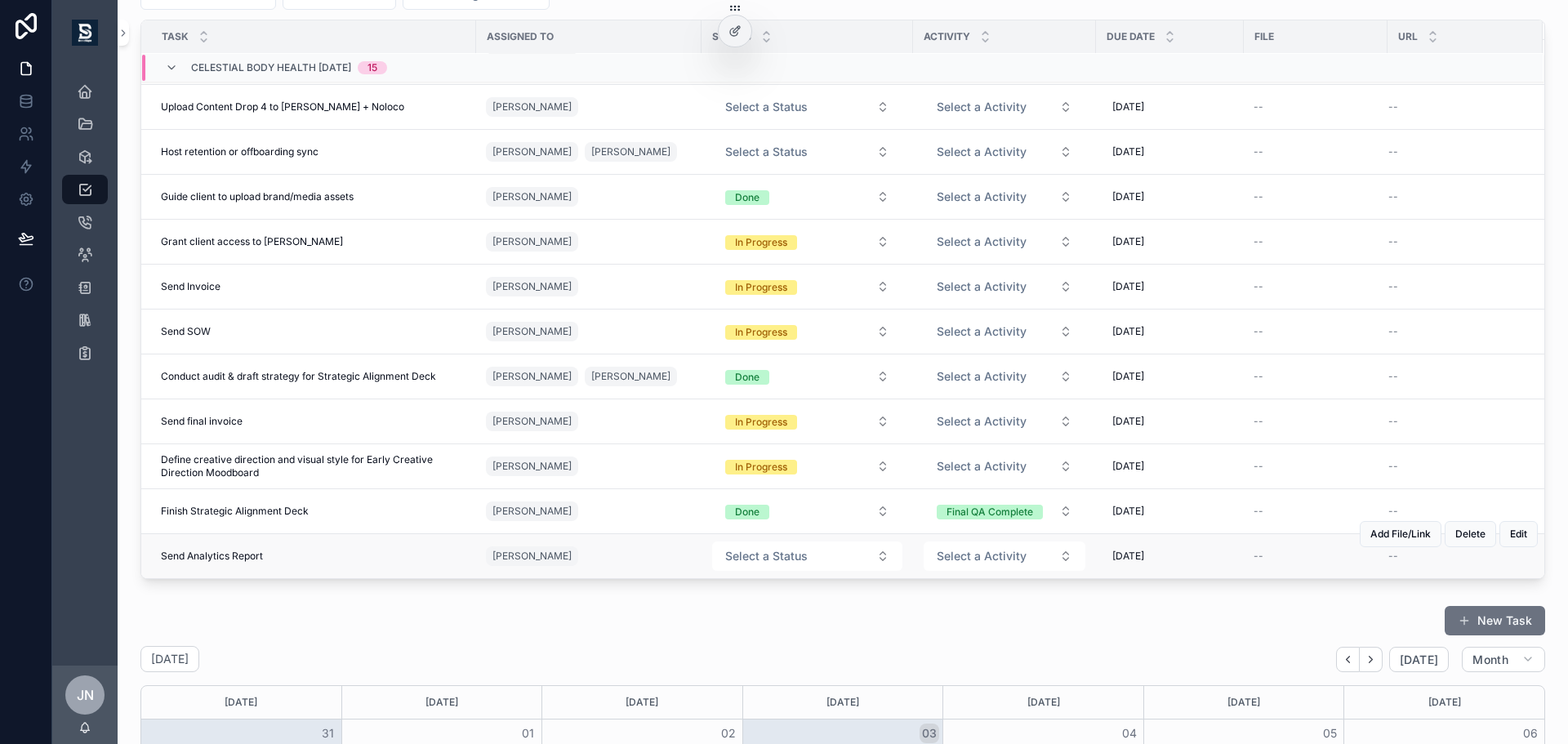
scroll to position [163, 0]
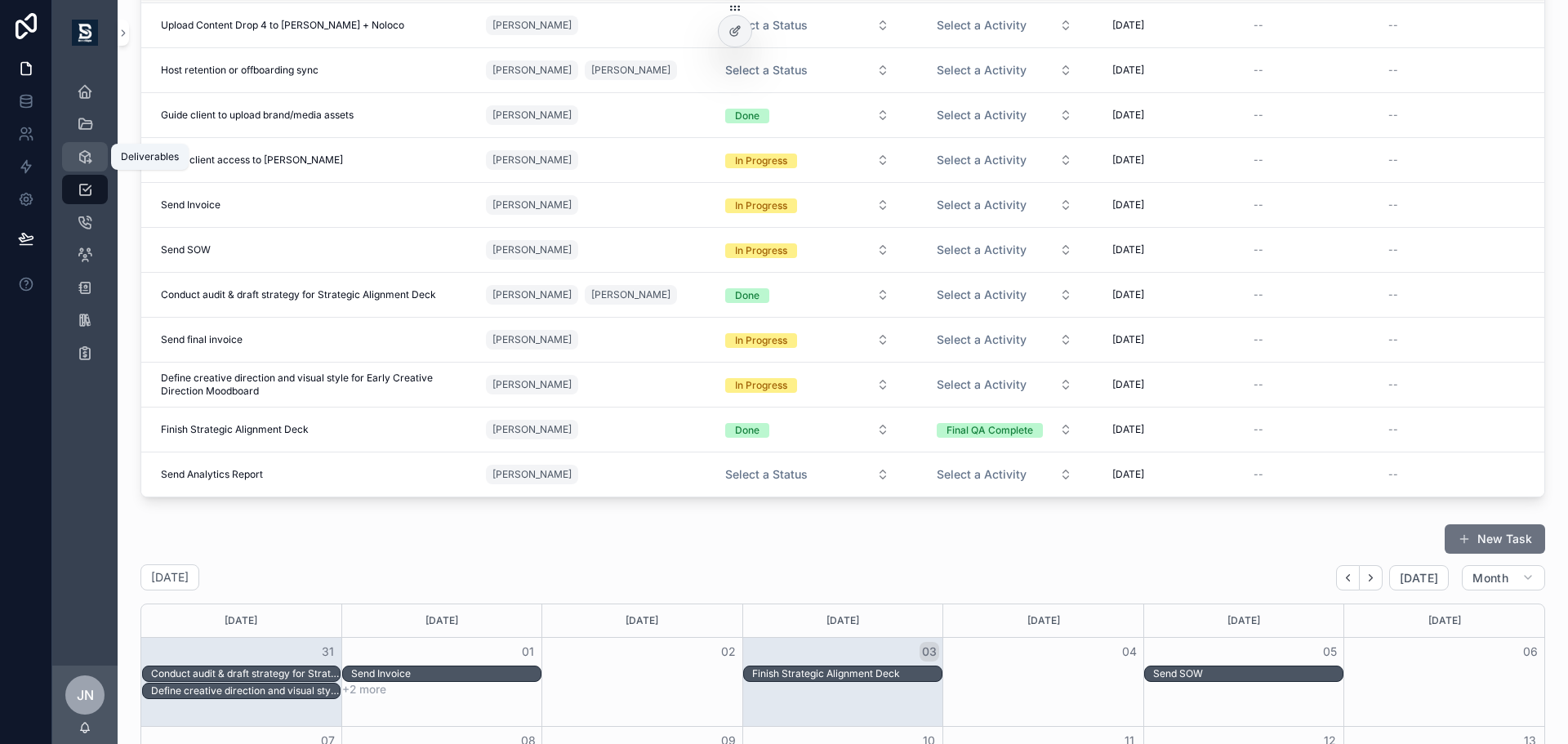
drag, startPoint x: 65, startPoint y: 145, endPoint x: 80, endPoint y: 161, distance: 21.9
click at [67, 146] on link "Deliverables" at bounding box center [85, 156] width 46 height 30
